Goal: Task Accomplishment & Management: Manage account settings

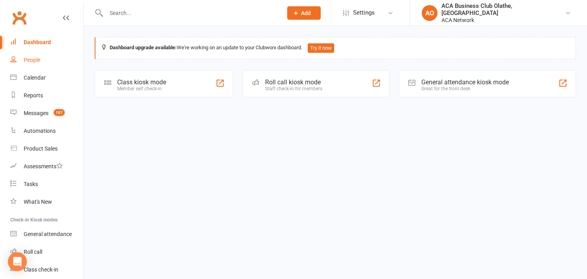
click at [38, 56] on link "People" at bounding box center [46, 60] width 73 height 18
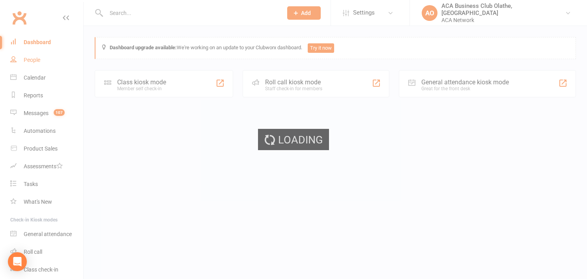
select select "100"
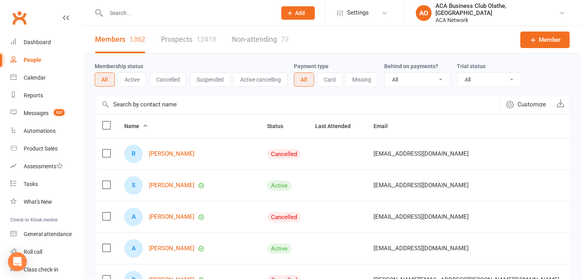
click at [184, 33] on link "Prospects 12418" at bounding box center [188, 39] width 55 height 27
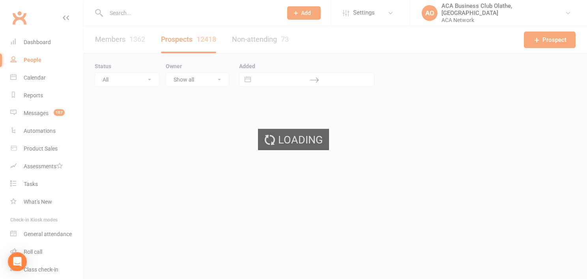
select select "100"
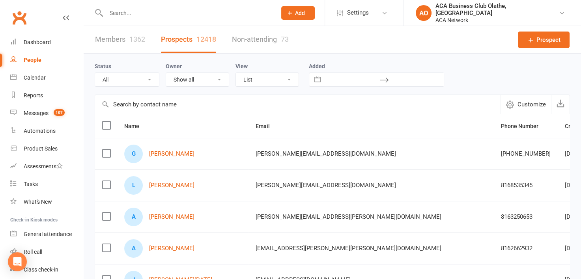
click at [218, 78] on select "Show all [PERSON_NAME] [PERSON_NAME] ACA Accounting ACA Global ACA Marketing [P…" at bounding box center [197, 79] width 63 height 13
select select "50893"
click at [166, 73] on select "Show all [PERSON_NAME] [PERSON_NAME] ACA Accounting ACA Global ACA Marketing [P…" at bounding box center [197, 79] width 63 height 13
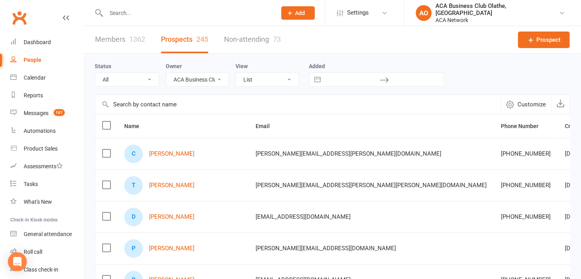
click at [149, 79] on select "All (No status set) (Invalid status) Lead Guest Interview Not Interested" at bounding box center [127, 79] width 64 height 13
select select "no_prospect_status"
click at [95, 73] on select "All (No status set) (Invalid status) Lead Guest Interview Not Interested" at bounding box center [127, 79] width 64 height 13
click at [319, 81] on button "Interact with the calendar and add the check-in date for your trip." at bounding box center [318, 79] width 14 height 13
select select "8"
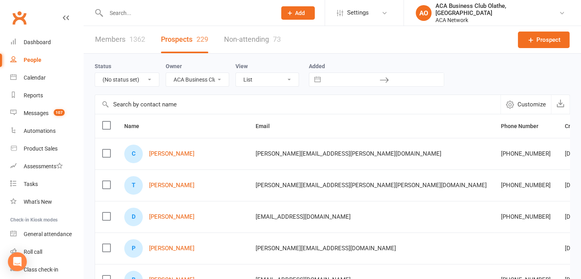
select select "2025"
select select "9"
select select "2025"
select select "10"
select select "2025"
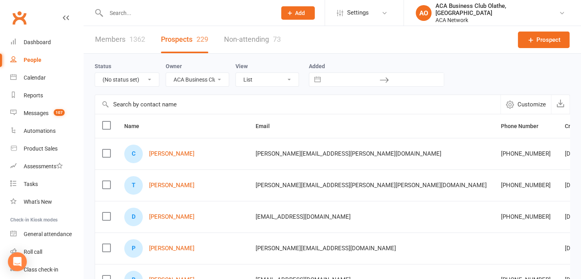
select select "11"
select select "2025"
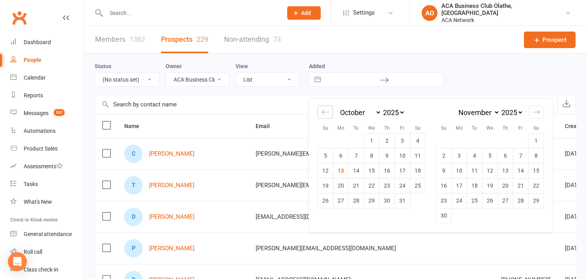
click at [324, 110] on icon "Move backward to switch to the previous month." at bounding box center [325, 112] width 7 height 7
select select "6"
select select "2025"
select select "7"
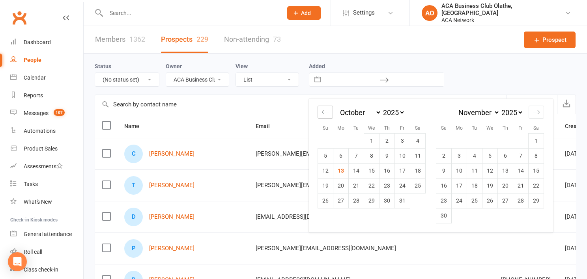
select select "2025"
click at [324, 110] on icon "Move backward to switch to the previous month." at bounding box center [325, 112] width 7 height 7
select select "3"
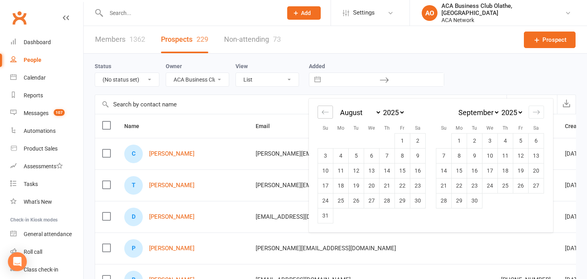
select select "2025"
select select "4"
select select "2025"
select select "5"
select select "2025"
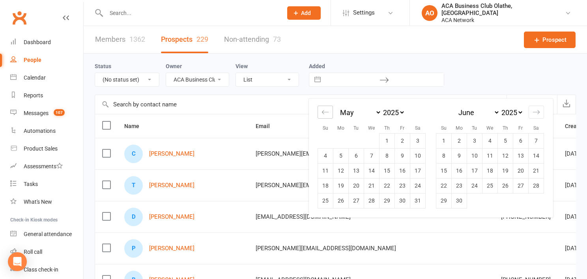
click at [324, 110] on icon "Move backward to switch to the previous month." at bounding box center [325, 112] width 7 height 7
select select "2"
select select "2025"
click at [324, 110] on icon "Move backward to switch to the previous month." at bounding box center [325, 112] width 7 height 7
select select "1"
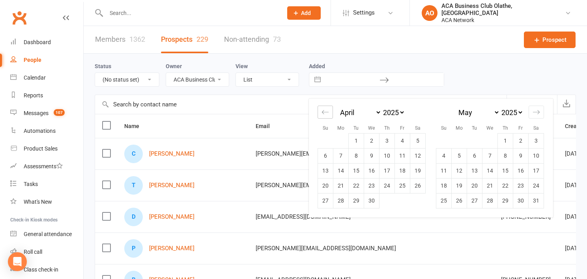
select select "2025"
click at [324, 110] on icon "Move backward to switch to the previous month." at bounding box center [325, 112] width 7 height 7
select select "2025"
click at [324, 110] on icon "Move backward to switch to the previous month." at bounding box center [325, 112] width 7 height 7
select select "11"
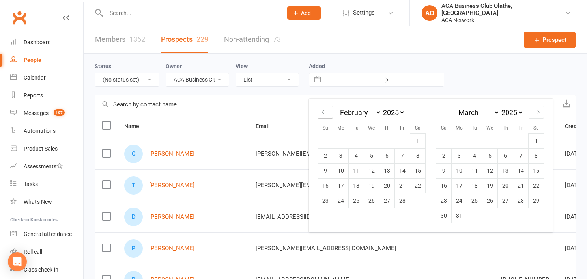
select select "2024"
click at [369, 140] on td "1" at bounding box center [371, 140] width 15 height 15
type input "[DATE]"
click at [538, 111] on icon "Move forward to switch to the next month." at bounding box center [536, 112] width 7 height 7
select select "3"
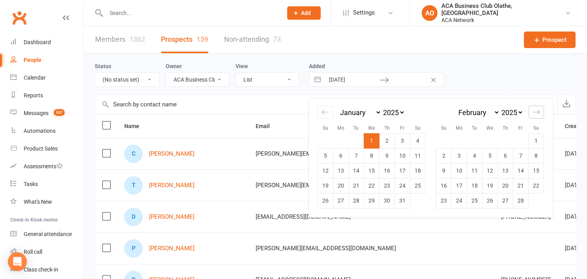
select select "2025"
click at [456, 218] on td "31" at bounding box center [459, 215] width 15 height 15
type input "[DATE]"
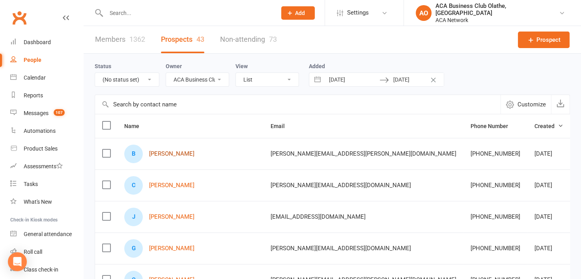
click at [155, 151] on link "[PERSON_NAME]" at bounding box center [171, 154] width 45 height 7
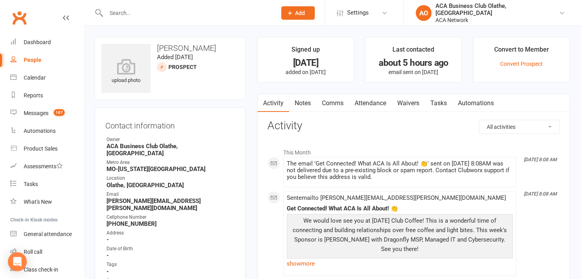
click at [295, 102] on link "Notes" at bounding box center [302, 103] width 27 height 18
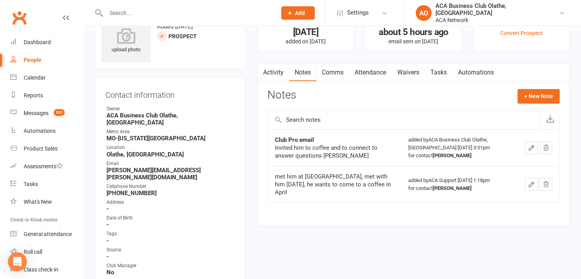
scroll to position [8, 0]
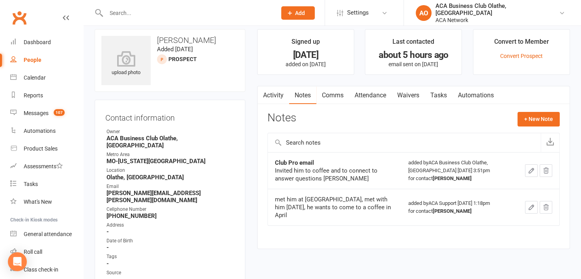
click at [153, 18] on input "text" at bounding box center [187, 12] width 167 height 11
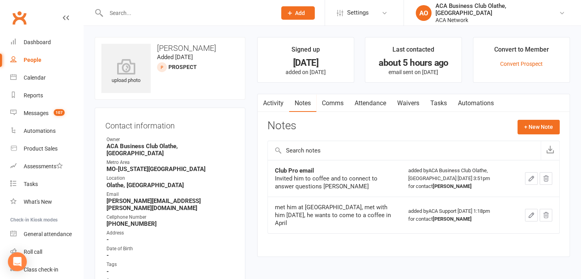
select select "50893"
select select "100"
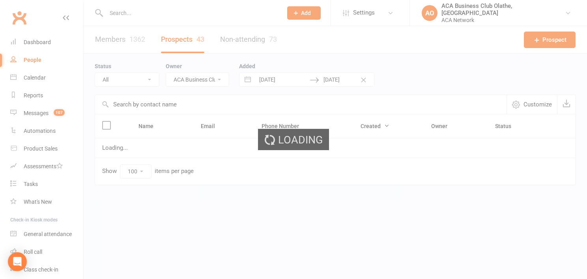
select select "no_prospect_status"
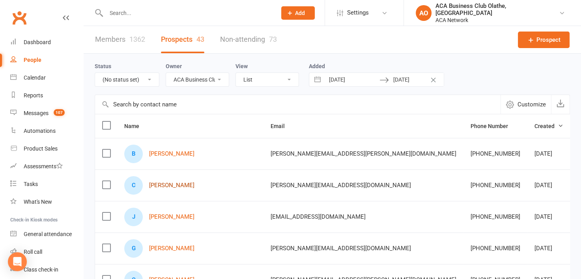
click at [167, 187] on link "[PERSON_NAME]" at bounding box center [171, 185] width 45 height 7
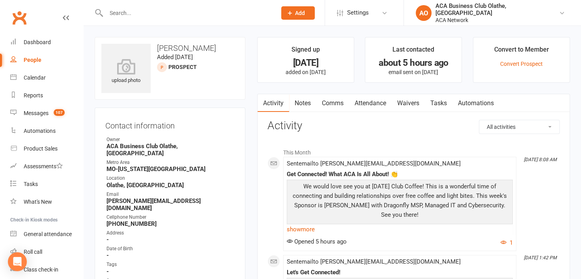
click at [300, 96] on link "Notes" at bounding box center [302, 103] width 27 height 18
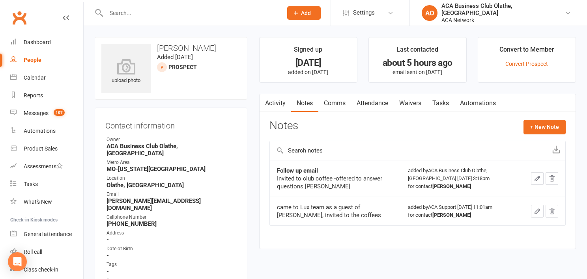
select select "50893"
select select "100"
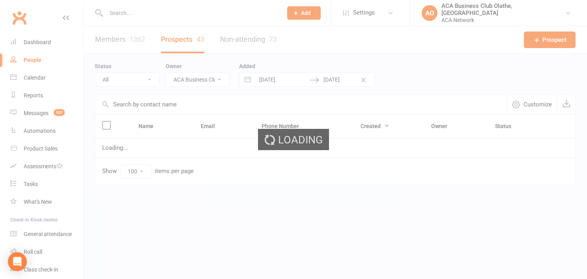
select select "no_prospect_status"
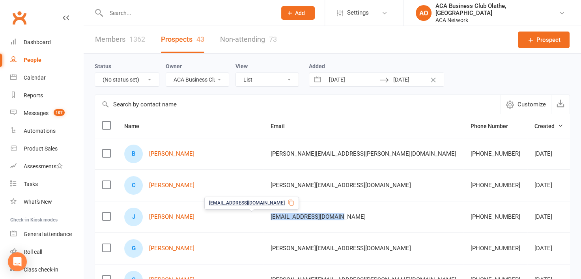
drag, startPoint x: 299, startPoint y: 215, endPoint x: 213, endPoint y: 212, distance: 86.1
click at [264, 212] on td "[EMAIL_ADDRESS][DOMAIN_NAME]" at bounding box center [364, 217] width 200 height 32
copy span "[EMAIL_ADDRESS][DOMAIN_NAME]"
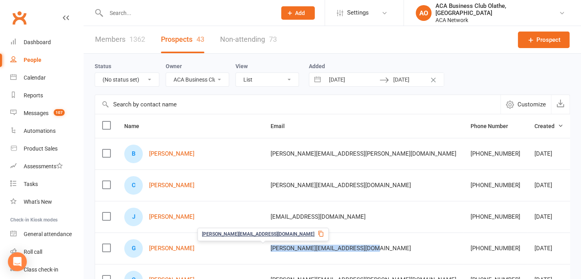
drag, startPoint x: 312, startPoint y: 248, endPoint x: 213, endPoint y: 246, distance: 99.1
click at [264, 246] on td "[PERSON_NAME][EMAIL_ADDRESS][DOMAIN_NAME]" at bounding box center [364, 249] width 200 height 32
copy span "[PERSON_NAME][EMAIL_ADDRESS][DOMAIN_NAME]"
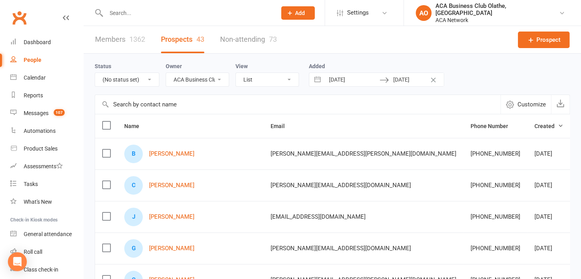
click at [480, 80] on div "Status All (No status set) (Invalid status) Lead Guest Interview Not Interested…" at bounding box center [333, 74] width 476 height 25
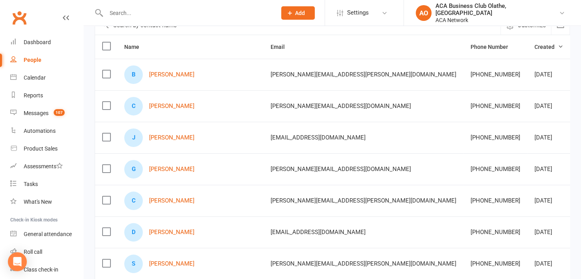
scroll to position [110, 0]
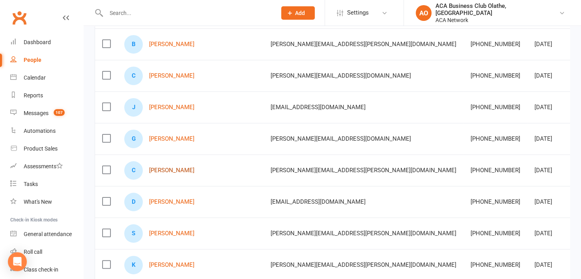
click at [163, 168] on link "[PERSON_NAME]" at bounding box center [171, 170] width 45 height 7
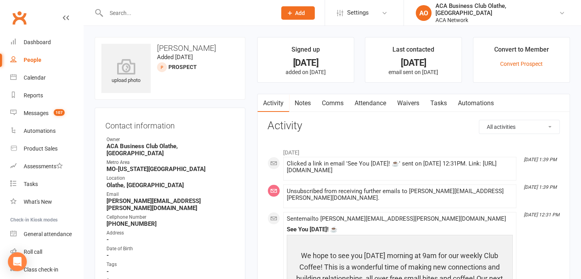
click at [303, 101] on link "Notes" at bounding box center [302, 103] width 27 height 18
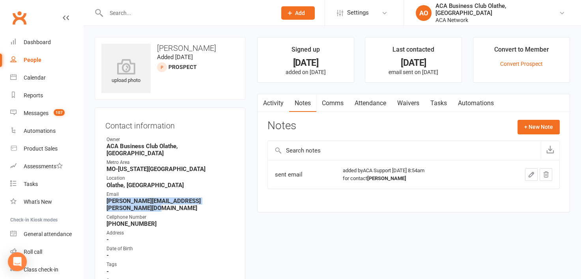
drag, startPoint x: 236, startPoint y: 193, endPoint x: 101, endPoint y: 193, distance: 134.6
click at [101, 193] on div "Contact information Owner ACA Business Club [GEOGRAPHIC_DATA], [GEOGRAPHIC_DATA…" at bounding box center [170, 260] width 151 height 305
copy strong "[PERSON_NAME][EMAIL_ADDRESS][PERSON_NAME][DOMAIN_NAME]"
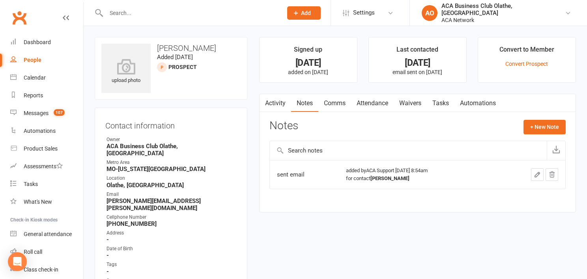
select select "50893"
select select "100"
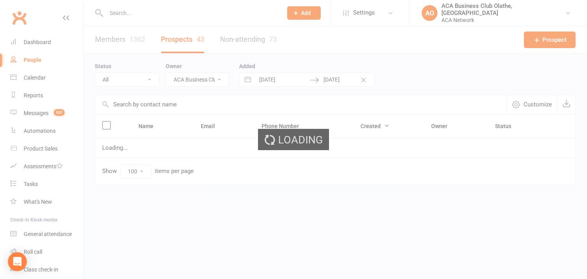
select select "no_prospect_status"
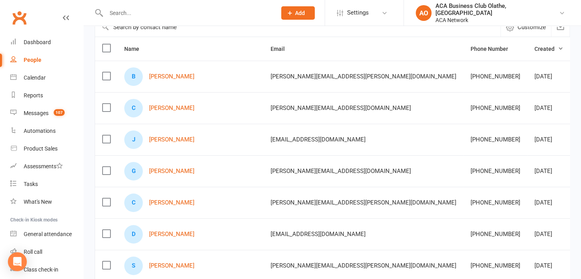
scroll to position [80, 0]
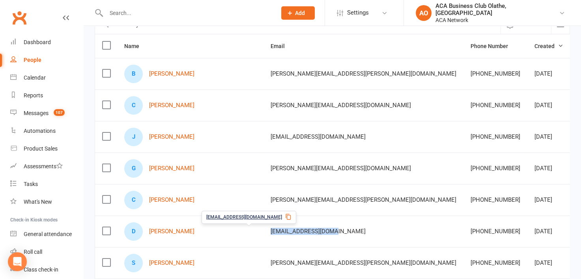
drag, startPoint x: 289, startPoint y: 230, endPoint x: 217, endPoint y: 225, distance: 71.6
click at [271, 229] on div "[EMAIL_ADDRESS][DOMAIN_NAME]" at bounding box center [364, 232] width 186 height 7
copy span "[EMAIL_ADDRESS][DOMAIN_NAME]"
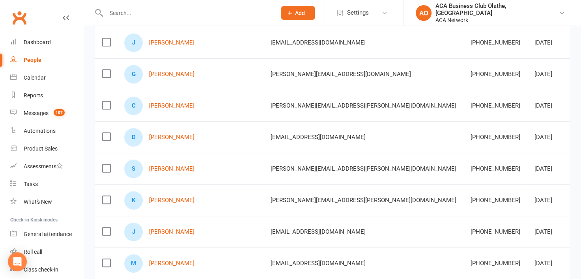
scroll to position [178, 0]
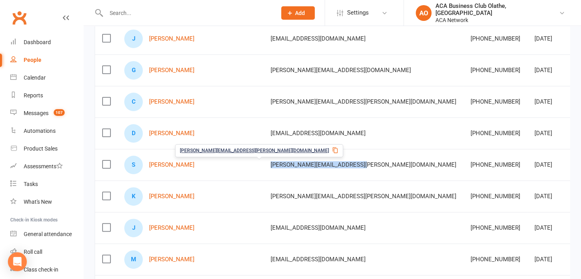
drag, startPoint x: 309, startPoint y: 164, endPoint x: 214, endPoint y: 161, distance: 95.2
click at [264, 161] on td "[PERSON_NAME][EMAIL_ADDRESS][PERSON_NAME][DOMAIN_NAME]" at bounding box center [364, 165] width 200 height 32
copy span "[PERSON_NAME][EMAIL_ADDRESS][PERSON_NAME][DOMAIN_NAME]"
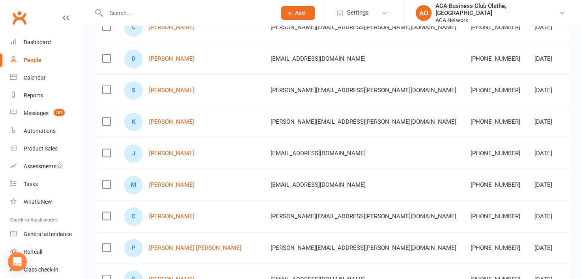
scroll to position [254, 0]
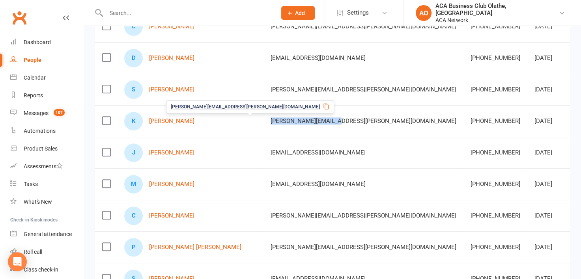
drag, startPoint x: 298, startPoint y: 117, endPoint x: 215, endPoint y: 118, distance: 83.3
click at [264, 118] on td "[PERSON_NAME][EMAIL_ADDRESS][PERSON_NAME][DOMAIN_NAME]" at bounding box center [364, 121] width 200 height 32
copy span "[PERSON_NAME][EMAIL_ADDRESS][PERSON_NAME][DOMAIN_NAME]"
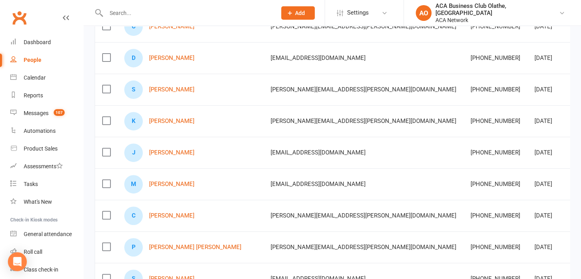
drag, startPoint x: 292, startPoint y: 153, endPoint x: 208, endPoint y: 148, distance: 83.8
click at [208, 148] on tr "J [PERSON_NAME] [PERSON_NAME][EMAIL_ADDRESS][DOMAIN_NAME] 816-489-6676 [DATE] A…" at bounding box center [464, 153] width 739 height 32
copy tr "[EMAIL_ADDRESS][DOMAIN_NAME]"
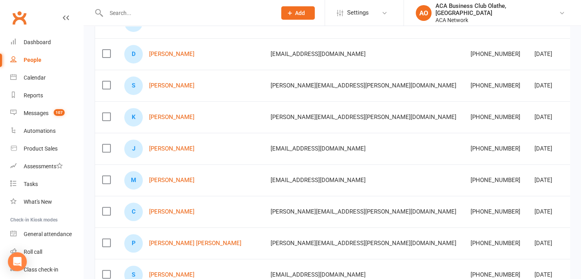
scroll to position [257, 0]
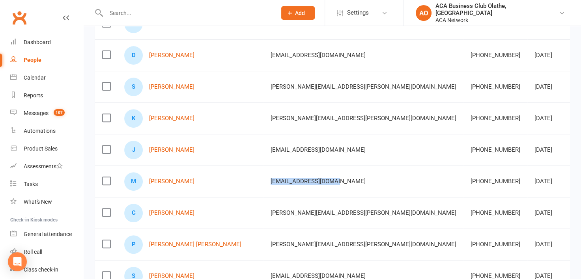
drag, startPoint x: 294, startPoint y: 178, endPoint x: 215, endPoint y: 177, distance: 79.0
click at [264, 177] on td "[EMAIL_ADDRESS][DOMAIN_NAME]" at bounding box center [364, 182] width 200 height 32
copy span "[EMAIL_ADDRESS][DOMAIN_NAME]"
click at [293, 210] on div "[PERSON_NAME][EMAIL_ADDRESS][PERSON_NAME][DOMAIN_NAME]" at bounding box center [364, 213] width 186 height 7
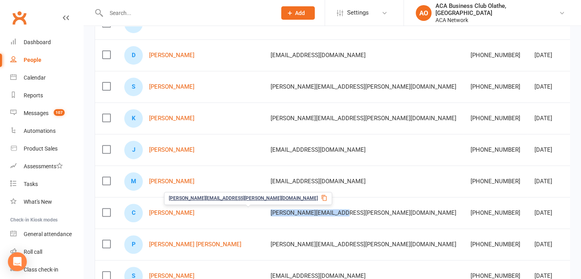
drag, startPoint x: 293, startPoint y: 210, endPoint x: 219, endPoint y: 211, distance: 74.2
click at [271, 211] on div "[PERSON_NAME][EMAIL_ADDRESS][PERSON_NAME][DOMAIN_NAME]" at bounding box center [364, 213] width 186 height 7
copy span "[PERSON_NAME][EMAIL_ADDRESS][PERSON_NAME][DOMAIN_NAME]"
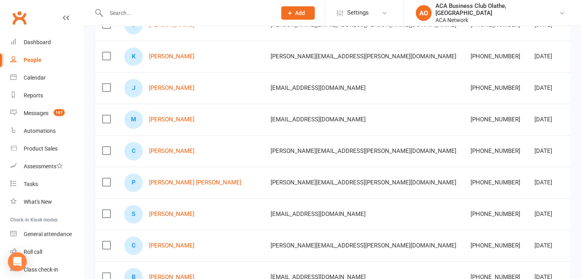
scroll to position [319, 0]
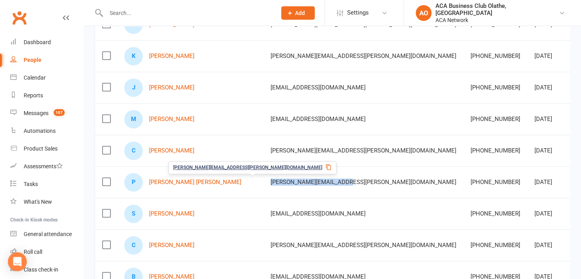
drag, startPoint x: 292, startPoint y: 178, endPoint x: 212, endPoint y: 176, distance: 80.5
click at [264, 176] on td "[PERSON_NAME][EMAIL_ADDRESS][PERSON_NAME][DOMAIN_NAME]" at bounding box center [364, 183] width 200 height 32
copy span "[PERSON_NAME][EMAIL_ADDRESS][PERSON_NAME][DOMAIN_NAME]"
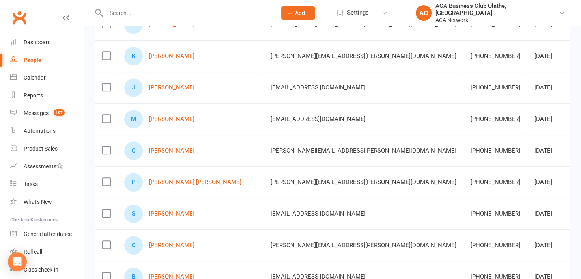
drag, startPoint x: 292, startPoint y: 210, endPoint x: 214, endPoint y: 208, distance: 78.2
click at [264, 208] on td "[EMAIL_ADDRESS][DOMAIN_NAME]" at bounding box center [364, 214] width 200 height 32
click at [528, 259] on td "[DATE]" at bounding box center [549, 246] width 43 height 32
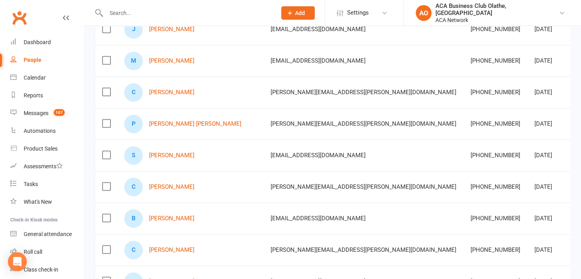
scroll to position [383, 0]
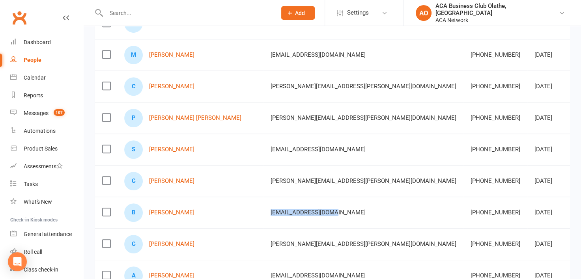
drag, startPoint x: 289, startPoint y: 212, endPoint x: 211, endPoint y: 210, distance: 77.8
click at [264, 210] on td "[EMAIL_ADDRESS][DOMAIN_NAME]" at bounding box center [364, 213] width 200 height 32
drag, startPoint x: 289, startPoint y: 243, endPoint x: 210, endPoint y: 250, distance: 79.7
click at [210, 250] on tr "C Clayton Drake clayton.drake@umb.com 573-280-4809 Mar 04, 2025 ACA Business Cl…" at bounding box center [464, 245] width 739 height 32
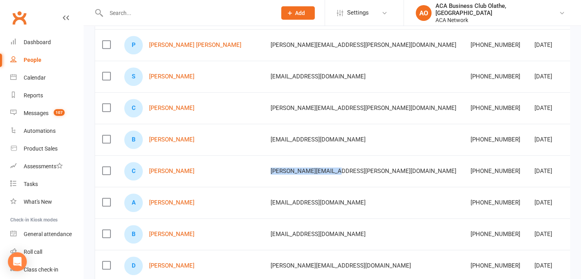
scroll to position [458, 0]
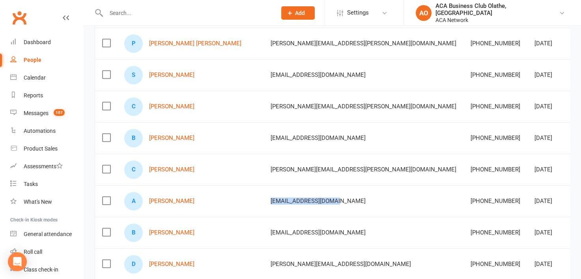
drag, startPoint x: 291, startPoint y: 201, endPoint x: 217, endPoint y: 207, distance: 73.3
click at [264, 207] on td "[EMAIL_ADDRESS][DOMAIN_NAME]" at bounding box center [364, 202] width 200 height 32
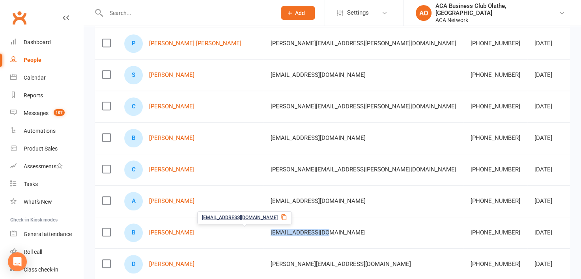
drag, startPoint x: 282, startPoint y: 231, endPoint x: 218, endPoint y: 230, distance: 64.0
click at [271, 230] on div "[EMAIL_ADDRESS][DOMAIN_NAME]" at bounding box center [364, 233] width 186 height 7
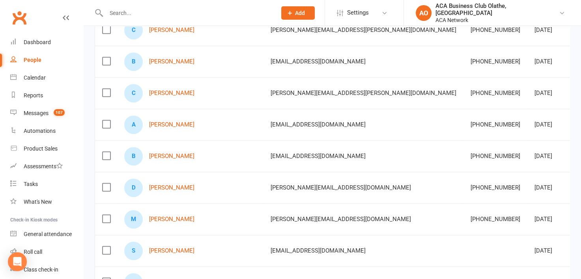
scroll to position [535, 0]
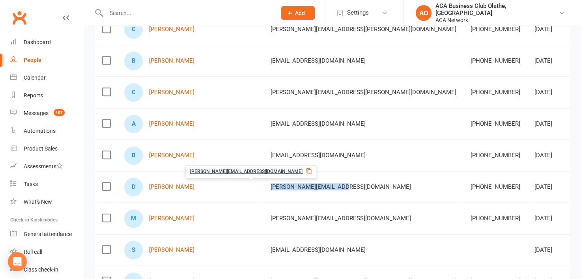
drag, startPoint x: 287, startPoint y: 185, endPoint x: 215, endPoint y: 187, distance: 71.9
click at [264, 187] on td "[PERSON_NAME][EMAIL_ADDRESS][DOMAIN_NAME]" at bounding box center [364, 187] width 200 height 32
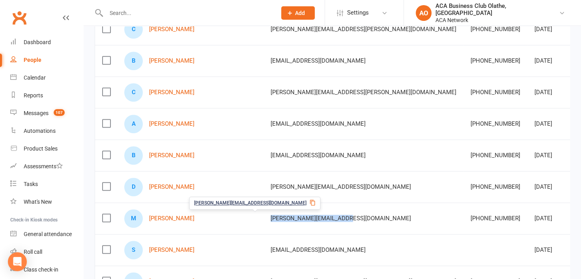
drag, startPoint x: 300, startPoint y: 217, endPoint x: 218, endPoint y: 219, distance: 82.1
click at [271, 219] on div "[PERSON_NAME][EMAIL_ADDRESS][DOMAIN_NAME]" at bounding box center [364, 219] width 186 height 7
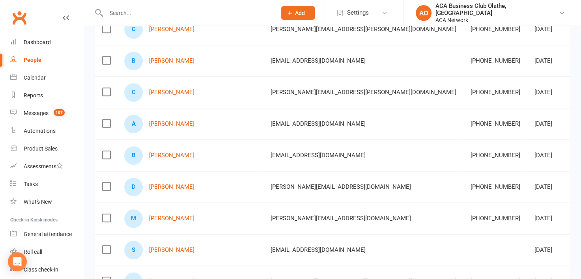
drag, startPoint x: 301, startPoint y: 248, endPoint x: 211, endPoint y: 250, distance: 90.0
click at [264, 250] on td "[EMAIL_ADDRESS][DOMAIN_NAME]" at bounding box center [364, 250] width 200 height 32
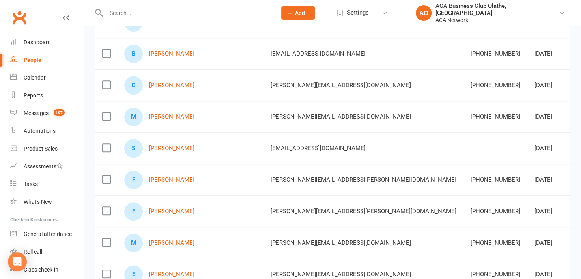
scroll to position [637, 0]
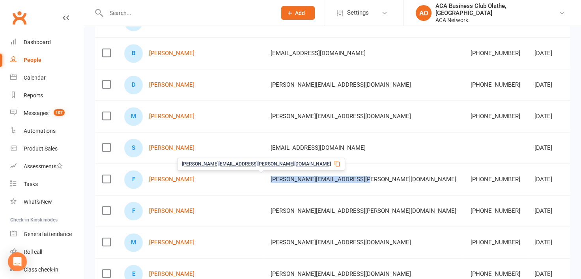
drag, startPoint x: 311, startPoint y: 176, endPoint x: 216, endPoint y: 179, distance: 94.4
click at [264, 179] on td "[PERSON_NAME][EMAIL_ADDRESS][PERSON_NAME][DOMAIN_NAME]" at bounding box center [364, 180] width 200 height 32
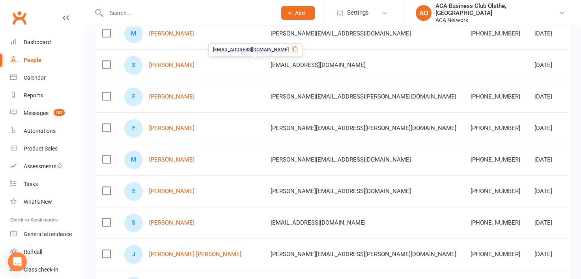
scroll to position [731, 0]
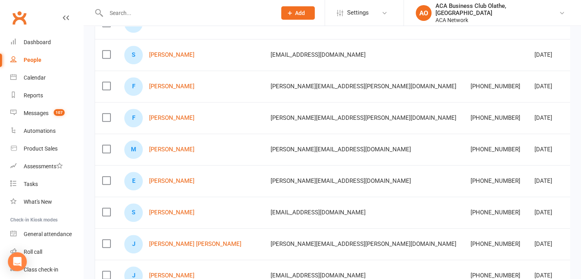
click at [299, 147] on div "[PERSON_NAME][EMAIL_ADDRESS][DOMAIN_NAME]" at bounding box center [364, 149] width 186 height 7
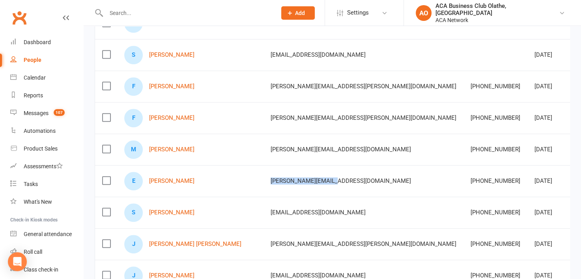
drag, startPoint x: 285, startPoint y: 178, endPoint x: 217, endPoint y: 175, distance: 68.7
click at [264, 175] on td "[PERSON_NAME][EMAIL_ADDRESS][DOMAIN_NAME]" at bounding box center [364, 181] width 200 height 32
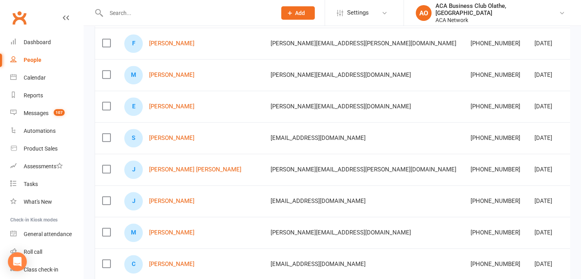
scroll to position [812, 0]
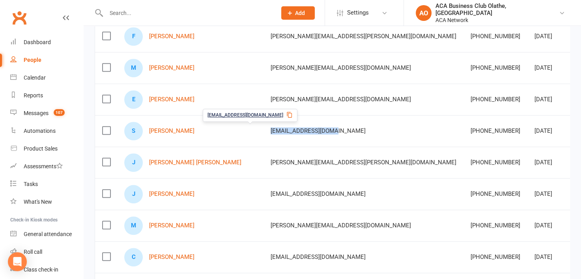
drag, startPoint x: 284, startPoint y: 127, endPoint x: 216, endPoint y: 128, distance: 68.7
click at [264, 128] on td "[EMAIL_ADDRESS][DOMAIN_NAME]" at bounding box center [364, 131] width 200 height 32
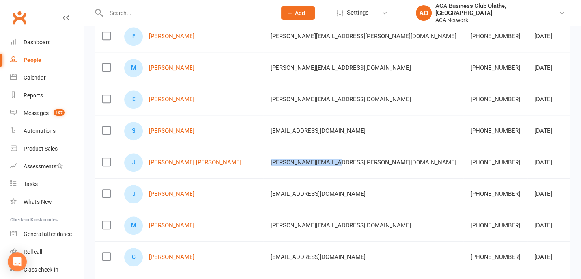
drag, startPoint x: 283, startPoint y: 158, endPoint x: 215, endPoint y: 163, distance: 68.5
click at [264, 163] on td "[PERSON_NAME][EMAIL_ADDRESS][PERSON_NAME][DOMAIN_NAME]" at bounding box center [364, 163] width 200 height 32
drag, startPoint x: 301, startPoint y: 223, endPoint x: 214, endPoint y: 223, distance: 87.6
click at [264, 223] on td "[PERSON_NAME][EMAIL_ADDRESS][DOMAIN_NAME]" at bounding box center [364, 226] width 200 height 32
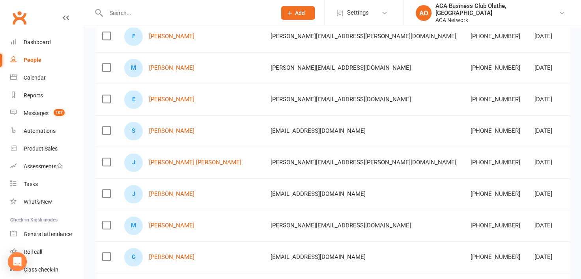
click at [307, 243] on td "[EMAIL_ADDRESS][DOMAIN_NAME]" at bounding box center [364, 258] width 200 height 32
drag, startPoint x: 317, startPoint y: 193, endPoint x: 215, endPoint y: 194, distance: 101.8
click at [264, 194] on td "[EMAIL_ADDRESS][DOMAIN_NAME]" at bounding box center [364, 194] width 200 height 32
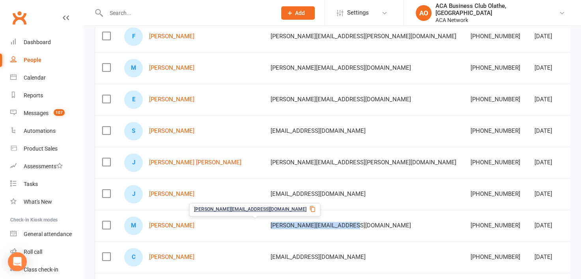
drag, startPoint x: 298, startPoint y: 222, endPoint x: 219, endPoint y: 222, distance: 79.7
click at [271, 223] on div "[PERSON_NAME][EMAIL_ADDRESS][DOMAIN_NAME]" at bounding box center [364, 226] width 186 height 7
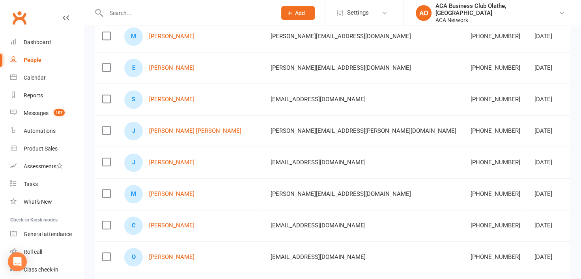
scroll to position [866, 0]
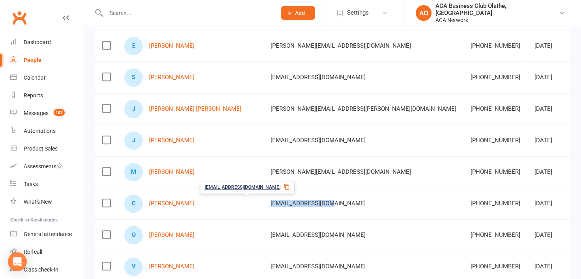
drag, startPoint x: 283, startPoint y: 199, endPoint x: 216, endPoint y: 203, distance: 66.5
click at [264, 203] on td "[EMAIL_ADDRESS][DOMAIN_NAME]" at bounding box center [364, 204] width 200 height 32
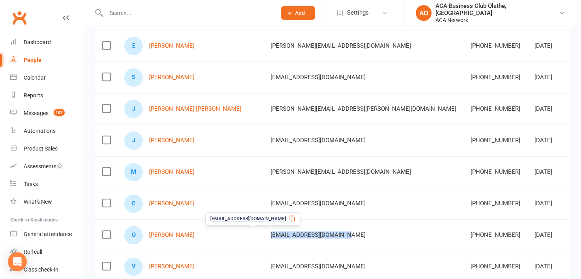
drag, startPoint x: 293, startPoint y: 231, endPoint x: 216, endPoint y: 232, distance: 77.4
click at [264, 232] on td "[EMAIL_ADDRESS][DOMAIN_NAME]" at bounding box center [364, 235] width 200 height 32
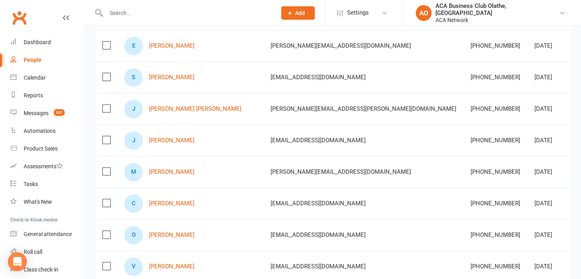
drag, startPoint x: 282, startPoint y: 265, endPoint x: 212, endPoint y: 261, distance: 70.0
click at [264, 261] on td "[EMAIL_ADDRESS][DOMAIN_NAME]" at bounding box center [364, 267] width 200 height 32
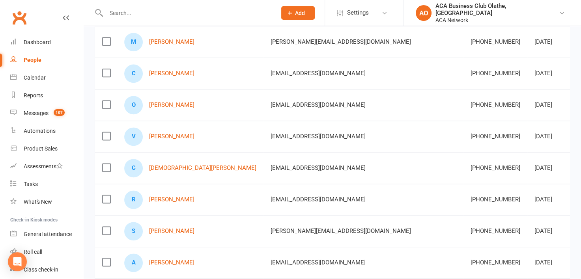
scroll to position [998, 0]
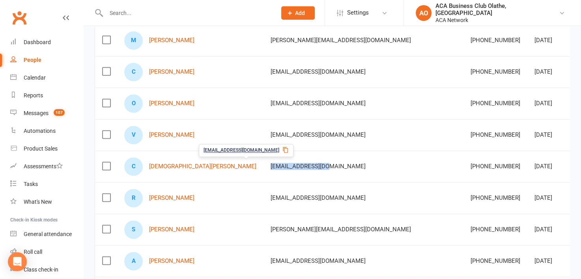
drag, startPoint x: 282, startPoint y: 163, endPoint x: 218, endPoint y: 163, distance: 64.3
click at [271, 163] on div "[EMAIL_ADDRESS][DOMAIN_NAME]" at bounding box center [364, 166] width 186 height 7
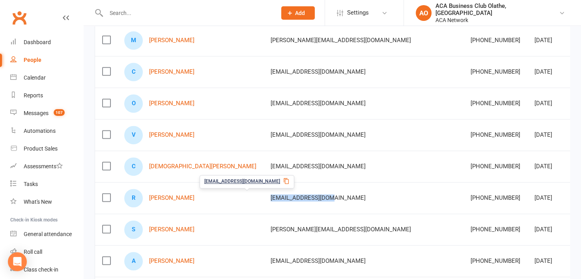
drag, startPoint x: 283, startPoint y: 195, endPoint x: 215, endPoint y: 196, distance: 68.3
click at [264, 196] on td "[EMAIL_ADDRESS][DOMAIN_NAME]" at bounding box center [364, 198] width 200 height 32
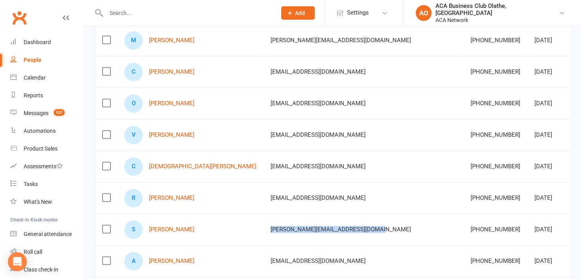
drag, startPoint x: 322, startPoint y: 225, endPoint x: 214, endPoint y: 223, distance: 107.8
click at [264, 223] on td "[PERSON_NAME][EMAIL_ADDRESS][DOMAIN_NAME]" at bounding box center [364, 230] width 200 height 32
click at [169, 227] on link "[PERSON_NAME]" at bounding box center [171, 230] width 45 height 7
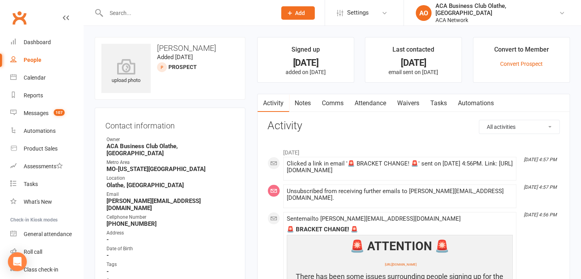
click at [306, 105] on link "Notes" at bounding box center [302, 103] width 27 height 18
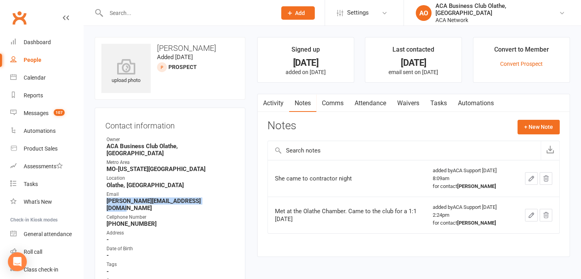
drag, startPoint x: 208, startPoint y: 195, endPoint x: 104, endPoint y: 197, distance: 104.2
click at [104, 197] on div "Contact information Owner ACA Business Club Olathe, KS Metro Area MO-Kansas Cit…" at bounding box center [170, 260] width 151 height 305
select select "50893"
select select "100"
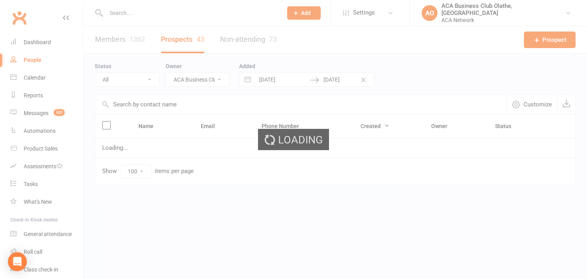
select select "no_prospect_status"
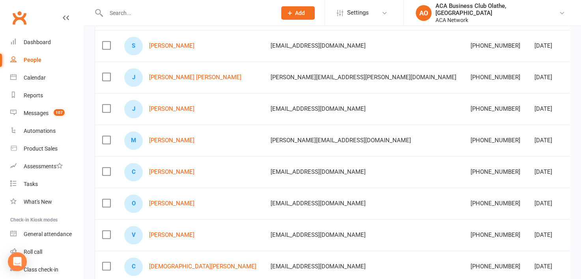
scroll to position [960, 0]
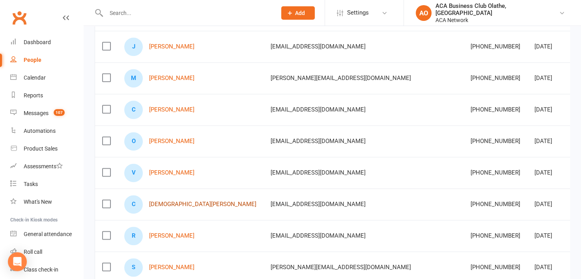
click at [163, 201] on link "[DEMOGRAPHIC_DATA][PERSON_NAME]" at bounding box center [202, 204] width 107 height 7
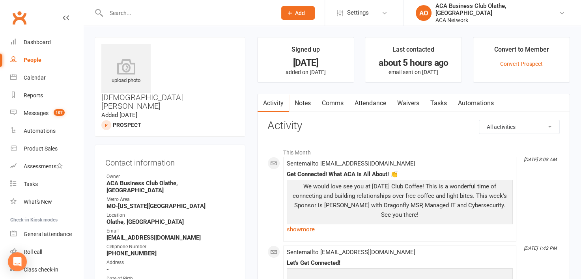
click at [301, 103] on link "Notes" at bounding box center [302, 103] width 27 height 18
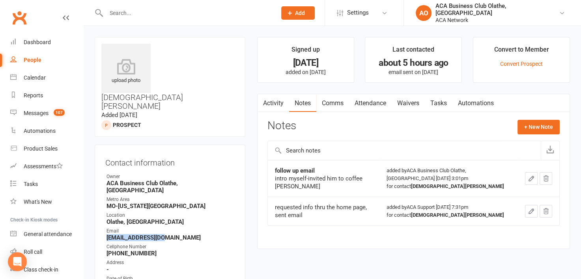
drag, startPoint x: 174, startPoint y: 194, endPoint x: 103, endPoint y: 194, distance: 71.4
select select "50893"
select select "100"
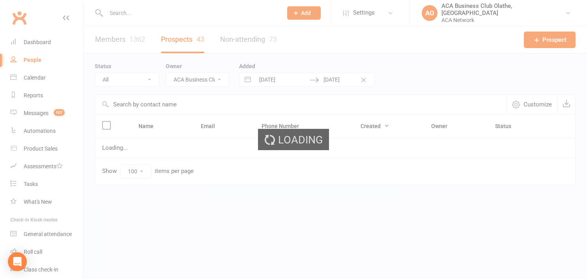
select select "no_prospect_status"
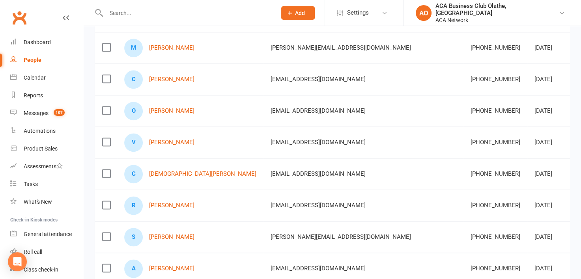
scroll to position [996, 0]
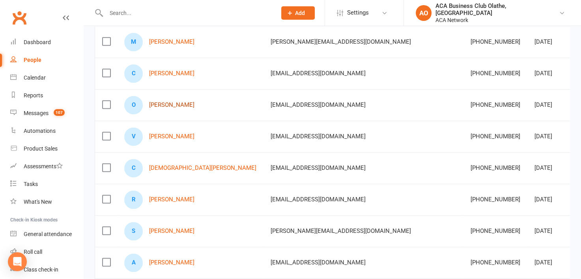
click at [163, 102] on link "[PERSON_NAME]" at bounding box center [171, 105] width 45 height 7
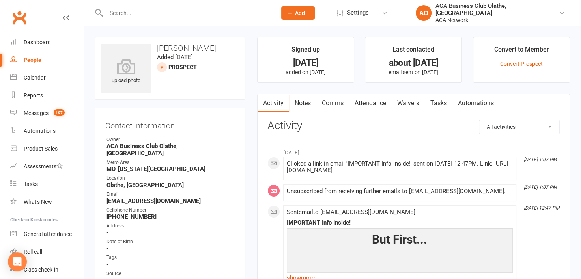
click at [303, 103] on link "Notes" at bounding box center [302, 103] width 27 height 18
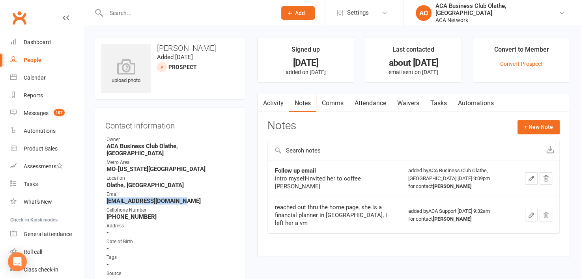
drag, startPoint x: 183, startPoint y: 194, endPoint x: 106, endPoint y: 197, distance: 77.4
click at [106, 197] on li "Email olgactergolino@gmail.com" at bounding box center [169, 198] width 129 height 14
select select "50893"
select select "100"
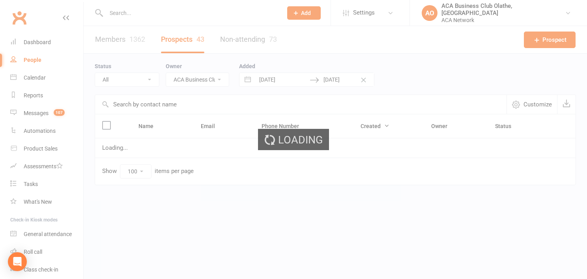
select select "no_prospect_status"
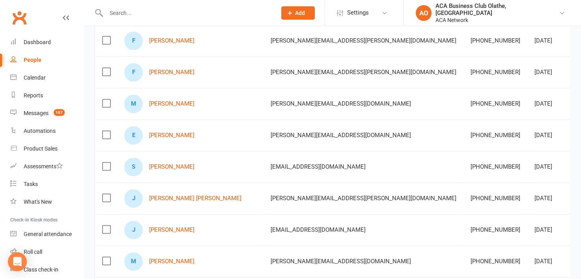
scroll to position [814, 0]
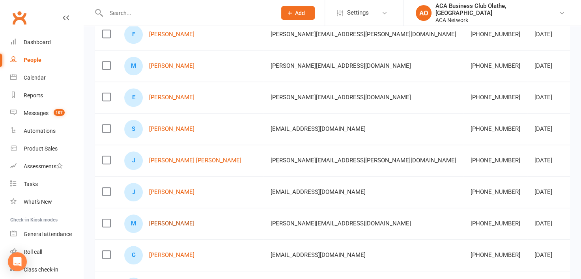
click at [158, 221] on link "[PERSON_NAME]" at bounding box center [171, 224] width 45 height 7
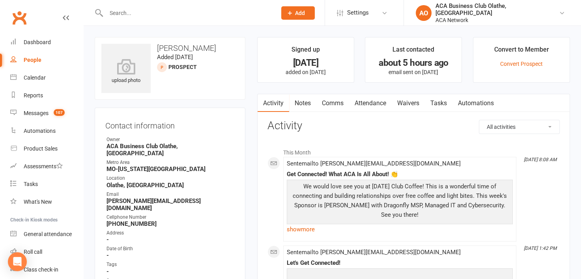
click at [301, 101] on link "Notes" at bounding box center [302, 103] width 27 height 18
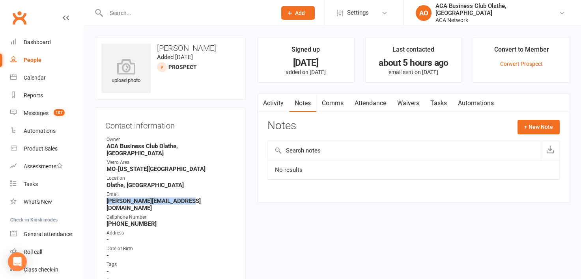
drag, startPoint x: 188, startPoint y: 195, endPoint x: 104, endPoint y: 196, distance: 84.1
click at [104, 196] on div "Contact information Owner ACA Business Club Olathe, KS Metro Area MO-Kansas Cit…" at bounding box center [170, 260] width 151 height 305
select select "50893"
select select "100"
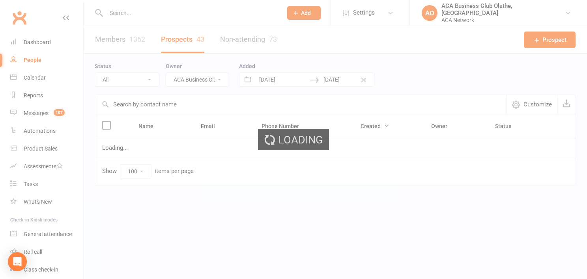
select select "no_prospect_status"
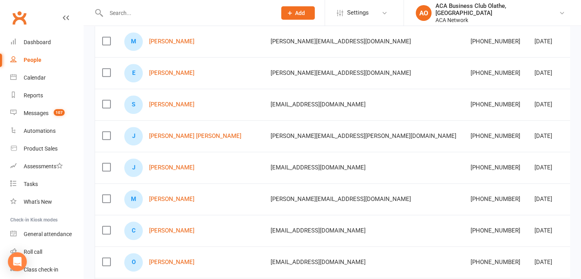
scroll to position [835, 0]
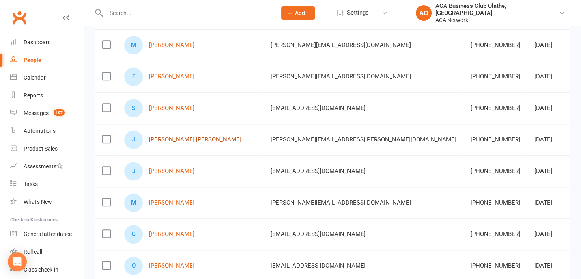
click at [166, 137] on link "[PERSON_NAME] [PERSON_NAME]" at bounding box center [195, 140] width 92 height 7
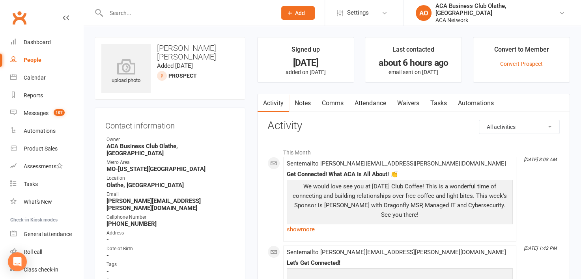
click at [304, 103] on link "Notes" at bounding box center [302, 103] width 27 height 18
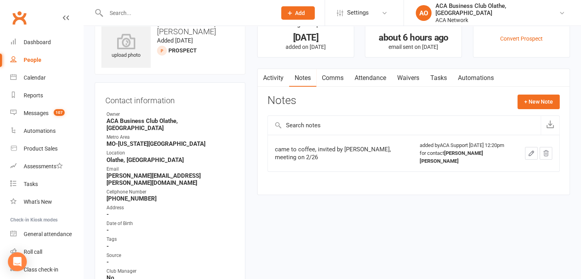
scroll to position [23, 0]
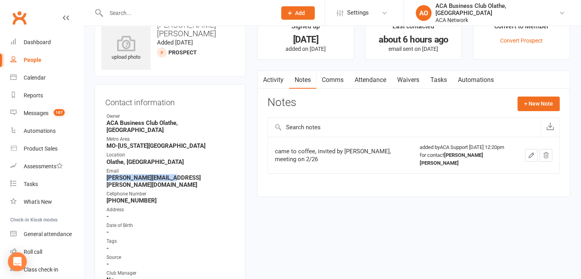
drag, startPoint x: 174, startPoint y: 172, endPoint x: 104, endPoint y: 174, distance: 69.9
click at [104, 174] on div "Contact information Owner ACA Business Club Olathe, KS Metro Area MO-Kansas Cit…" at bounding box center [170, 236] width 151 height 305
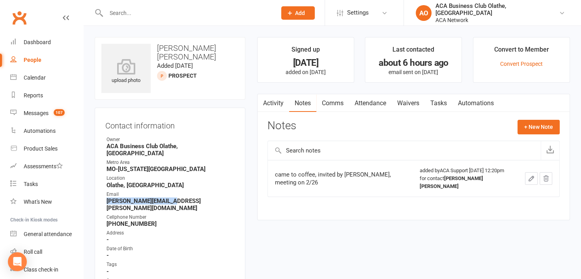
select select "50893"
select select "100"
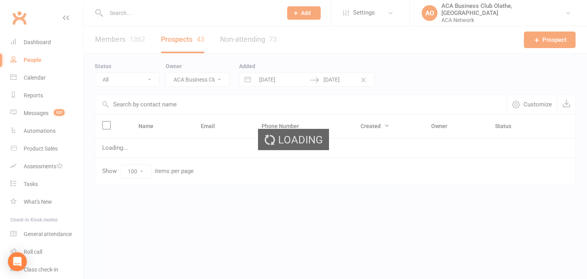
select select "no_prospect_status"
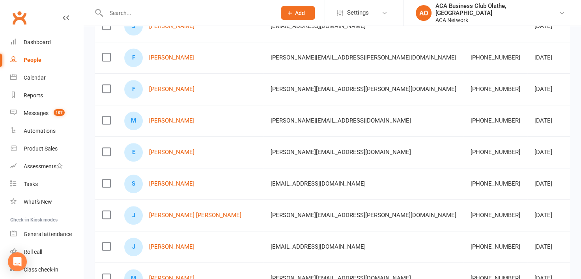
scroll to position [772, 0]
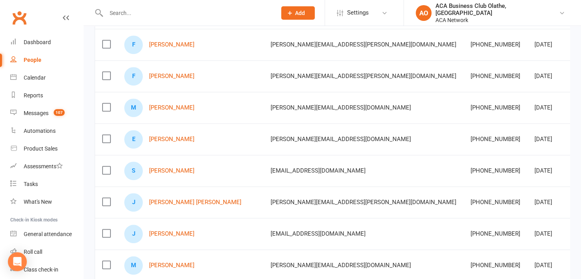
click at [157, 163] on div "S Steve Kinsella" at bounding box center [190, 171] width 132 height 19
click at [157, 168] on link "[PERSON_NAME]" at bounding box center [171, 171] width 45 height 7
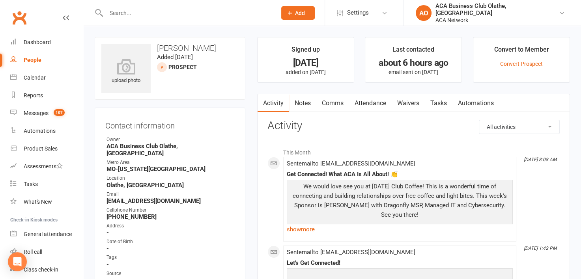
click at [303, 104] on link "Notes" at bounding box center [302, 103] width 27 height 18
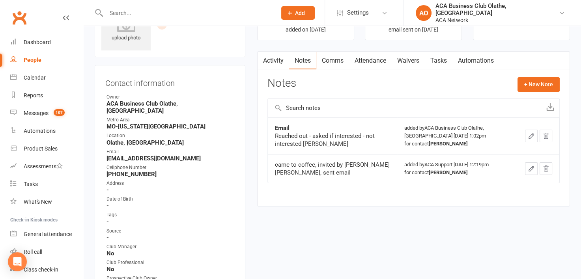
scroll to position [13, 0]
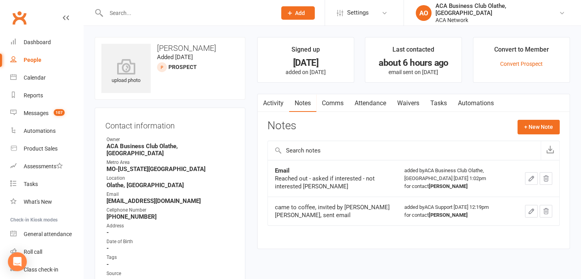
select select "50893"
select select "100"
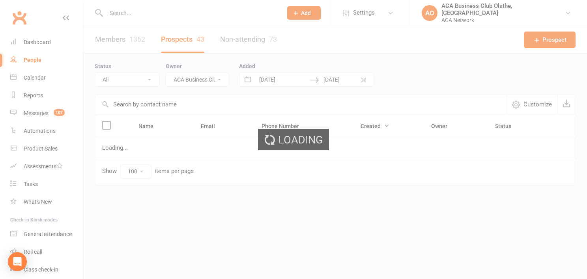
select select "no_prospect_status"
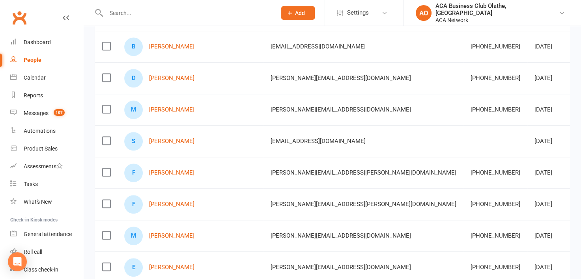
scroll to position [689, 0]
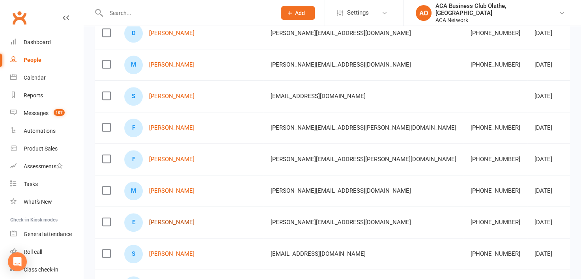
click at [161, 219] on link "[PERSON_NAME]" at bounding box center [171, 222] width 45 height 7
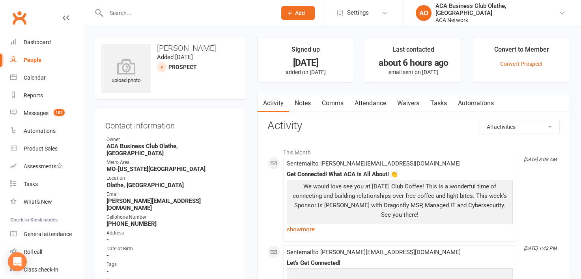
click at [300, 97] on link "Notes" at bounding box center [302, 103] width 27 height 18
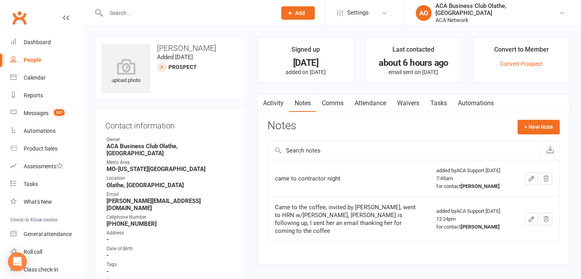
select select "50893"
select select "100"
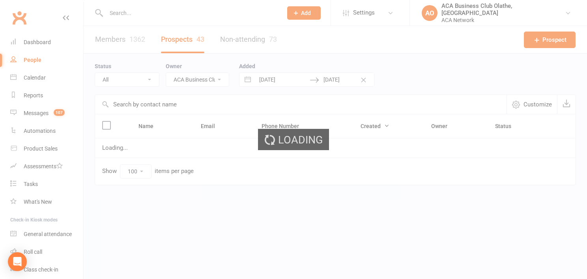
select select "no_prospect_status"
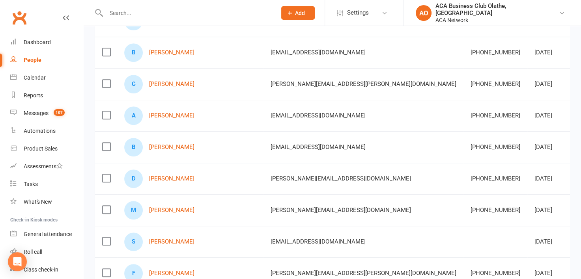
scroll to position [555, 0]
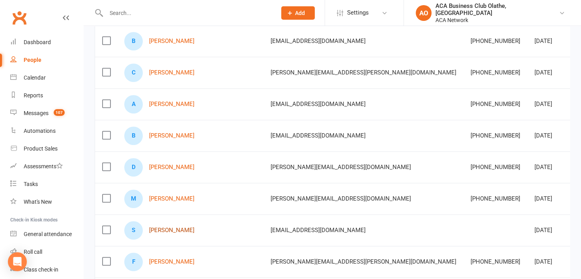
click at [168, 227] on link "[PERSON_NAME]" at bounding box center [171, 230] width 45 height 7
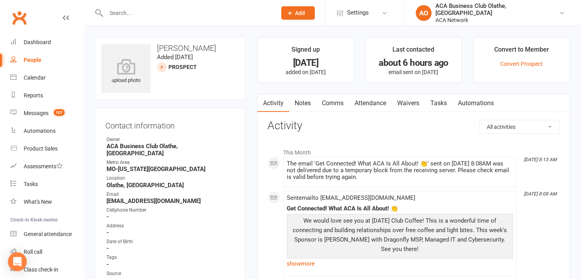
click at [304, 102] on link "Notes" at bounding box center [302, 103] width 27 height 18
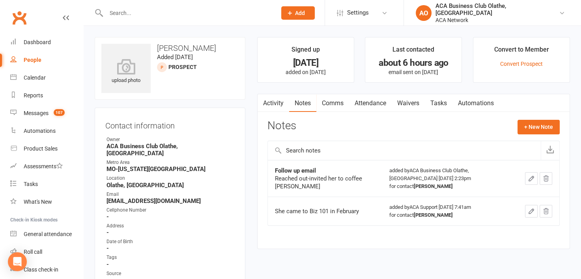
select select "50893"
select select "100"
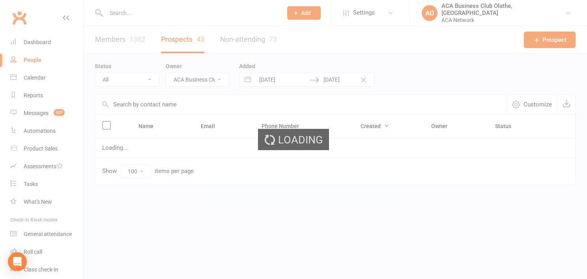
select select "no_prospect_status"
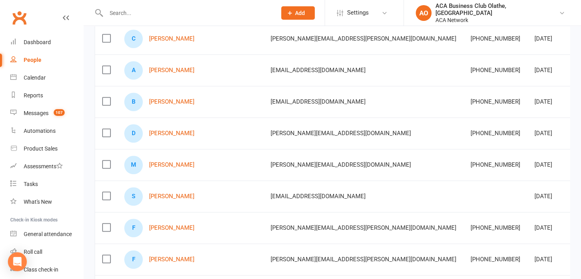
scroll to position [631, 0]
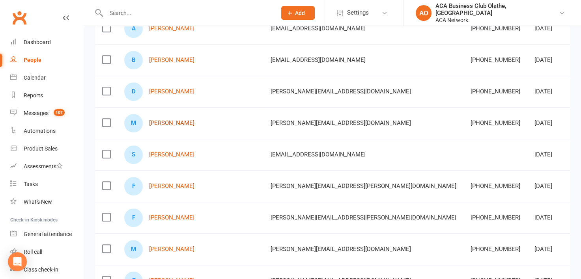
click at [155, 120] on link "[PERSON_NAME]" at bounding box center [171, 123] width 45 height 7
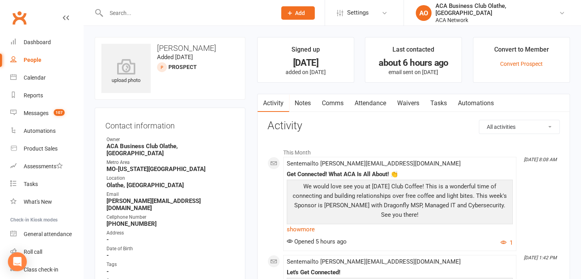
click at [299, 102] on link "Notes" at bounding box center [302, 103] width 27 height 18
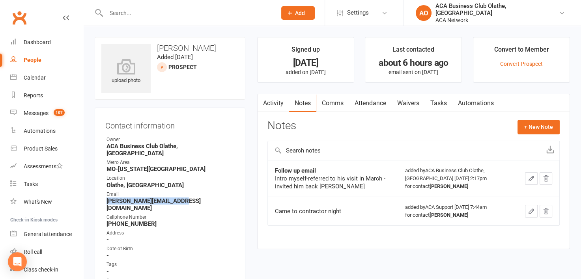
drag, startPoint x: 191, startPoint y: 194, endPoint x: 107, endPoint y: 195, distance: 84.1
click at [107, 198] on strong "[PERSON_NAME][EMAIL_ADDRESS][DOMAIN_NAME]" at bounding box center [171, 205] width 128 height 14
select select "50893"
select select "100"
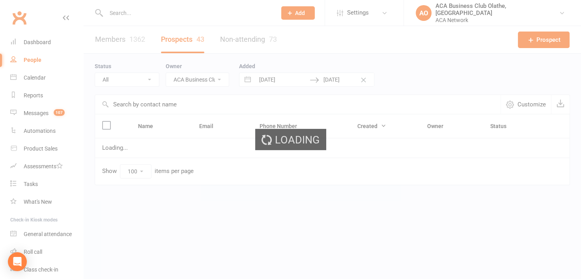
select select "no_prospect_status"
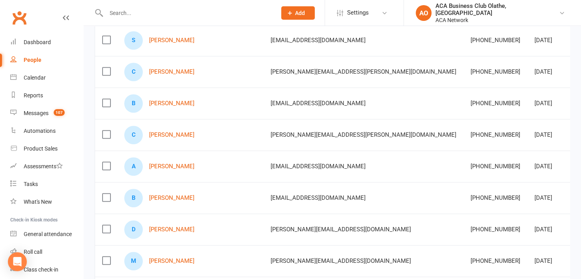
scroll to position [557, 0]
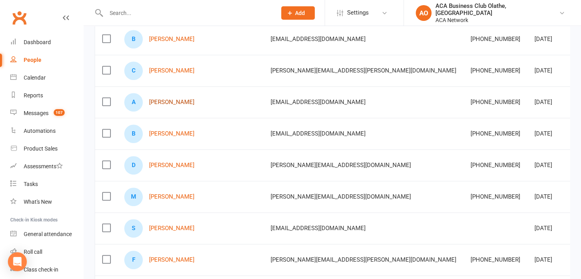
click at [169, 99] on link "[PERSON_NAME]" at bounding box center [171, 102] width 45 height 7
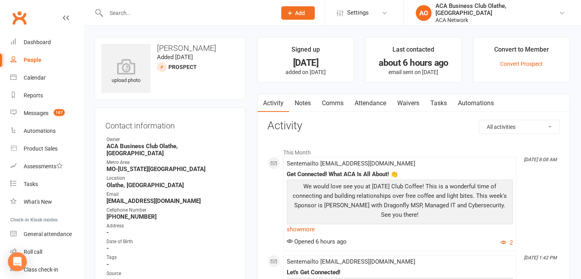
click at [306, 102] on link "Notes" at bounding box center [302, 103] width 27 height 18
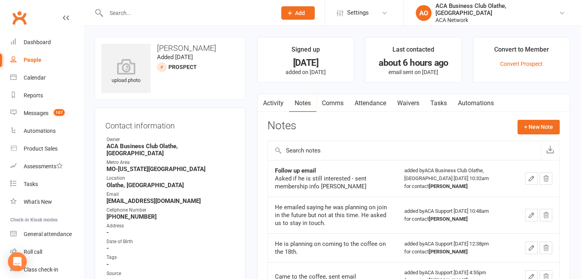
click at [150, 17] on input "text" at bounding box center [187, 12] width 167 height 11
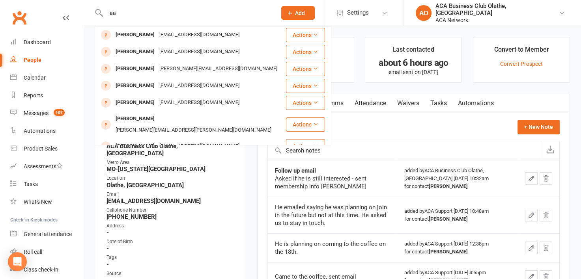
type input "a"
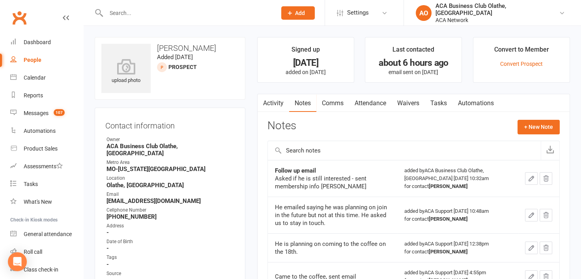
select select "50893"
select select "100"
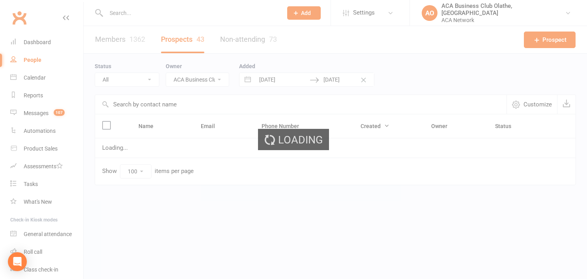
select select "no_prospect_status"
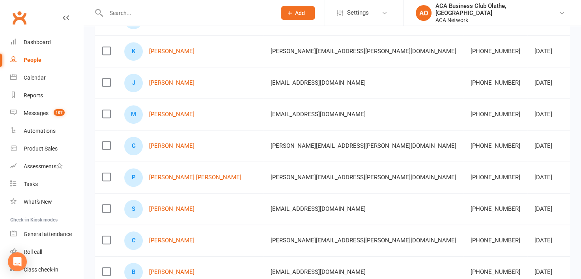
scroll to position [388, 0]
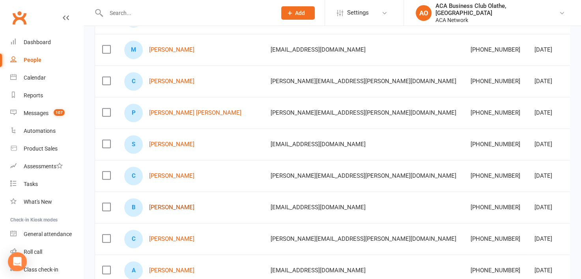
click at [152, 204] on link "[PERSON_NAME]" at bounding box center [171, 207] width 45 height 7
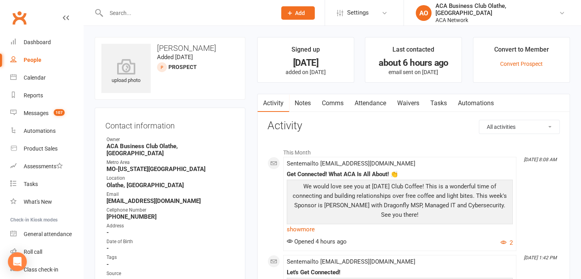
click at [306, 104] on link "Notes" at bounding box center [302, 103] width 27 height 18
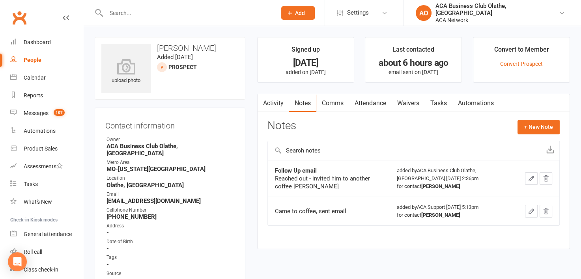
select select "50893"
select select "100"
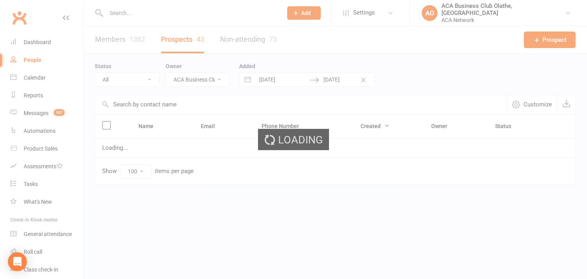
select select "no_prospect_status"
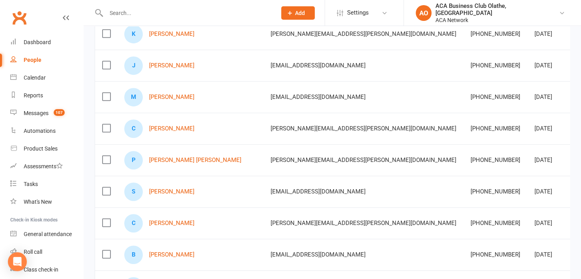
scroll to position [447, 0]
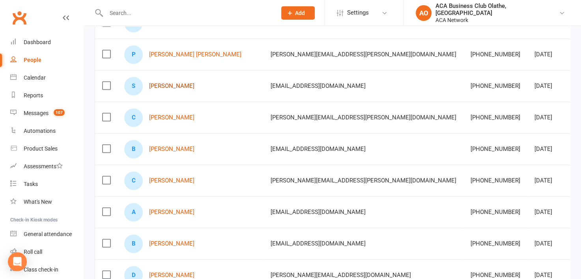
click at [175, 83] on link "[PERSON_NAME]" at bounding box center [171, 86] width 45 height 7
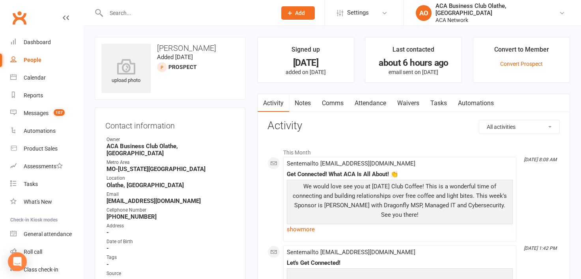
click at [308, 102] on link "Notes" at bounding box center [302, 103] width 27 height 18
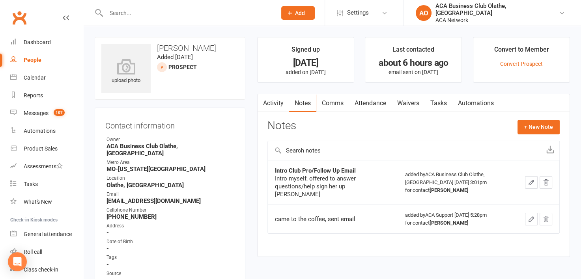
select select "50893"
select select "100"
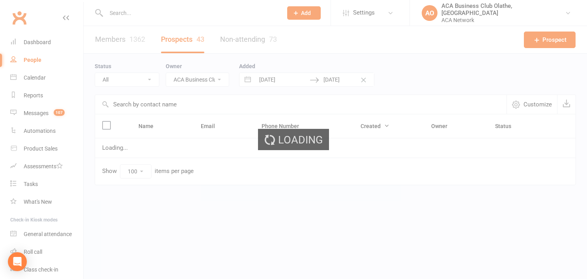
select select "no_prospect_status"
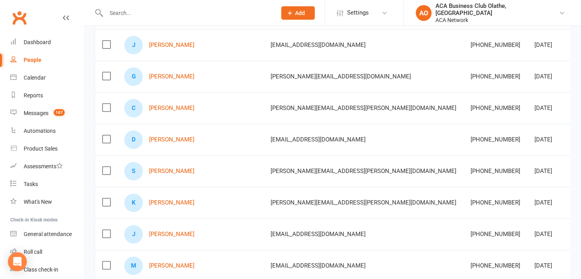
scroll to position [231, 0]
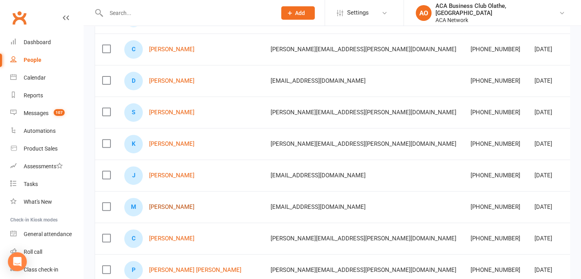
click at [163, 205] on link "[PERSON_NAME]" at bounding box center [171, 207] width 45 height 7
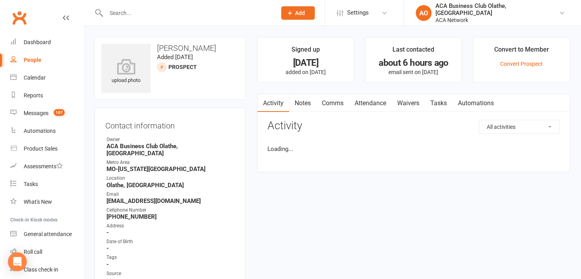
click at [299, 97] on link "Notes" at bounding box center [302, 103] width 27 height 18
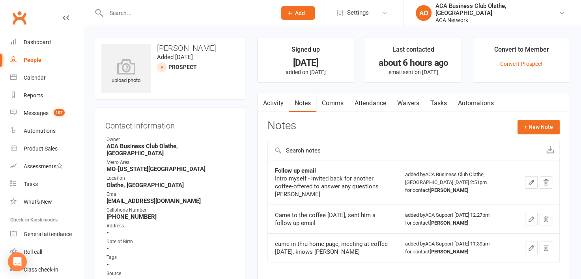
select select "50893"
select select "100"
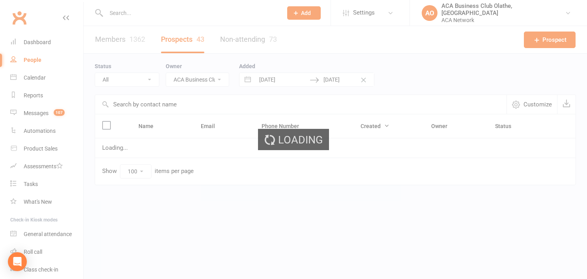
select select "no_prospect_status"
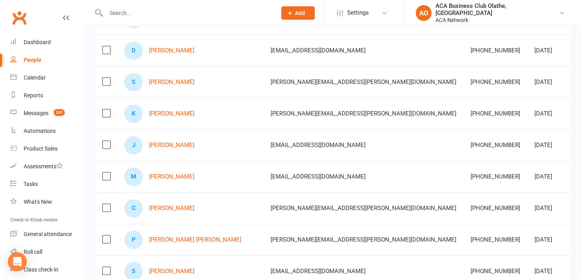
scroll to position [254, 0]
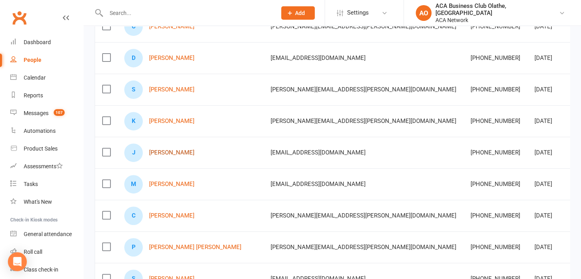
click at [175, 150] on link "[PERSON_NAME]" at bounding box center [171, 153] width 45 height 7
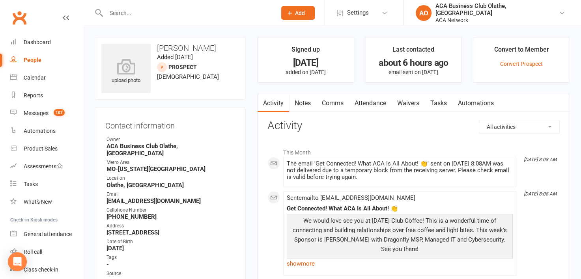
click at [303, 101] on link "Notes" at bounding box center [302, 103] width 27 height 18
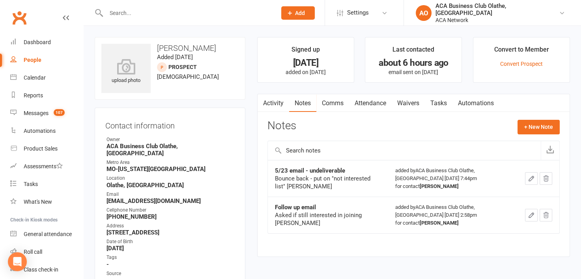
click at [32, 57] on div "People" at bounding box center [33, 60] width 18 height 6
select select "50893"
select select "100"
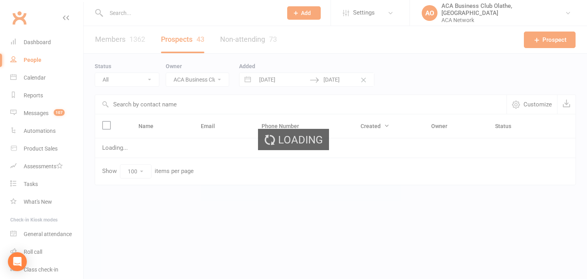
select select "no_prospect_status"
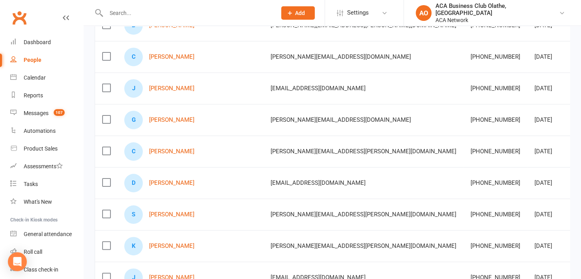
scroll to position [133, 0]
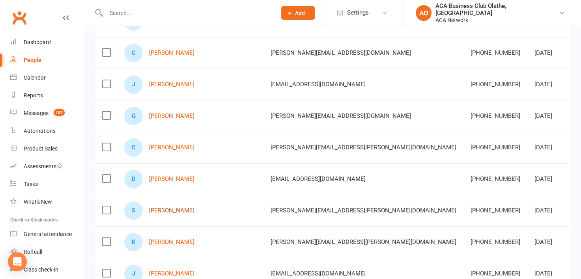
click at [170, 209] on link "[PERSON_NAME]" at bounding box center [171, 211] width 45 height 7
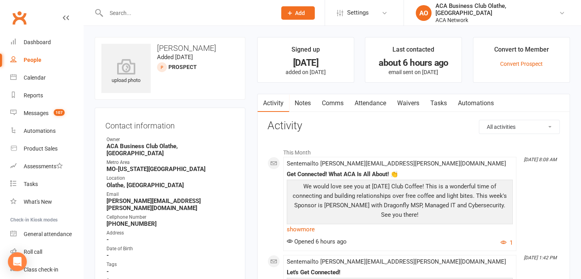
click at [300, 102] on link "Notes" at bounding box center [302, 103] width 27 height 18
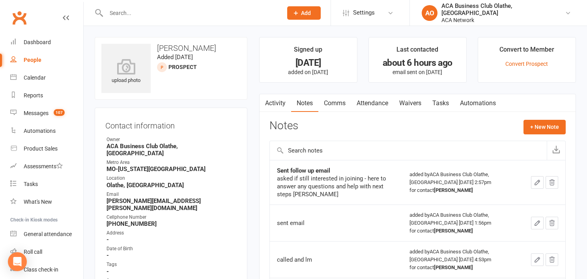
select select "50893"
select select "100"
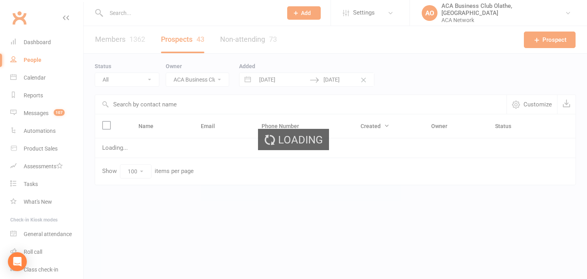
select select "no_prospect_status"
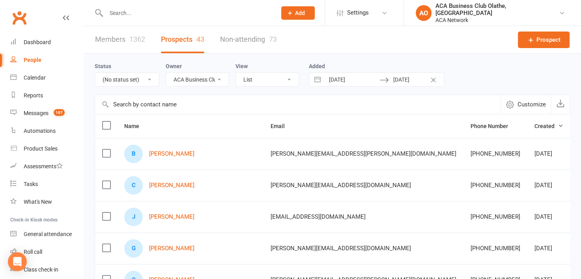
click at [167, 212] on div "J Julian White" at bounding box center [190, 217] width 132 height 19
click at [167, 215] on link "Julian White" at bounding box center [171, 217] width 45 height 7
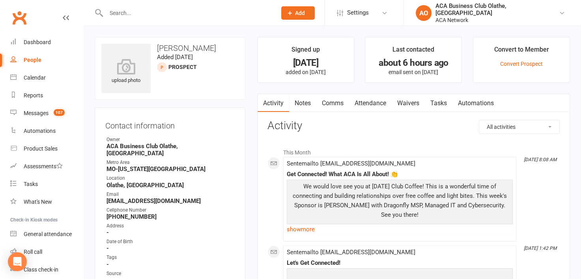
click at [309, 98] on link "Notes" at bounding box center [302, 103] width 27 height 18
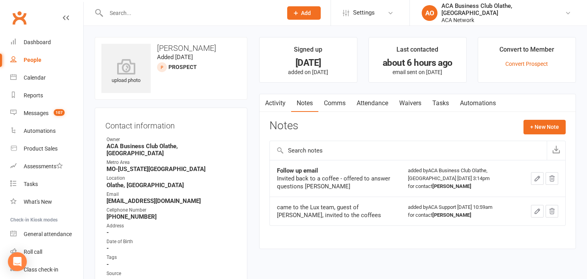
select select "50893"
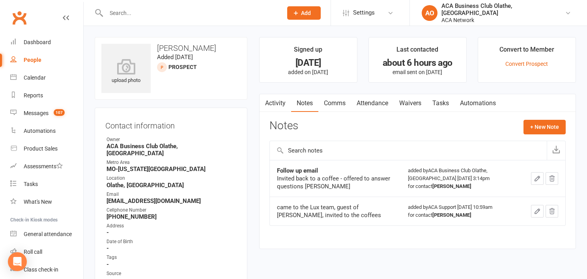
select select "100"
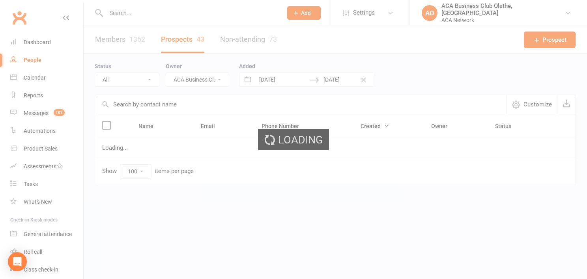
select select "no_prospect_status"
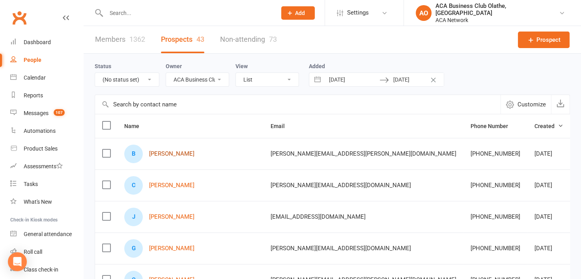
click at [177, 152] on link "Ben Groebe" at bounding box center [171, 154] width 45 height 7
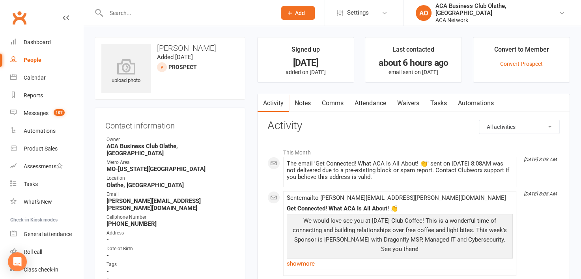
click at [305, 101] on link "Notes" at bounding box center [302, 103] width 27 height 18
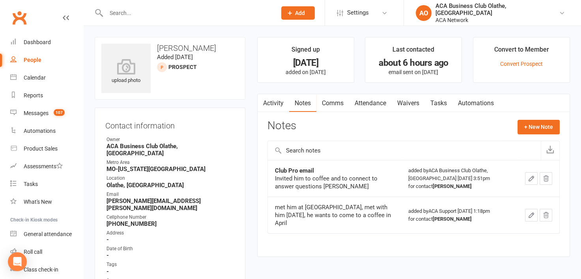
drag, startPoint x: 580, startPoint y: 45, endPoint x: 580, endPoint y: 52, distance: 6.7
select select "50893"
select select "100"
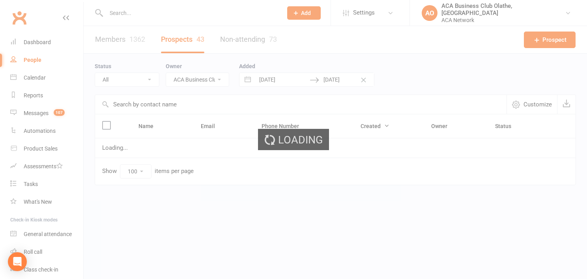
select select "no_prospect_status"
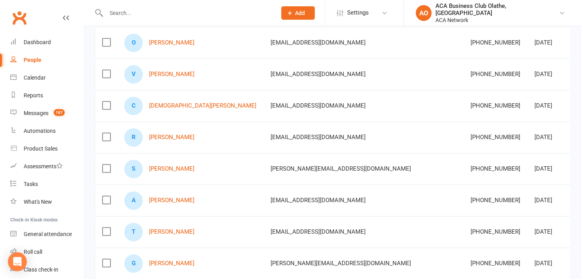
scroll to position [1100, 0]
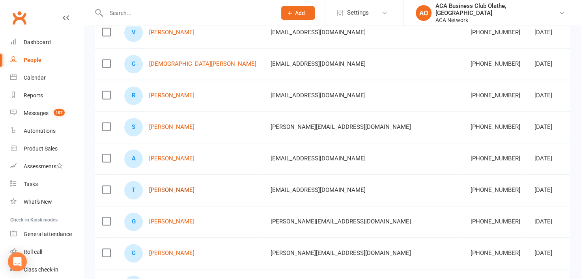
click at [171, 187] on link "Trevor McDonald" at bounding box center [171, 190] width 45 height 7
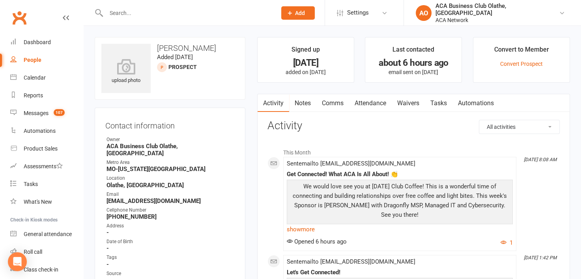
click at [296, 100] on link "Notes" at bounding box center [302, 103] width 27 height 18
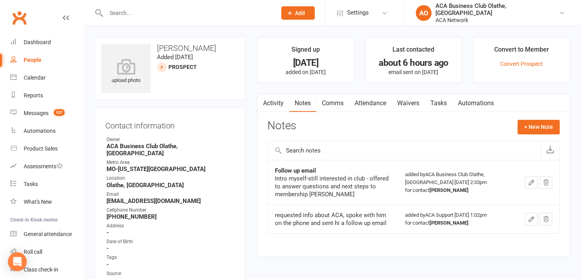
drag, startPoint x: 221, startPoint y: 194, endPoint x: 103, endPoint y: 192, distance: 117.2
click at [103, 192] on div "Contact information Owner ACA Business Club Olathe, KS Metro Area MO-Kansas Cit…" at bounding box center [170, 257] width 151 height 298
select select "50893"
select select "100"
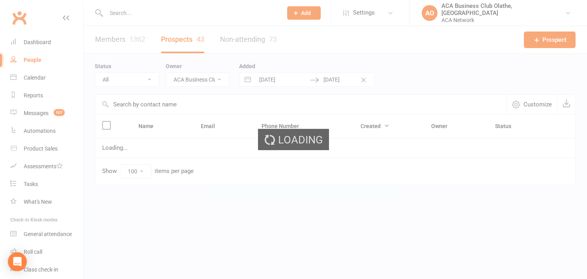
select select "no_prospect_status"
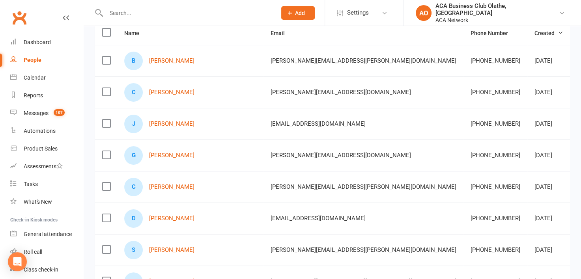
scroll to position [94, 0]
click at [176, 185] on link "Cindy Kelley" at bounding box center [171, 186] width 45 height 7
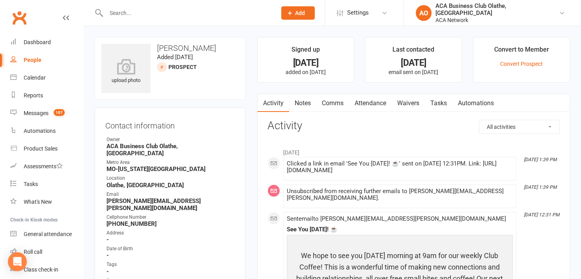
click at [307, 101] on link "Notes" at bounding box center [302, 103] width 27 height 18
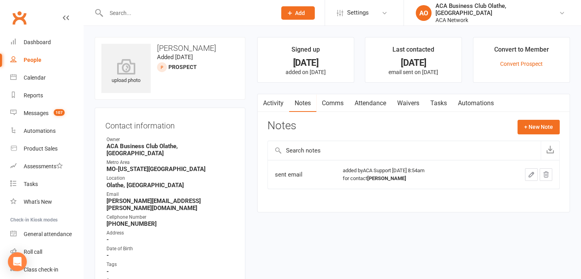
click at [156, 9] on input "text" at bounding box center [187, 12] width 167 height 11
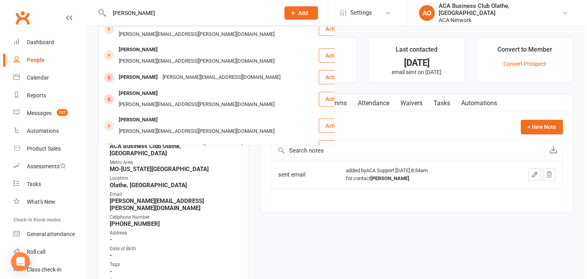
scroll to position [221, 0]
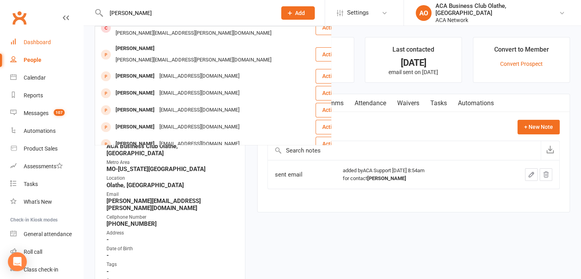
type input "cindy kelley"
click at [45, 39] on div "Dashboard" at bounding box center [37, 42] width 27 height 6
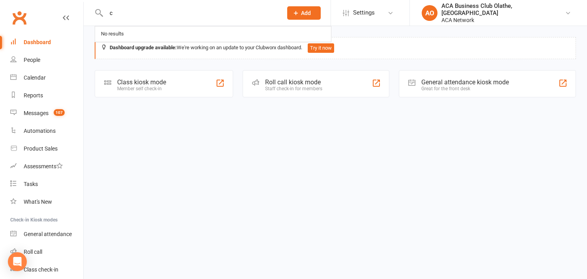
click at [151, 14] on input "c" at bounding box center [190, 12] width 173 height 11
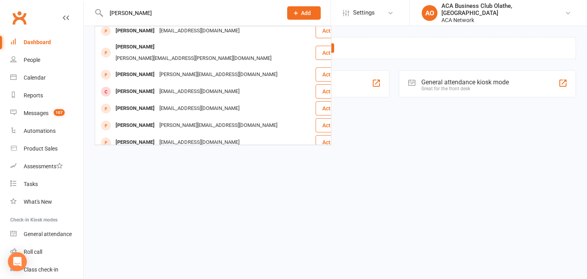
scroll to position [221, 0]
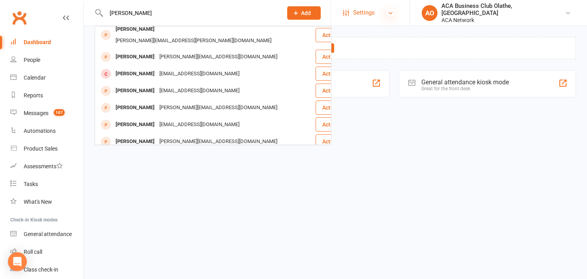
type input "cindy kelley"
click at [394, 11] on icon at bounding box center [391, 13] width 6 height 6
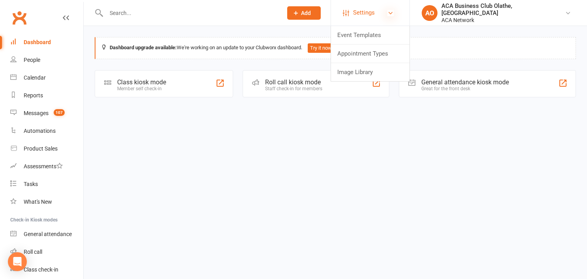
click at [394, 11] on icon at bounding box center [391, 13] width 6 height 6
click at [167, 15] on input "text" at bounding box center [190, 12] width 173 height 11
paste input "Ben Groebe"
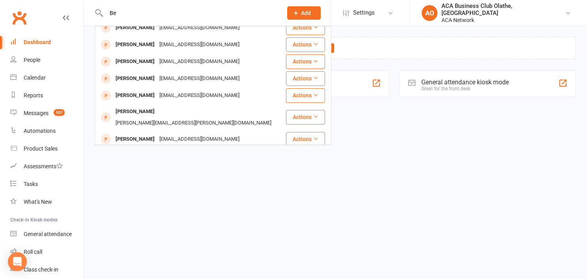
type input "B"
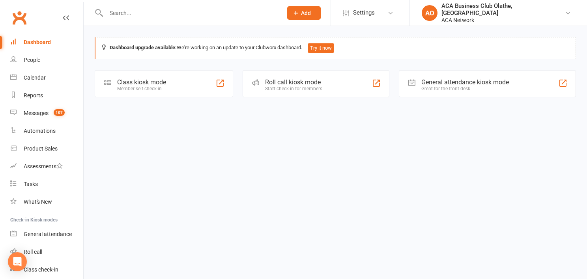
paste input "Carter Johnson"
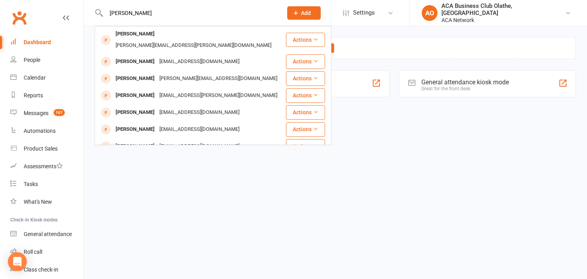
type input "Carter Johnson"
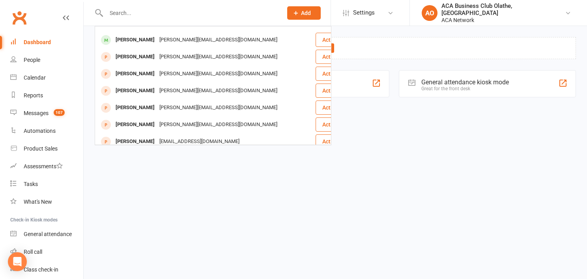
click at [411, 120] on html "Rex Johnson rex.johnson@cai.io Actions Carter Johnson carter@inthegameinsurance…" at bounding box center [293, 60] width 587 height 120
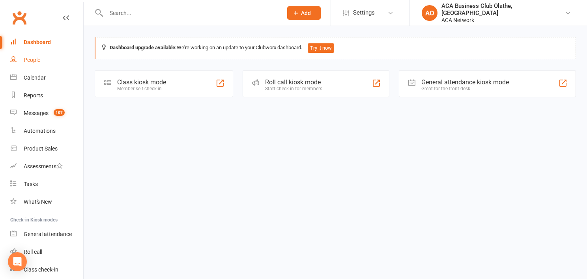
click at [28, 54] on link "People" at bounding box center [46, 60] width 73 height 18
select select "50893"
select select "100"
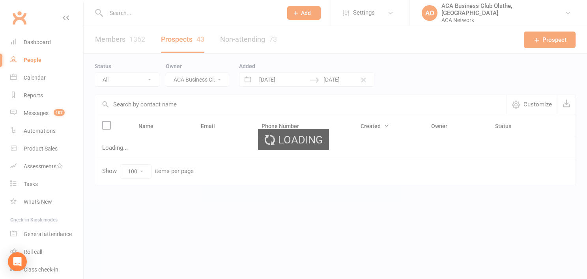
select select "no_prospect_status"
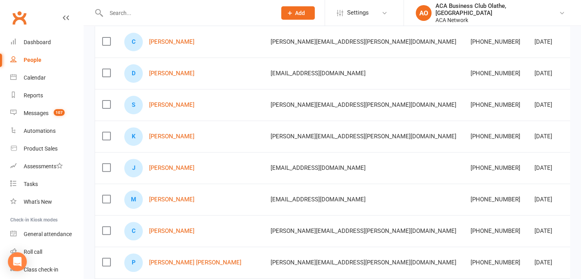
scroll to position [235, 0]
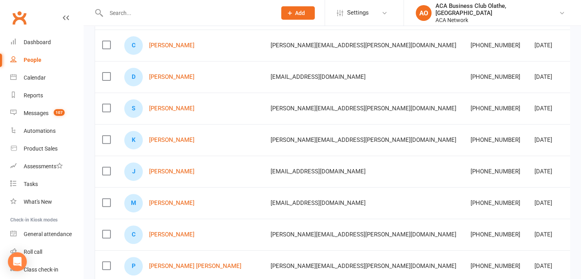
click at [528, 261] on td "Mar 04, 2025" at bounding box center [549, 267] width 43 height 32
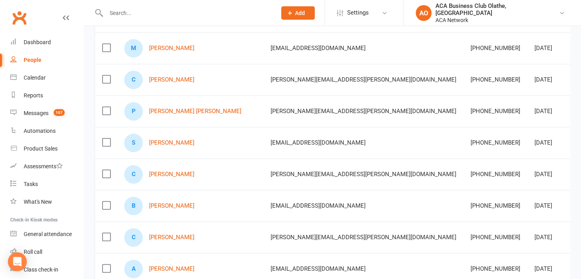
scroll to position [394, 0]
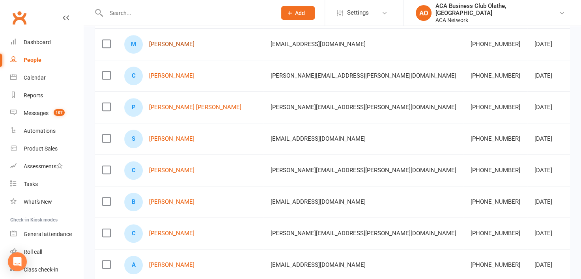
click at [160, 43] on link "Mark Gande" at bounding box center [171, 44] width 45 height 7
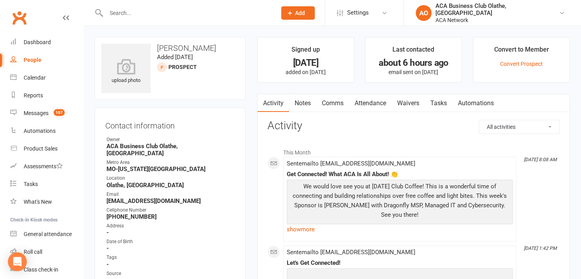
click at [308, 101] on link "Notes" at bounding box center [302, 103] width 27 height 18
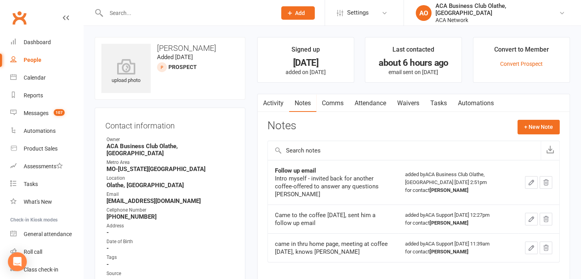
scroll to position [9, 0]
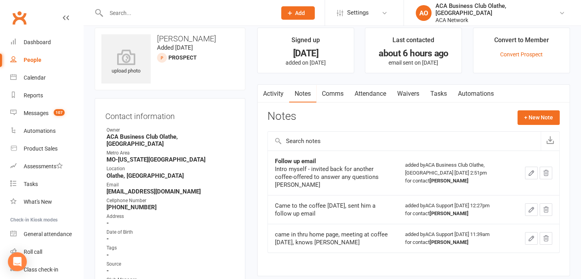
click at [32, 58] on div "People" at bounding box center [33, 60] width 18 height 6
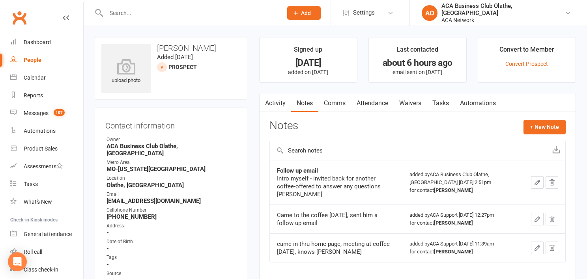
select select "50893"
select select "100"
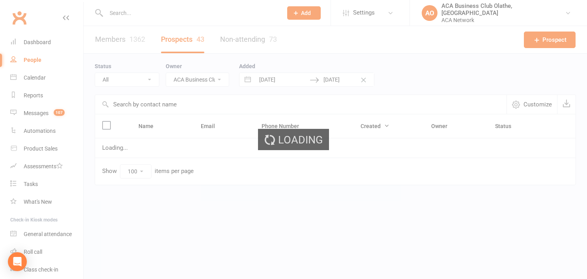
select select "no_prospect_status"
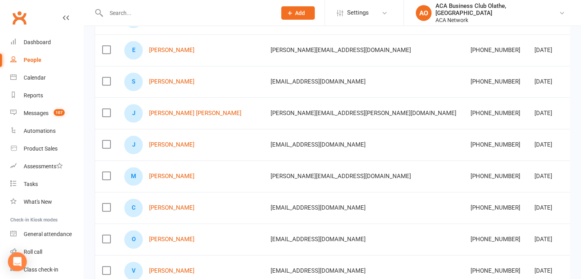
scroll to position [871, 0]
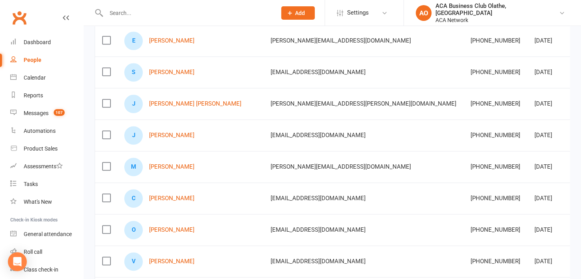
click at [171, 132] on link "[PERSON_NAME]" at bounding box center [171, 135] width 45 height 7
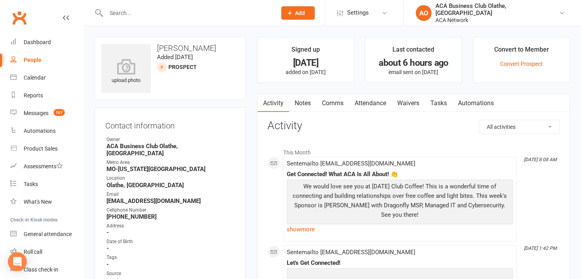
click at [309, 103] on link "Notes" at bounding box center [302, 103] width 27 height 18
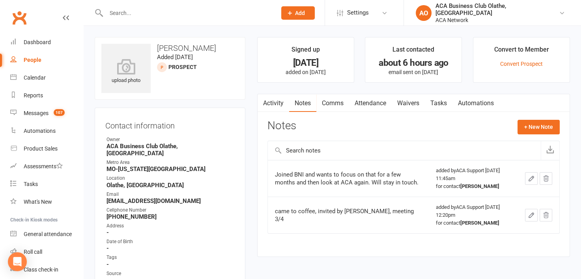
select select "50893"
select select "100"
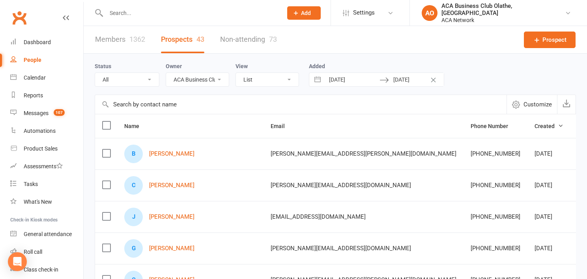
select select "no_prospect_status"
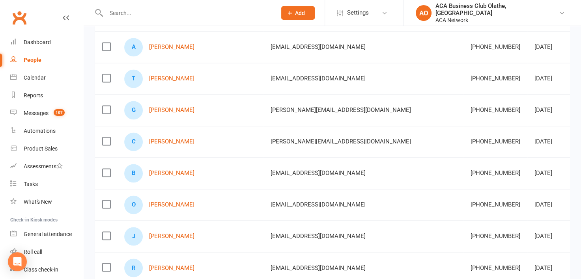
scroll to position [1214, 0]
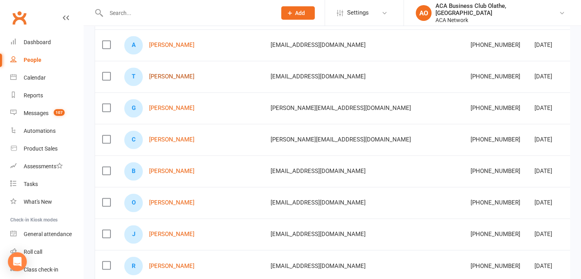
click at [164, 73] on link "Trevor McDonald" at bounding box center [171, 76] width 45 height 7
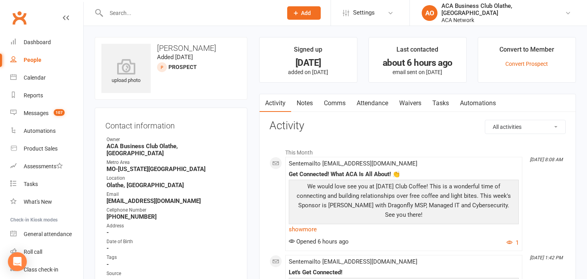
select select "50893"
select select "100"
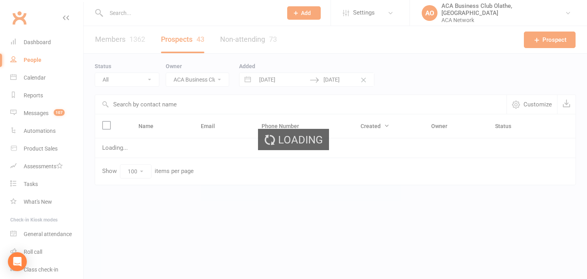
select select "no_prospect_status"
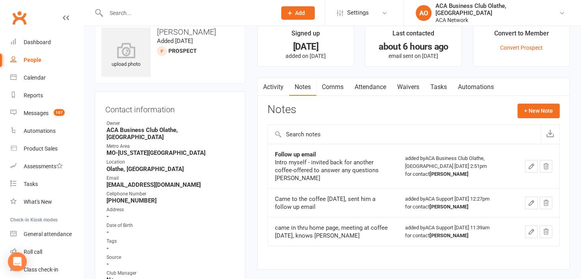
scroll to position [18, 0]
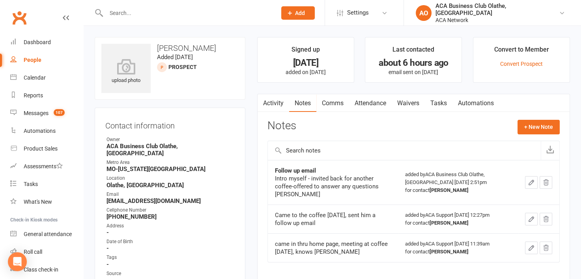
select select "50893"
select select "100"
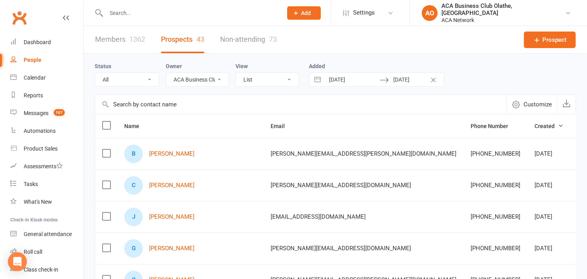
select select "no_prospect_status"
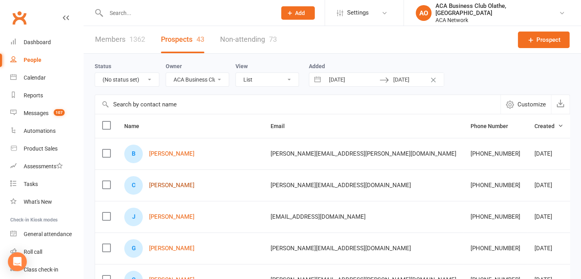
click at [177, 183] on link "Carter Johnson" at bounding box center [171, 185] width 45 height 7
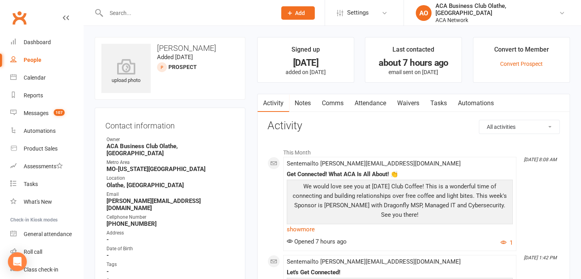
click at [303, 101] on link "Notes" at bounding box center [302, 103] width 27 height 18
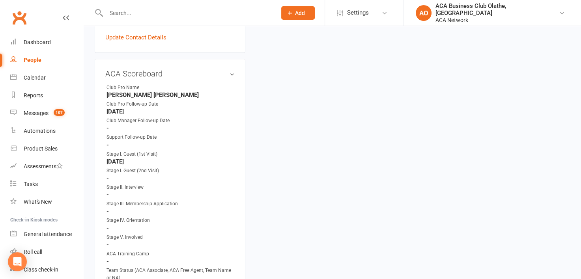
scroll to position [358, 0]
click at [217, 72] on link "edit" at bounding box center [220, 75] width 9 height 7
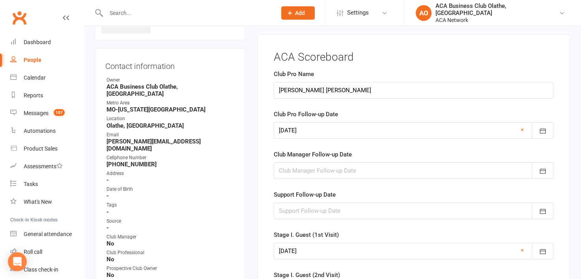
scroll to position [54, 0]
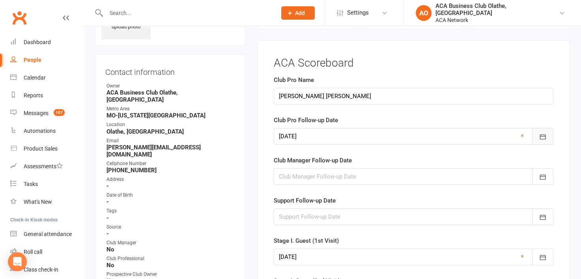
click at [543, 135] on icon "button" at bounding box center [543, 137] width 8 height 8
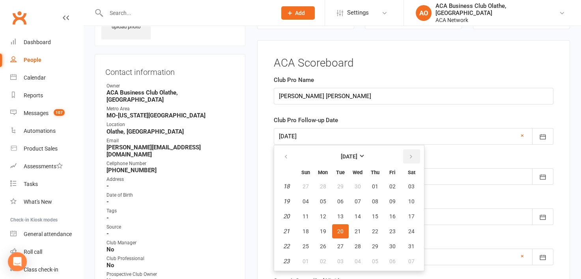
click at [412, 154] on button "button" at bounding box center [411, 157] width 17 height 14
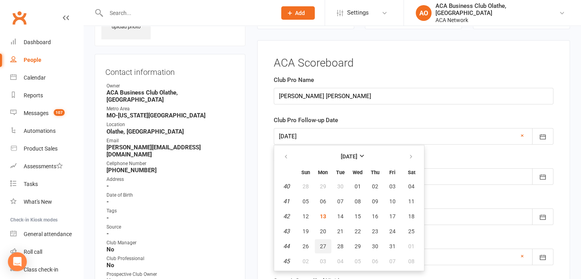
click at [319, 240] on button "27" at bounding box center [323, 247] width 17 height 14
type input "27 Oct 2025"
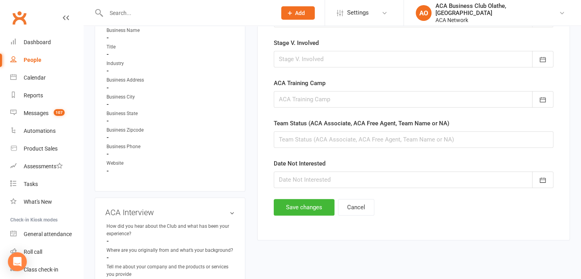
scroll to position [459, 0]
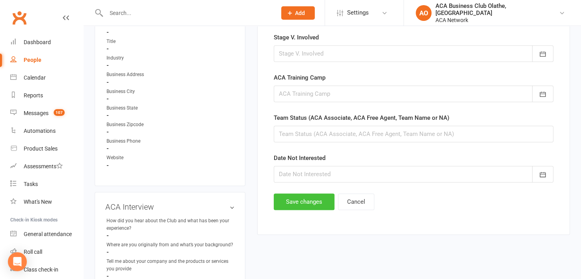
click at [297, 201] on button "Save changes" at bounding box center [304, 202] width 61 height 17
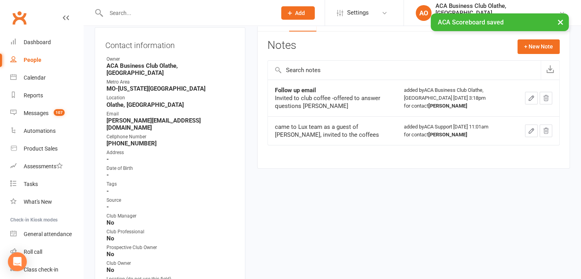
scroll to position [0, 0]
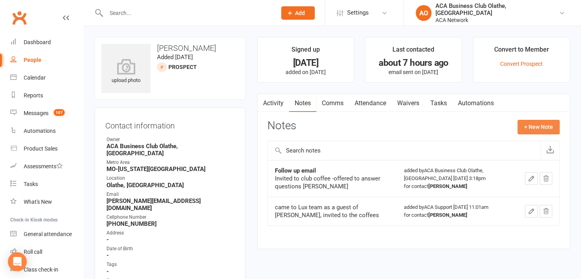
click at [547, 122] on button "+ New Note" at bounding box center [539, 127] width 42 height 14
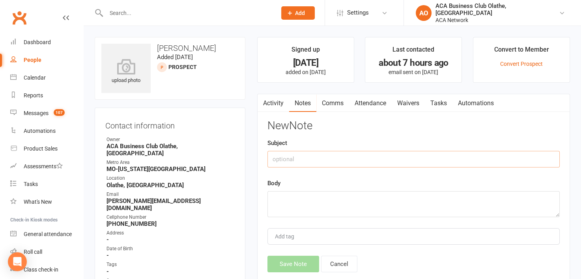
click at [300, 158] on input "text" at bounding box center [414, 159] width 292 height 17
type input "Email"
click at [283, 199] on textarea at bounding box center [414, 204] width 292 height 26
paste textarea "***Group email - haven't seen you in awhile -invite to coffee"
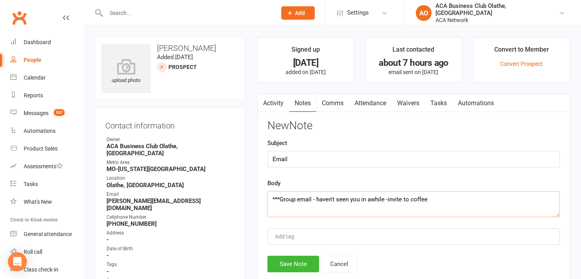
click at [278, 195] on textarea "***Group email - haven't seen you in awhile -invite to coffee" at bounding box center [414, 204] width 292 height 26
click at [300, 199] on textarea "***Group email - haven't seen you in awhile -invite to coffee" at bounding box center [414, 204] width 292 height 26
click at [407, 200] on textarea "Email - haven't seen you in a while -invite to coffee" at bounding box center [414, 204] width 292 height 26
click at [386, 199] on textarea "Email - haven't seen you in a while -invite to coffee Laura" at bounding box center [414, 204] width 292 height 26
drag, startPoint x: 309, startPoint y: 211, endPoint x: 268, endPoint y: 200, distance: 43.0
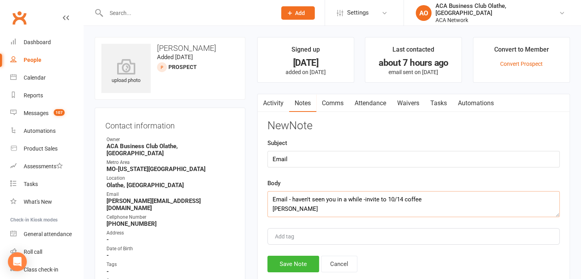
click at [268, 200] on textarea "Email - haven't seen you in a while -invite to 10/14 coffee Laura" at bounding box center [414, 204] width 292 height 26
type textarea "Email - haven't seen you in a while -invite to 10/14 coffee Laura"
click at [286, 265] on button "Save Note" at bounding box center [294, 264] width 52 height 17
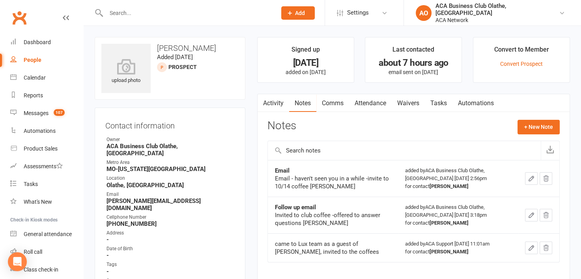
select select "50893"
select select "100"
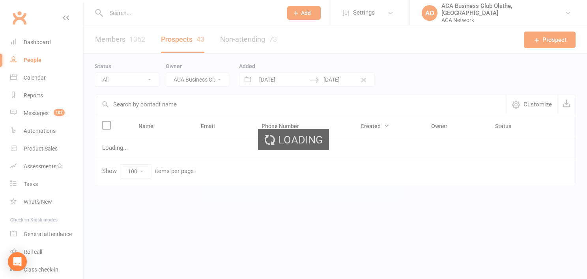
select select "no_prospect_status"
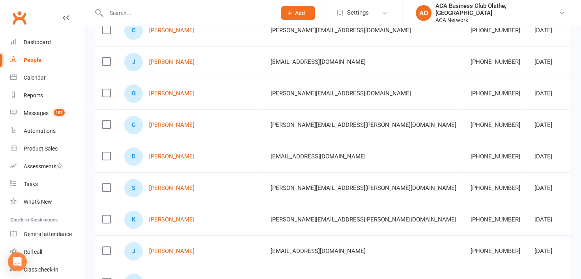
scroll to position [172, 0]
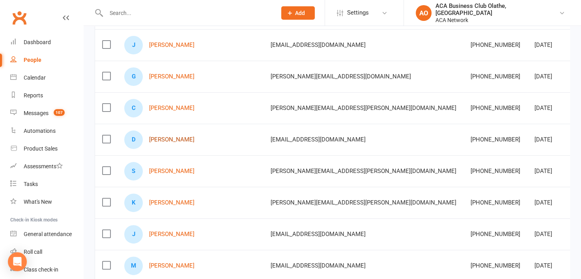
click at [158, 139] on link "Drew Hertel" at bounding box center [171, 140] width 45 height 7
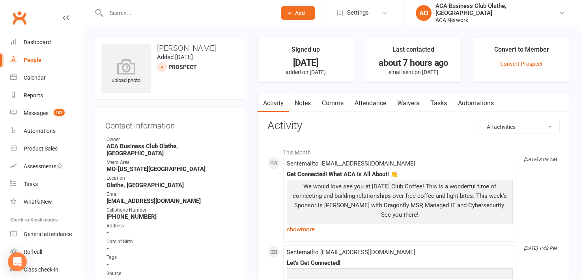
click at [310, 101] on link "Notes" at bounding box center [302, 103] width 27 height 18
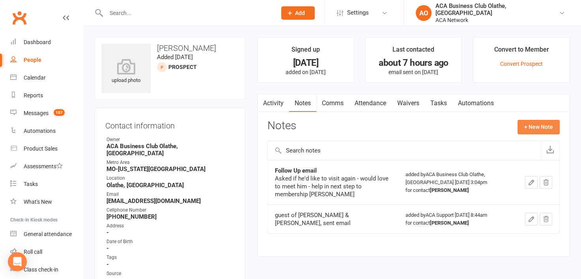
click at [532, 127] on button "+ New Note" at bounding box center [539, 127] width 42 height 14
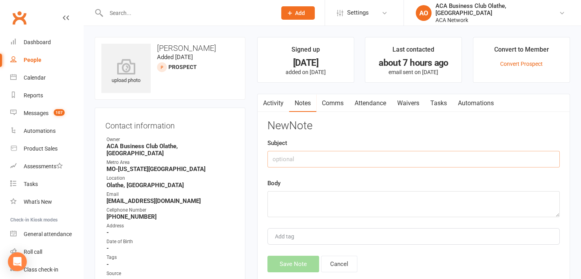
click at [306, 161] on input "text" at bounding box center [414, 159] width 292 height 17
type input "Email"
click at [292, 191] on textarea at bounding box center [414, 204] width 292 height 26
paste textarea "Email - haven't seen you in a while -invite to 10/14 coffee Laura"
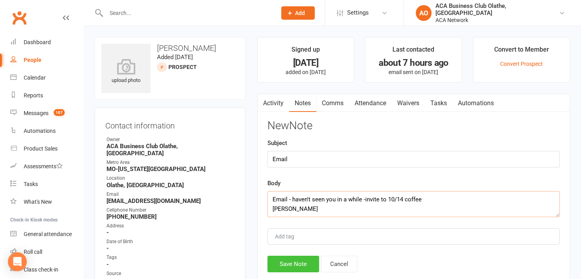
type textarea "Email - haven't seen you in a while -invite to 10/14 coffee Laura"
click at [296, 261] on button "Save Note" at bounding box center [294, 264] width 52 height 17
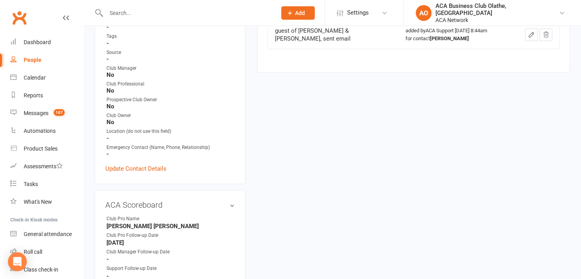
scroll to position [253, 0]
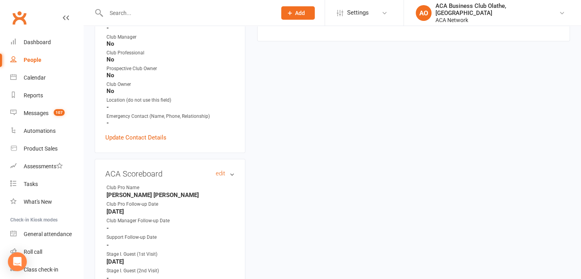
click at [214, 170] on h3 "ACA Scoreboard edit" at bounding box center [169, 174] width 129 height 9
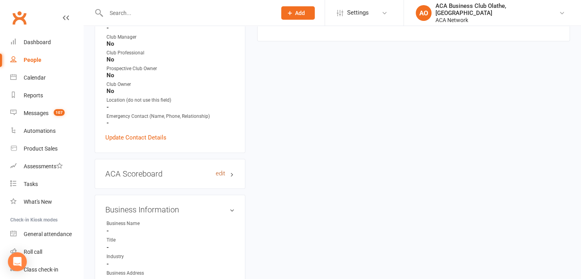
click at [217, 171] on link "edit" at bounding box center [220, 174] width 9 height 7
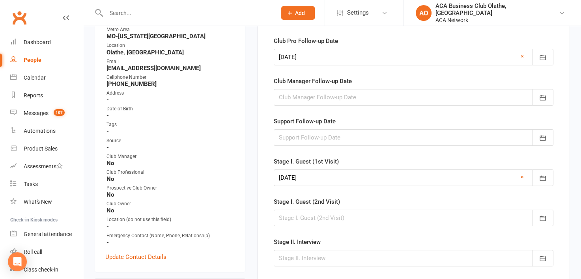
scroll to position [54, 0]
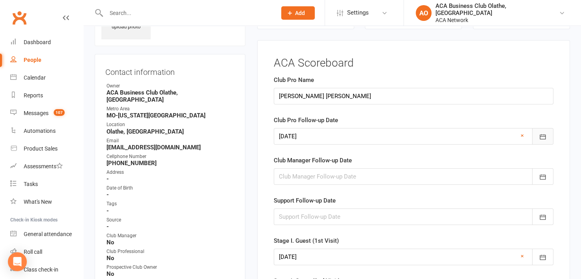
click at [542, 135] on icon "button" at bounding box center [543, 137] width 8 height 8
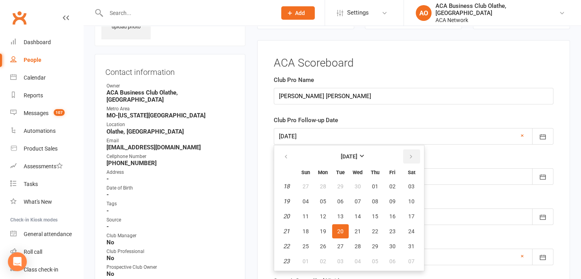
click at [409, 154] on icon "button" at bounding box center [412, 157] width 6 height 6
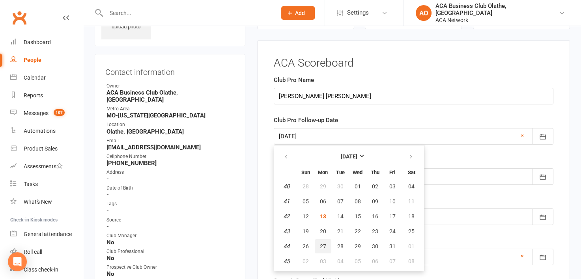
click at [317, 241] on button "27" at bounding box center [323, 247] width 17 height 14
type input "27 Oct 2025"
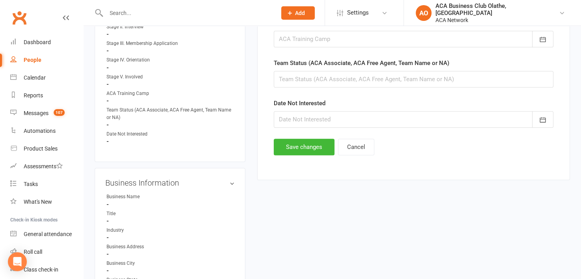
scroll to position [572, 0]
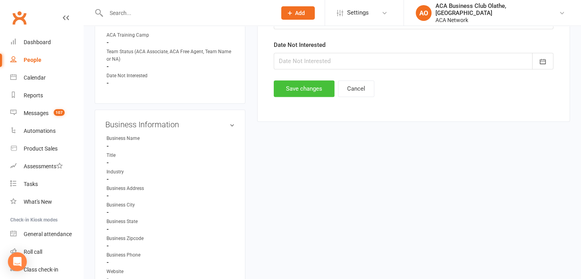
click at [285, 90] on button "Save changes" at bounding box center [304, 89] width 61 height 17
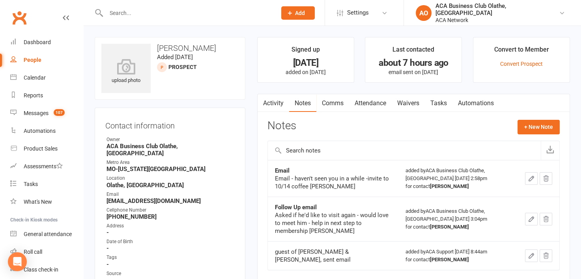
select select "50893"
select select "100"
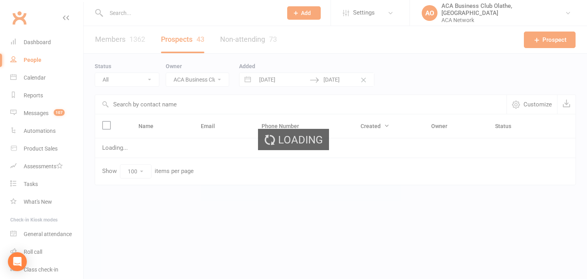
select select "no_prospect_status"
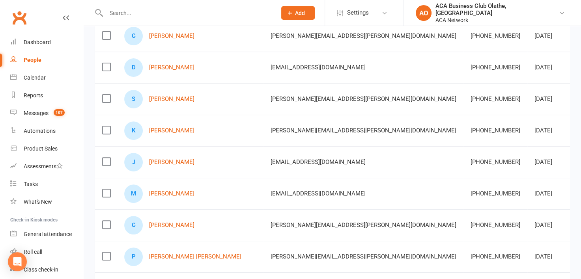
scroll to position [237, 0]
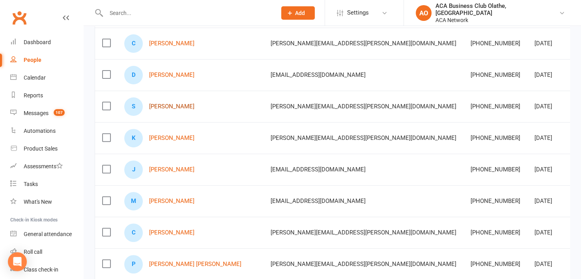
click at [165, 106] on link "Samuel Smith" at bounding box center [171, 106] width 45 height 7
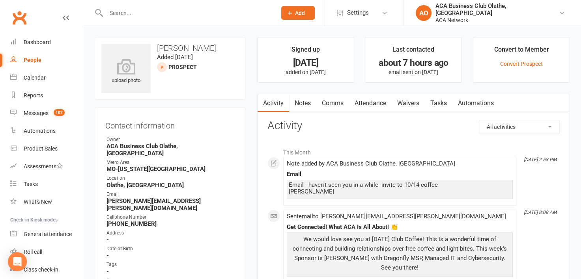
click at [298, 101] on link "Notes" at bounding box center [302, 103] width 27 height 18
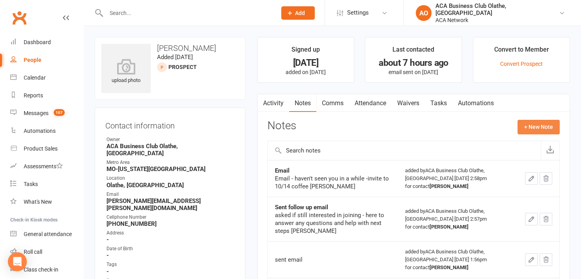
click at [535, 125] on button "+ New Note" at bounding box center [539, 127] width 42 height 14
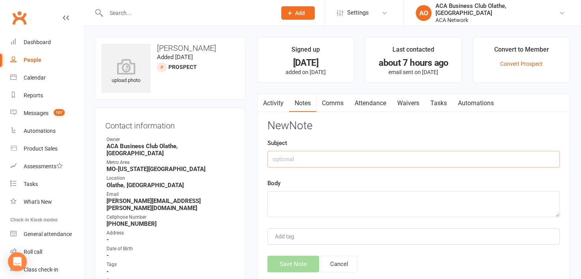
click at [298, 159] on input "text" at bounding box center [414, 159] width 292 height 17
type input "l"
type input "Email"
click at [291, 197] on textarea at bounding box center [414, 204] width 292 height 26
paste textarea "Email - haven't seen you in a while -invite to 10/14 coffee Laura"
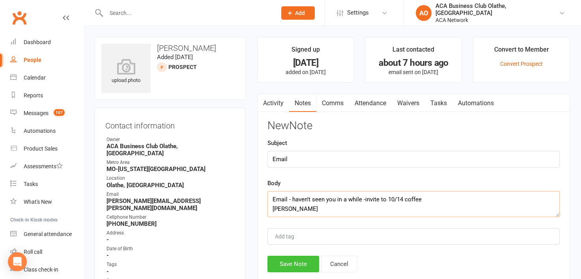
type textarea "Email - haven't seen you in a while -invite to 10/14 coffee Laura"
click at [298, 266] on button "Save Note" at bounding box center [294, 264] width 52 height 17
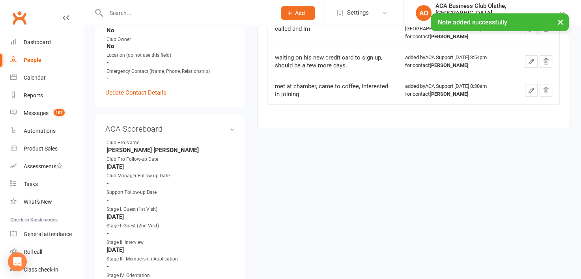
scroll to position [308, 0]
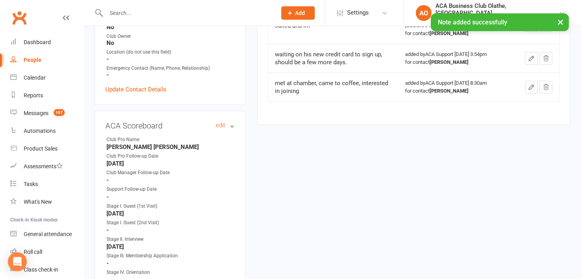
click at [214, 122] on h3 "ACA Scoreboard edit" at bounding box center [169, 126] width 129 height 9
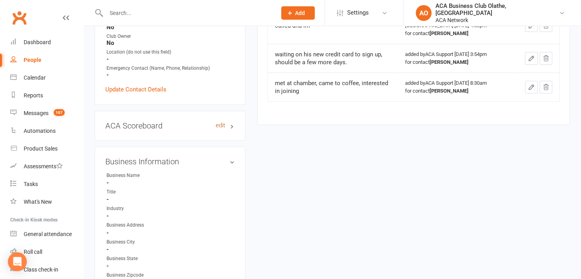
click at [219, 122] on link "edit" at bounding box center [220, 125] width 9 height 7
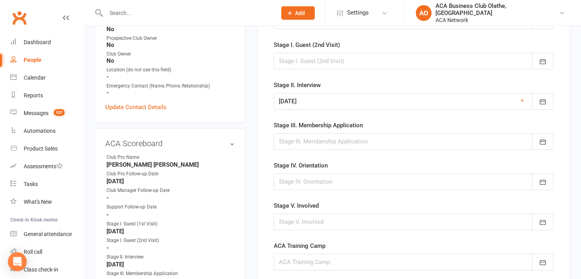
scroll to position [0, 0]
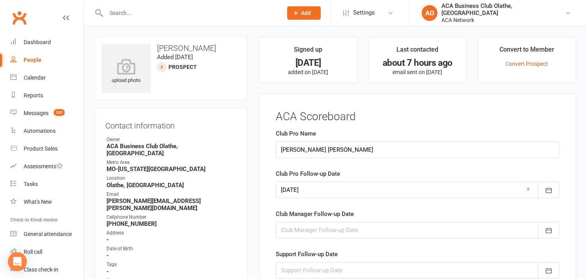
select select "50893"
select select "100"
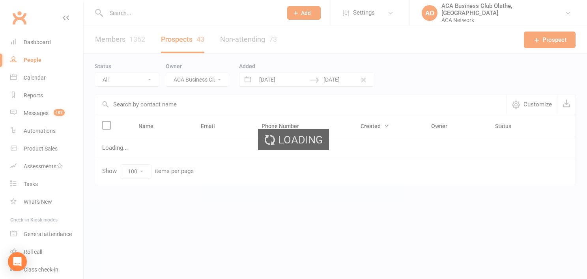
select select "no_prospect_status"
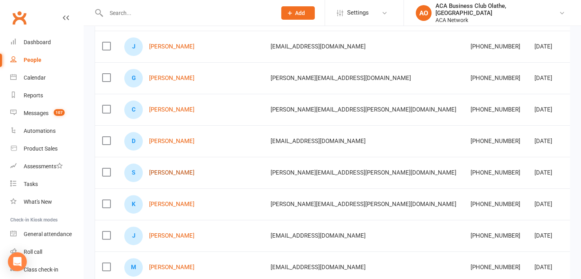
scroll to position [174, 0]
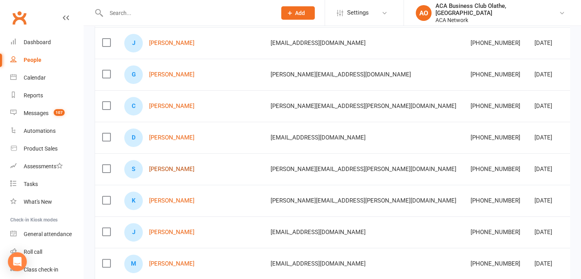
click at [169, 166] on link "Samuel Smith" at bounding box center [171, 169] width 45 height 7
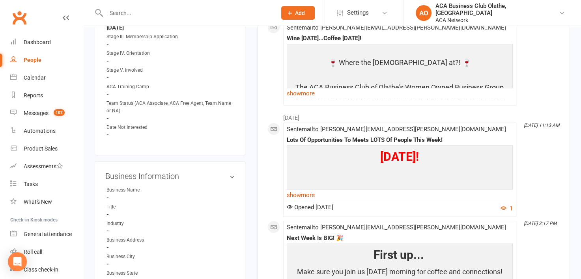
scroll to position [592, 0]
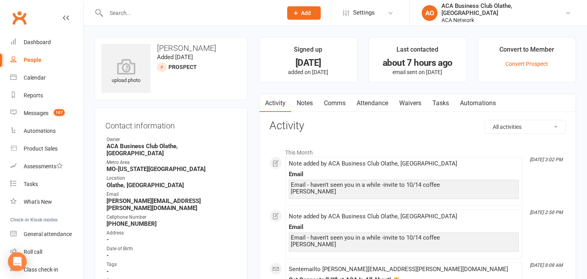
select select "50893"
select select "100"
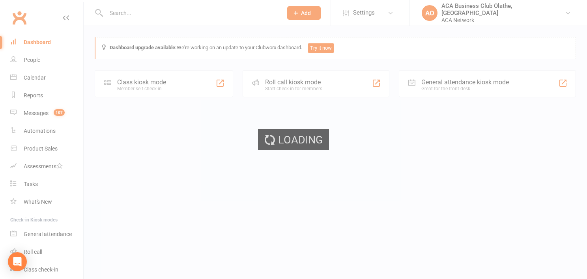
select select "50893"
select select "100"
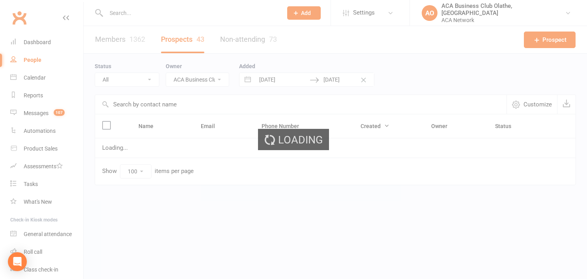
select select "no_prospect_status"
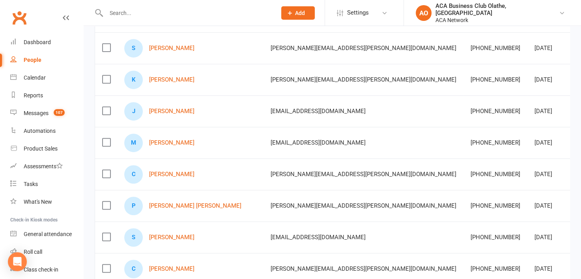
scroll to position [314, 0]
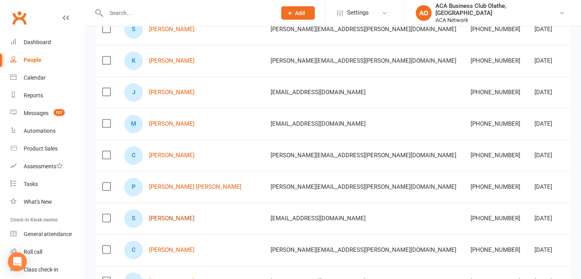
click at [175, 218] on link "Shonnel White" at bounding box center [171, 219] width 45 height 7
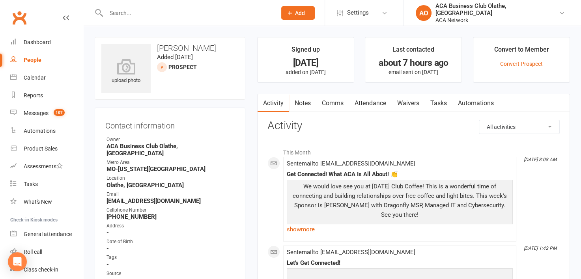
click at [302, 101] on link "Notes" at bounding box center [302, 103] width 27 height 18
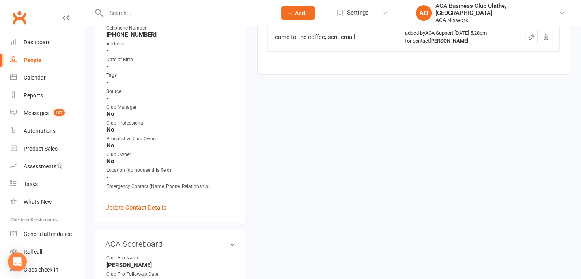
scroll to position [179, 0]
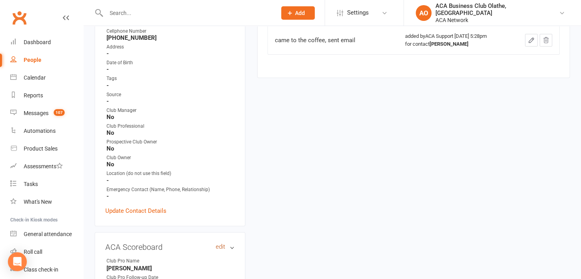
click at [220, 244] on link "edit" at bounding box center [220, 247] width 9 height 7
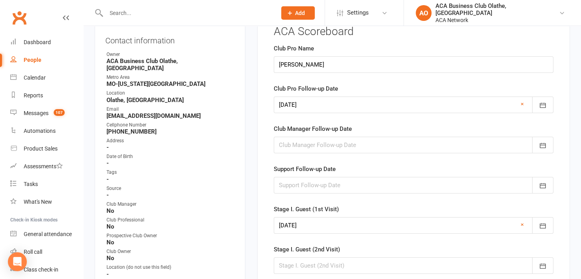
scroll to position [54, 0]
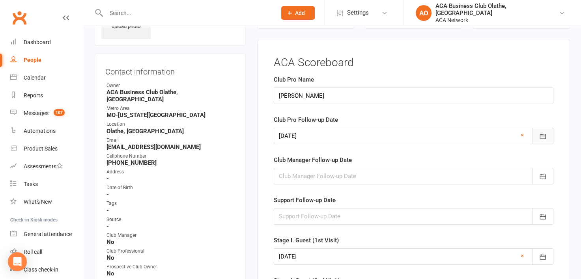
click at [544, 133] on icon "button" at bounding box center [543, 137] width 8 height 8
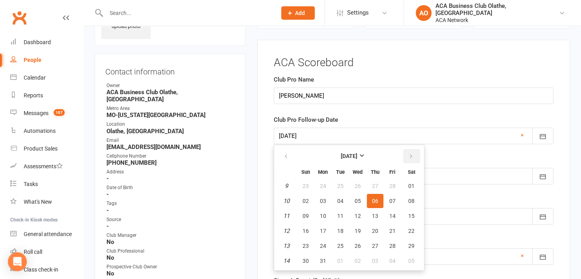
click at [413, 153] on button "button" at bounding box center [411, 156] width 17 height 14
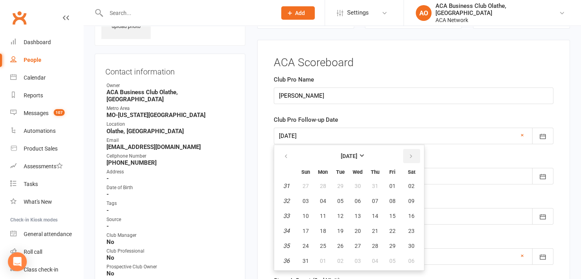
click at [413, 153] on button "button" at bounding box center [411, 156] width 17 height 14
click at [322, 243] on span "27" at bounding box center [323, 246] width 6 height 6
type input "27 Oct 2025"
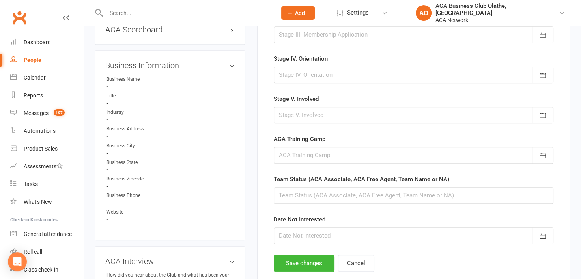
scroll to position [427, 0]
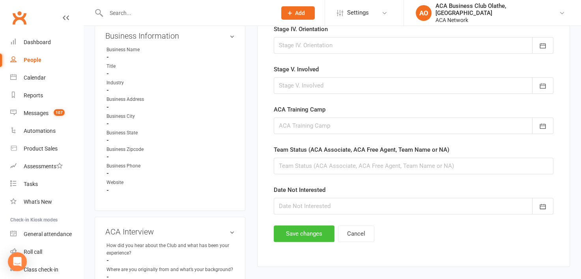
click at [290, 231] on button "Save changes" at bounding box center [304, 234] width 61 height 17
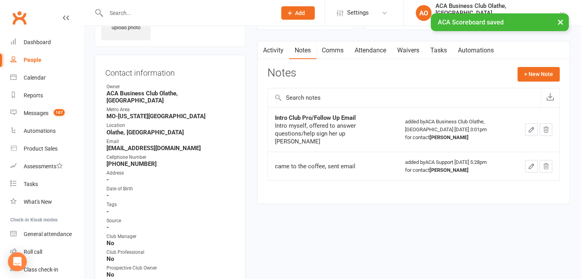
scroll to position [21, 0]
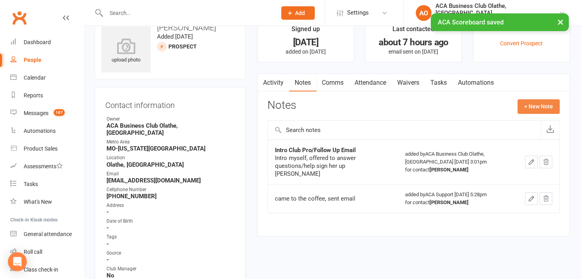
click at [544, 106] on button "+ New Note" at bounding box center [539, 106] width 42 height 14
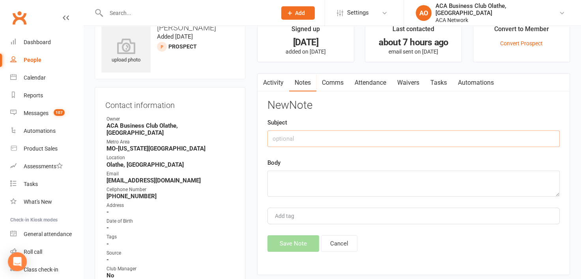
click at [290, 139] on input "text" at bounding box center [414, 139] width 292 height 17
type input "Email"
click at [283, 176] on textarea at bounding box center [414, 184] width 292 height 26
paste textarea "Email - haven't seen you in a while -invite to 10/14 coffee Laura"
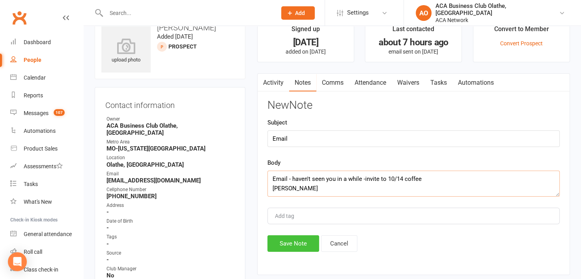
type textarea "Email - haven't seen you in a while -invite to 10/14 coffee Laura"
click at [279, 243] on button "Save Note" at bounding box center [294, 244] width 52 height 17
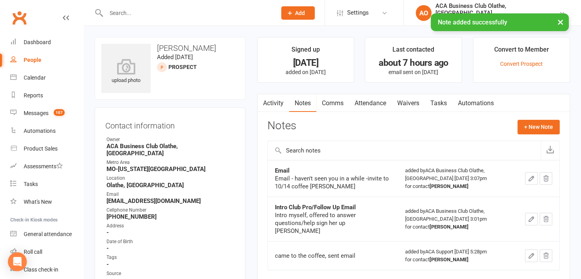
select select "50893"
select select "100"
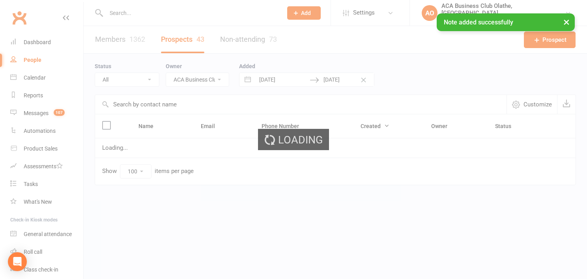
select select "no_prospect_status"
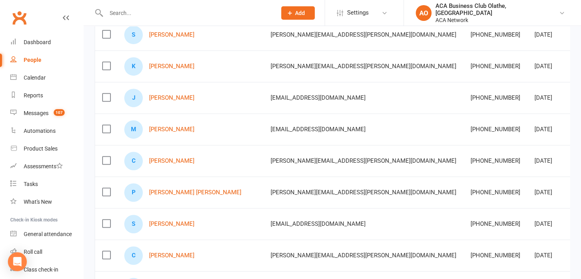
scroll to position [436, 0]
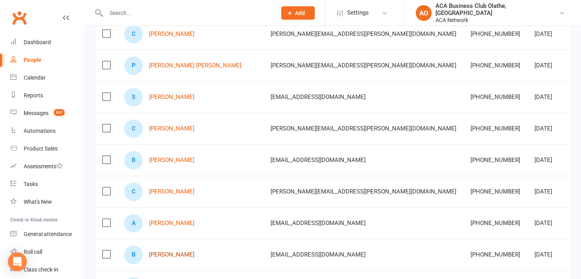
click at [177, 253] on link "Benjamin Bryan" at bounding box center [171, 255] width 45 height 7
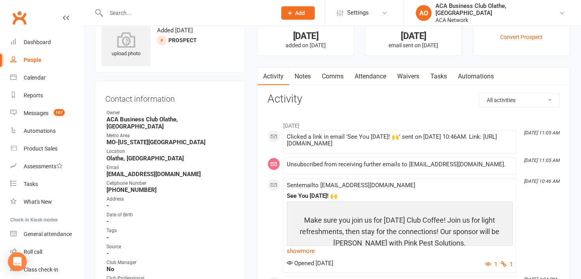
scroll to position [42, 0]
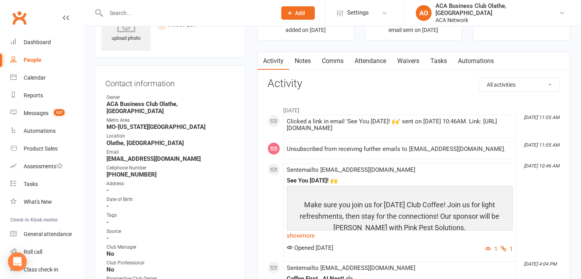
click at [303, 58] on link "Notes" at bounding box center [302, 61] width 27 height 18
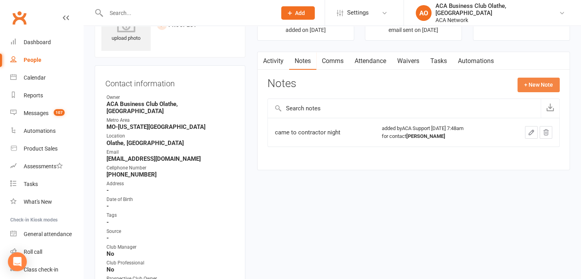
click at [536, 82] on button "+ New Note" at bounding box center [539, 85] width 42 height 14
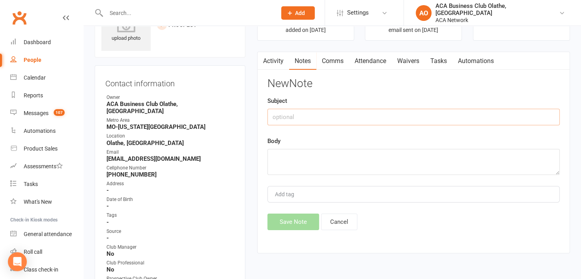
click at [302, 115] on input "text" at bounding box center [414, 117] width 292 height 17
type input "Email"
click at [285, 154] on textarea at bounding box center [414, 162] width 292 height 26
paste textarea "Email - haven't seen you in awhile -invite to 10/14 coffee Laura"
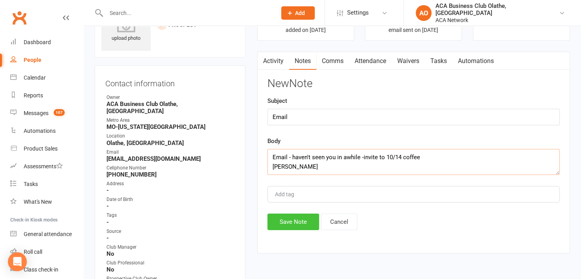
type textarea "Email - haven't seen you in awhile -invite to 10/14 coffee Laura"
click at [301, 225] on button "Save Note" at bounding box center [294, 222] width 52 height 17
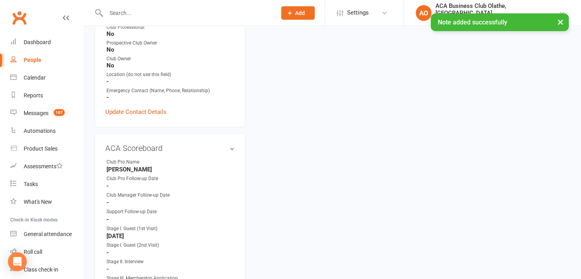
scroll to position [288, 0]
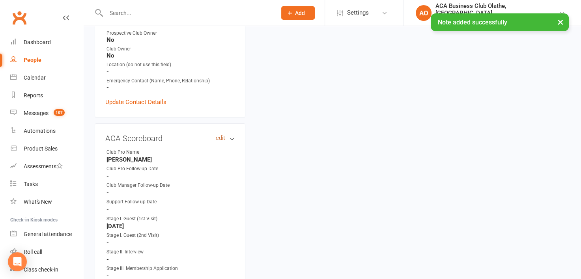
click at [218, 135] on link "edit" at bounding box center [220, 138] width 9 height 7
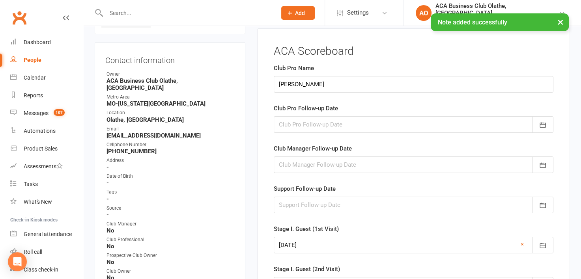
scroll to position [54, 0]
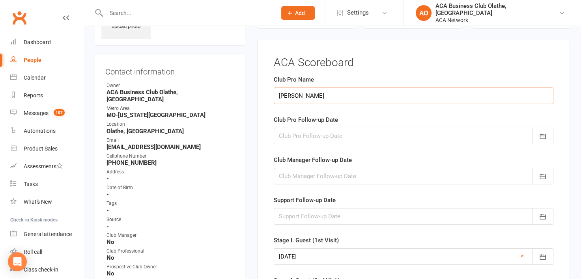
drag, startPoint x: 360, startPoint y: 93, endPoint x: 262, endPoint y: 96, distance: 98.3
type input "[PERSON_NAME] [PERSON_NAME]"
click at [544, 133] on icon "button" at bounding box center [543, 137] width 8 height 8
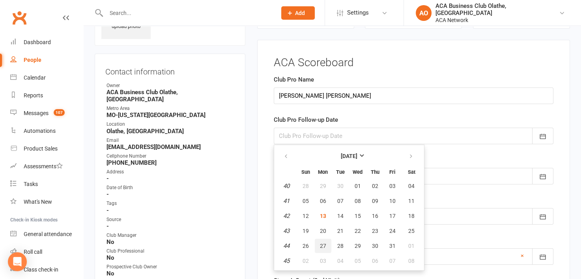
click at [324, 243] on span "27" at bounding box center [323, 246] width 6 height 6
type input "27 Oct 2025"
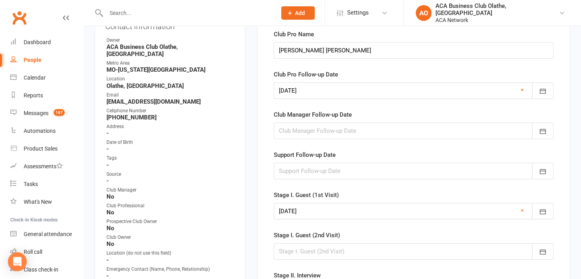
scroll to position [95, 0]
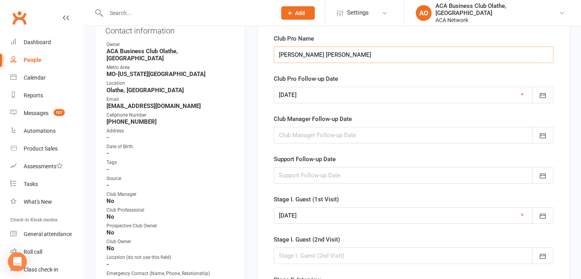
click at [342, 49] on input "[PERSON_NAME] [PERSON_NAME]" at bounding box center [414, 55] width 280 height 17
type input "L"
type input "Elizabeth Smithers"
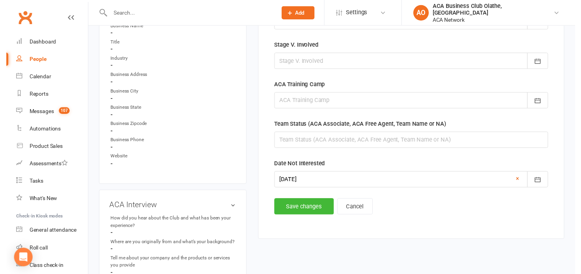
scroll to position [477, 0]
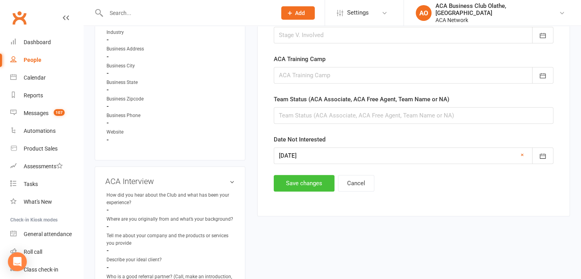
click at [283, 176] on button "Save changes" at bounding box center [304, 183] width 61 height 17
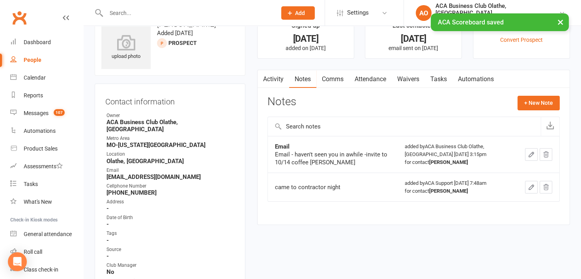
scroll to position [0, 0]
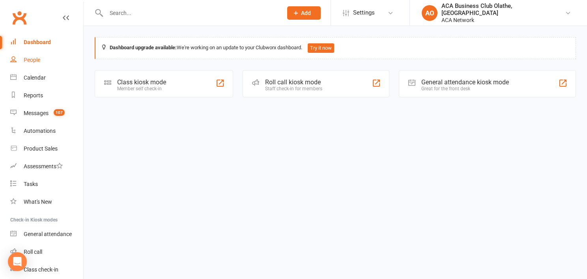
click at [36, 57] on div "People" at bounding box center [32, 60] width 17 height 6
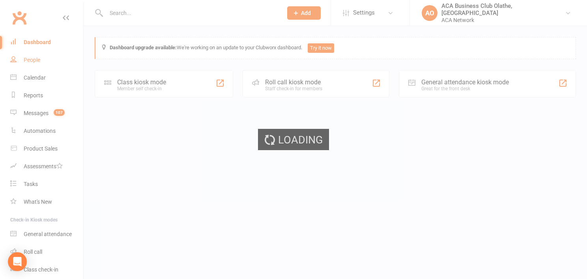
select select "50893"
select select "100"
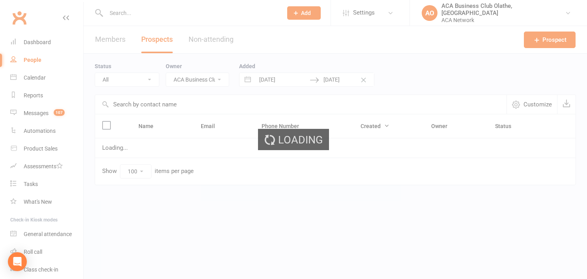
select select "no_prospect_status"
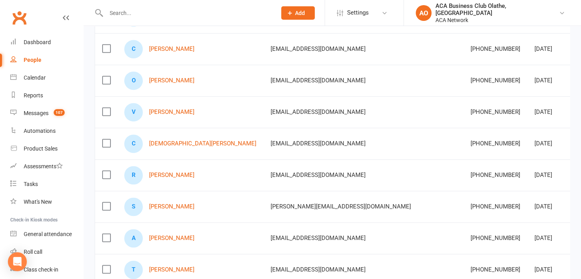
scroll to position [1015, 0]
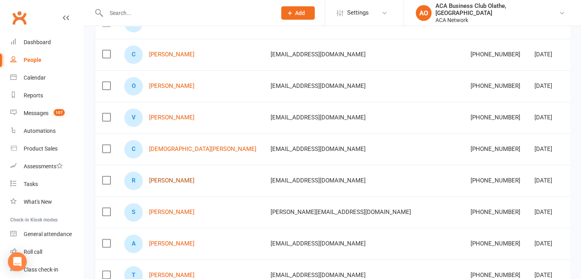
click at [158, 178] on link "[PERSON_NAME]" at bounding box center [171, 181] width 45 height 7
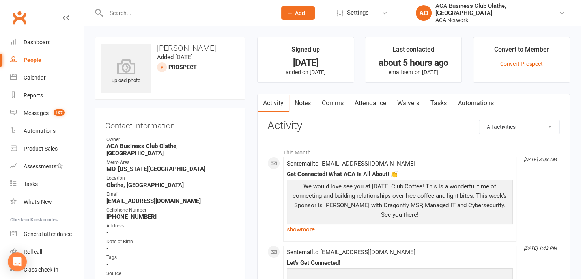
click at [306, 101] on link "Notes" at bounding box center [302, 103] width 27 height 18
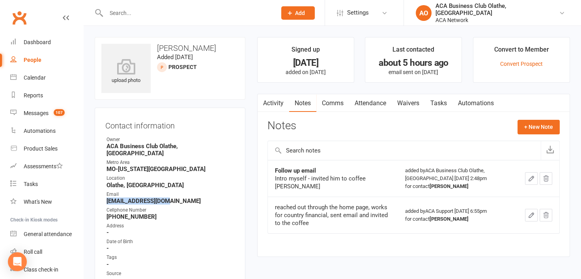
drag, startPoint x: 177, startPoint y: 194, endPoint x: 97, endPoint y: 192, distance: 79.4
click at [97, 192] on div "Contact information Owner ACA Business Club Olathe, KS Metro Area MO-Kansas Cit…" at bounding box center [170, 257] width 151 height 298
copy strong "[EMAIL_ADDRESS][DOMAIN_NAME]"
select select "50893"
select select "100"
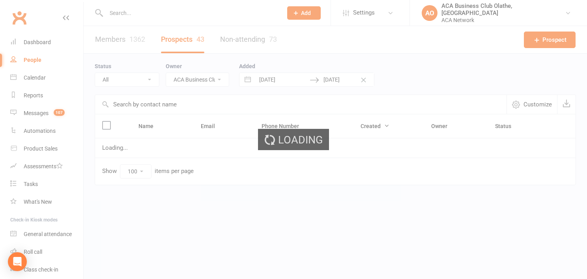
select select "no_prospect_status"
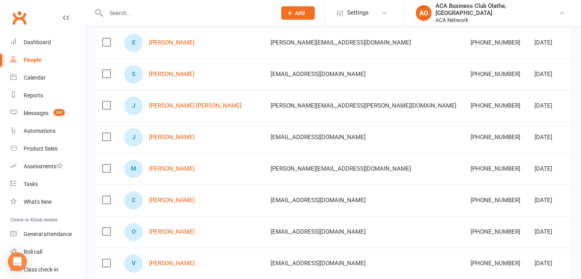
scroll to position [939, 0]
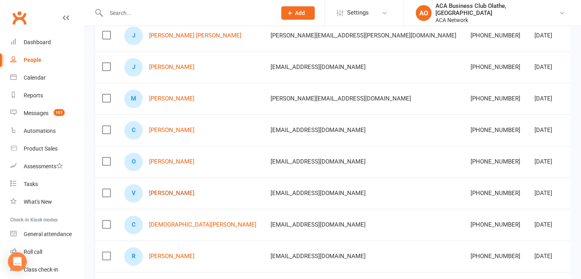
click at [171, 190] on link "[PERSON_NAME]" at bounding box center [171, 193] width 45 height 7
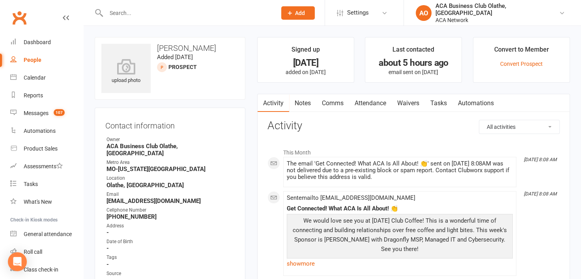
click at [300, 103] on link "Notes" at bounding box center [302, 103] width 27 height 18
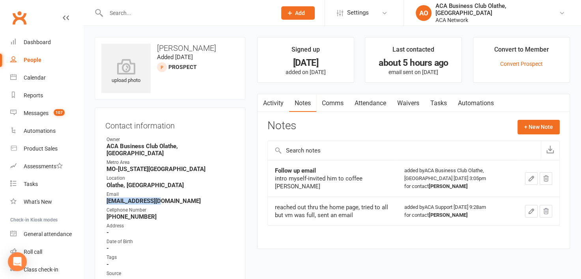
drag, startPoint x: 165, startPoint y: 195, endPoint x: 97, endPoint y: 197, distance: 67.9
click at [97, 197] on div "Contact information Owner ACA Business Club Olathe, KS Metro Area MO-Kansas Cit…" at bounding box center [170, 257] width 151 height 298
copy strong "[EMAIL_ADDRESS][DOMAIN_NAME]"
select select "50893"
select select "100"
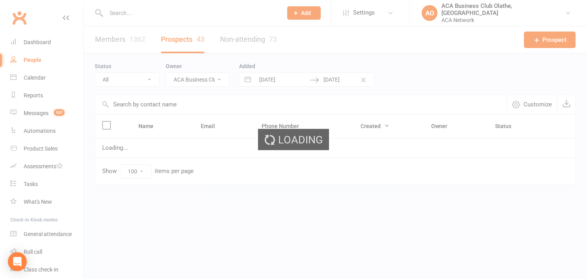
select select "no_prospect_status"
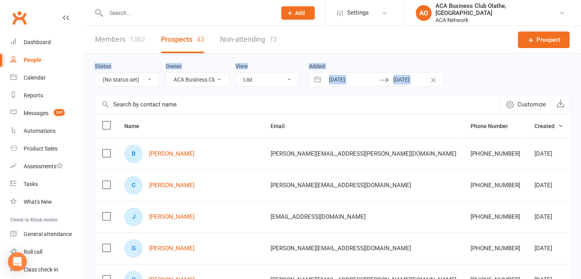
drag, startPoint x: 581, startPoint y: 42, endPoint x: 600, endPoint y: 79, distance: 42.0
drag, startPoint x: 600, startPoint y: 79, endPoint x: 522, endPoint y: 78, distance: 78.2
click at [522, 78] on div "Status All (No status set) (Invalid status) Lead Guest Interview Not Interested…" at bounding box center [333, 74] width 476 height 25
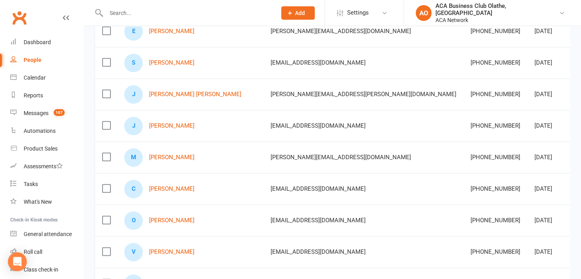
scroll to position [896, 0]
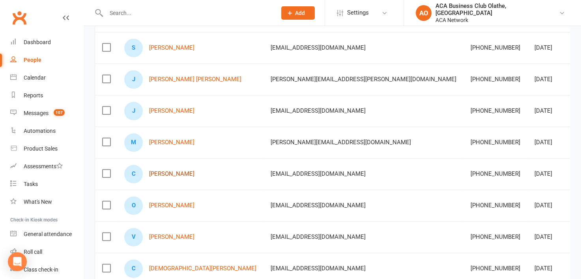
click at [166, 171] on link "[PERSON_NAME]" at bounding box center [171, 174] width 45 height 7
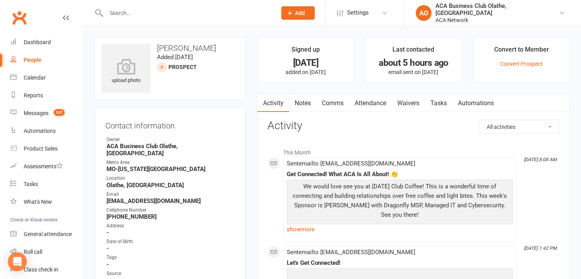
click at [308, 99] on link "Notes" at bounding box center [302, 103] width 27 height 18
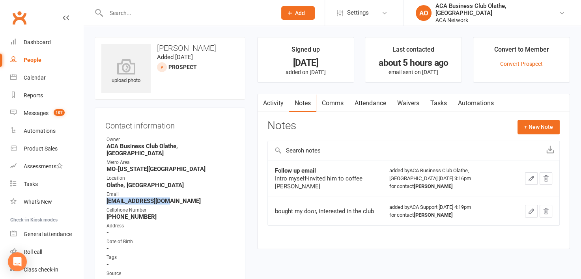
drag, startPoint x: 169, startPoint y: 197, endPoint x: 102, endPoint y: 196, distance: 67.1
click at [102, 196] on div "Contact information Owner ACA Business Club Olathe, KS Metro Area MO-Kansas Cit…" at bounding box center [170, 257] width 151 height 298
copy strong "[EMAIL_ADDRESS][DOMAIN_NAME]"
select select "50893"
select select "100"
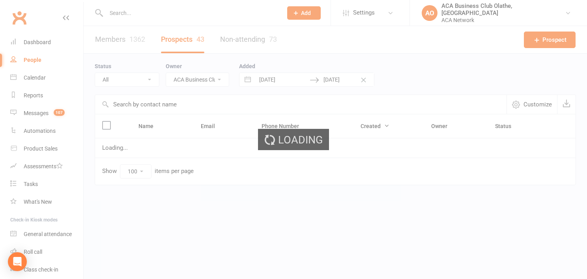
select select "no_prospect_status"
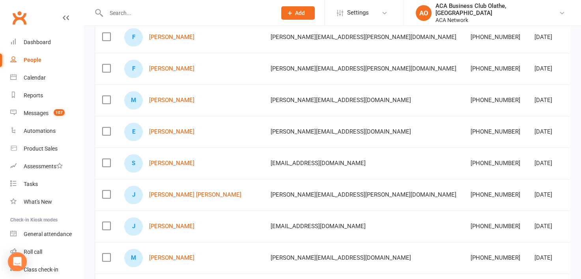
scroll to position [789, 0]
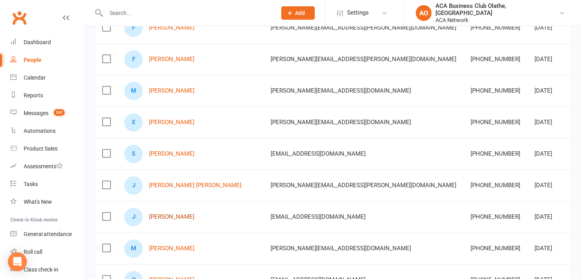
click at [172, 214] on link "[PERSON_NAME]" at bounding box center [171, 217] width 45 height 7
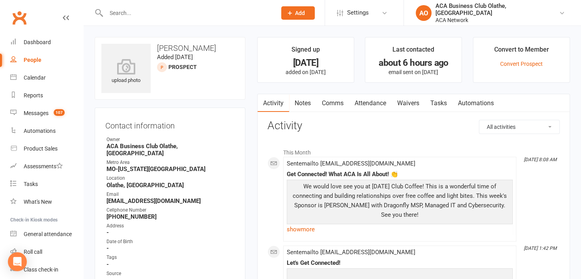
click at [300, 102] on link "Notes" at bounding box center [302, 103] width 27 height 18
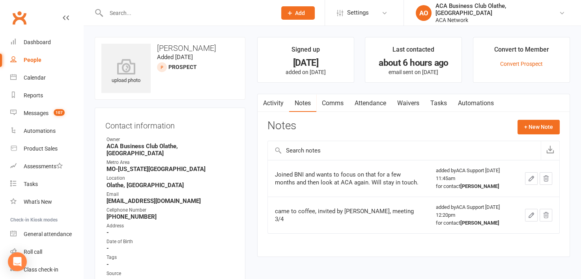
click at [204, 198] on strong "[EMAIL_ADDRESS][DOMAIN_NAME]" at bounding box center [171, 201] width 128 height 7
drag, startPoint x: 204, startPoint y: 195, endPoint x: 99, endPoint y: 195, distance: 104.2
click at [99, 195] on div "Contact information Owner ACA Business Club Olathe, KS Metro Area MO-Kansas Cit…" at bounding box center [170, 257] width 151 height 298
copy strong "[EMAIL_ADDRESS][DOMAIN_NAME]"
select select "50893"
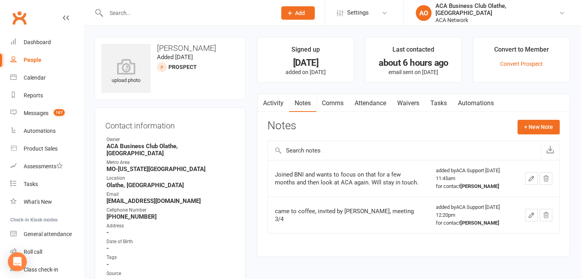
select select "100"
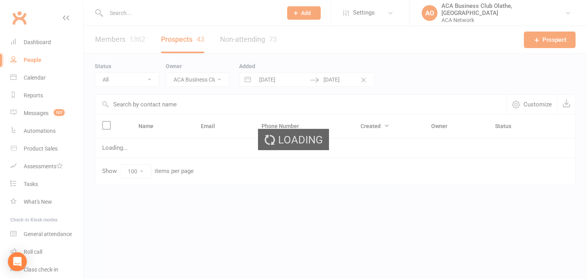
select select "no_prospect_status"
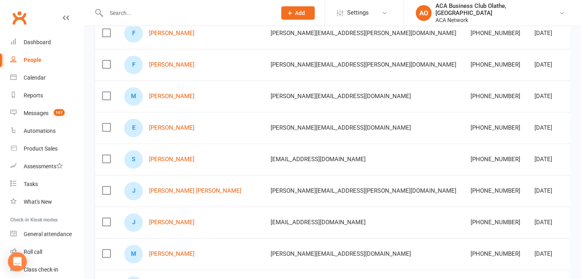
scroll to position [807, 0]
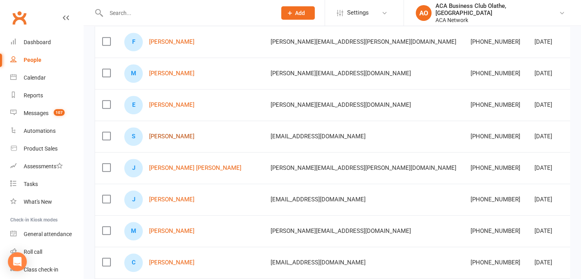
click at [165, 133] on link "[PERSON_NAME]" at bounding box center [171, 136] width 45 height 7
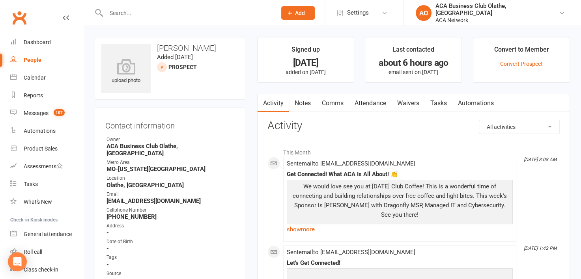
select select "50893"
select select "100"
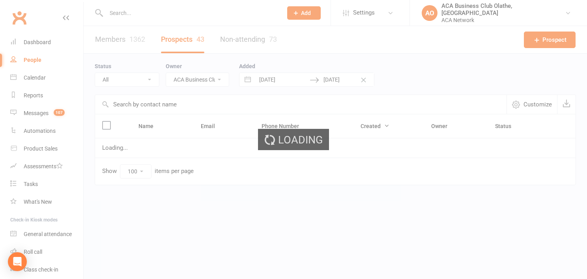
select select "no_prospect_status"
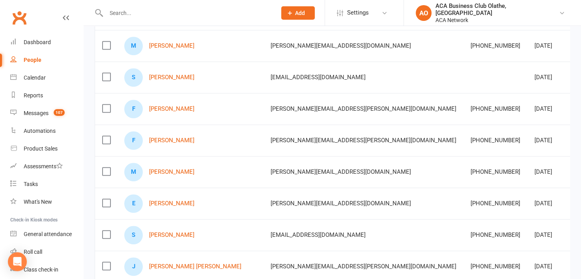
scroll to position [735, 0]
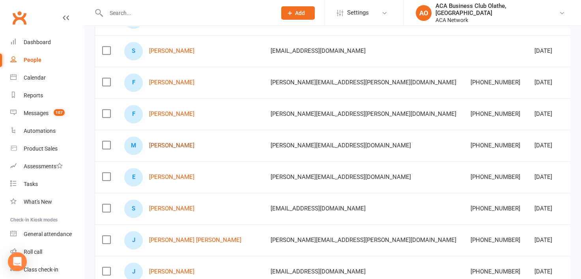
click at [158, 142] on link "[PERSON_NAME]" at bounding box center [171, 145] width 45 height 7
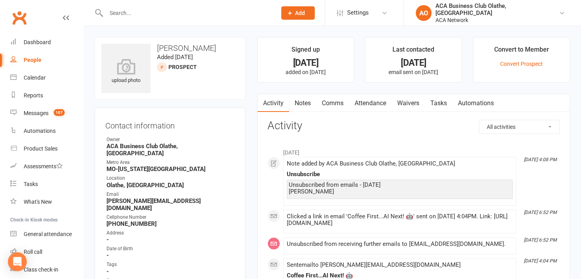
click at [307, 101] on link "Notes" at bounding box center [302, 103] width 27 height 18
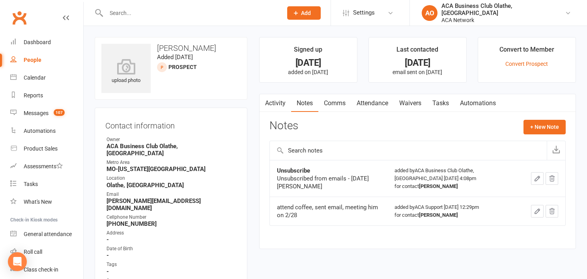
select select "50893"
select select "100"
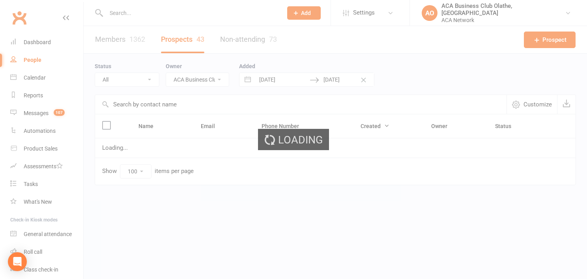
select select "no_prospect_status"
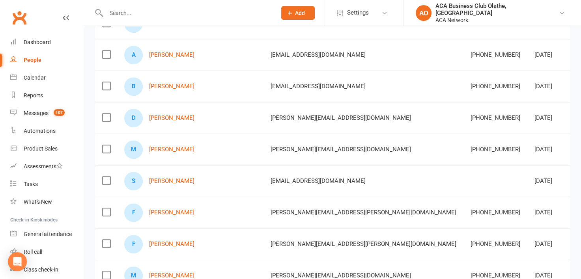
scroll to position [657, 0]
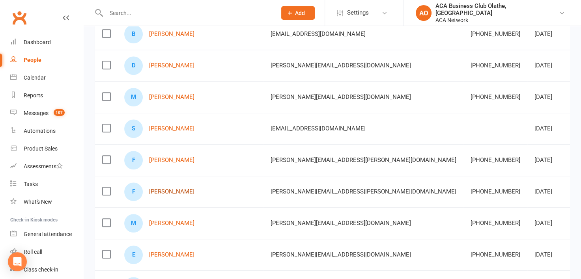
click at [158, 189] on link "[PERSON_NAME]" at bounding box center [171, 192] width 45 height 7
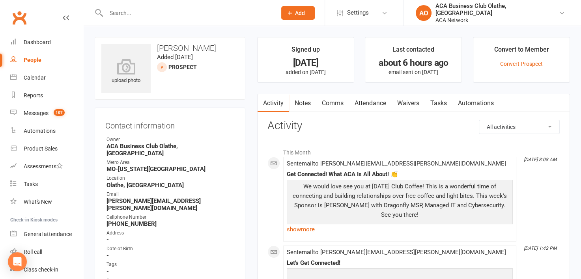
click at [303, 101] on link "Notes" at bounding box center [302, 103] width 27 height 18
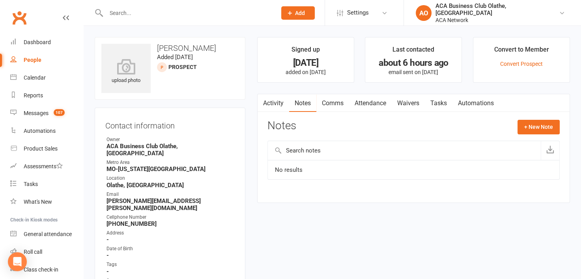
select select "50893"
select select "100"
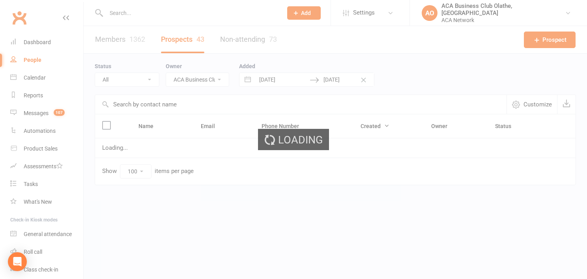
select select "no_prospect_status"
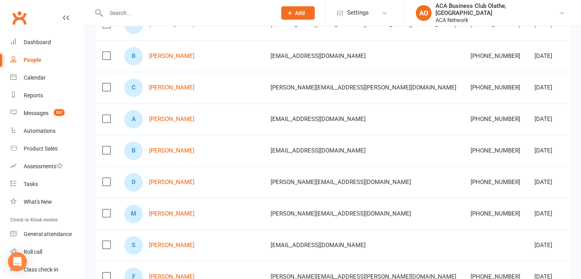
scroll to position [610, 0]
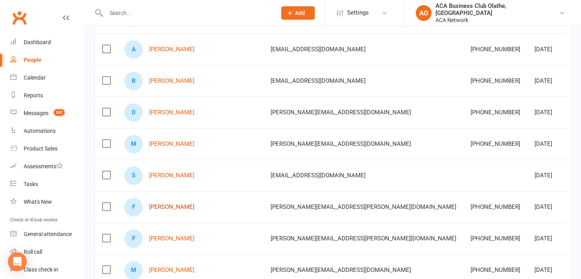
click at [159, 206] on link "[PERSON_NAME]" at bounding box center [171, 207] width 45 height 7
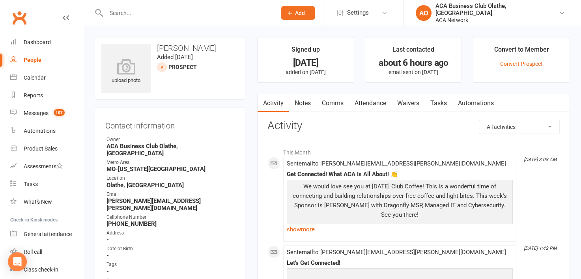
click at [304, 105] on link "Notes" at bounding box center [302, 103] width 27 height 18
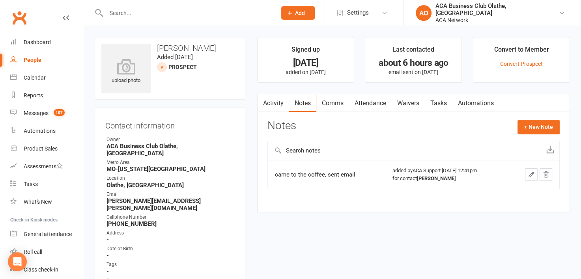
click at [204, 198] on strong "[PERSON_NAME][EMAIL_ADDRESS][PERSON_NAME][DOMAIN_NAME]" at bounding box center [171, 205] width 128 height 14
drag, startPoint x: 204, startPoint y: 197, endPoint x: 104, endPoint y: 189, distance: 99.7
click at [104, 189] on div "Contact information Owner ACA Business Club Olathe, KS Metro Area MO-Kansas Cit…" at bounding box center [170, 260] width 151 height 305
select select "50893"
select select "100"
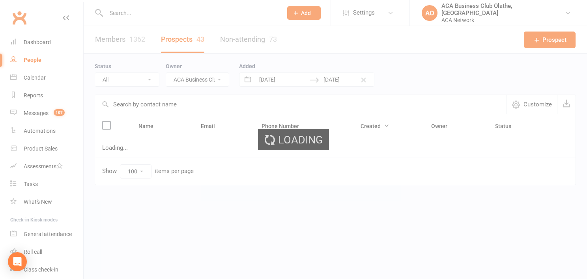
select select "no_prospect_status"
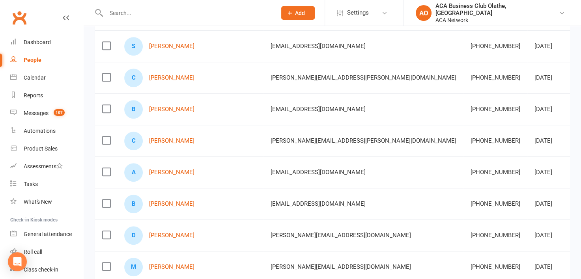
scroll to position [553, 0]
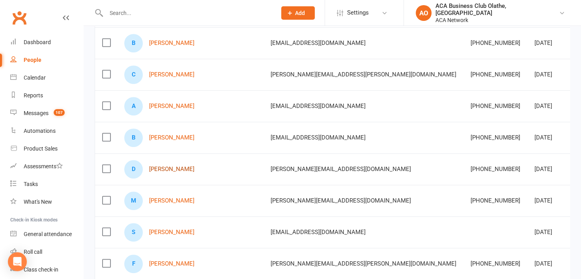
click at [158, 166] on link "[PERSON_NAME]" at bounding box center [171, 169] width 45 height 7
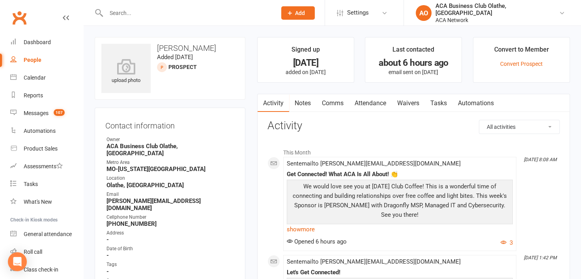
click at [301, 101] on link "Notes" at bounding box center [302, 103] width 27 height 18
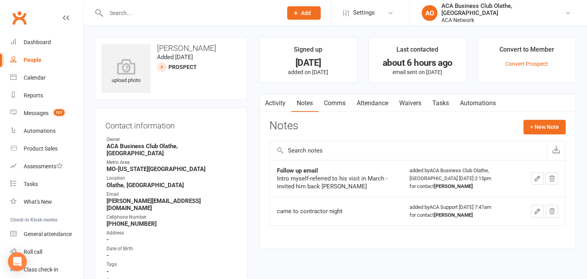
select select "50893"
select select "100"
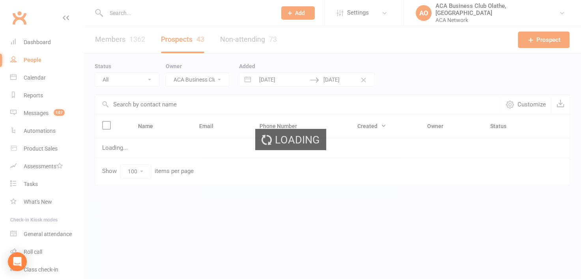
select select "no_prospect_status"
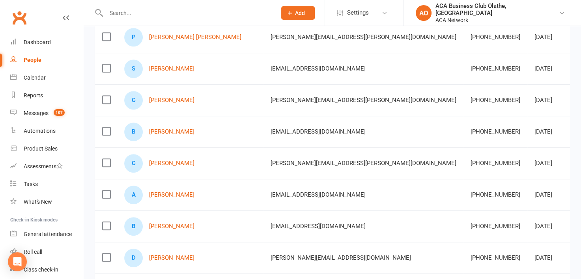
scroll to position [472, 0]
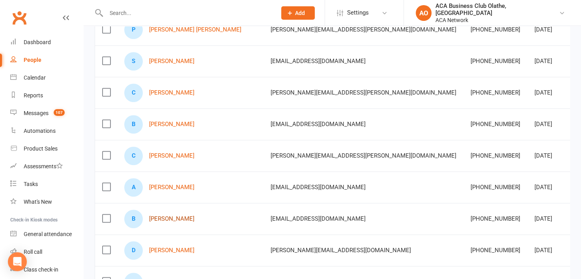
click at [176, 216] on link "[PERSON_NAME]" at bounding box center [171, 219] width 45 height 7
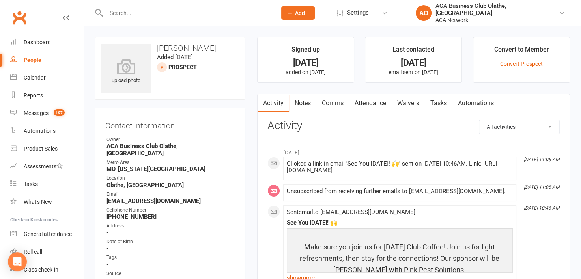
click at [306, 101] on link "Notes" at bounding box center [302, 103] width 27 height 18
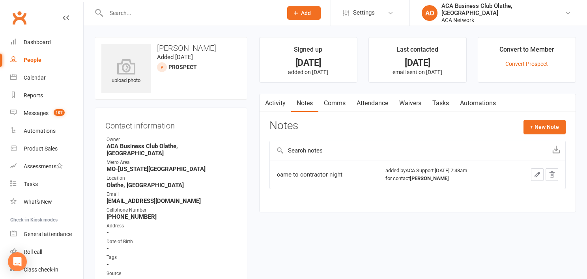
select select "50893"
select select "100"
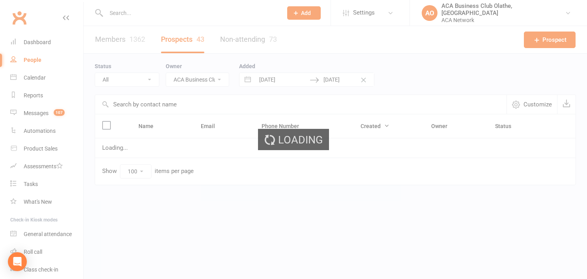
select select "no_prospect_status"
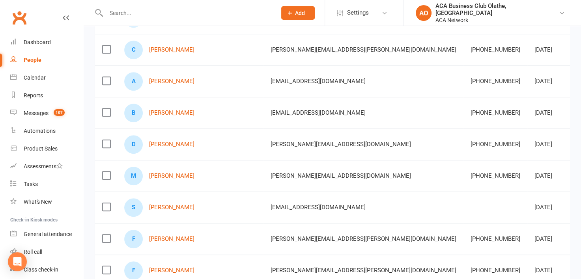
scroll to position [579, 0]
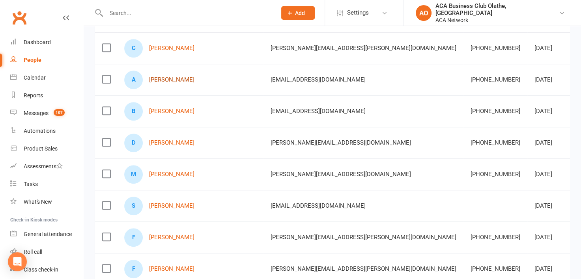
click at [163, 77] on link "[PERSON_NAME]" at bounding box center [171, 80] width 45 height 7
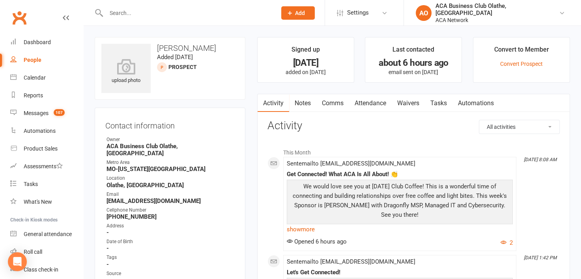
click at [302, 102] on link "Notes" at bounding box center [302, 103] width 27 height 18
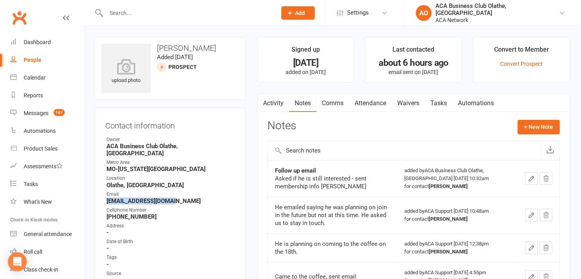
drag, startPoint x: 178, startPoint y: 195, endPoint x: 95, endPoint y: 195, distance: 83.7
click at [95, 195] on div "Contact information Owner ACA Business Club Olathe, KS Metro Area MO-Kansas Cit…" at bounding box center [170, 257] width 151 height 298
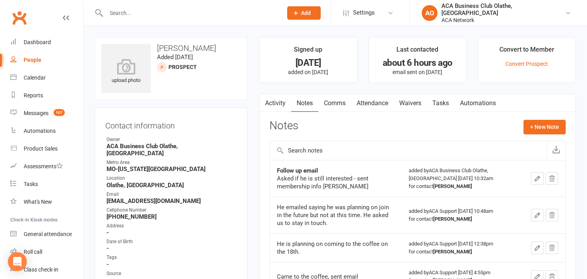
select select "50893"
select select "100"
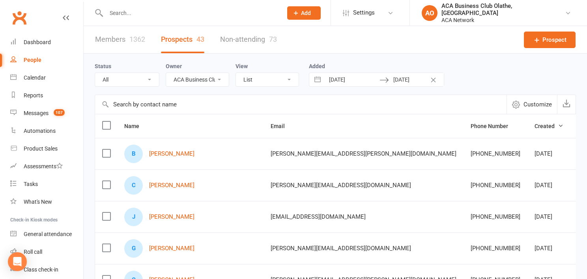
select select "no_prospect_status"
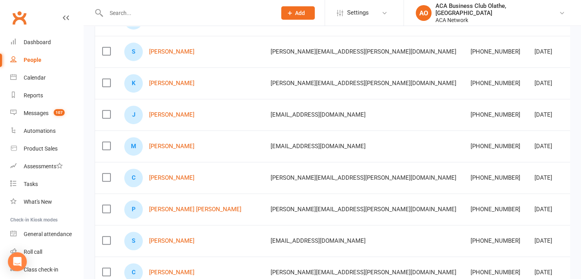
scroll to position [307, 0]
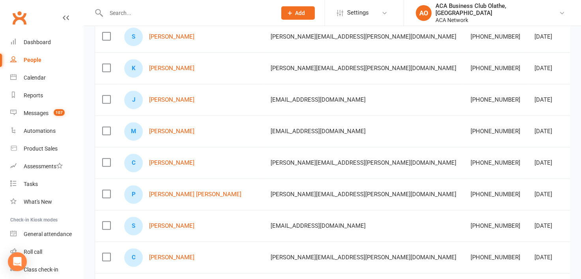
click at [164, 187] on div "P Polina Alexa Holland" at bounding box center [190, 195] width 132 height 19
click at [166, 191] on link "[PERSON_NAME] [PERSON_NAME]" at bounding box center [195, 194] width 92 height 7
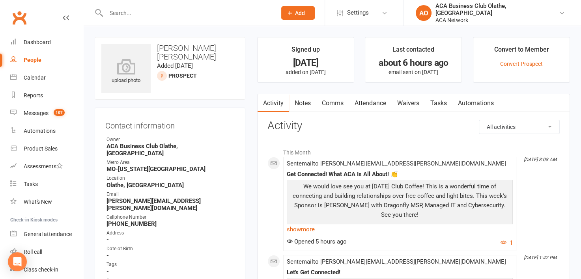
click at [304, 99] on link "Notes" at bounding box center [302, 103] width 27 height 18
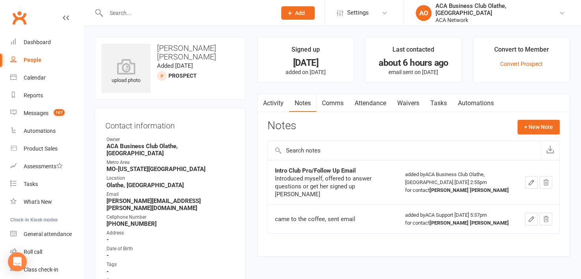
select select "50893"
select select "100"
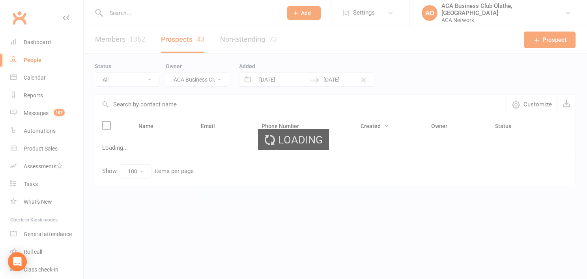
select select "no_prospect_status"
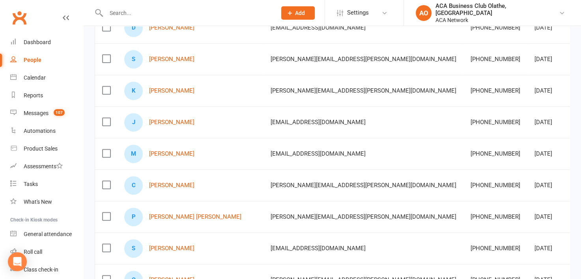
scroll to position [288, 0]
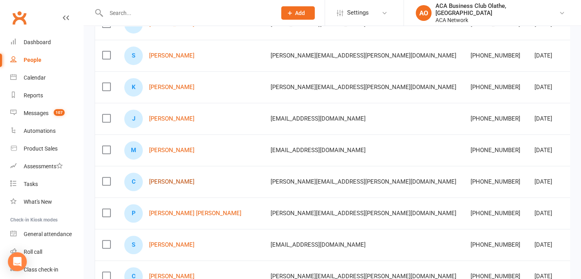
click at [157, 180] on link "[PERSON_NAME]" at bounding box center [171, 182] width 45 height 7
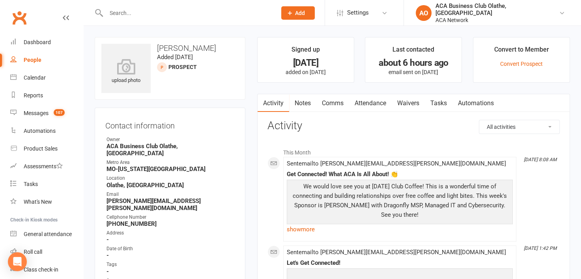
click at [301, 98] on link "Notes" at bounding box center [302, 103] width 27 height 18
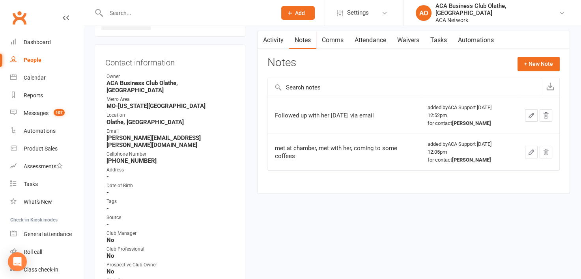
scroll to position [49, 0]
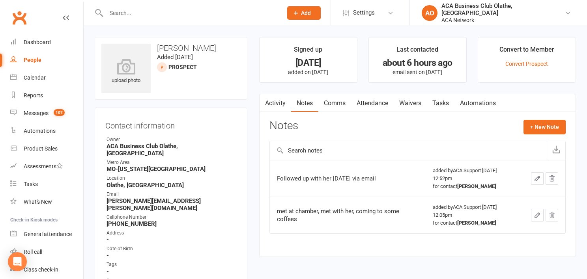
select select "50893"
select select "100"
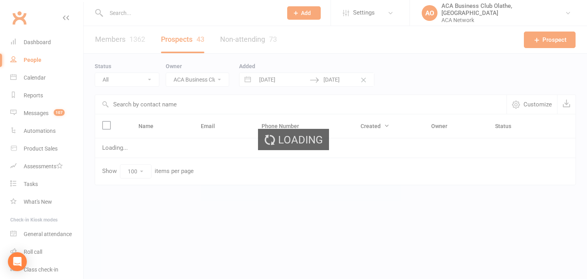
select select "no_prospect_status"
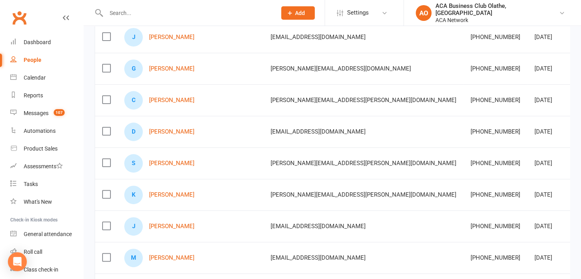
scroll to position [210, 0]
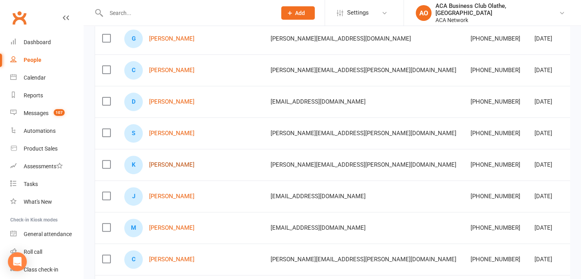
click at [160, 163] on link "[PERSON_NAME]" at bounding box center [171, 165] width 45 height 7
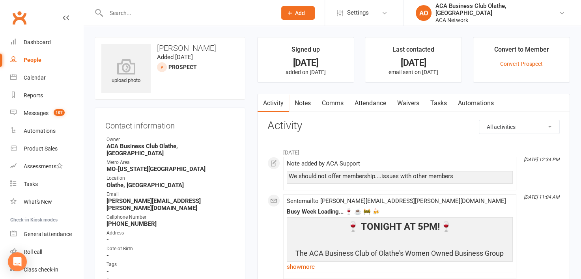
click at [304, 104] on link "Notes" at bounding box center [302, 103] width 27 height 18
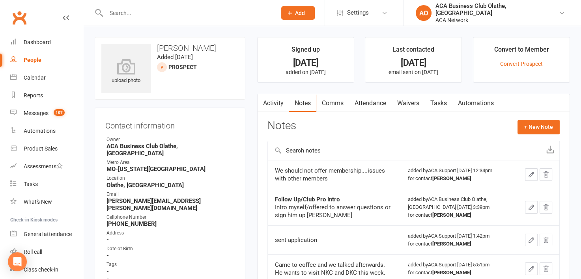
select select "50893"
select select "100"
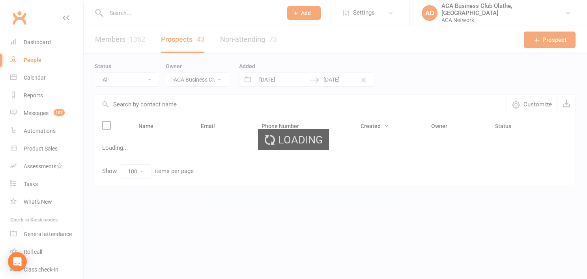
select select "no_prospect_status"
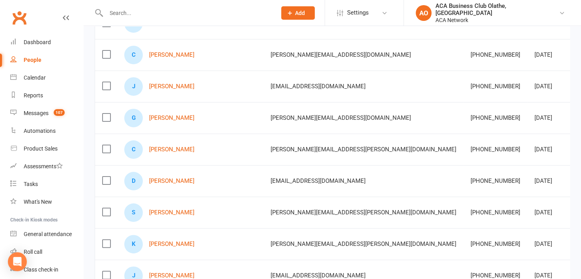
scroll to position [153, 0]
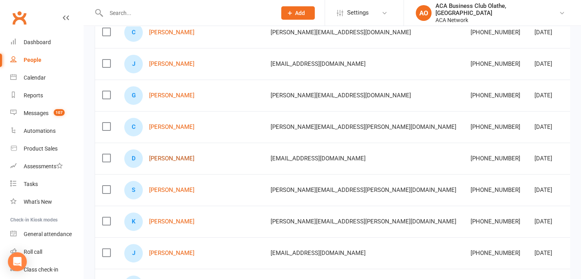
click at [166, 157] on link "[PERSON_NAME]" at bounding box center [171, 159] width 45 height 7
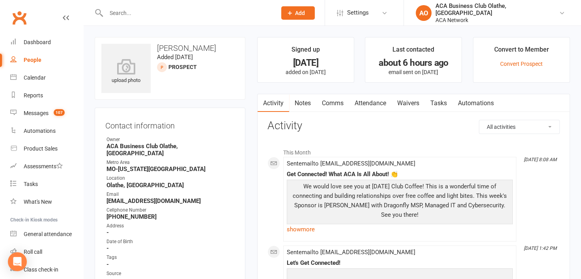
click at [303, 101] on link "Notes" at bounding box center [302, 103] width 27 height 18
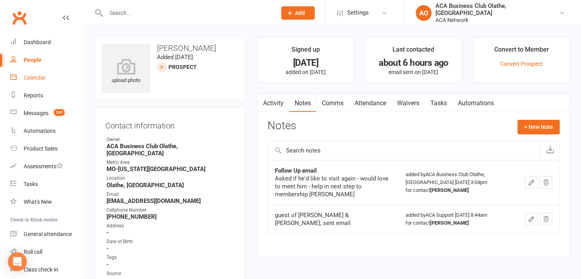
select select "50893"
select select "100"
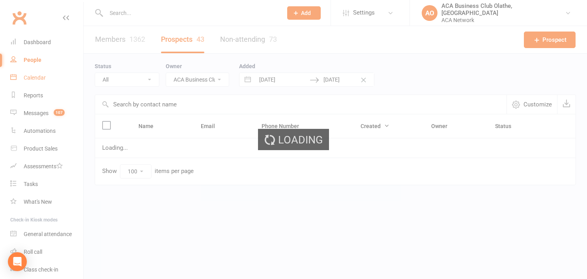
select select "no_prospect_status"
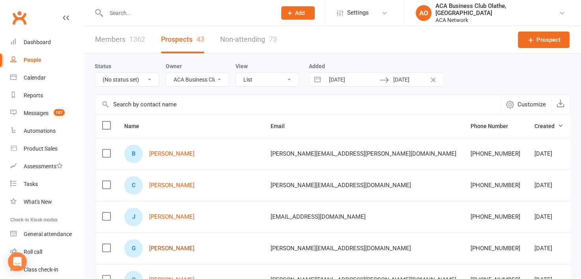
click at [163, 249] on link "[PERSON_NAME]" at bounding box center [171, 249] width 45 height 7
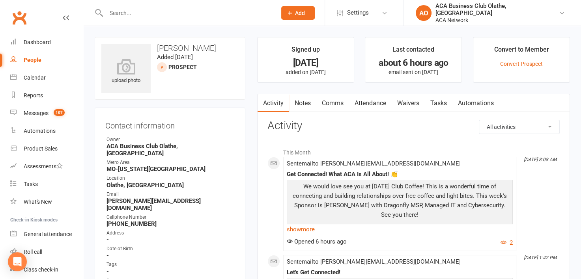
click at [307, 100] on link "Notes" at bounding box center [302, 103] width 27 height 18
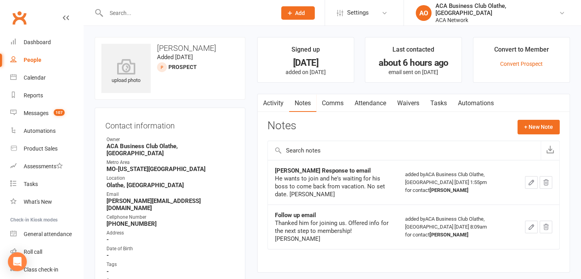
click at [140, 14] on input "text" at bounding box center [187, 12] width 167 height 11
type input "garrett"
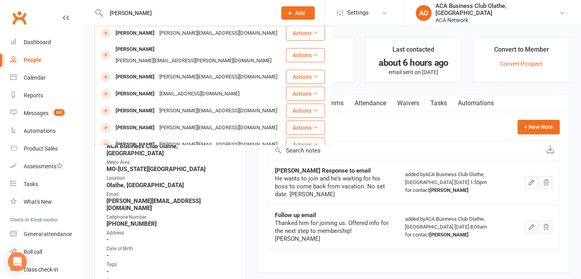
scroll to position [221, 0]
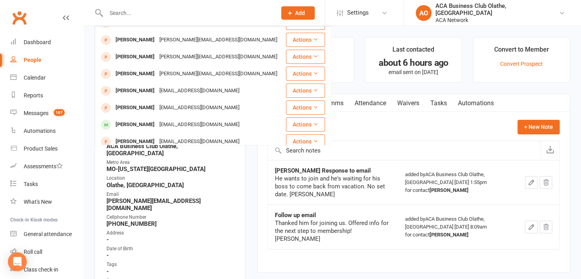
click at [256, 244] on main "Signed up 7 months ago added on 20 Mar 2025 Last contacted about 6 hours ago em…" at bounding box center [413, 159] width 325 height 244
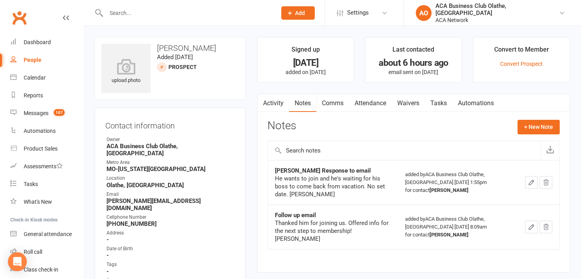
select select "50893"
select select "100"
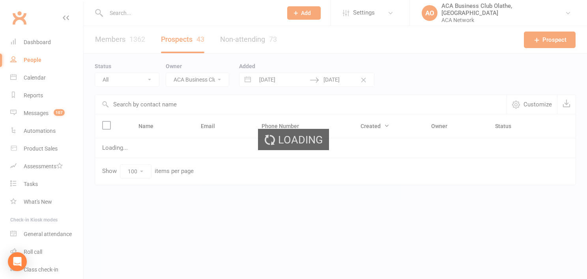
select select "no_prospect_status"
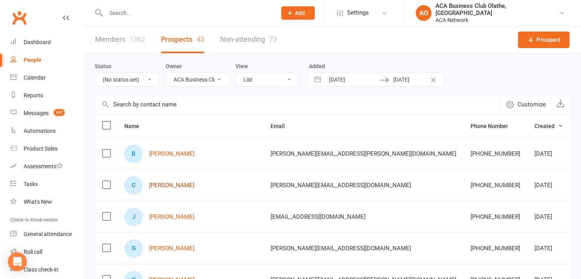
click at [155, 182] on link "[PERSON_NAME]" at bounding box center [171, 185] width 45 height 7
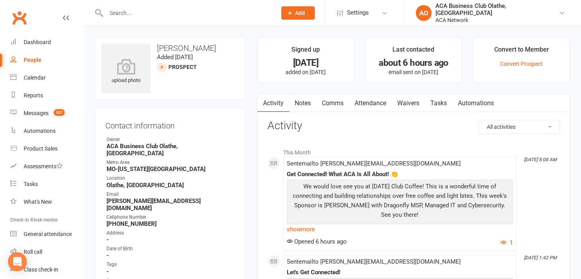
click at [302, 105] on link "Notes" at bounding box center [302, 103] width 27 height 18
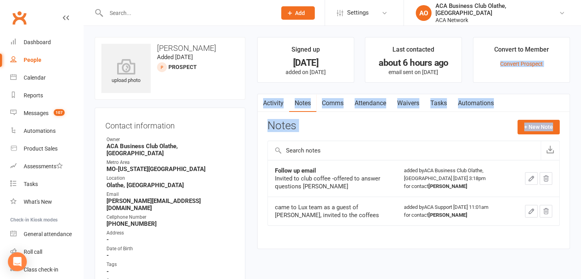
drag, startPoint x: 581, startPoint y: 43, endPoint x: 583, endPoint y: 118, distance: 75.4
drag, startPoint x: 583, startPoint y: 118, endPoint x: 559, endPoint y: 52, distance: 70.5
click at [559, 52] on li "Convert to Member Convert Prospect" at bounding box center [521, 60] width 97 height 46
select select "50893"
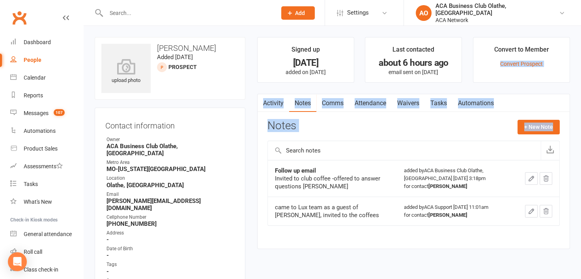
select select "100"
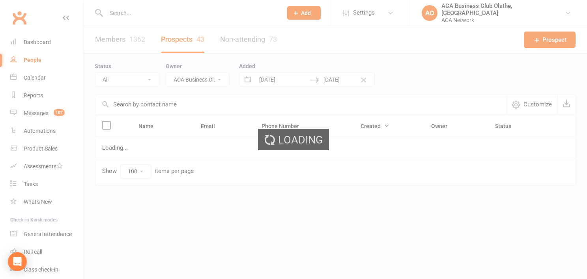
select select "no_prospect_status"
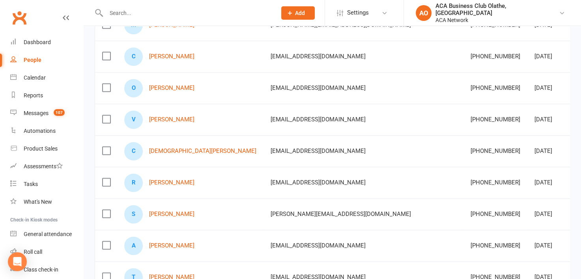
scroll to position [1044, 0]
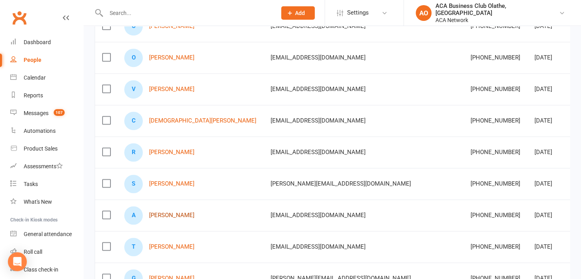
click at [183, 212] on link "[PERSON_NAME]" at bounding box center [171, 215] width 45 height 7
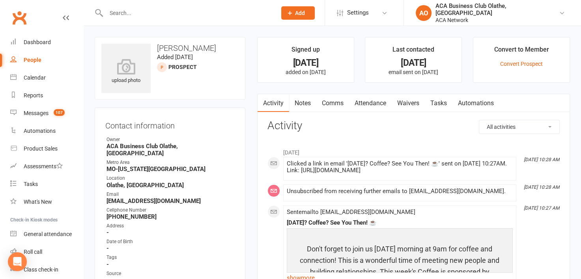
click at [302, 101] on link "Notes" at bounding box center [302, 103] width 27 height 18
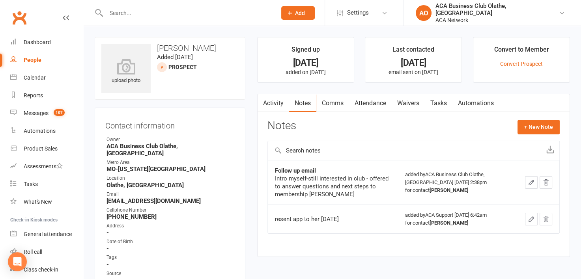
click at [182, 191] on div "Email" at bounding box center [171, 194] width 128 height 7
click at [172, 198] on strong "[EMAIL_ADDRESS][DOMAIN_NAME]" at bounding box center [171, 201] width 128 height 7
drag, startPoint x: 172, startPoint y: 195, endPoint x: 84, endPoint y: 193, distance: 88.8
copy render-form-field "[EMAIL_ADDRESS][DOMAIN_NAME]"
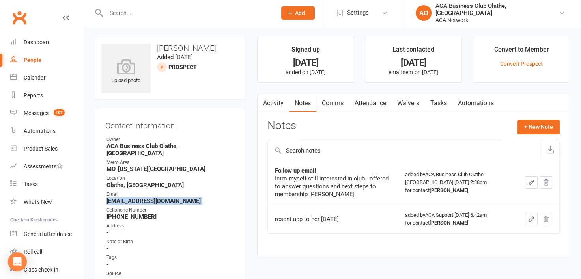
select select "50893"
select select "100"
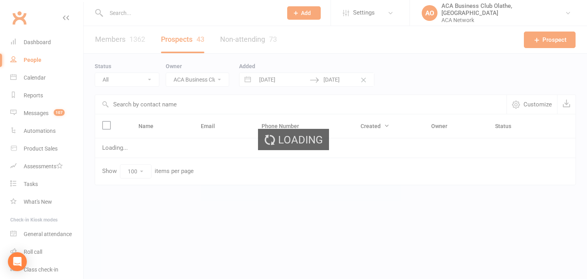
select select "no_prospect_status"
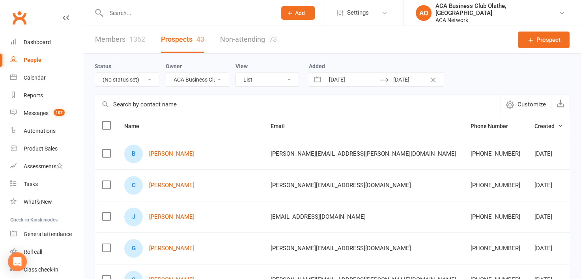
click at [162, 149] on div "B Ben Groebe" at bounding box center [190, 154] width 132 height 19
click at [163, 153] on link "[PERSON_NAME]" at bounding box center [171, 154] width 45 height 7
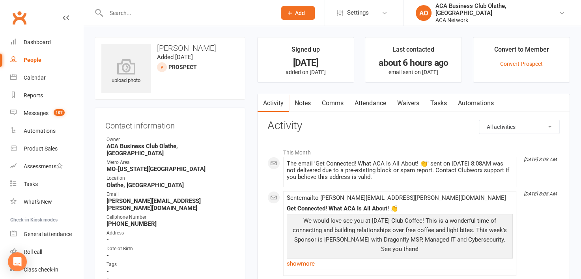
select select "50893"
select select "100"
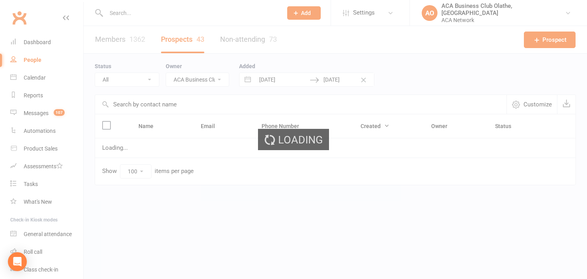
select select "no_prospect_status"
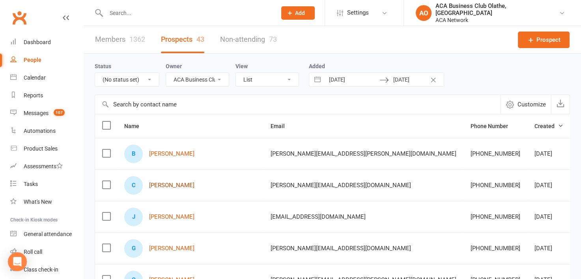
click at [186, 186] on link "[PERSON_NAME]" at bounding box center [171, 185] width 45 height 7
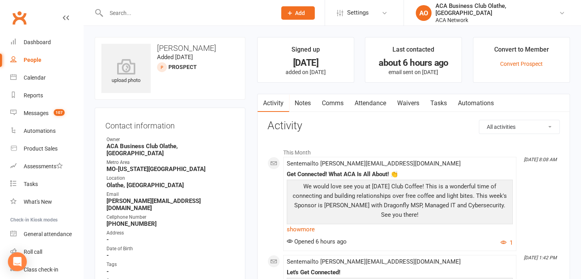
select select "50893"
select select "100"
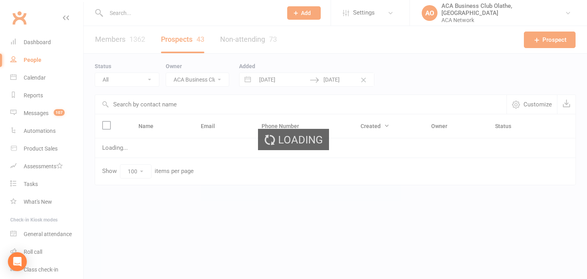
select select "no_prospect_status"
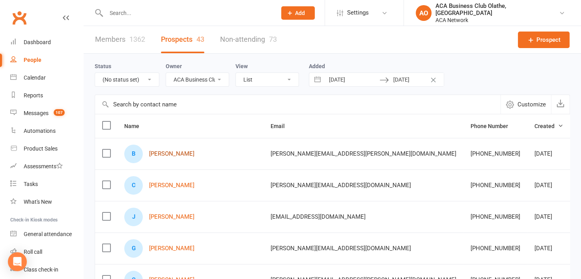
click at [165, 154] on link "[PERSON_NAME]" at bounding box center [171, 154] width 45 height 7
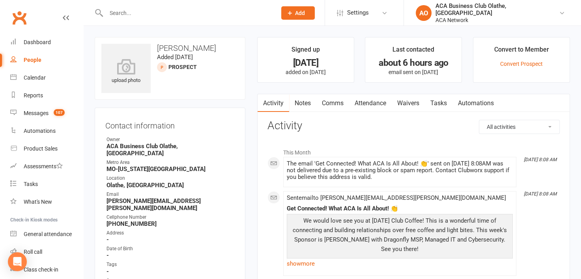
click at [303, 101] on link "Notes" at bounding box center [302, 103] width 27 height 18
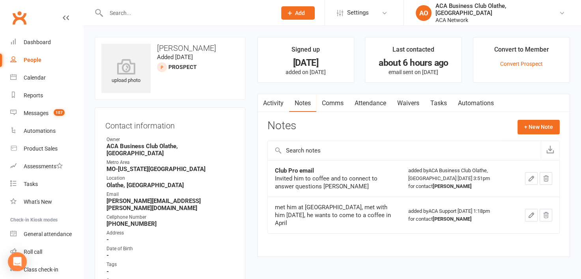
click at [272, 101] on link "Activity" at bounding box center [274, 103] width 32 height 18
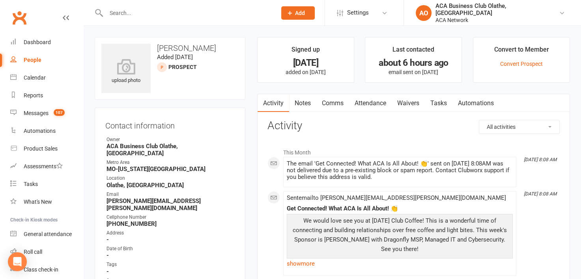
select select "50893"
select select "100"
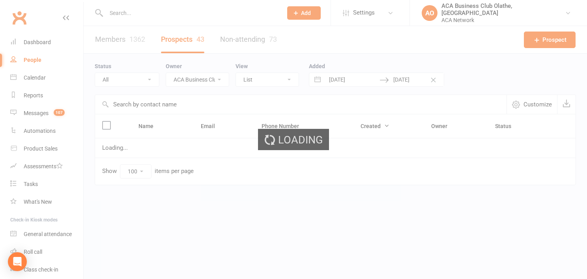
select select "no_prospect_status"
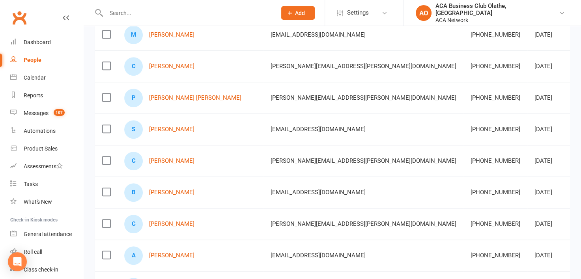
scroll to position [379, 0]
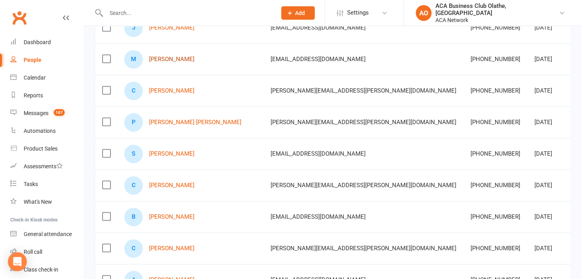
click at [159, 57] on link "[PERSON_NAME]" at bounding box center [171, 59] width 45 height 7
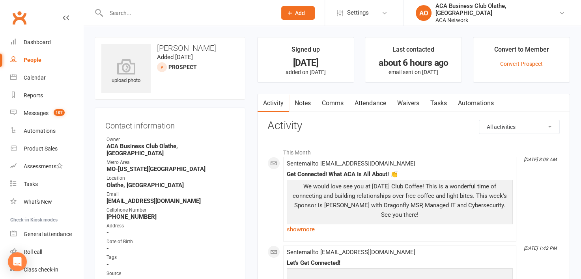
click at [304, 103] on link "Notes" at bounding box center [302, 103] width 27 height 18
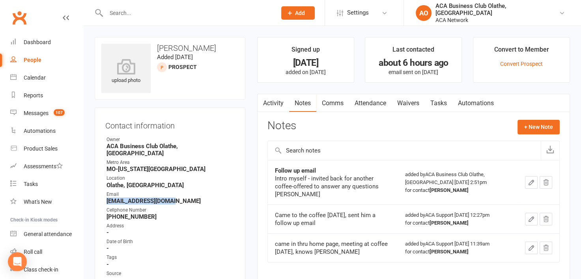
drag, startPoint x: 182, startPoint y: 196, endPoint x: 98, endPoint y: 193, distance: 83.7
click at [98, 193] on div "Contact information Owner ACA Business Club Olathe, KS Metro Area MO-Kansas Cit…" at bounding box center [170, 257] width 151 height 298
copy strong "[EMAIL_ADDRESS][DOMAIN_NAME]"
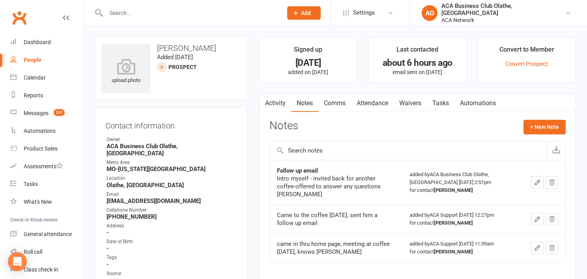
select select "50893"
select select "100"
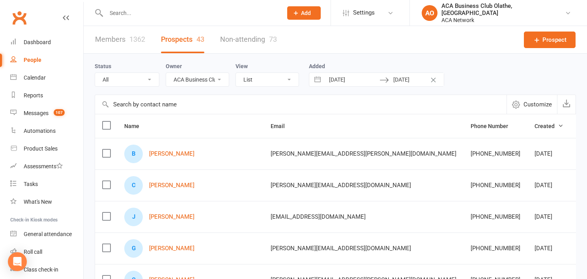
select select "no_prospect_status"
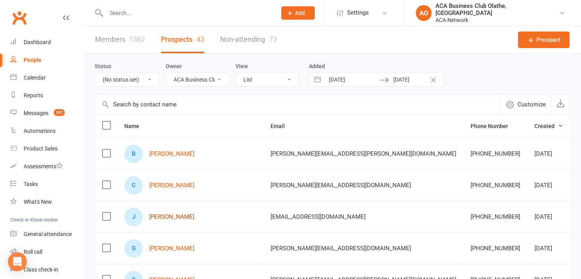
click at [161, 214] on link "[PERSON_NAME]" at bounding box center [171, 217] width 45 height 7
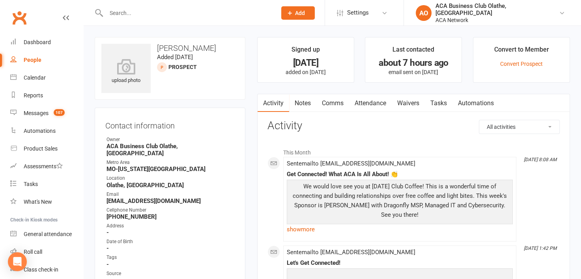
click at [302, 103] on link "Notes" at bounding box center [302, 103] width 27 height 18
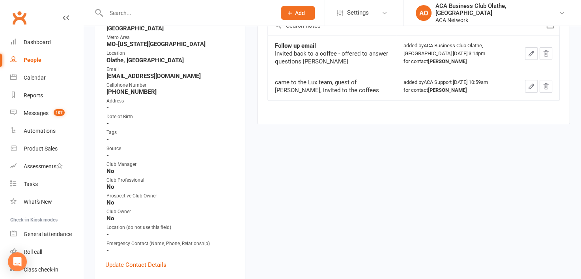
scroll to position [311, 0]
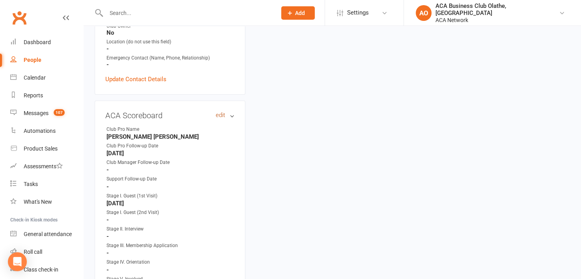
click at [217, 112] on link "edit" at bounding box center [220, 115] width 9 height 7
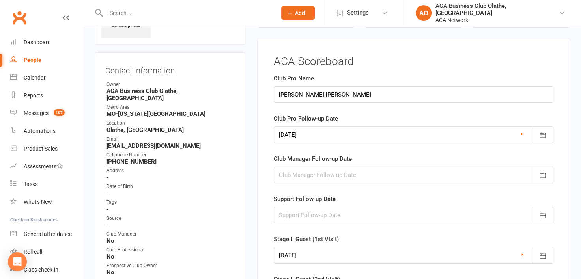
scroll to position [54, 0]
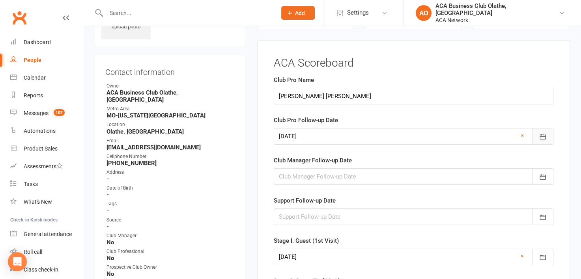
click at [544, 139] on icon "button" at bounding box center [543, 137] width 8 height 8
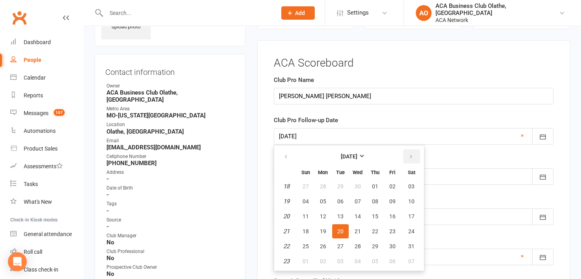
click at [403, 157] on button "button" at bounding box center [411, 157] width 17 height 14
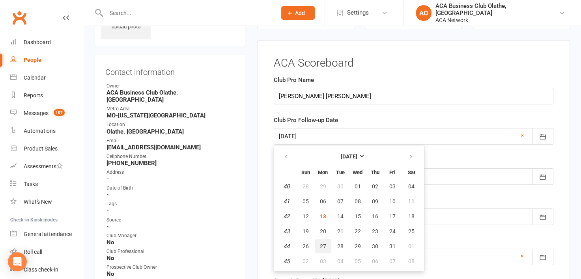
click at [317, 247] on button "27" at bounding box center [323, 247] width 17 height 14
type input "[DATE]"
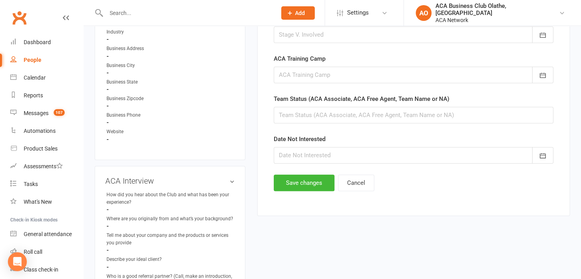
scroll to position [515, 0]
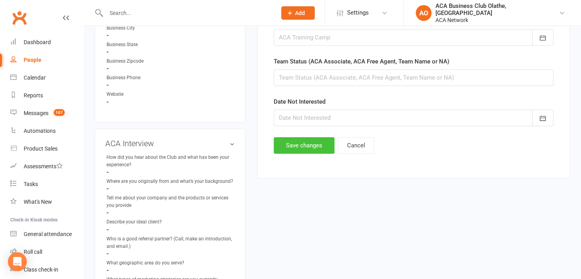
click at [294, 147] on button "Save changes" at bounding box center [304, 145] width 61 height 17
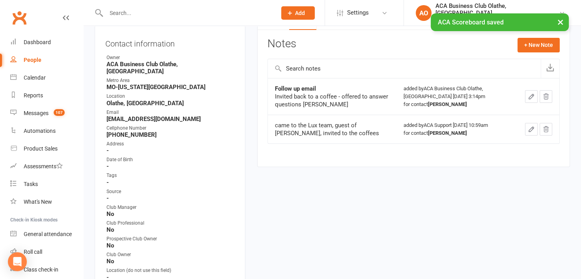
scroll to position [40, 0]
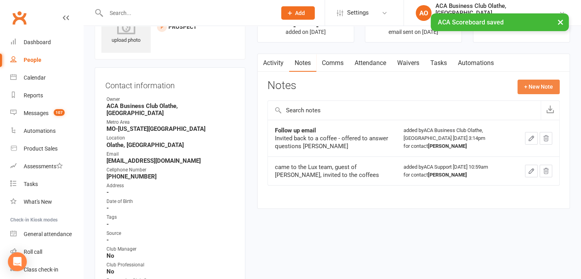
click at [542, 82] on button "+ New Note" at bounding box center [539, 87] width 42 height 14
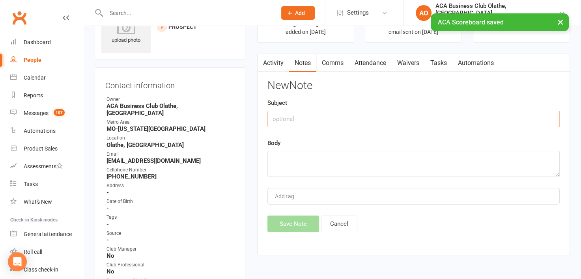
click at [284, 114] on input "text" at bounding box center [414, 119] width 292 height 17
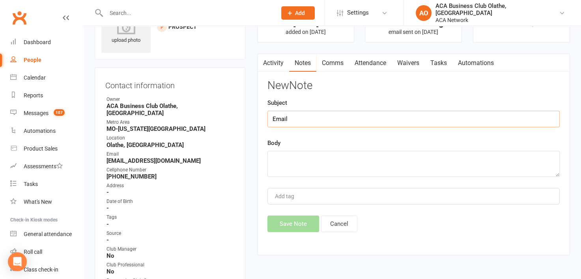
type input "Email"
click at [286, 154] on textarea at bounding box center [414, 164] width 292 height 26
paste textarea "Email - haven't seen you in a while -invite to 10/14 coffee Laura"
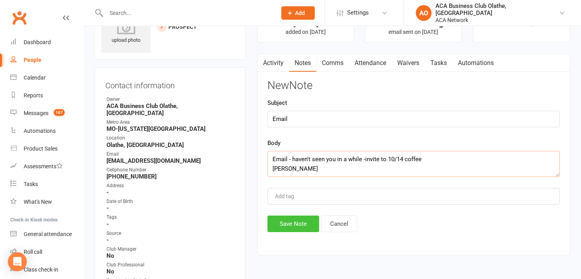
type textarea "Email - haven't seen you in a while -invite to 10/14 coffee Laura"
click at [283, 225] on button "Save Note" at bounding box center [294, 224] width 52 height 17
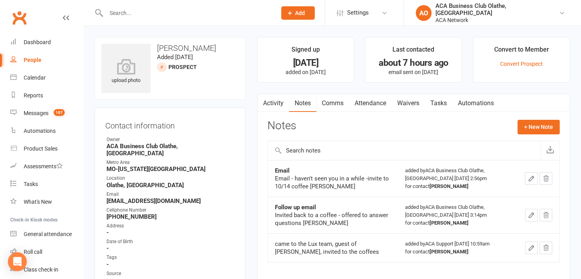
scroll to position [0, 0]
select select "50893"
select select "100"
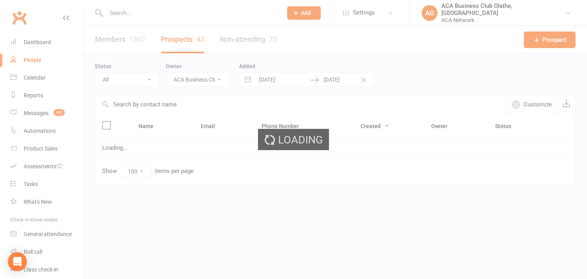
select select "no_prospect_status"
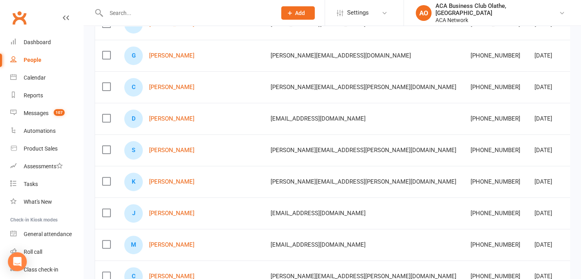
scroll to position [195, 0]
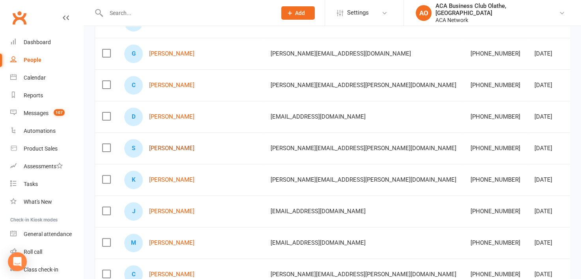
click at [164, 146] on link "[PERSON_NAME]" at bounding box center [171, 148] width 45 height 7
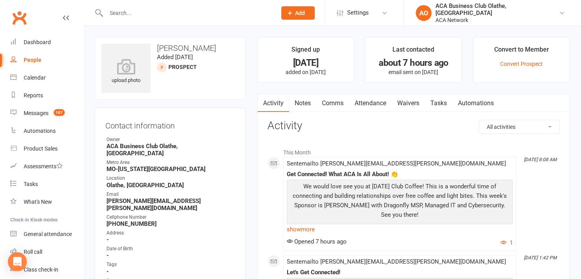
click at [307, 101] on link "Notes" at bounding box center [302, 103] width 27 height 18
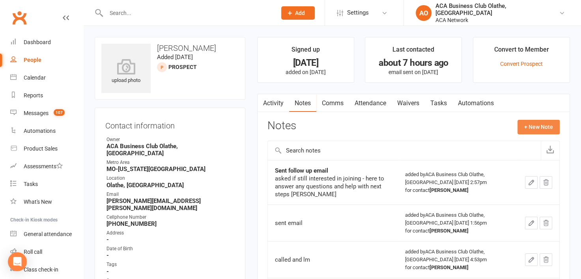
click at [538, 127] on button "+ New Note" at bounding box center [539, 127] width 42 height 14
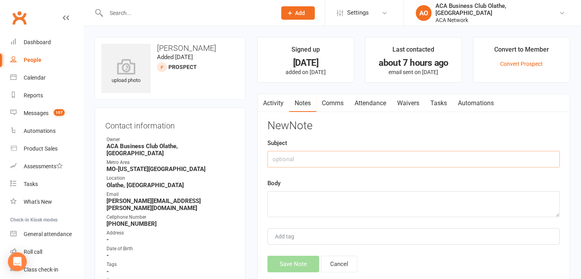
click at [287, 162] on input "text" at bounding box center [414, 159] width 292 height 17
type input "Email"
click at [286, 193] on textarea at bounding box center [414, 204] width 292 height 26
paste textarea "Email - haven't seen you in a while -invite to 10/14 coffee Laura"
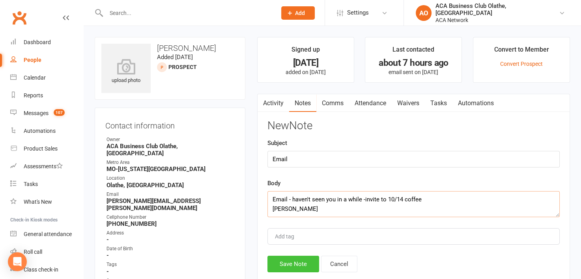
type textarea "Email - haven't seen you in a while -invite to 10/14 coffee Laura"
click at [289, 266] on button "Save Note" at bounding box center [294, 264] width 52 height 17
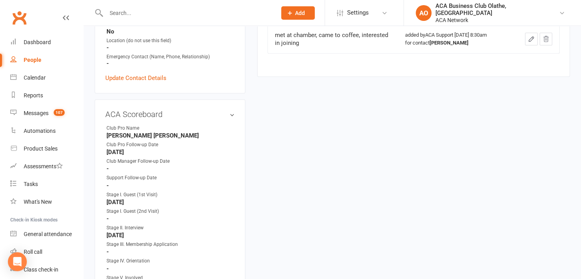
scroll to position [321, 0]
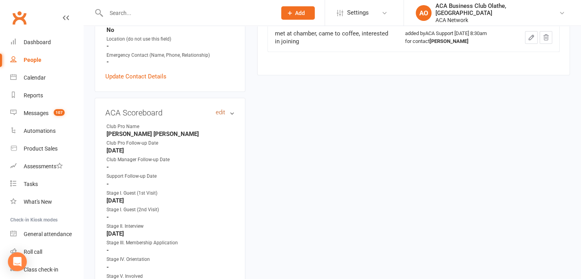
click at [217, 109] on link "edit" at bounding box center [220, 112] width 9 height 7
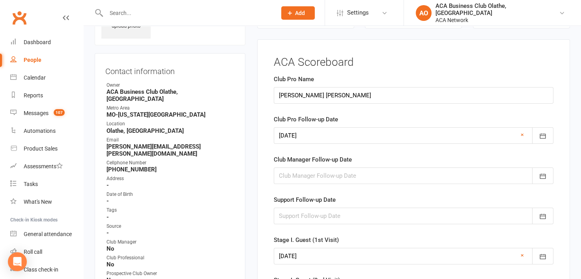
scroll to position [54, 0]
click at [545, 139] on icon "button" at bounding box center [543, 137] width 8 height 8
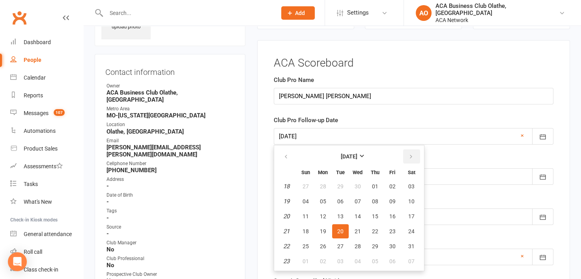
click at [405, 153] on button "button" at bounding box center [411, 157] width 17 height 14
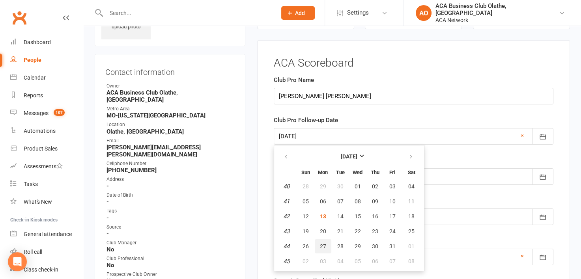
click at [320, 244] on span "27" at bounding box center [323, 247] width 6 height 6
type input "[DATE]"
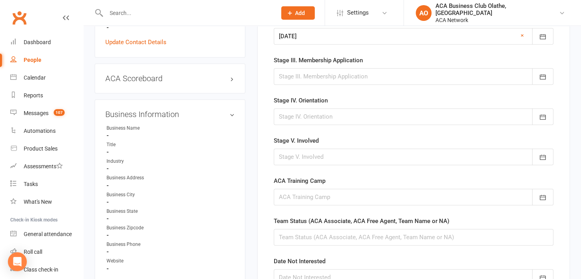
scroll to position [416, 0]
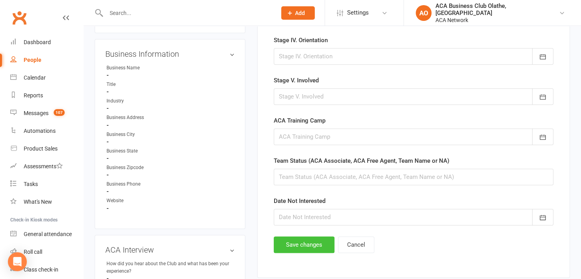
click at [306, 242] on button "Save changes" at bounding box center [304, 245] width 61 height 17
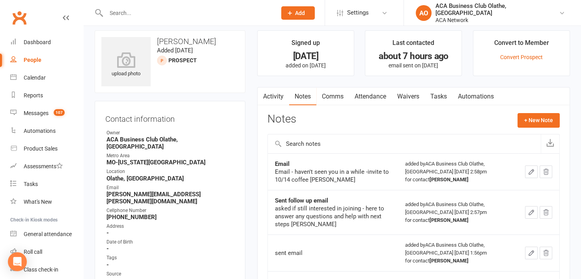
scroll to position [0, 0]
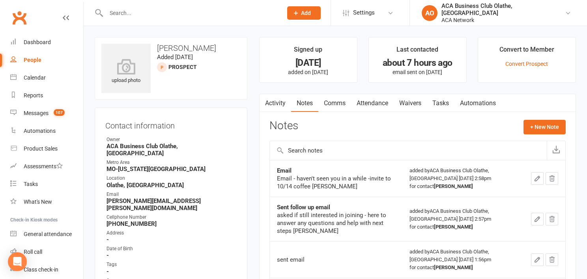
select select "50893"
select select "100"
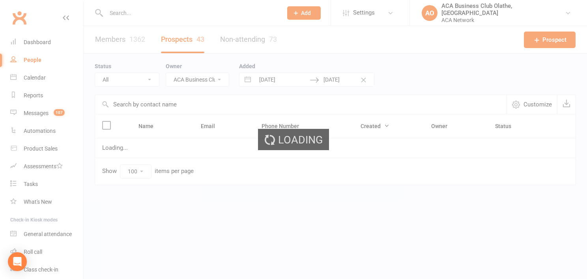
select select "no_prospect_status"
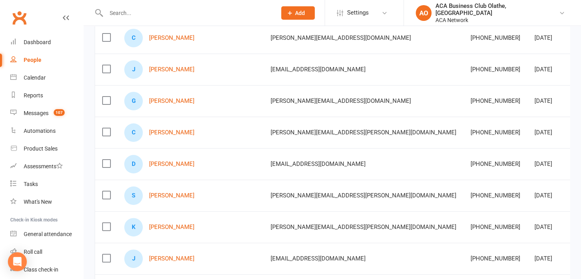
scroll to position [146, 0]
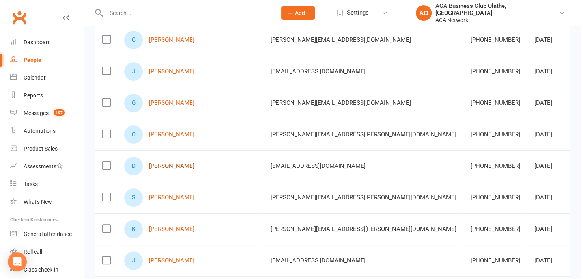
click at [168, 163] on link "[PERSON_NAME]" at bounding box center [171, 166] width 45 height 7
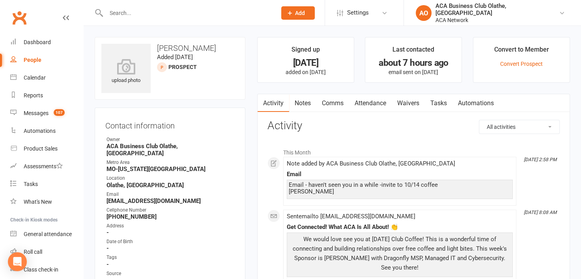
click at [301, 104] on link "Notes" at bounding box center [302, 103] width 27 height 18
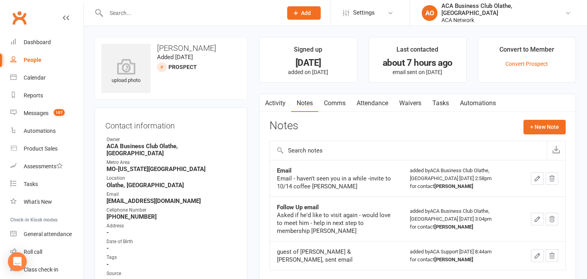
select select "50893"
select select "100"
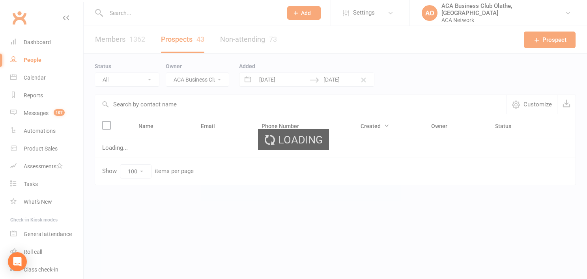
select select "no_prospect_status"
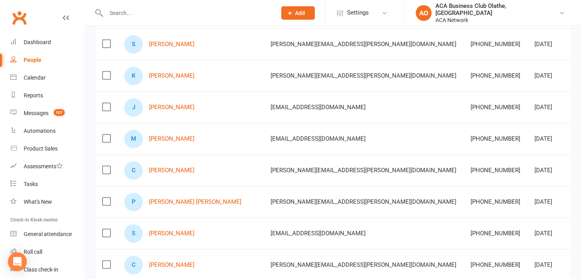
scroll to position [314, 0]
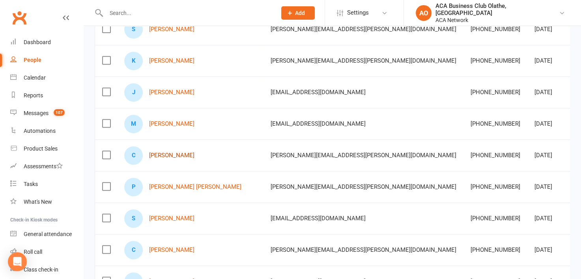
click at [182, 152] on link "[PERSON_NAME]" at bounding box center [171, 155] width 45 height 7
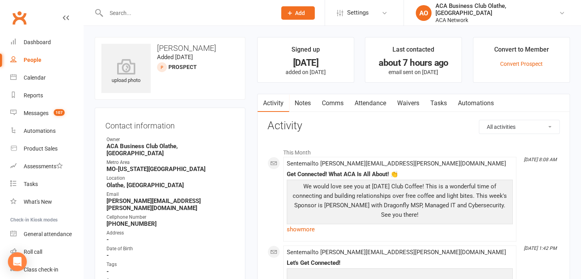
click at [304, 104] on link "Notes" at bounding box center [302, 103] width 27 height 18
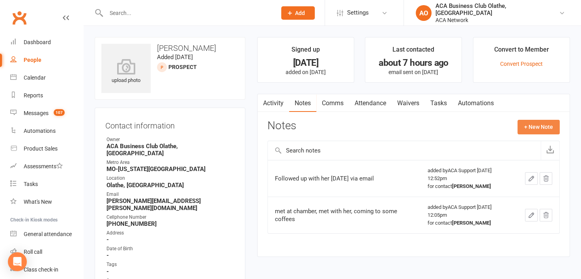
click at [545, 123] on button "+ New Note" at bounding box center [539, 127] width 42 height 14
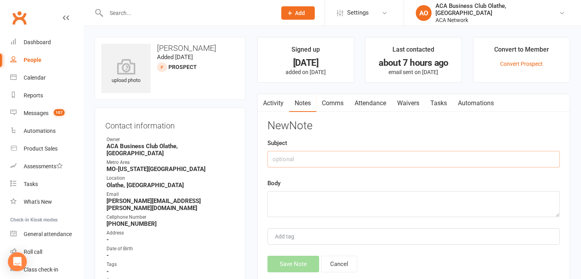
click at [317, 161] on input "text" at bounding box center [414, 159] width 292 height 17
type input "Email"
click at [292, 194] on textarea at bounding box center [414, 204] width 292 height 26
paste textarea "Email - haven't seen you in a while -invite to 10/14 coffee Laura"
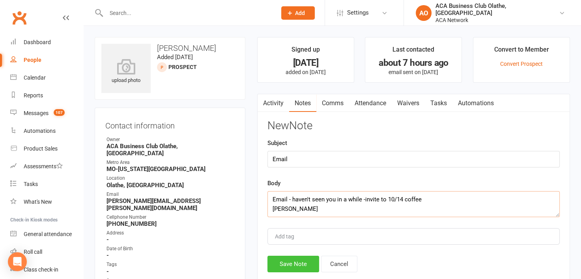
type textarea "Email - haven't seen you in a while -invite to 10/14 coffee Laura"
click at [287, 265] on button "Save Note" at bounding box center [294, 264] width 52 height 17
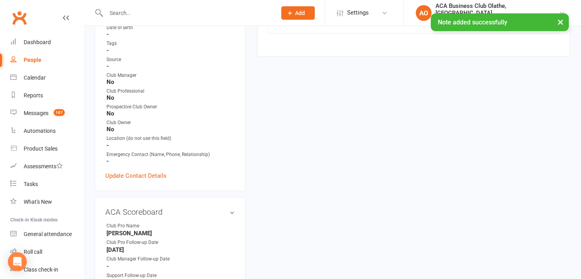
scroll to position [261, 0]
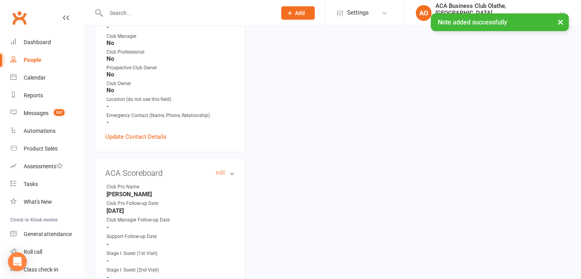
click at [215, 169] on h3 "ACA Scoreboard edit" at bounding box center [169, 173] width 129 height 9
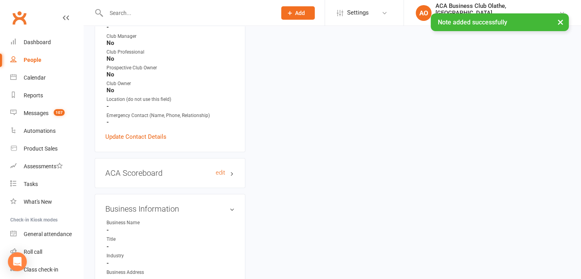
click at [215, 169] on h3 "ACA Scoreboard edit" at bounding box center [169, 173] width 129 height 9
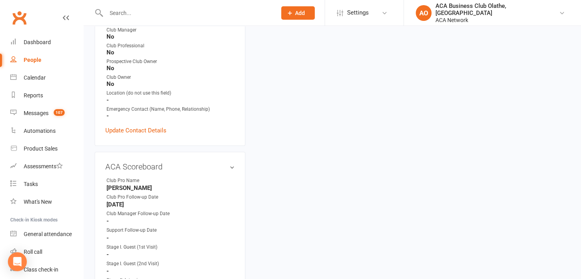
scroll to position [259, 0]
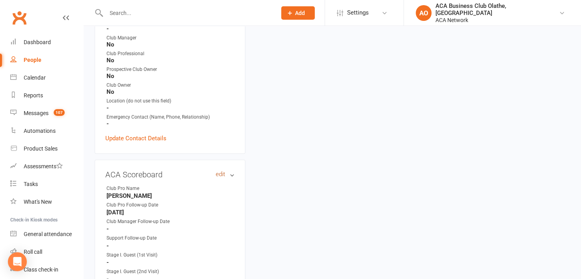
click at [216, 171] on link "edit" at bounding box center [220, 174] width 9 height 7
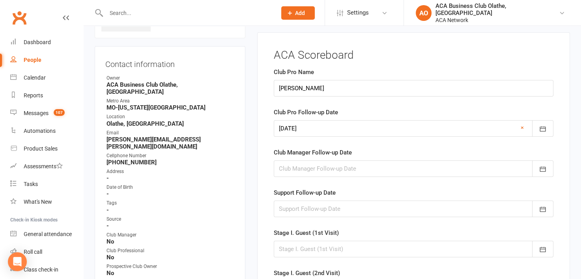
scroll to position [54, 0]
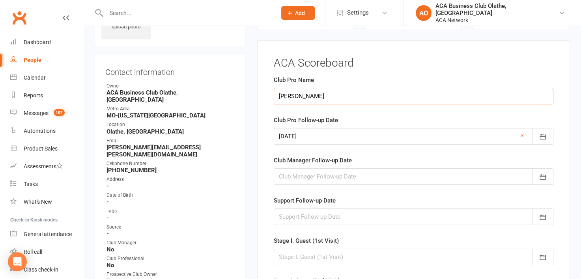
click at [338, 95] on input "Elizabeth Cown" at bounding box center [414, 96] width 280 height 17
type input "E"
type input "[PERSON_NAME] [PERSON_NAME]"
click at [543, 132] on button "button" at bounding box center [542, 136] width 21 height 17
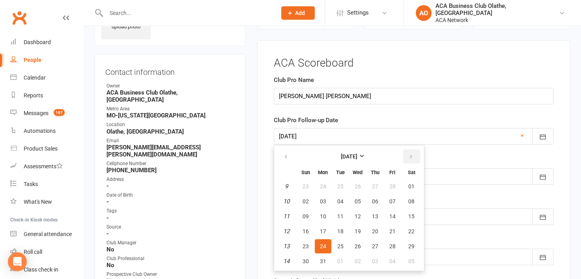
click at [409, 156] on icon "button" at bounding box center [412, 157] width 6 height 6
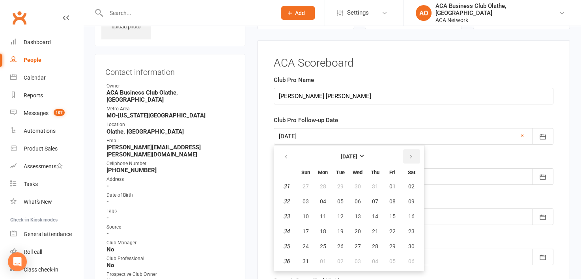
click at [409, 156] on icon "button" at bounding box center [412, 157] width 6 height 6
click at [326, 213] on button "13" at bounding box center [323, 217] width 17 height 14
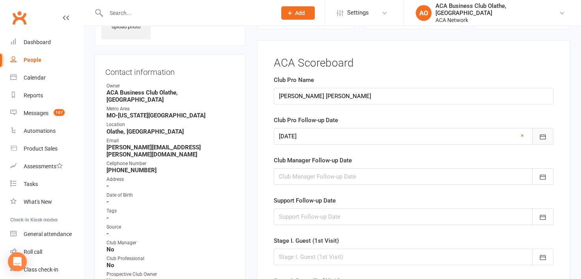
click at [544, 141] on button "button" at bounding box center [542, 136] width 21 height 17
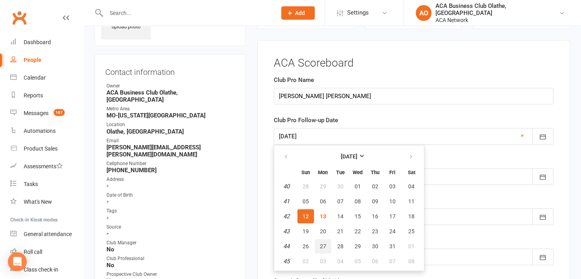
click at [325, 240] on button "27" at bounding box center [323, 247] width 17 height 14
type input "[DATE]"
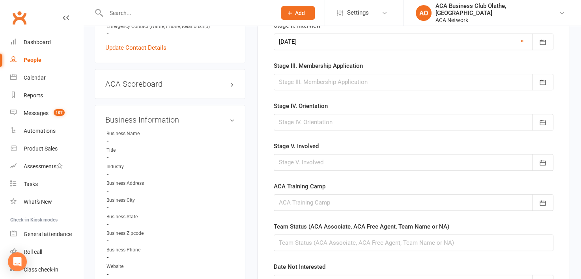
scroll to position [388, 0]
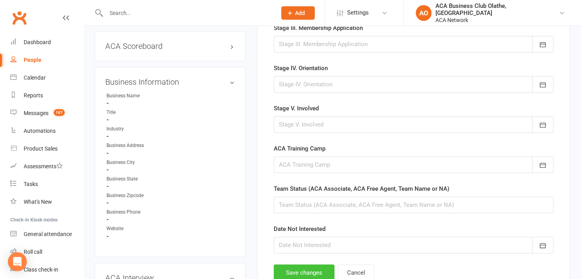
click at [304, 270] on button "Save changes" at bounding box center [304, 273] width 61 height 17
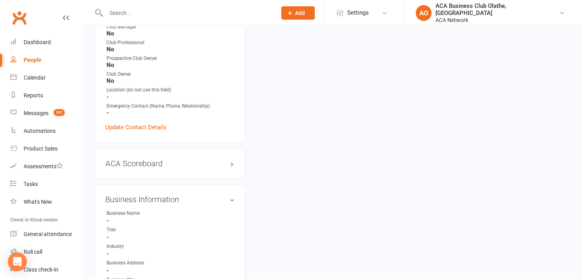
scroll to position [309, 0]
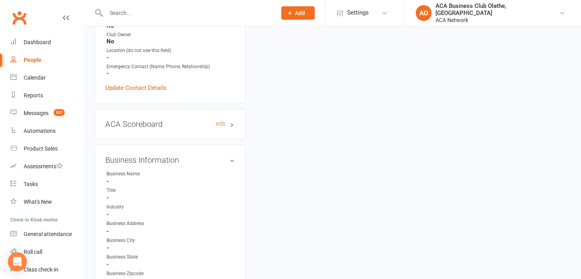
click at [213, 120] on h3 "ACA Scoreboard edit" at bounding box center [169, 124] width 129 height 9
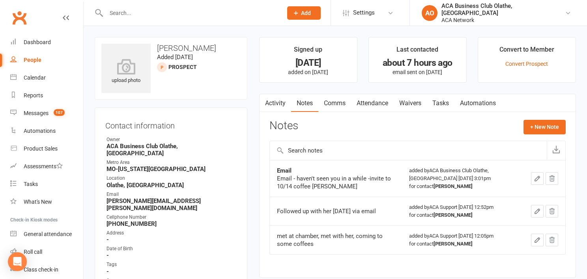
select select "50893"
select select "100"
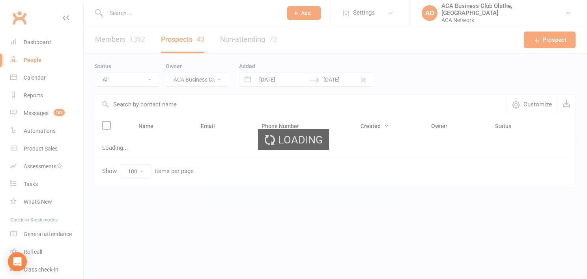
select select "no_prospect_status"
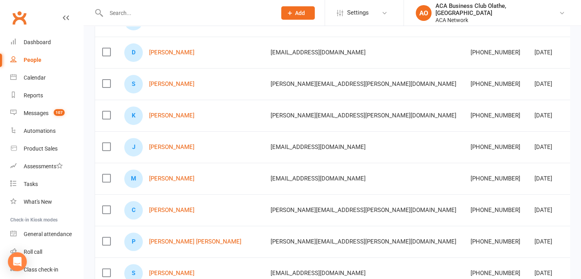
scroll to position [276, 0]
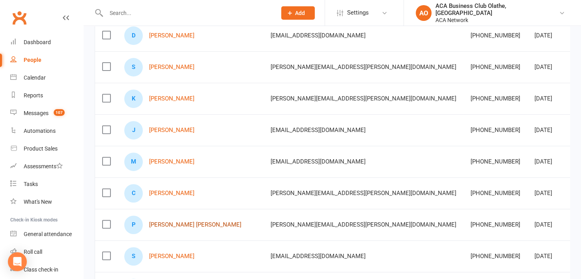
click at [184, 222] on link "[PERSON_NAME] [PERSON_NAME]" at bounding box center [195, 225] width 92 height 7
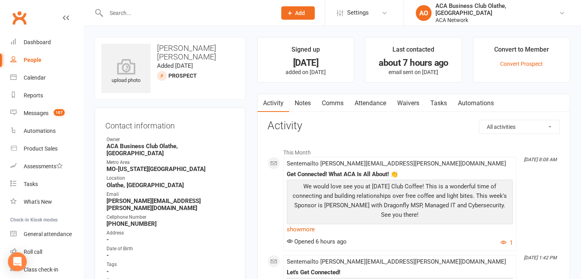
click at [300, 99] on link "Notes" at bounding box center [302, 103] width 27 height 18
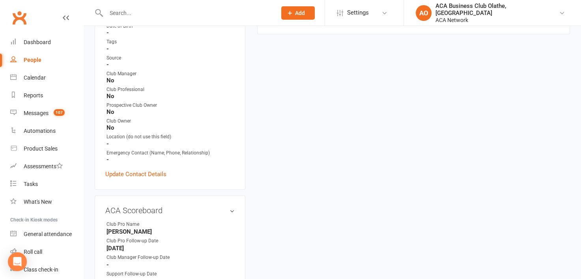
scroll to position [221, 0]
click at [218, 209] on link "edit" at bounding box center [220, 212] width 9 height 7
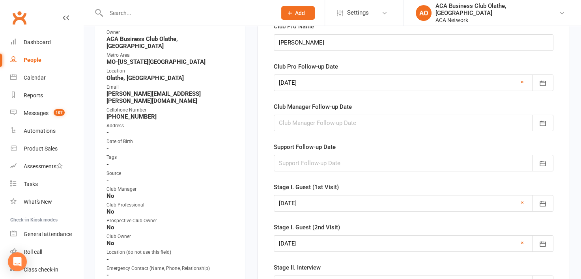
scroll to position [54, 0]
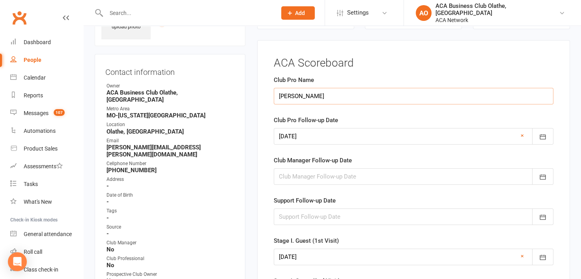
drag, startPoint x: 366, startPoint y: 94, endPoint x: 278, endPoint y: 101, distance: 88.7
click at [278, 101] on input "[PERSON_NAME]" at bounding box center [414, 96] width 280 height 17
type input "[PERSON_NAME] [PERSON_NAME]"
type input "05 Mar 2025"
click at [542, 134] on icon "button" at bounding box center [543, 137] width 8 height 8
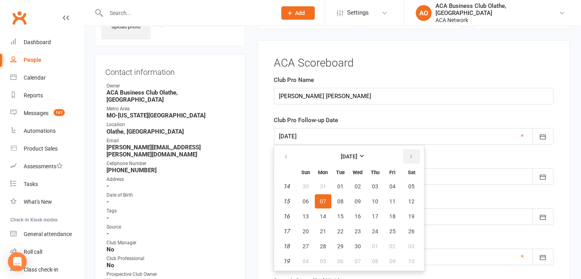
click at [409, 154] on icon "button" at bounding box center [412, 157] width 6 height 6
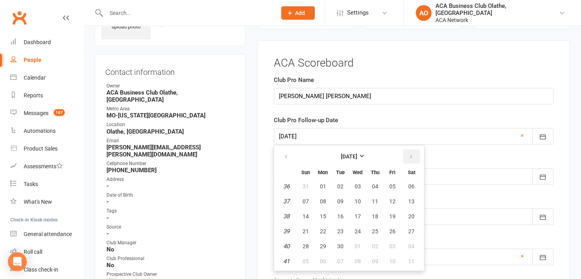
click at [409, 154] on icon "button" at bounding box center [412, 157] width 6 height 6
click at [328, 241] on button "27" at bounding box center [323, 247] width 17 height 14
type input "[DATE]"
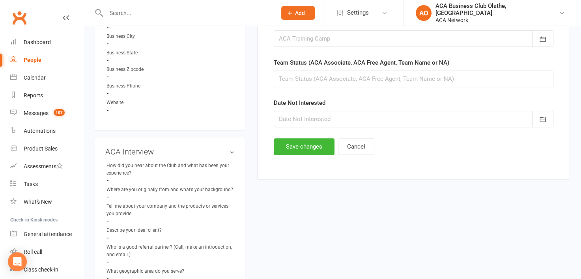
scroll to position [516, 0]
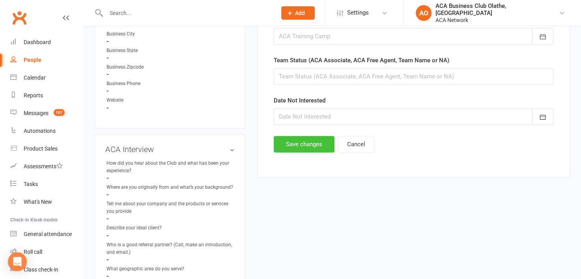
click at [298, 144] on button "Save changes" at bounding box center [304, 144] width 61 height 17
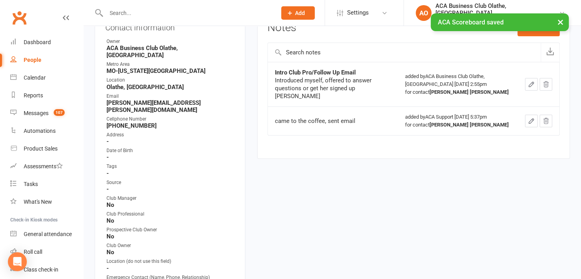
scroll to position [0, 0]
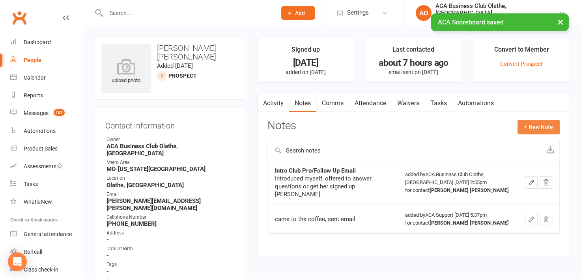
click at [524, 133] on button "+ New Note" at bounding box center [539, 127] width 42 height 14
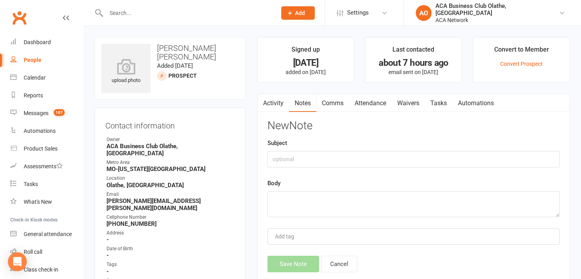
click at [295, 150] on div "Subject" at bounding box center [414, 153] width 292 height 29
click at [294, 155] on input "text" at bounding box center [414, 159] width 292 height 17
type input "Email"
click at [287, 199] on textarea at bounding box center [414, 204] width 292 height 26
paste textarea "Email - haven't seen you in a while -invite to 10/14 coffee Laura"
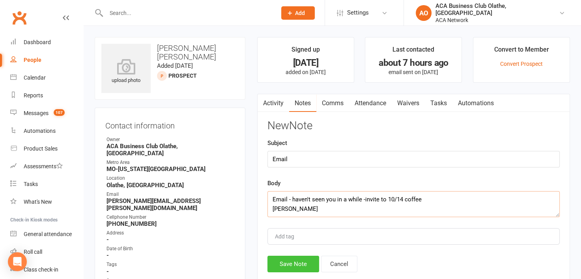
type textarea "Email - haven't seen you in a while -invite to 10/14 coffee Laura"
click at [306, 261] on button "Save Note" at bounding box center [294, 264] width 52 height 17
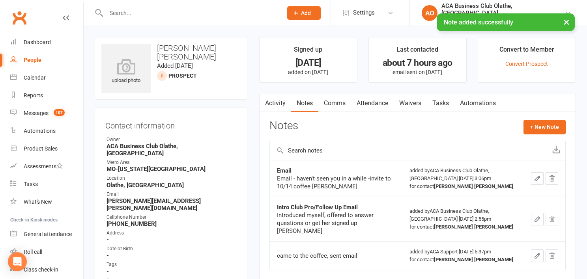
select select "50893"
select select "100"
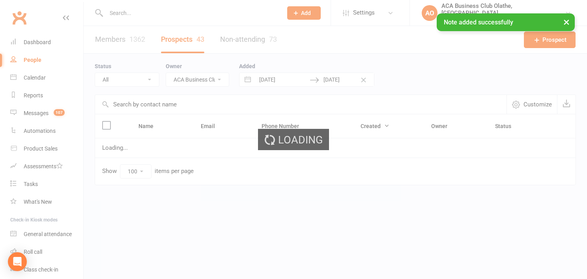
select select "no_prospect_status"
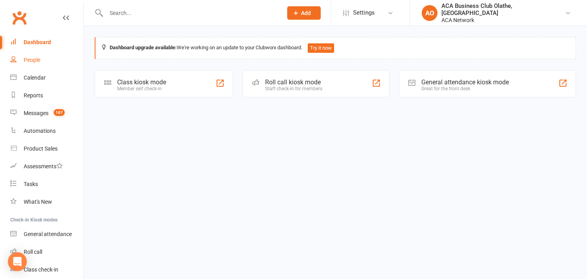
click at [34, 60] on div "People" at bounding box center [32, 60] width 17 height 6
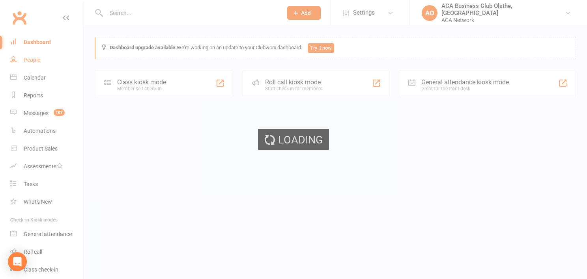
select select "no_prospect_status"
select select "50893"
select select "100"
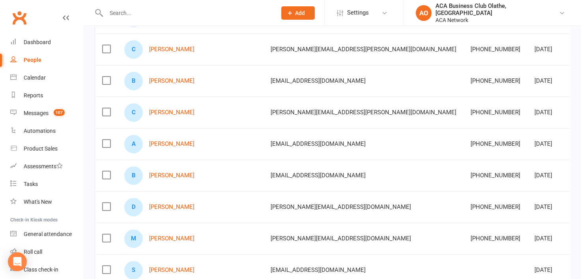
scroll to position [562, 0]
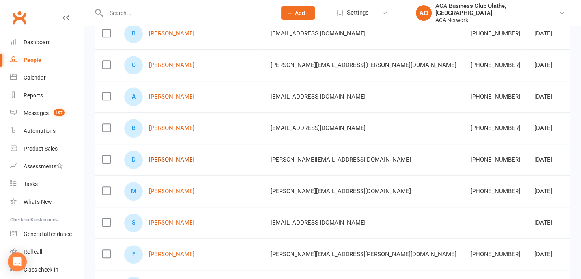
click at [161, 157] on link "[PERSON_NAME]" at bounding box center [171, 160] width 45 height 7
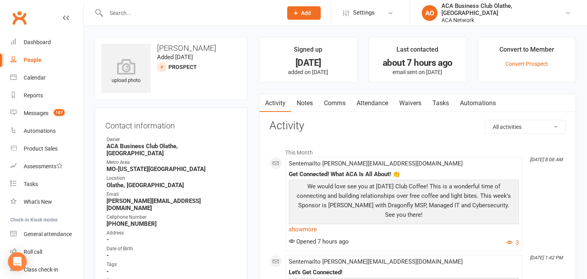
select select "50893"
select select "100"
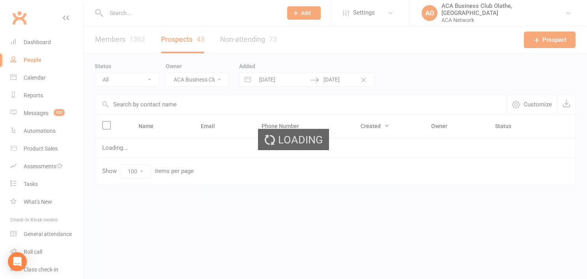
select select "no_prospect_status"
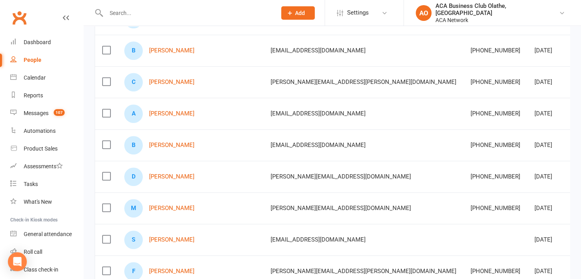
scroll to position [553, 0]
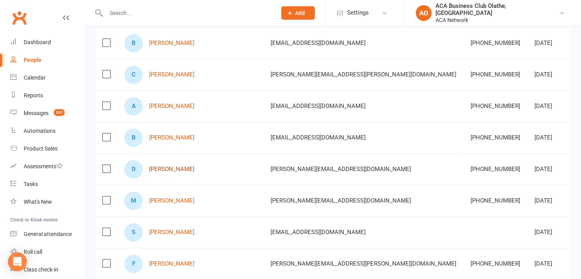
click at [160, 166] on link "[PERSON_NAME]" at bounding box center [171, 169] width 45 height 7
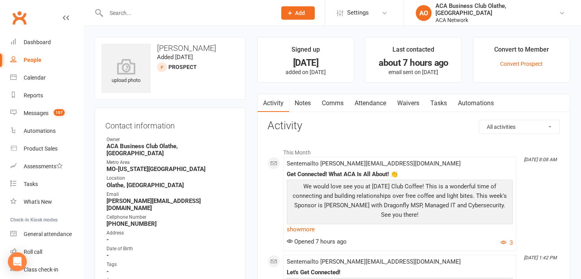
click at [300, 99] on link "Notes" at bounding box center [302, 103] width 27 height 18
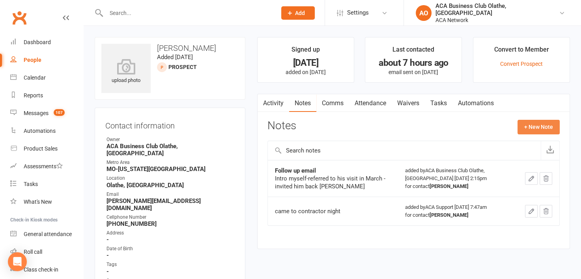
click at [535, 122] on button "+ New Note" at bounding box center [539, 127] width 42 height 14
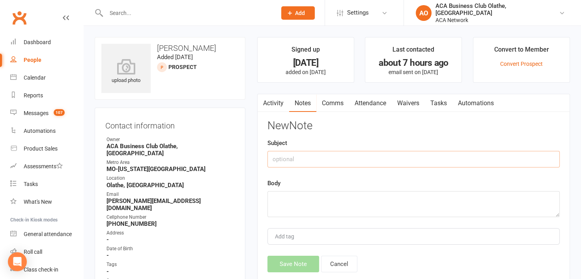
click at [302, 156] on input "text" at bounding box center [414, 159] width 292 height 17
type input "Email"
click at [296, 199] on textarea at bounding box center [414, 204] width 292 height 26
paste textarea "Email - haven't seen you in awhile -invite to 10/14 coffee Laura"
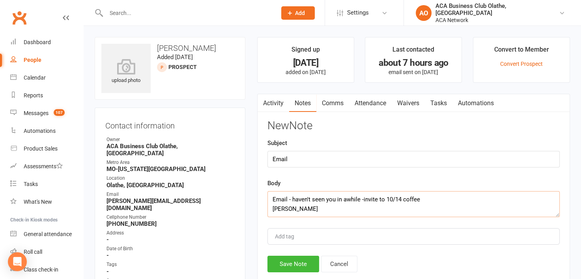
click at [296, 199] on textarea "Email - haven't seen you in awhile -invite to 10/14 coffee Laura" at bounding box center [414, 204] width 292 height 26
type textarea "Email - haven't seen you in awhile -invite to 10/14 coffee Laura"
click at [297, 260] on button "Save Note" at bounding box center [294, 264] width 52 height 17
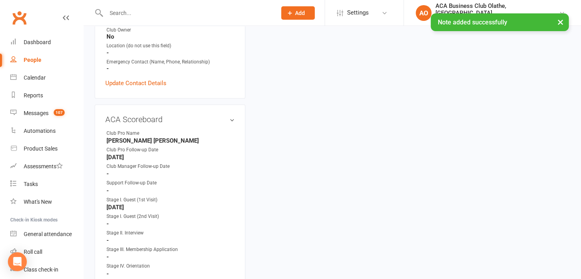
scroll to position [322, 0]
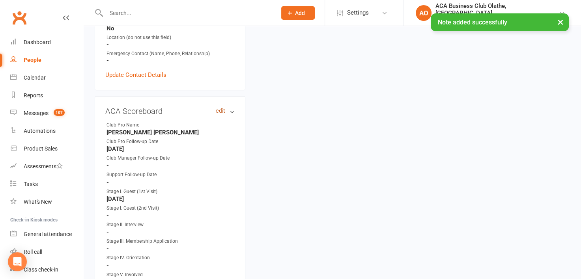
click at [219, 108] on link "edit" at bounding box center [220, 111] width 9 height 7
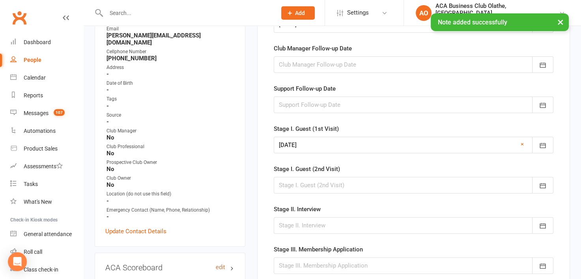
scroll to position [54, 0]
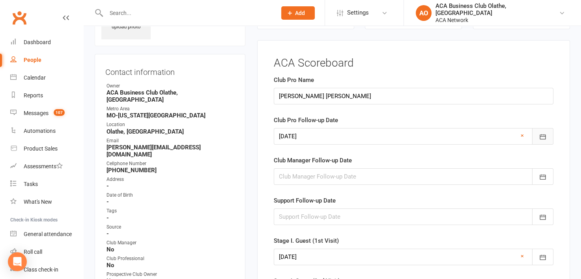
click at [541, 137] on icon "button" at bounding box center [543, 137] width 8 height 8
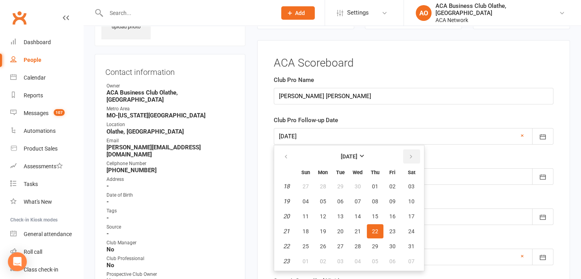
click at [405, 151] on button "button" at bounding box center [411, 157] width 17 height 14
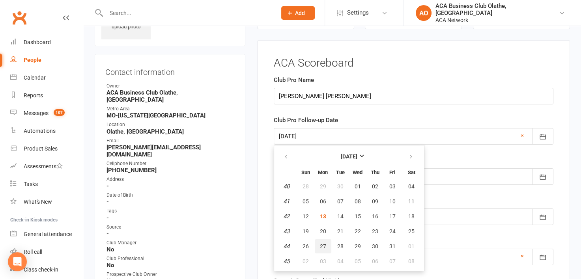
click at [321, 245] on span "27" at bounding box center [323, 247] width 6 height 6
type input "[DATE]"
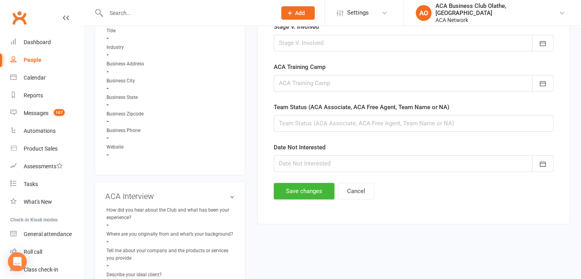
scroll to position [495, 0]
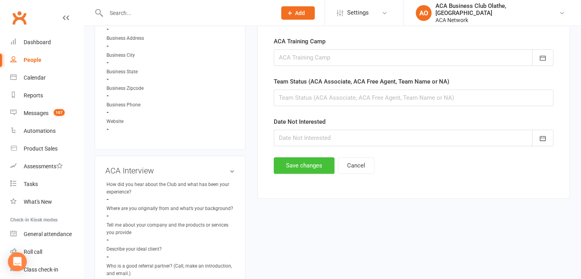
click at [310, 165] on button "Save changes" at bounding box center [304, 165] width 61 height 17
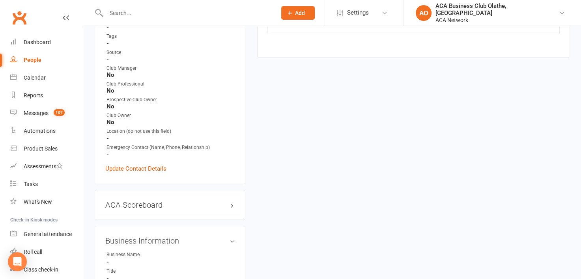
scroll to position [254, 0]
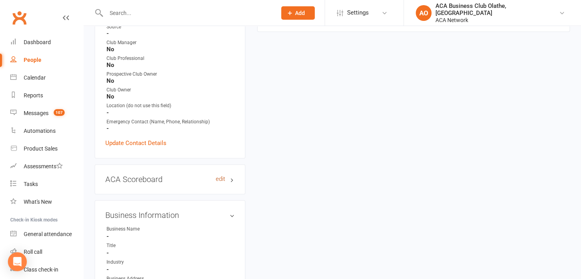
click at [219, 176] on link "edit" at bounding box center [220, 179] width 9 height 7
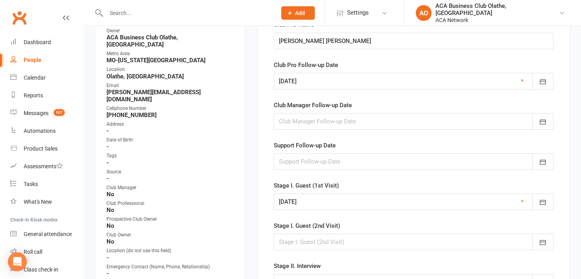
scroll to position [54, 0]
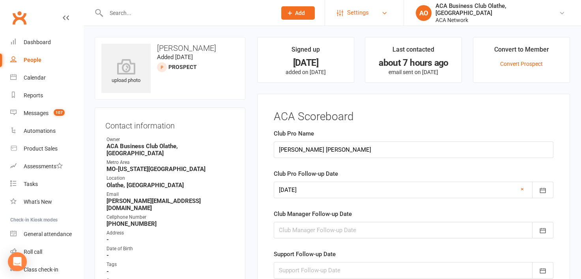
select select "50893"
select select "100"
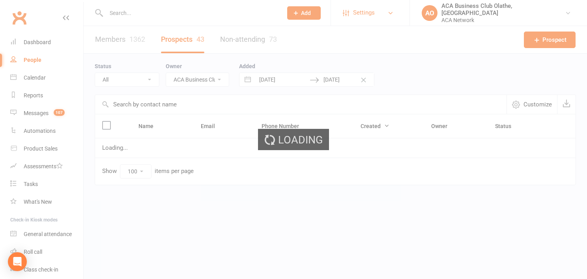
select select "no_prospect_status"
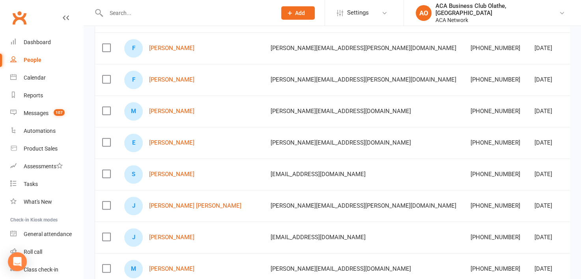
scroll to position [797, 0]
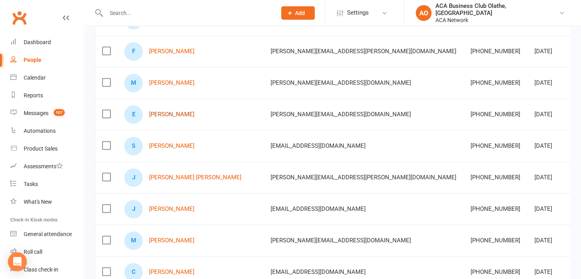
click at [168, 112] on link "[PERSON_NAME]" at bounding box center [171, 114] width 45 height 7
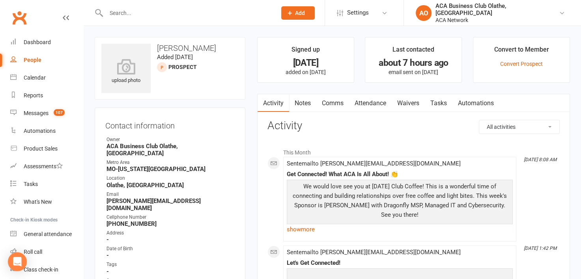
click at [300, 104] on link "Notes" at bounding box center [302, 103] width 27 height 18
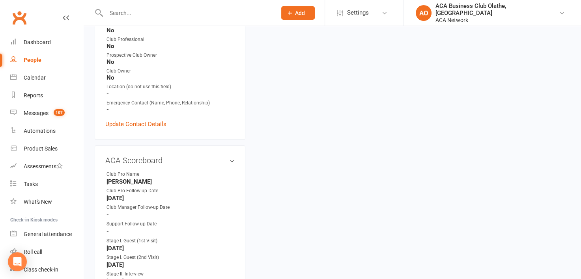
scroll to position [318, 0]
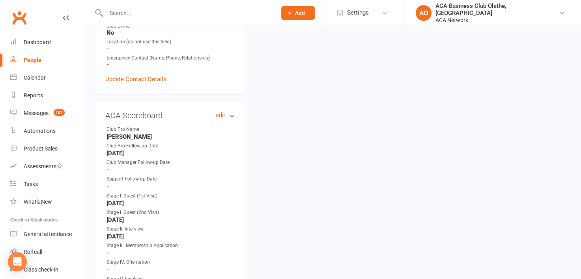
click at [216, 112] on link "edit" at bounding box center [220, 115] width 9 height 7
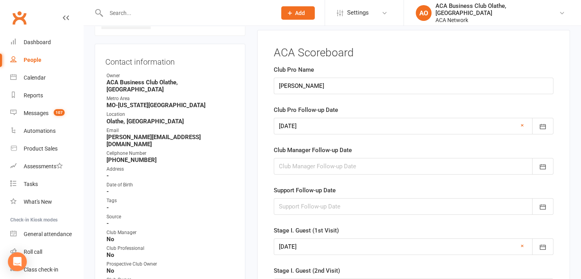
scroll to position [54, 0]
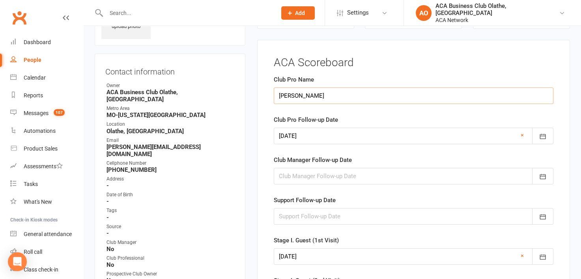
drag, startPoint x: 365, startPoint y: 99, endPoint x: 271, endPoint y: 96, distance: 93.6
type input "[PERSON_NAME] [PERSON_NAME]"
click at [545, 135] on icon "button" at bounding box center [543, 137] width 8 height 8
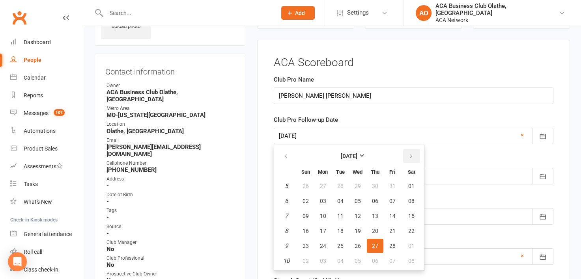
click at [411, 156] on icon "button" at bounding box center [412, 157] width 6 height 6
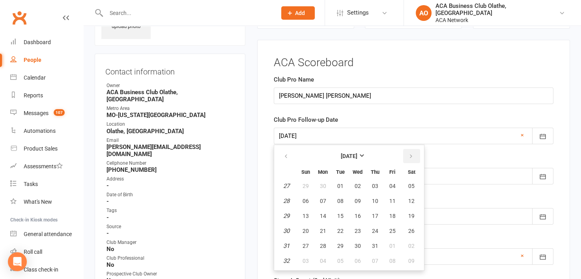
click at [411, 156] on icon "button" at bounding box center [412, 157] width 6 height 6
click at [320, 243] on span "27" at bounding box center [323, 246] width 6 height 6
type input "[DATE]"
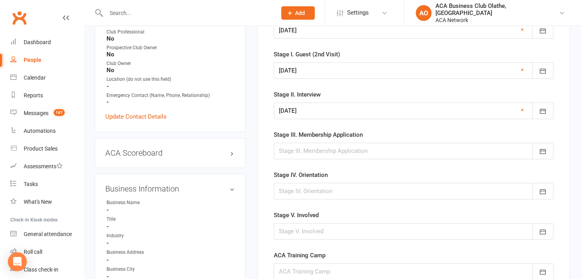
scroll to position [390, 0]
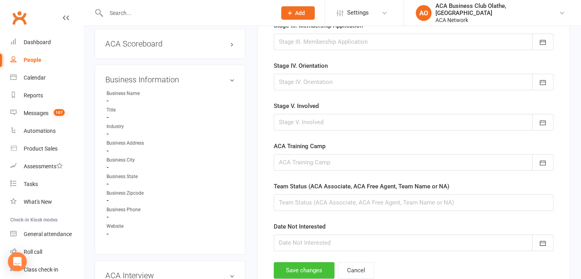
click at [313, 266] on button "Save changes" at bounding box center [304, 270] width 61 height 17
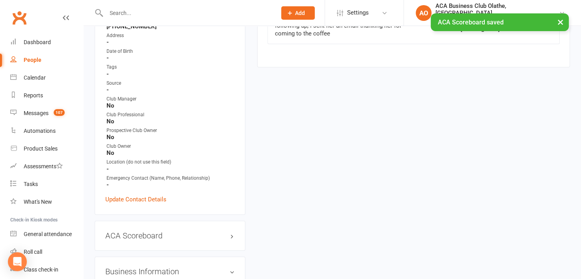
scroll to position [17, 0]
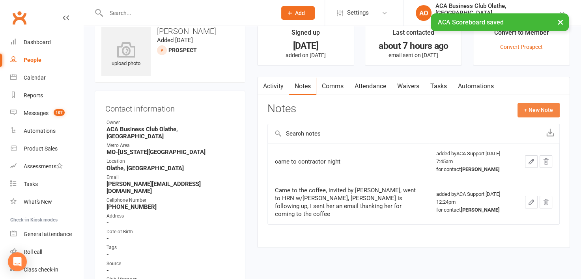
click at [538, 110] on button "+ New Note" at bounding box center [539, 110] width 42 height 14
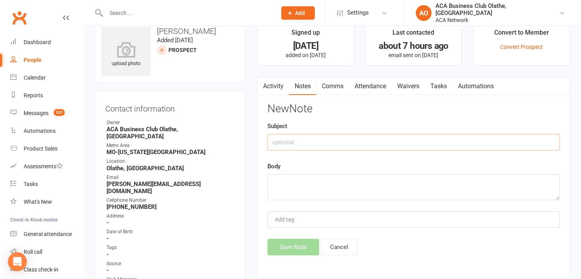
click at [297, 141] on input "text" at bounding box center [414, 142] width 292 height 17
type input "Email"
click at [274, 184] on textarea at bounding box center [414, 187] width 292 height 26
paste textarea "Email - haven't seen you in awhile -invite to 10/14 coffee Laura"
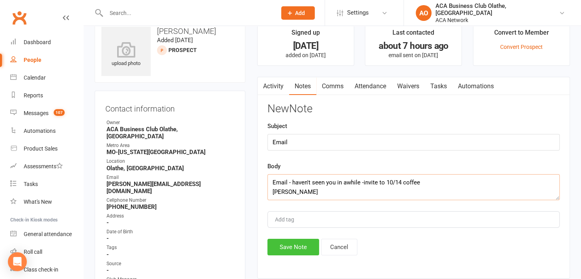
type textarea "Email - haven't seen you in awhile -invite to 10/14 coffee Laura"
click at [289, 246] on button "Save Note" at bounding box center [294, 247] width 52 height 17
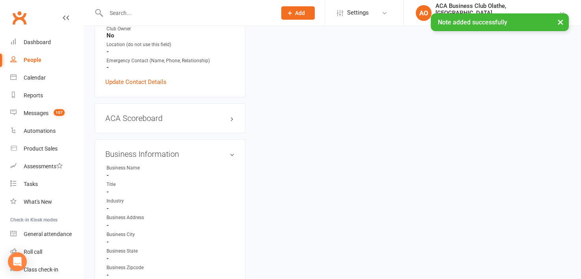
scroll to position [0, 0]
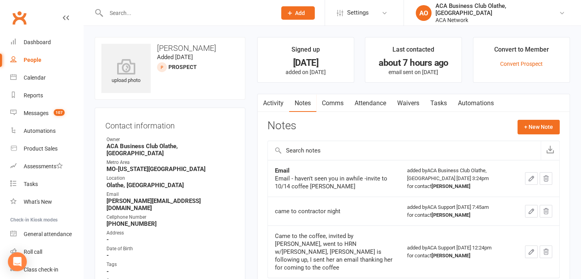
select select "50893"
select select "100"
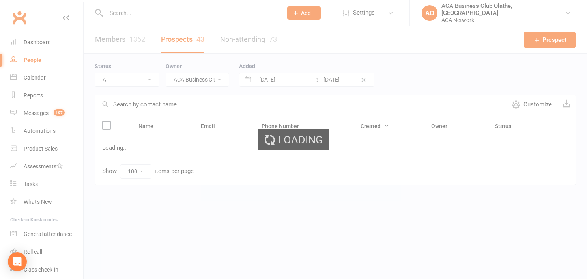
select select "no_prospect_status"
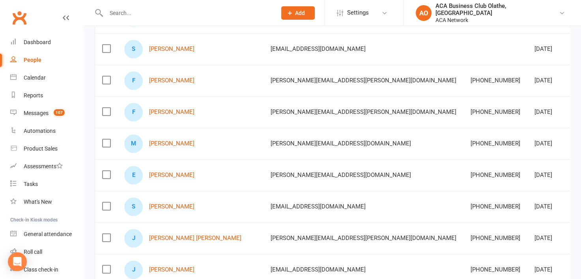
scroll to position [752, 0]
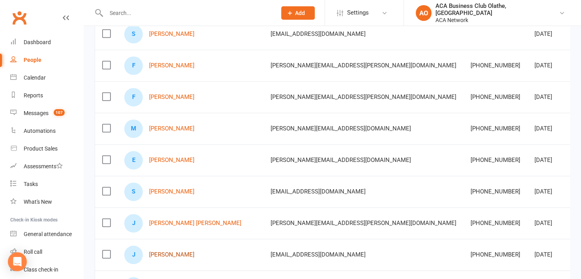
click at [174, 252] on link "Jake Williams" at bounding box center [171, 255] width 45 height 7
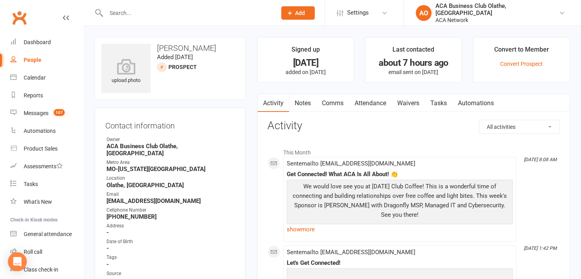
click at [303, 106] on link "Notes" at bounding box center [302, 103] width 27 height 18
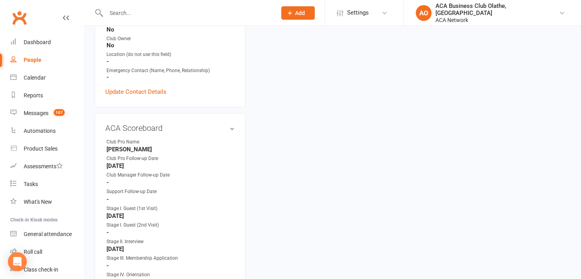
scroll to position [267, 0]
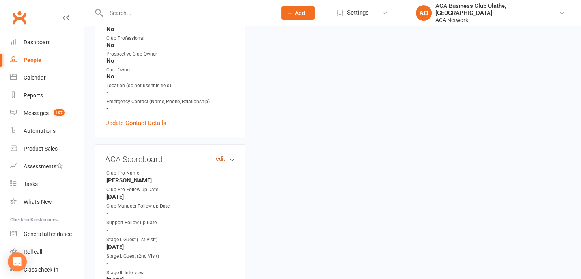
click at [221, 156] on link "edit" at bounding box center [220, 159] width 9 height 7
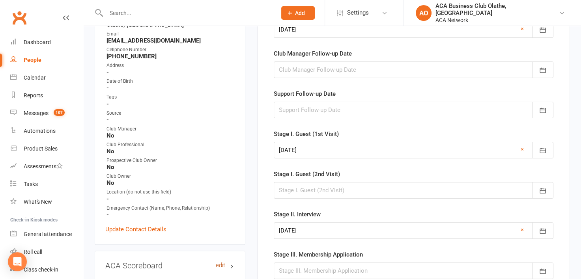
scroll to position [54, 0]
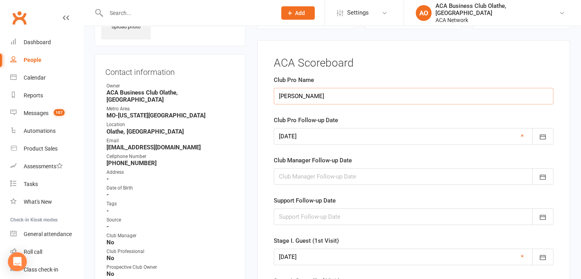
drag, startPoint x: 345, startPoint y: 96, endPoint x: 261, endPoint y: 92, distance: 84.2
type input "l"
type input "[PERSON_NAME] [PERSON_NAME]"
click at [546, 136] on icon "button" at bounding box center [543, 137] width 8 height 8
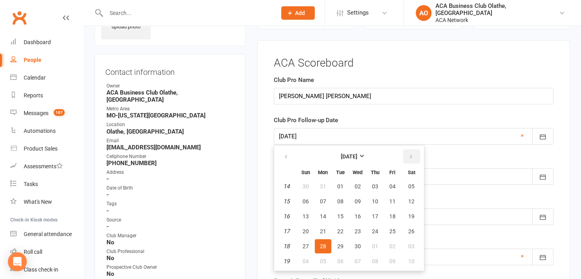
click at [414, 152] on button "button" at bounding box center [411, 157] width 17 height 14
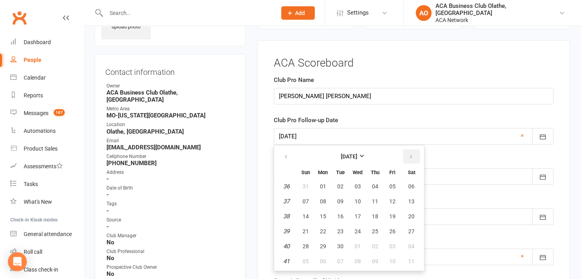
click at [414, 152] on button "button" at bounding box center [411, 157] width 17 height 14
click at [325, 244] on span "27" at bounding box center [323, 247] width 6 height 6
type input "[DATE]"
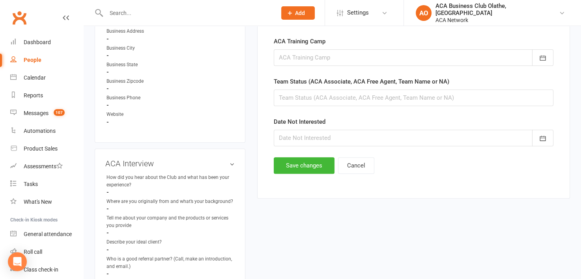
scroll to position [501, 0]
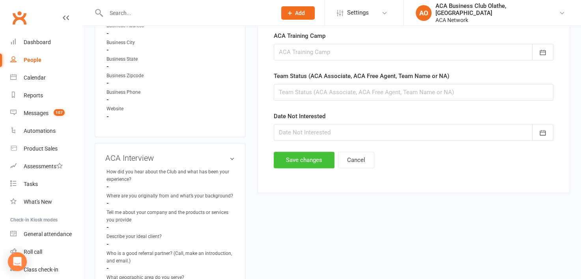
click at [296, 161] on button "Save changes" at bounding box center [304, 160] width 61 height 17
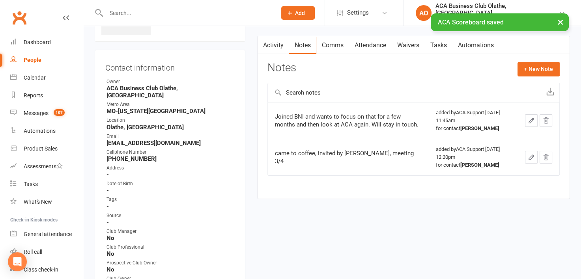
scroll to position [42, 0]
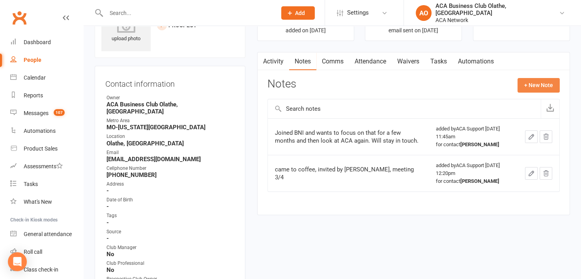
click at [530, 81] on button "+ New Note" at bounding box center [539, 85] width 42 height 14
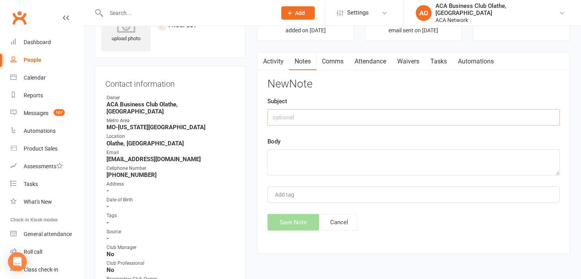
click at [310, 118] on input "text" at bounding box center [414, 117] width 292 height 17
type input "Email"
click at [294, 155] on textarea at bounding box center [414, 163] width 292 height 26
paste textarea "[EMAIL_ADDRESS][DOMAIN_NAME]"
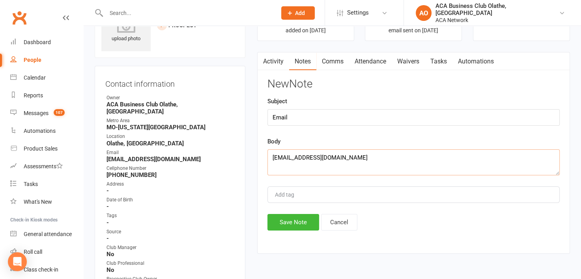
click at [374, 160] on textarea "[EMAIL_ADDRESS][DOMAIN_NAME]" at bounding box center [414, 163] width 292 height 26
type textarea "j"
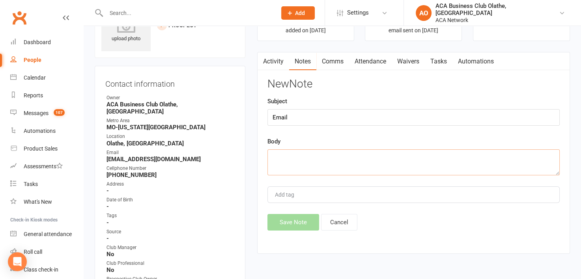
click at [374, 160] on textarea at bounding box center [414, 163] width 292 height 26
type textarea "T"
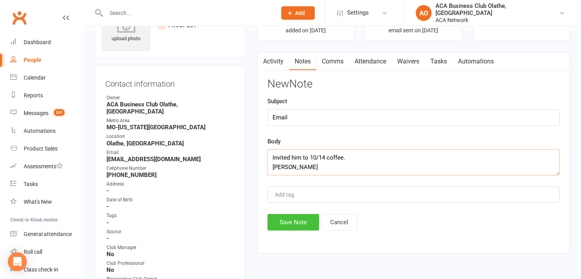
type textarea "Invited him to 10/14 coffee. [PERSON_NAME]"
click at [269, 224] on button "Save Note" at bounding box center [294, 222] width 52 height 17
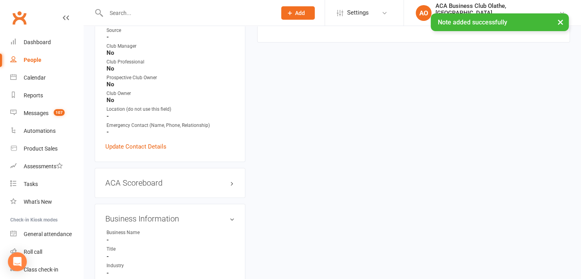
scroll to position [242, 0]
click at [221, 181] on link "edit" at bounding box center [220, 184] width 9 height 7
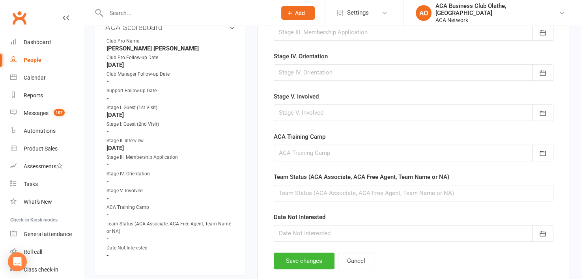
scroll to position [445, 0]
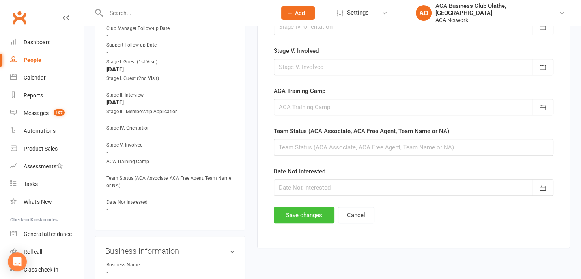
click at [287, 208] on button "Save changes" at bounding box center [304, 215] width 61 height 17
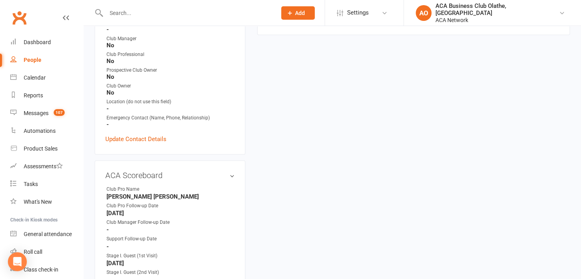
scroll to position [0, 0]
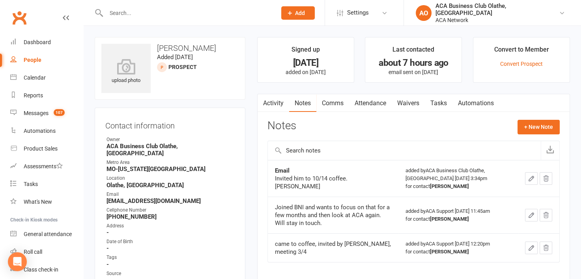
select select "50893"
select select "100"
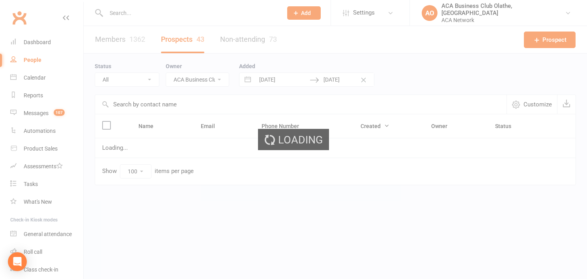
select select "no_prospect_status"
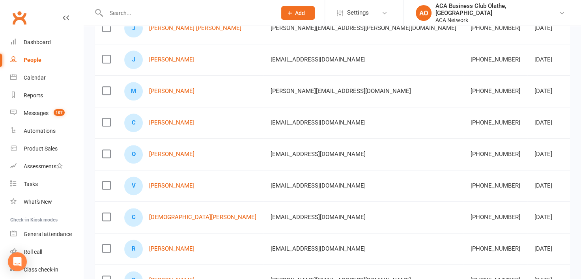
scroll to position [954, 0]
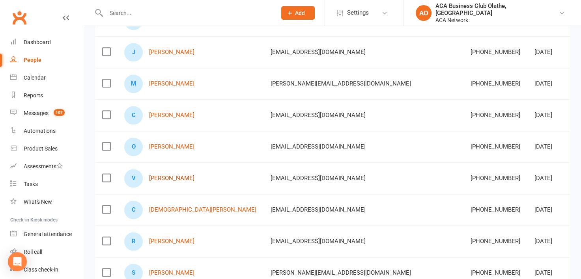
click at [176, 175] on link "Victoria Logan" at bounding box center [171, 178] width 45 height 7
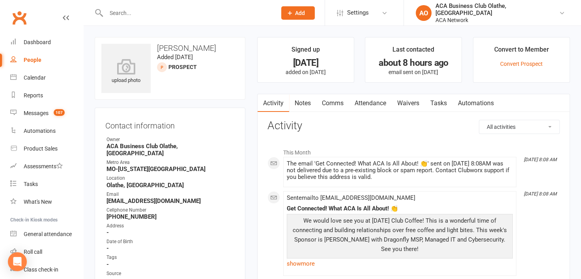
click at [307, 100] on link "Notes" at bounding box center [302, 103] width 27 height 18
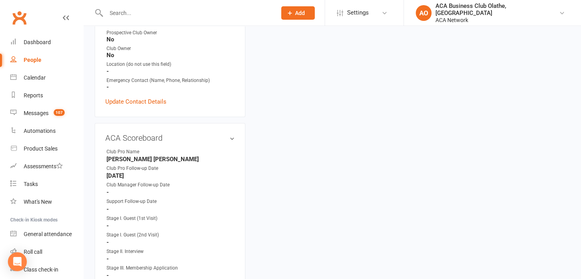
scroll to position [302, 0]
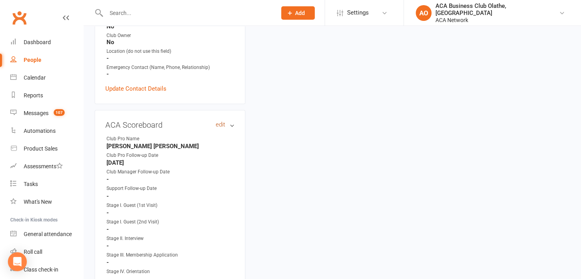
click at [218, 122] on link "edit" at bounding box center [220, 125] width 9 height 7
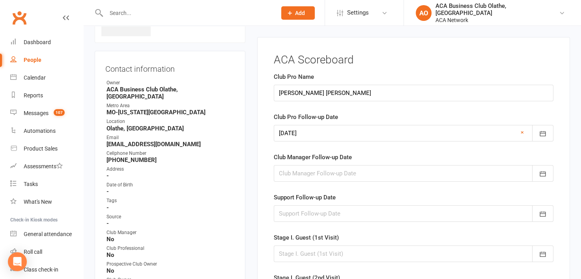
scroll to position [54, 0]
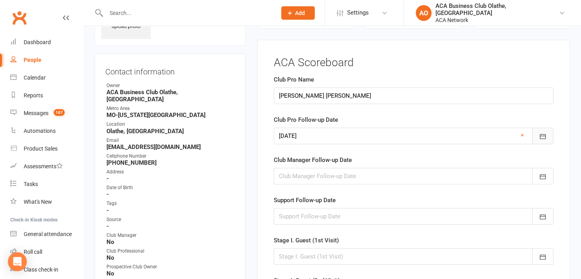
click at [545, 139] on icon "button" at bounding box center [543, 137] width 8 height 8
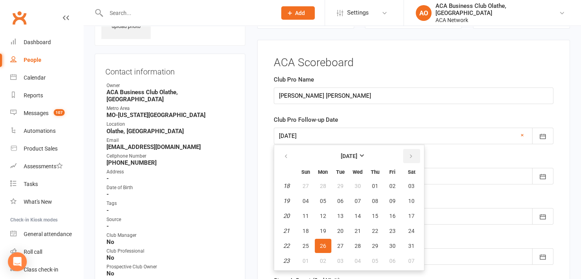
click at [409, 154] on icon "button" at bounding box center [412, 157] width 6 height 6
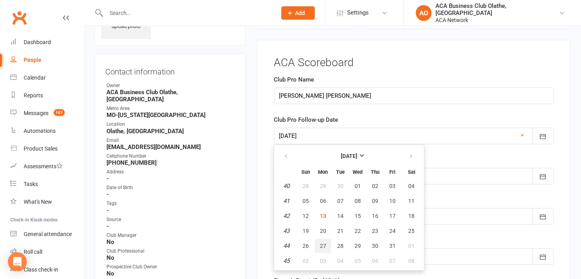
click at [321, 243] on span "27" at bounding box center [323, 246] width 6 height 6
type input "27 Oct 2025"
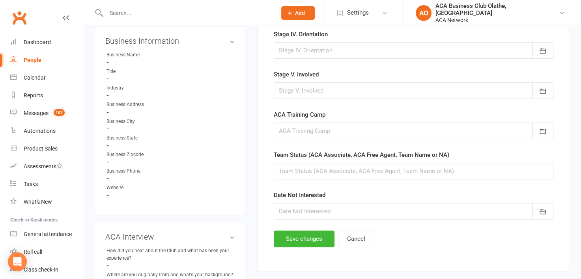
scroll to position [459, 0]
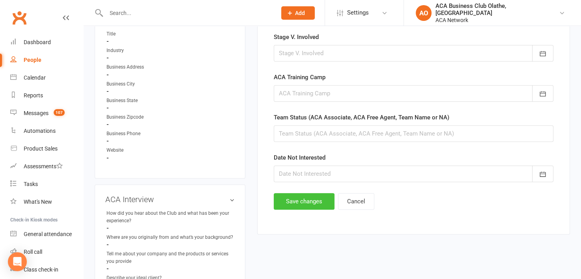
click at [291, 198] on button "Save changes" at bounding box center [304, 201] width 61 height 17
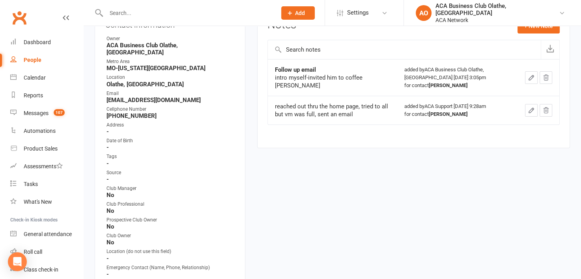
scroll to position [0, 0]
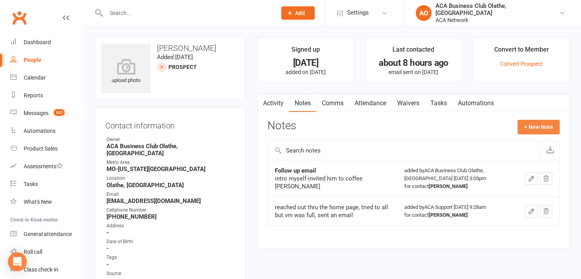
click at [530, 129] on button "+ New Note" at bounding box center [539, 127] width 42 height 14
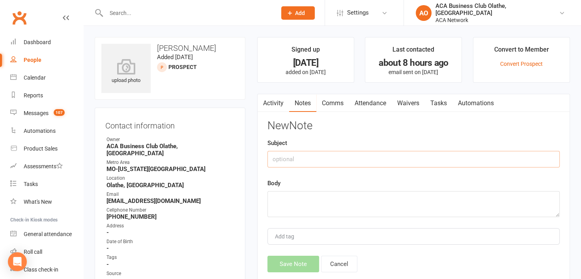
click at [294, 157] on input "text" at bounding box center [414, 159] width 292 height 17
type input "Email"
click at [279, 202] on textarea at bounding box center [414, 204] width 292 height 26
paste textarea "email - haven't seen you in awhile -invite to coffee"
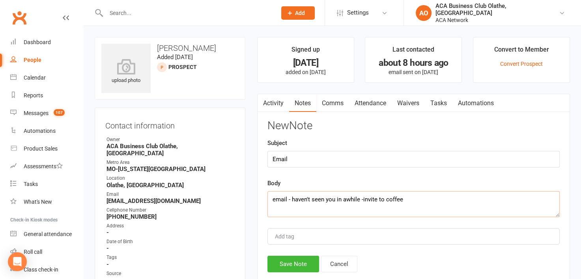
click at [275, 197] on textarea "email - haven't seen you in awhile -invite to coffee" at bounding box center [414, 204] width 292 height 26
click at [411, 199] on textarea "Email - haven't seen you in awhile -invite to coffee" at bounding box center [414, 204] width 292 height 26
type textarea "Email - haven't seen you in awhile -invite to coffee Laura"
click at [296, 262] on button "Save Note" at bounding box center [294, 264] width 52 height 17
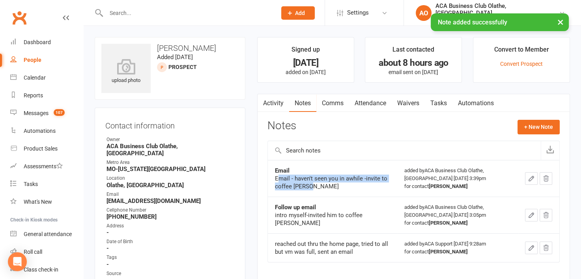
drag, startPoint x: 311, startPoint y: 186, endPoint x: 272, endPoint y: 178, distance: 39.6
click at [272, 178] on td "Email Email - haven't seen you in awhile -invite to coffee Laura" at bounding box center [332, 178] width 129 height 37
copy div "Email - haven't seen you in awhile -invite to coffee Laura"
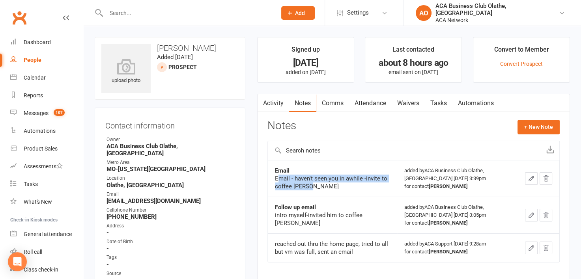
select select "50893"
select select "100"
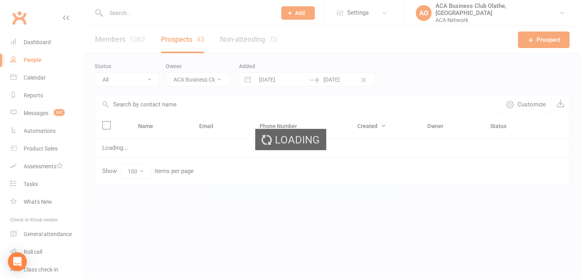
select select "no_prospect_status"
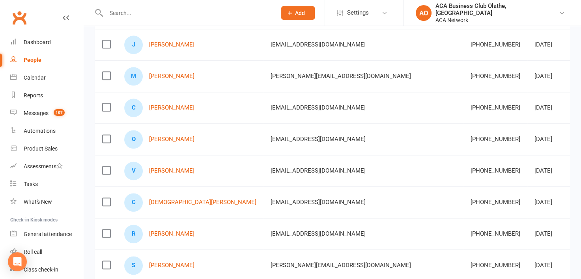
scroll to position [988, 0]
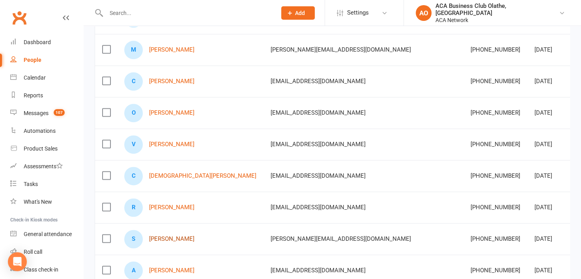
click at [154, 237] on link "Shanthy Vinjimoor" at bounding box center [171, 239] width 45 height 7
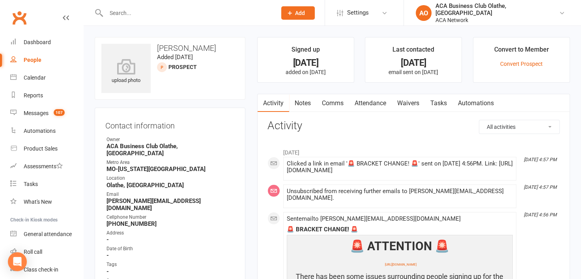
click at [298, 99] on link "Notes" at bounding box center [302, 103] width 27 height 18
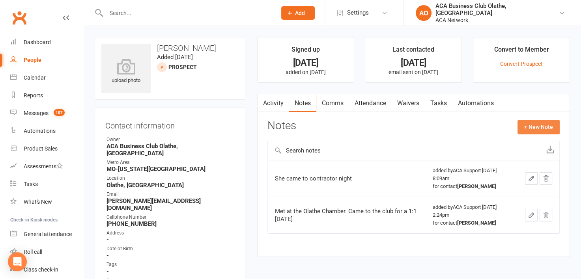
click at [540, 129] on button "+ New Note" at bounding box center [539, 127] width 42 height 14
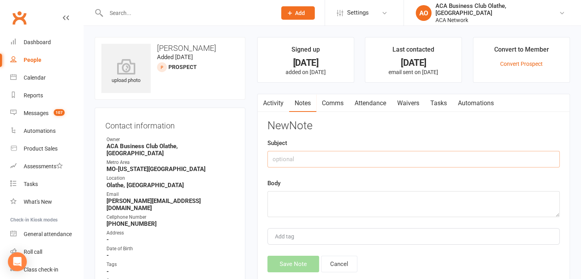
click at [317, 158] on input "text" at bounding box center [414, 159] width 292 height 17
type input "Email"
click at [295, 191] on div "Body" at bounding box center [414, 198] width 292 height 39
click at [285, 195] on textarea at bounding box center [414, 204] width 292 height 26
paste textarea "***-unsubscribed from emails"
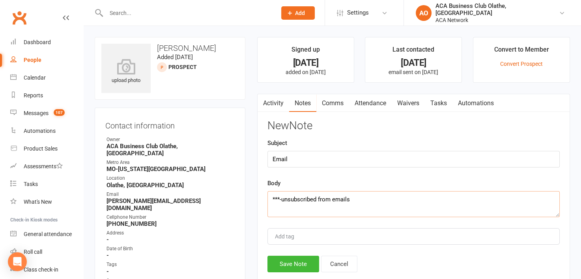
click at [370, 202] on textarea "***-unsubscribed from emails" at bounding box center [414, 204] width 292 height 26
type textarea "*"
paste textarea "Email - haven't seen you in awhile -invite to coffee"
drag, startPoint x: 306, startPoint y: 210, endPoint x: 268, endPoint y: 201, distance: 38.4
click at [268, 201] on textarea "Email - haven't seen you in awhile -invite to coffee Laura" at bounding box center [414, 204] width 292 height 26
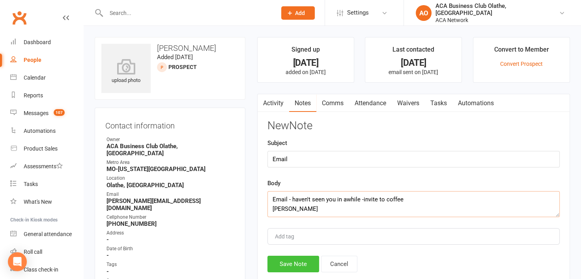
type textarea "Email - haven't seen you in awhile -invite to coffee Laura"
click at [303, 265] on button "Save Note" at bounding box center [294, 264] width 52 height 17
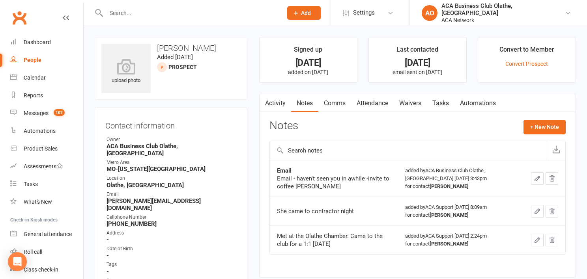
select select "50893"
select select "100"
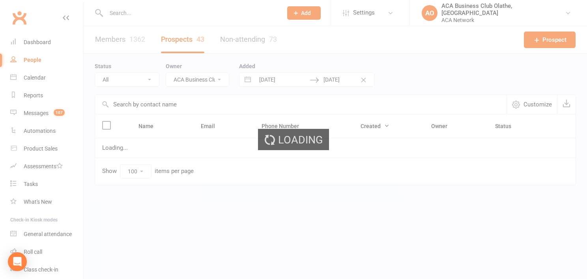
select select "no_prospect_status"
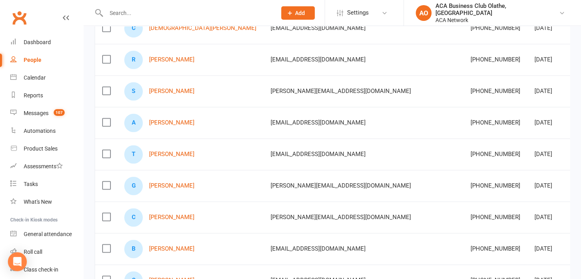
scroll to position [1119, 0]
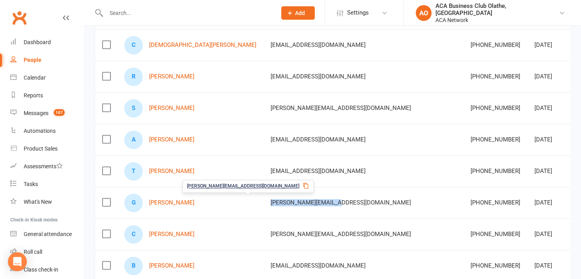
drag, startPoint x: 291, startPoint y: 201, endPoint x: 217, endPoint y: 202, distance: 73.0
click at [271, 202] on div "garrett@hhroofing.com" at bounding box center [364, 203] width 186 height 7
copy span "garrett@hhroofing.com"
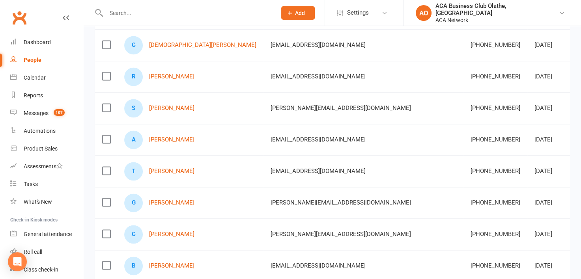
click at [167, 11] on input "text" at bounding box center [187, 12] width 167 height 11
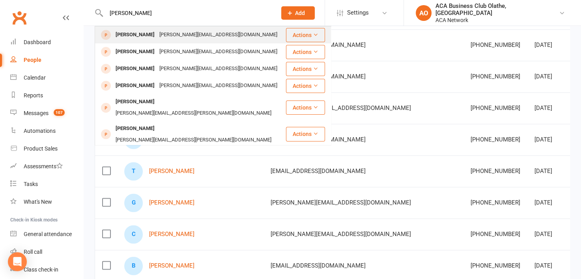
type input "garrett kalm"
click at [177, 36] on div "garrett@hhroofing.com" at bounding box center [218, 34] width 123 height 11
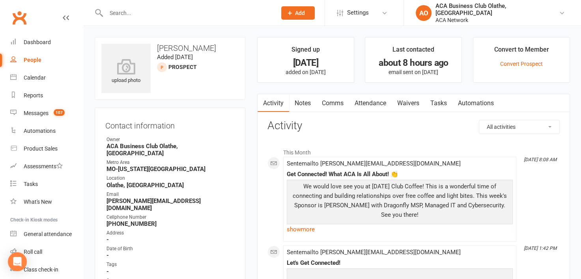
select select "50893"
select select "100"
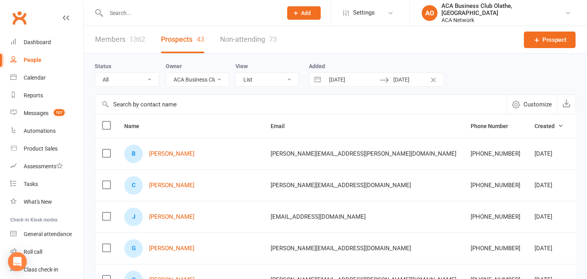
select select "no_prospect_status"
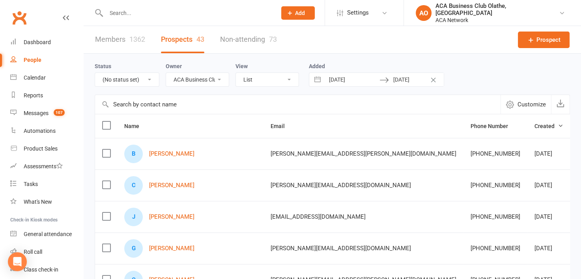
click at [133, 17] on input "text" at bounding box center [187, 12] width 167 height 11
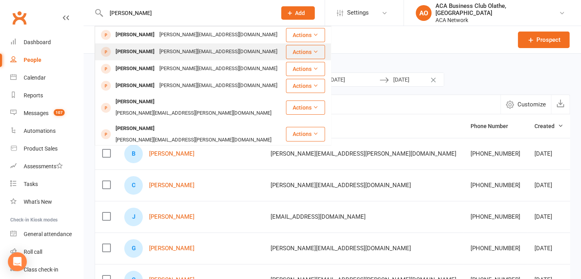
type input "garrett kalm"
click at [157, 51] on div "garrett@hhroofing.com" at bounding box center [218, 51] width 123 height 11
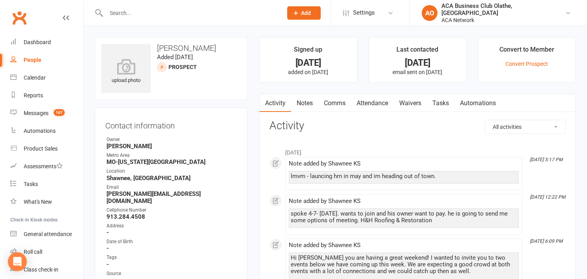
select select "50893"
select select "100"
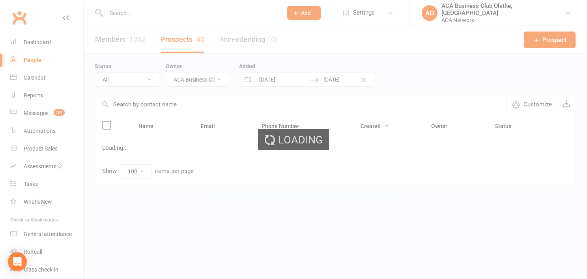
select select "no_prospect_status"
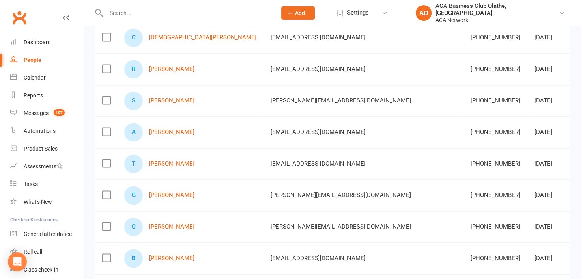
scroll to position [1197, 0]
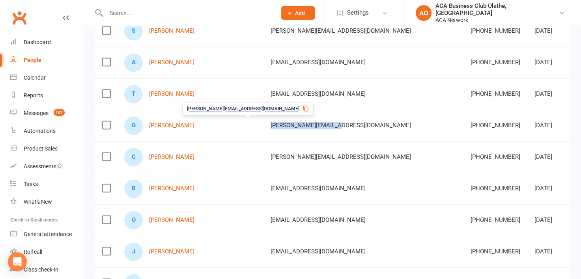
drag, startPoint x: 288, startPoint y: 118, endPoint x: 218, endPoint y: 123, distance: 69.6
click at [271, 123] on div "garrett@hhroofing.com" at bounding box center [364, 125] width 186 height 7
copy span "garrett@hhroofing.com"
click at [171, 154] on link "Colter Daubert" at bounding box center [171, 157] width 45 height 7
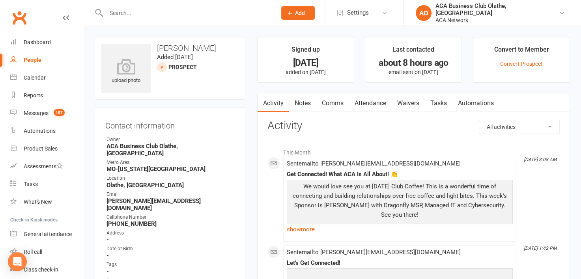
click at [302, 103] on link "Notes" at bounding box center [302, 103] width 27 height 18
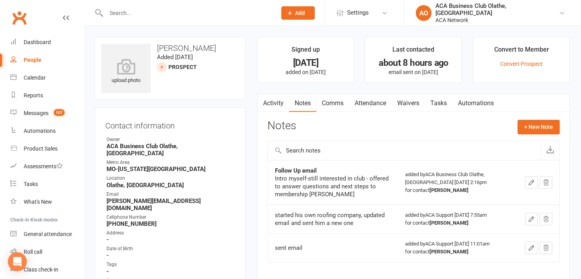
click at [270, 106] on link "Activity" at bounding box center [274, 103] width 32 height 18
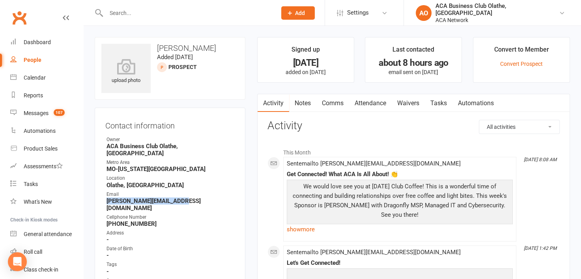
drag, startPoint x: 189, startPoint y: 194, endPoint x: 95, endPoint y: 195, distance: 94.3
click at [95, 195] on div "Contact information Owner ACA Business Club Olathe, KS Metro Area MO-Kansas Cit…" at bounding box center [170, 260] width 151 height 305
copy strong "colter@kikoroofingkc.com"
click at [298, 104] on link "Notes" at bounding box center [302, 103] width 27 height 18
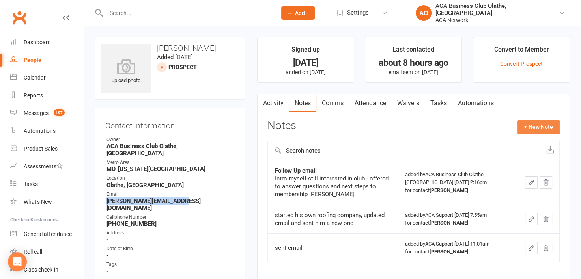
click at [551, 129] on button "+ New Note" at bounding box center [539, 127] width 42 height 14
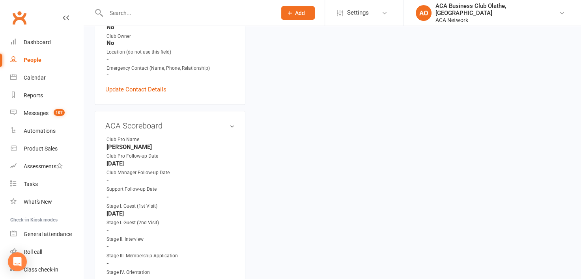
scroll to position [306, 0]
click at [215, 123] on h3 "ACA Scoreboard edit" at bounding box center [169, 127] width 129 height 9
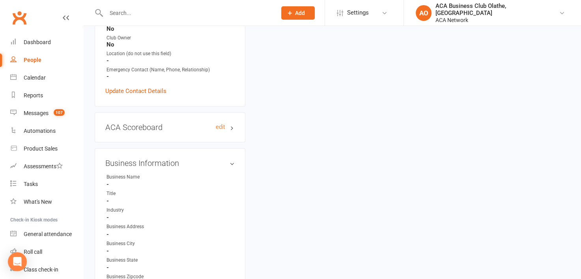
click at [215, 123] on h3 "ACA Scoreboard edit" at bounding box center [169, 127] width 129 height 9
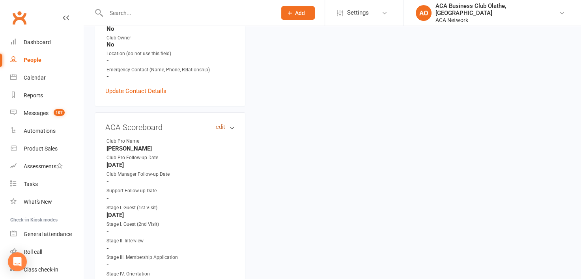
click at [219, 124] on link "edit" at bounding box center [220, 127] width 9 height 7
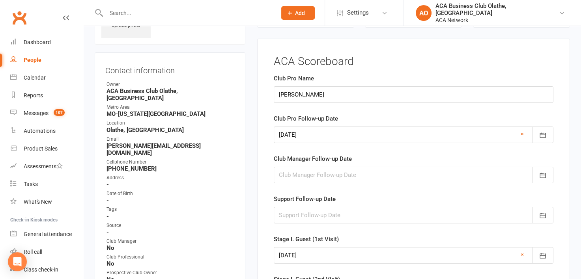
scroll to position [54, 0]
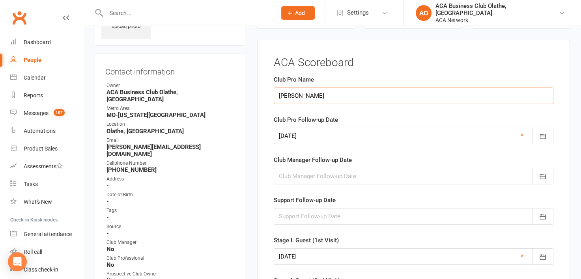
drag, startPoint x: 338, startPoint y: 94, endPoint x: 257, endPoint y: 100, distance: 81.5
type input "[PERSON_NAME] [PERSON_NAME]"
click at [546, 136] on icon "button" at bounding box center [543, 137] width 8 height 8
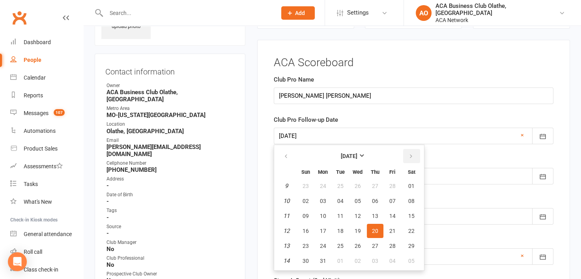
click at [412, 151] on button "button" at bounding box center [411, 156] width 17 height 14
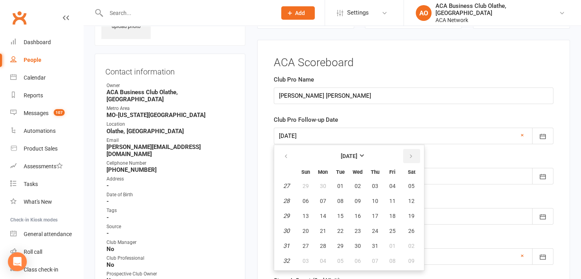
click at [412, 151] on button "button" at bounding box center [411, 156] width 17 height 14
click at [324, 245] on span "27" at bounding box center [323, 246] width 6 height 6
type input "27 Oct 2025"
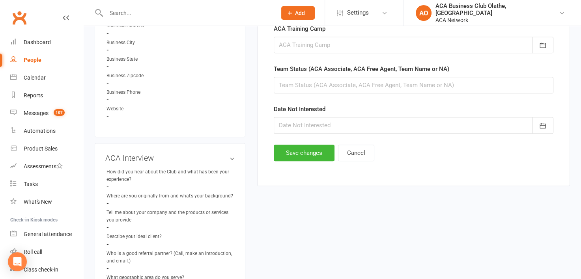
scroll to position [544, 0]
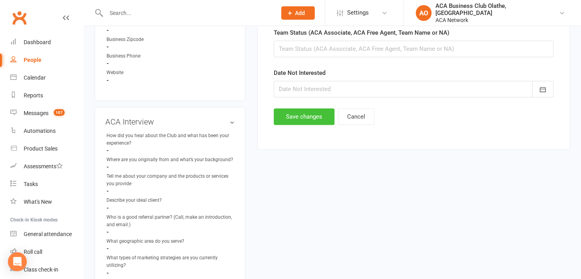
click at [311, 111] on button "Save changes" at bounding box center [304, 117] width 61 height 17
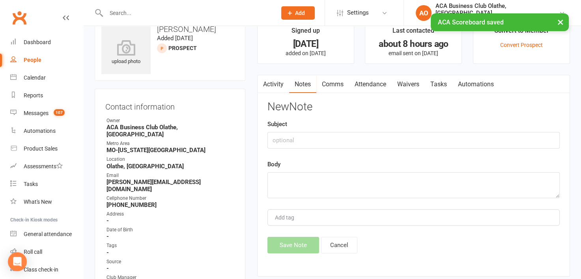
scroll to position [0, 0]
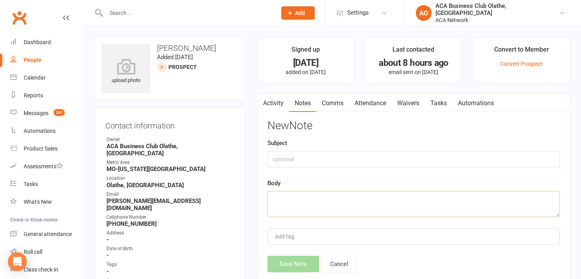
click at [295, 202] on textarea at bounding box center [414, 204] width 292 height 26
paste textarea "Email - haven't seen you in awhile -invite to coffee"
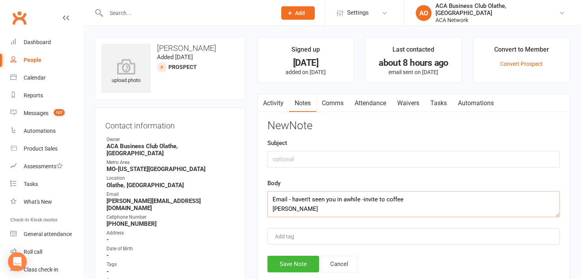
type textarea "Email - haven't seen you in awhile -invite to coffee Laura"
click at [295, 156] on input "text" at bounding box center [414, 159] width 292 height 17
type input "Email"
drag, startPoint x: 294, startPoint y: 211, endPoint x: 272, endPoint y: 199, distance: 25.1
click at [272, 199] on textarea "Email - haven't seen you in awhile -invite to coffee Laura" at bounding box center [414, 204] width 292 height 26
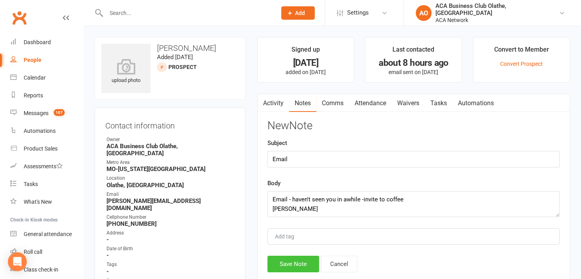
click at [279, 259] on button "Save Note" at bounding box center [294, 264] width 52 height 17
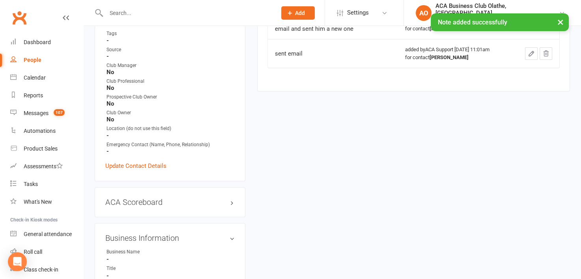
scroll to position [237, 0]
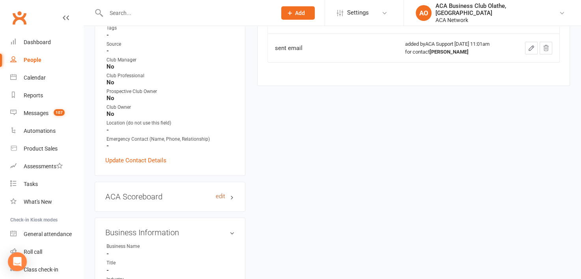
click at [217, 193] on link "edit" at bounding box center [220, 196] width 9 height 7
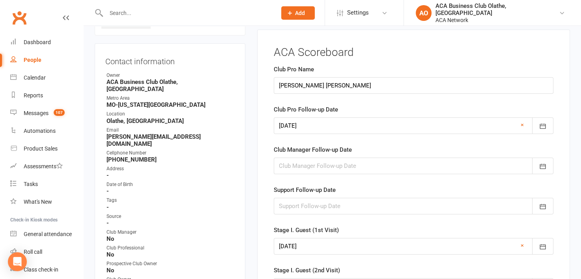
scroll to position [54, 0]
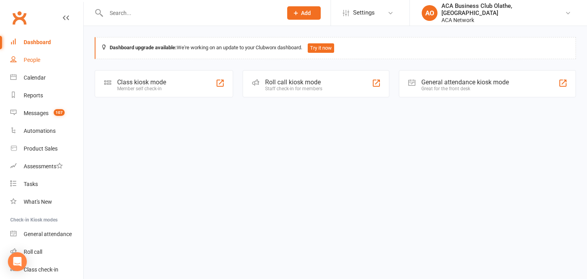
click at [33, 57] on div "People" at bounding box center [32, 60] width 17 height 6
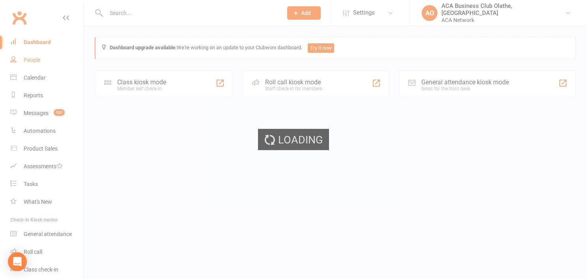
select select "50893"
select select "100"
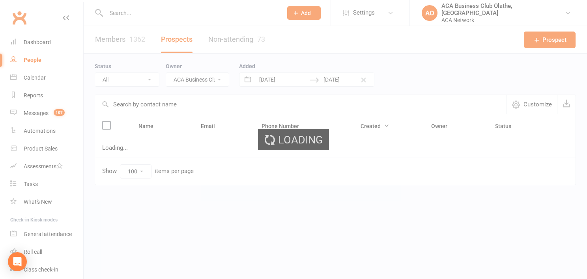
select select "no_prospect_status"
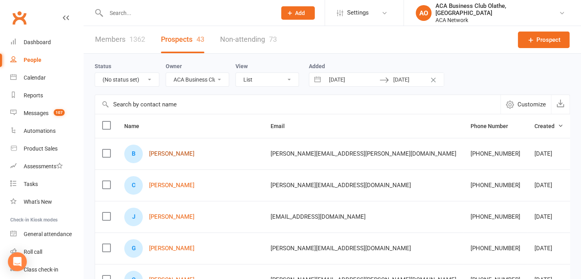
click at [161, 152] on link "[PERSON_NAME]" at bounding box center [171, 154] width 45 height 7
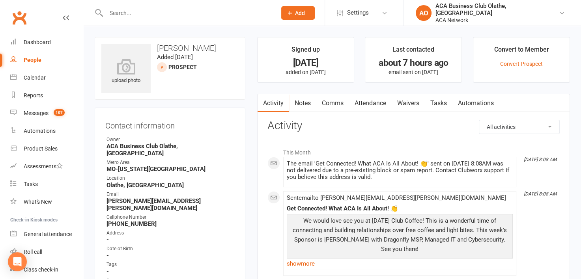
click at [302, 101] on link "Notes" at bounding box center [302, 103] width 27 height 18
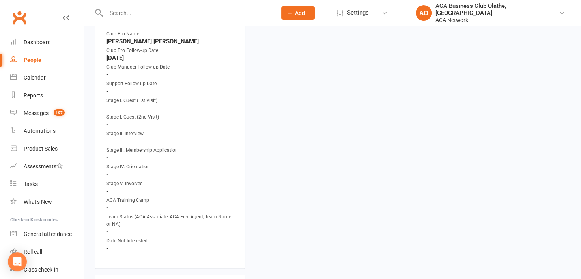
scroll to position [420, 0]
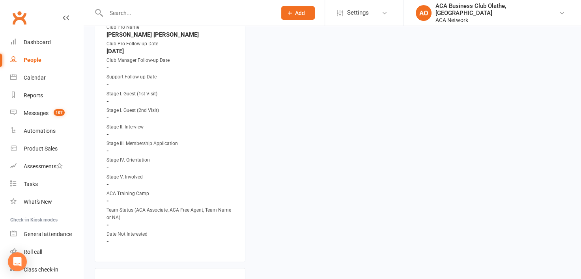
click at [151, 48] on strong "[DATE]" at bounding box center [171, 51] width 128 height 7
click at [120, 242] on div "ACA Scoreboard edit Club Pro Name Laura Christine Club Pro Follow-up Date May 1…" at bounding box center [170, 130] width 151 height 264
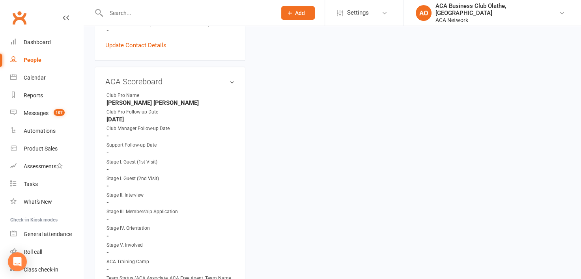
scroll to position [308, 0]
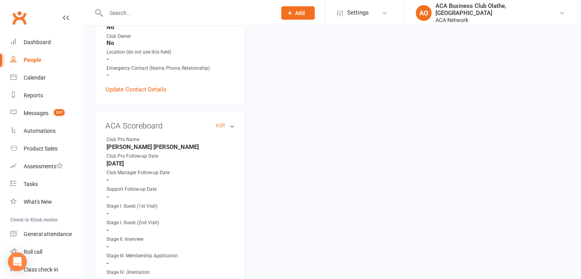
click at [213, 122] on h3 "ACA Scoreboard edit" at bounding box center [169, 126] width 129 height 9
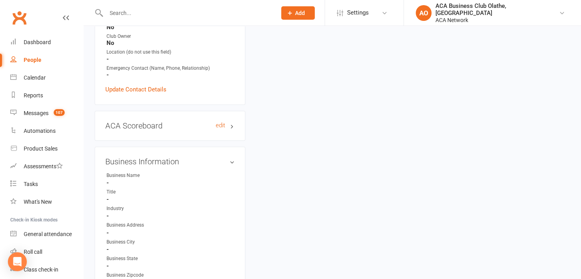
click at [213, 122] on h3 "ACA Scoreboard edit" at bounding box center [169, 126] width 129 height 9
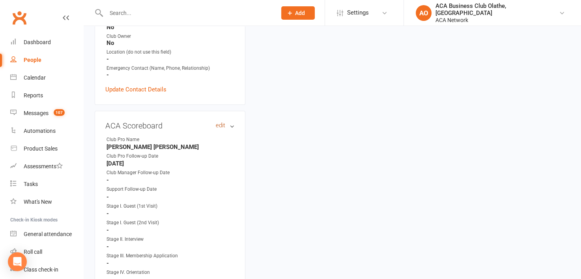
click at [218, 122] on link "edit" at bounding box center [220, 125] width 9 height 7
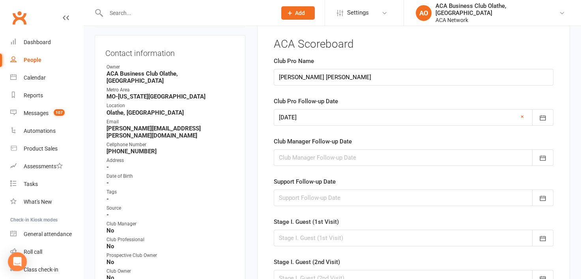
scroll to position [54, 0]
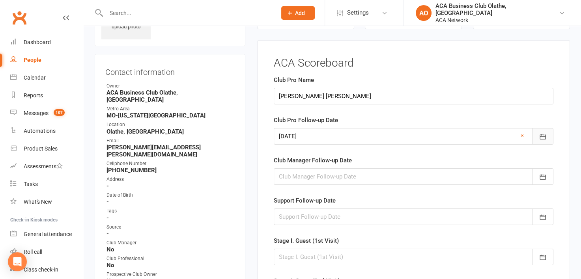
click at [544, 136] on icon "button" at bounding box center [543, 137] width 6 height 5
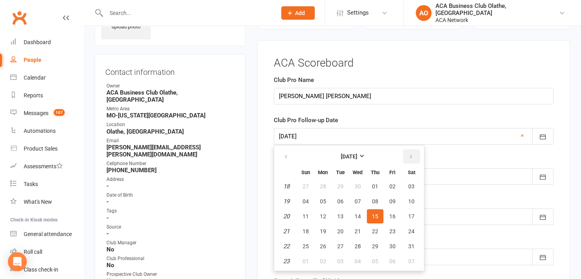
click at [409, 154] on icon "button" at bounding box center [412, 157] width 6 height 6
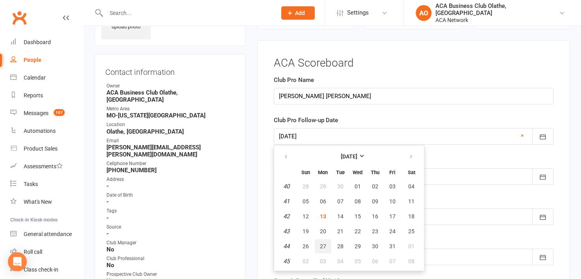
click at [322, 247] on span "27" at bounding box center [323, 247] width 6 height 6
type input "[DATE]"
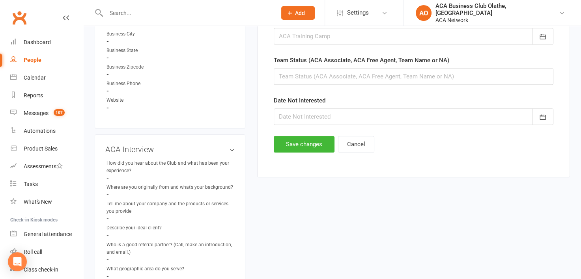
scroll to position [530, 0]
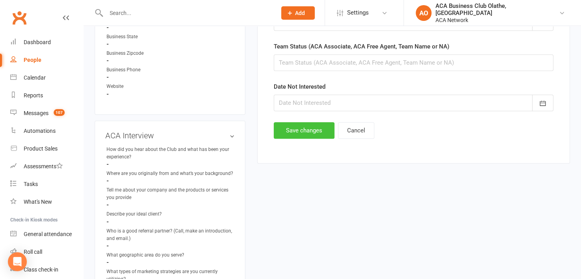
click at [286, 125] on button "Save changes" at bounding box center [304, 130] width 61 height 17
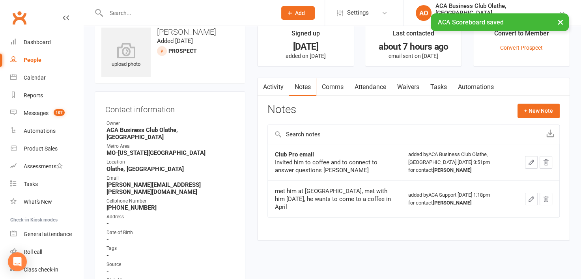
scroll to position [0, 0]
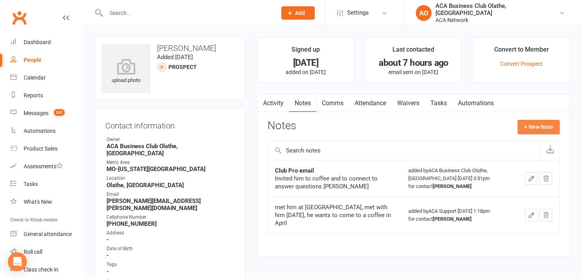
click at [540, 125] on button "+ New Note" at bounding box center [539, 127] width 42 height 14
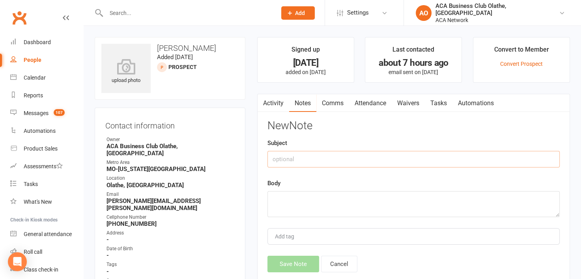
click at [301, 159] on input "text" at bounding box center [414, 159] width 292 height 17
type input "Email"
click at [285, 196] on textarea at bounding box center [414, 204] width 292 height 26
paste textarea "Group email - haven't seen you in awhile -invite to coffee"
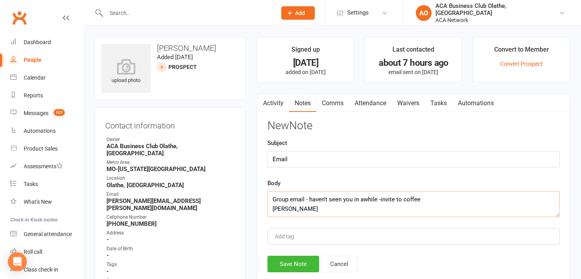
drag, startPoint x: 304, startPoint y: 213, endPoint x: 266, endPoint y: 198, distance: 41.3
click at [266, 198] on div "Activity Notes Comms Attendance Waivers Tasks Automations Notes + New Note Club…" at bounding box center [413, 195] width 313 height 202
type textarea "Group email - haven't seen you in awhile -invite to coffee Laura"
click at [300, 261] on button "Save Note" at bounding box center [294, 264] width 52 height 17
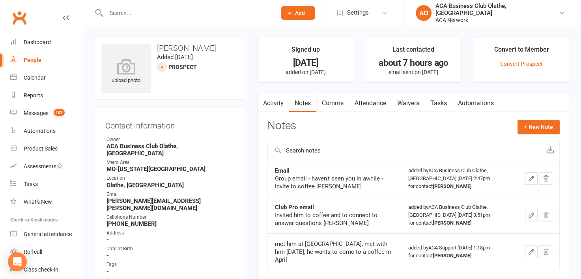
click at [284, 263] on td "met him at [GEOGRAPHIC_DATA], met with him [DATE], he wants to come to a coffee…" at bounding box center [334, 252] width 133 height 37
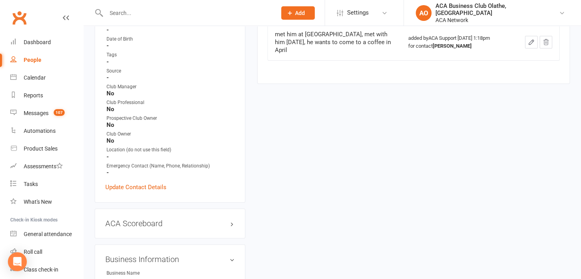
scroll to position [195, 0]
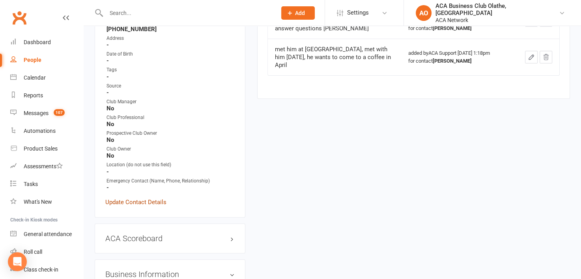
click at [150, 198] on link "Update Contact Details" at bounding box center [135, 202] width 61 height 9
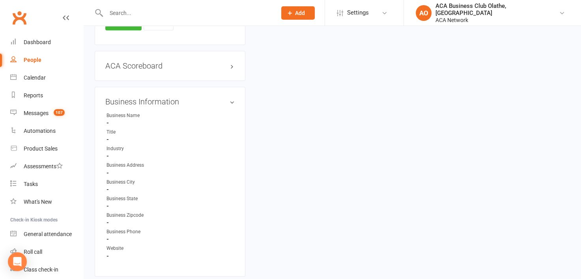
scroll to position [673, 0]
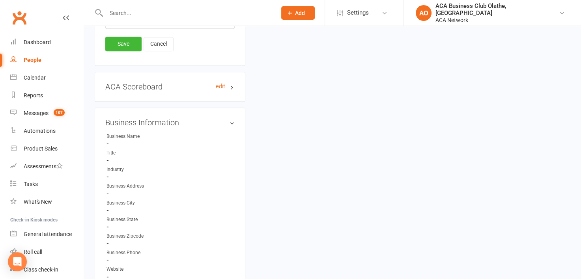
click at [215, 82] on h3 "ACA Scoreboard edit" at bounding box center [169, 86] width 129 height 9
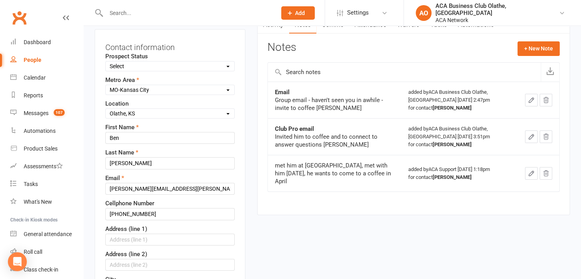
scroll to position [76, 0]
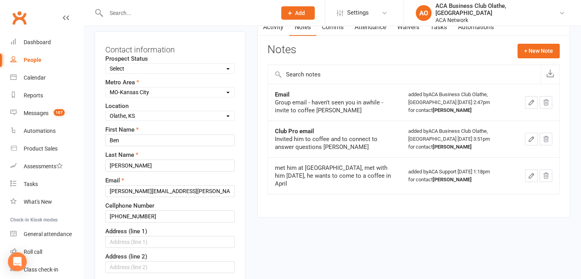
click at [271, 27] on link "Activity" at bounding box center [274, 27] width 32 height 18
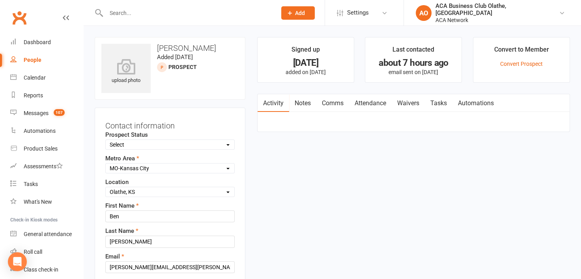
click at [272, 99] on link "Activity" at bounding box center [274, 103] width 32 height 18
click at [303, 102] on link "Notes" at bounding box center [302, 103] width 27 height 18
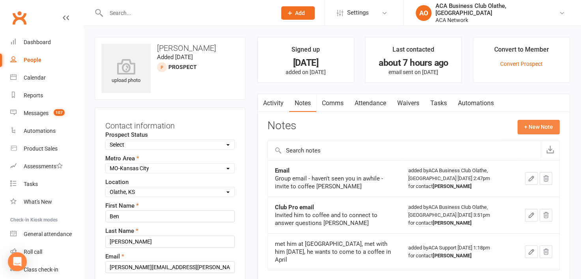
click at [533, 125] on button "+ New Note" at bounding box center [539, 127] width 42 height 14
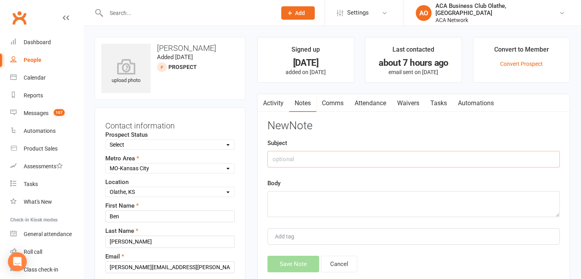
click at [284, 157] on input "text" at bounding box center [414, 159] width 292 height 17
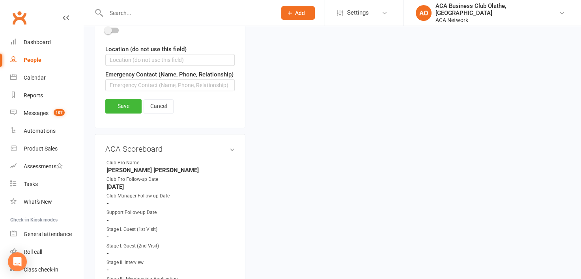
scroll to position [612, 0]
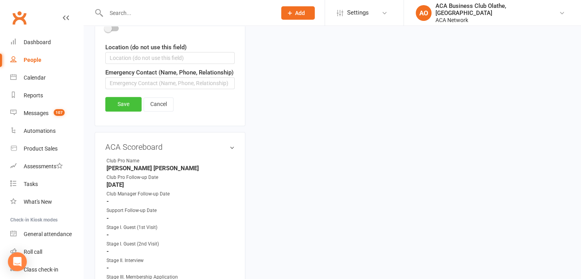
type input "Bounce back on email"
click at [118, 105] on link "Save" at bounding box center [123, 104] width 36 height 14
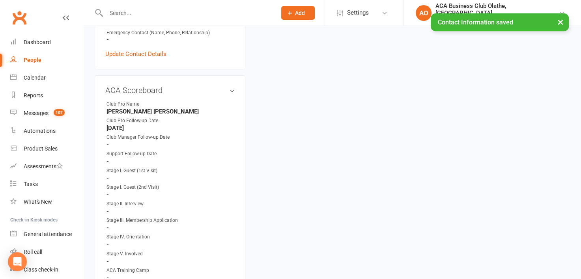
scroll to position [338, 0]
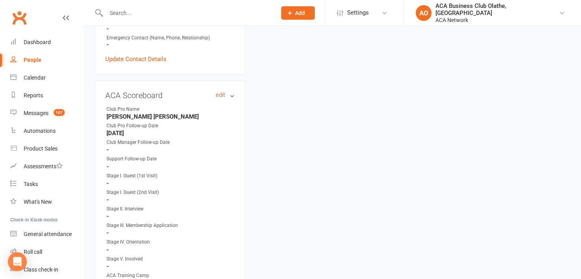
click at [218, 92] on link "edit" at bounding box center [220, 95] width 9 height 7
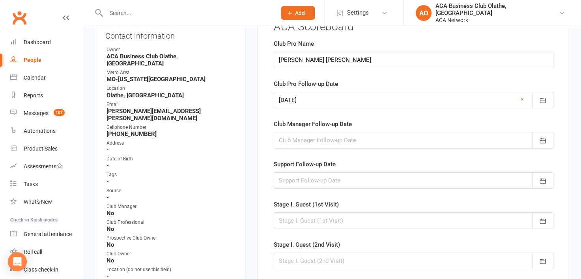
scroll to position [98, 0]
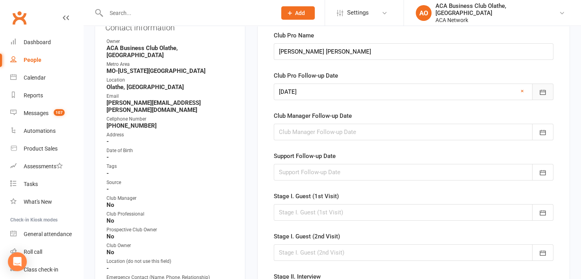
click at [543, 90] on icon "button" at bounding box center [543, 92] width 8 height 8
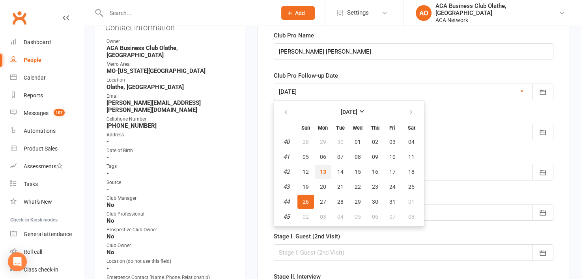
click at [317, 165] on button "13" at bounding box center [323, 172] width 17 height 14
type input "13 Oct 2025"
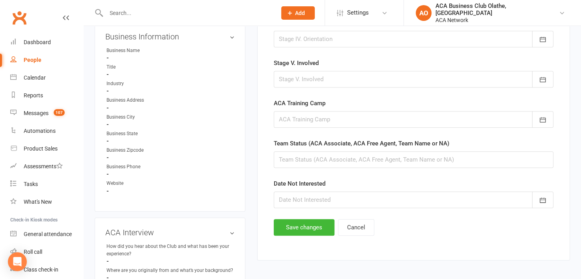
scroll to position [451, 0]
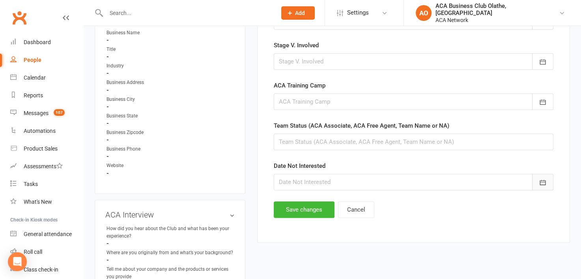
click at [545, 181] on icon "button" at bounding box center [543, 183] width 8 height 8
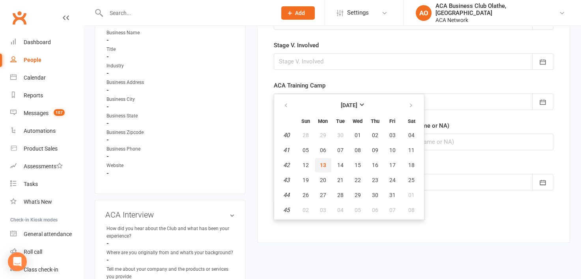
click at [324, 158] on button "13" at bounding box center [323, 165] width 17 height 14
type input "13 Oct 2025"
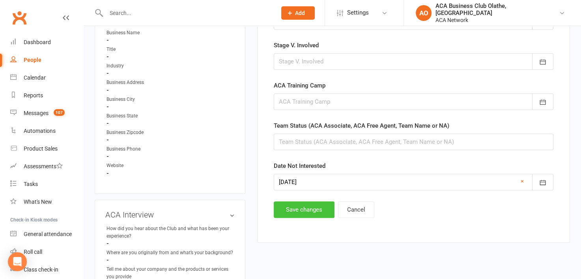
click at [313, 204] on button "Save changes" at bounding box center [304, 210] width 61 height 17
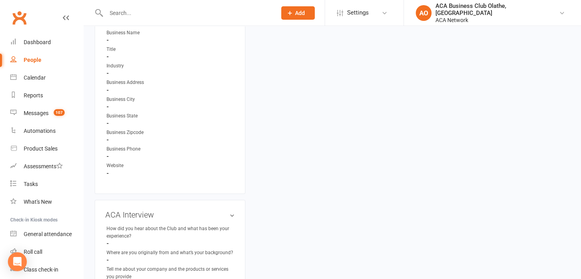
scroll to position [0, 0]
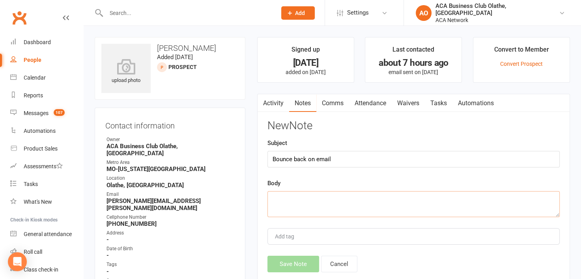
click at [287, 204] on textarea at bounding box center [414, 204] width 292 height 26
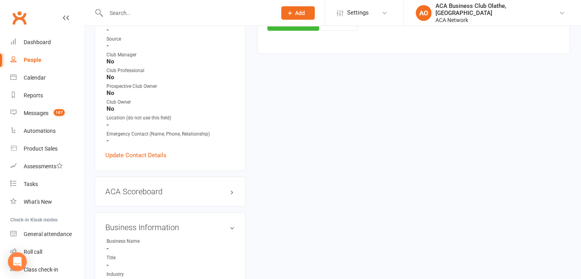
scroll to position [241, 0]
click at [210, 188] on h3 "ACA Scoreboard edit" at bounding box center [169, 192] width 129 height 9
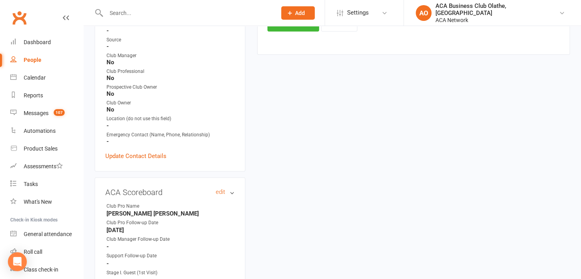
click at [218, 188] on h3 "ACA Scoreboard edit" at bounding box center [169, 192] width 129 height 9
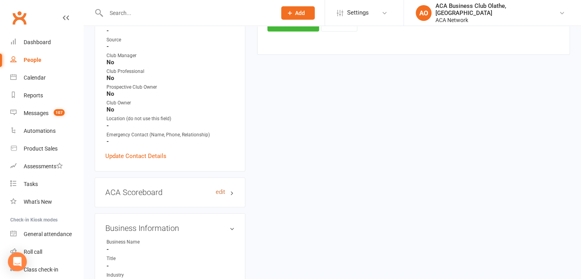
click at [217, 189] on link "edit" at bounding box center [220, 192] width 9 height 7
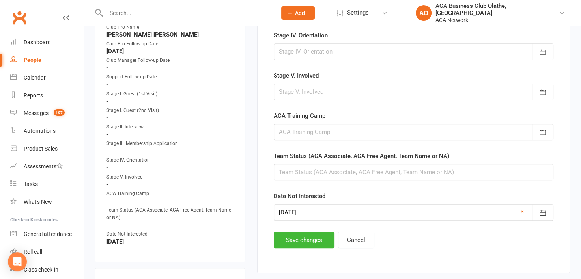
scroll to position [463, 0]
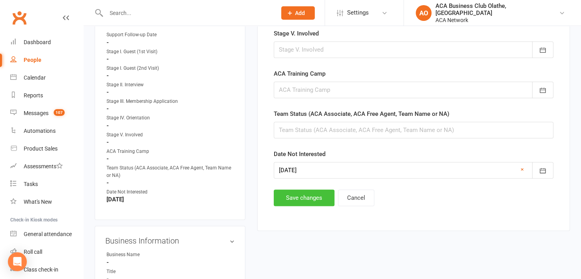
click at [307, 193] on button "Save changes" at bounding box center [304, 198] width 61 height 17
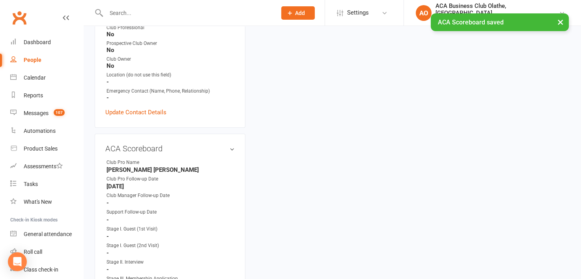
scroll to position [67, 0]
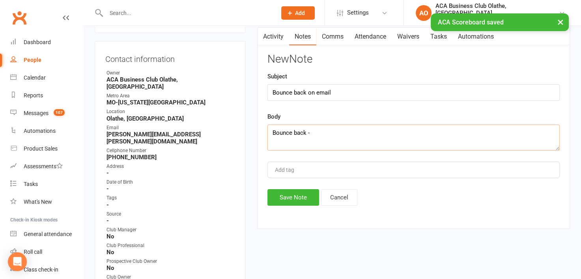
click at [325, 133] on textarea "Bounce back -" at bounding box center [414, 138] width 292 height 26
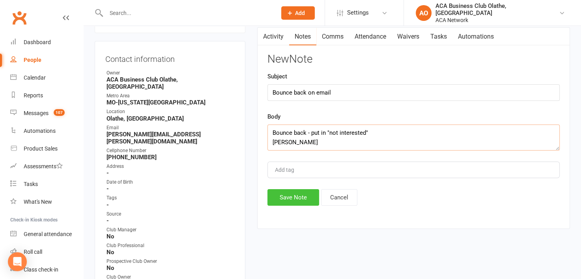
type textarea "Bounce back - put in "not interested" Laura"
click at [302, 193] on button "Save Note" at bounding box center [294, 197] width 52 height 17
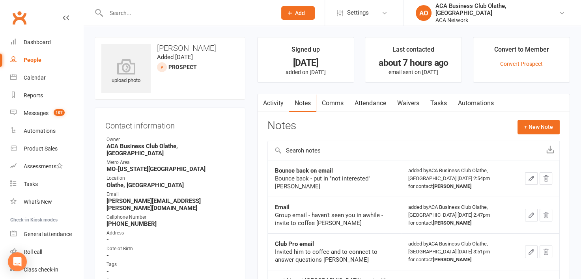
scroll to position [76, 0]
select select "50893"
select select "100"
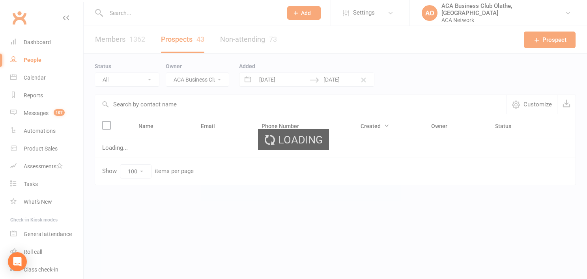
select select "no_prospect_status"
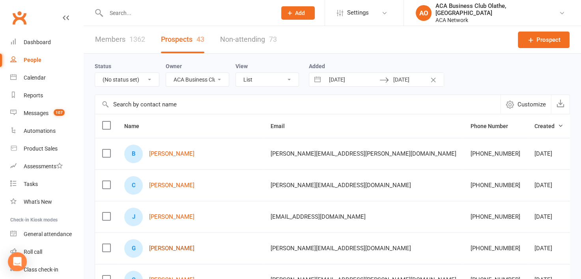
click at [164, 247] on link "[PERSON_NAME]" at bounding box center [171, 249] width 45 height 7
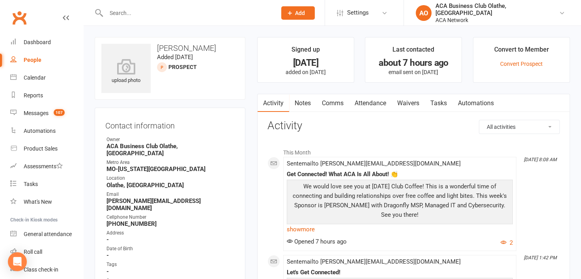
click at [304, 99] on link "Notes" at bounding box center [302, 103] width 27 height 18
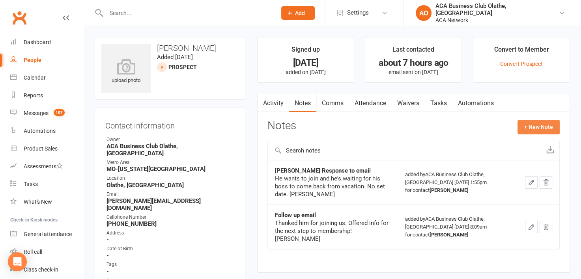
click at [542, 128] on button "+ New Note" at bounding box center [539, 127] width 42 height 14
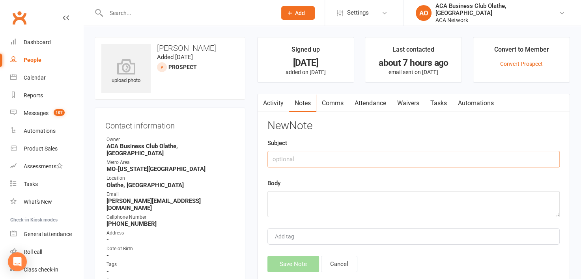
click at [289, 165] on input "text" at bounding box center [414, 159] width 292 height 17
type input "Email"
click at [287, 195] on textarea at bounding box center [414, 204] width 292 height 26
paste textarea "Email - haven't seen you in a while -invite to 10/14 coffee [PERSON_NAME]"
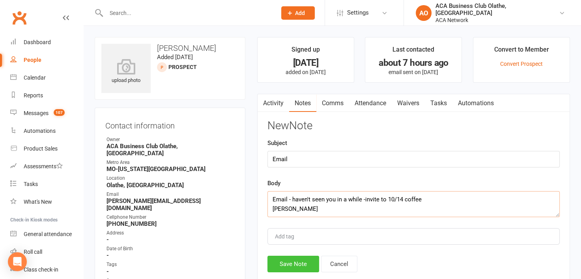
type textarea "Email - haven't seen you in a while -invite to 10/14 coffee [PERSON_NAME]"
click at [309, 264] on button "Save Note" at bounding box center [294, 264] width 52 height 17
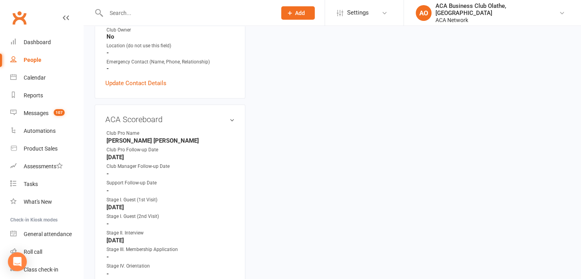
scroll to position [321, 0]
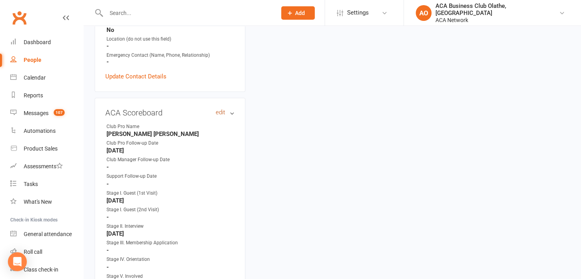
click at [224, 109] on link "edit" at bounding box center [220, 112] width 9 height 7
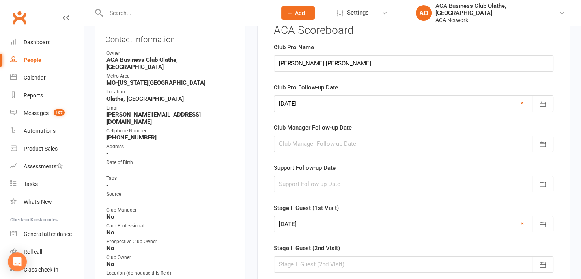
scroll to position [54, 0]
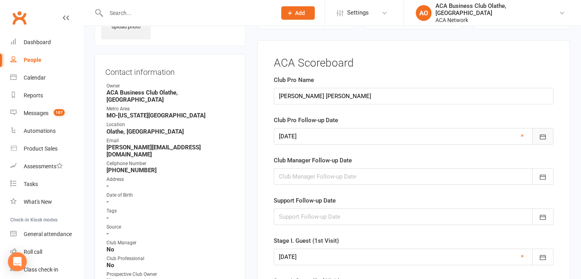
click at [547, 135] on icon "button" at bounding box center [543, 137] width 8 height 8
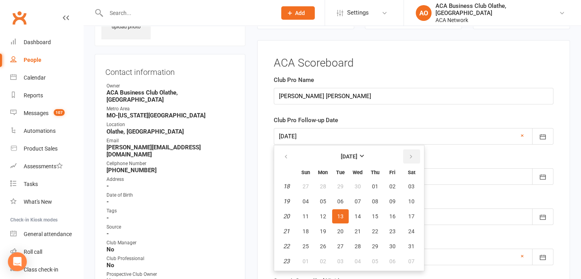
click at [410, 156] on icon "button" at bounding box center [412, 157] width 6 height 6
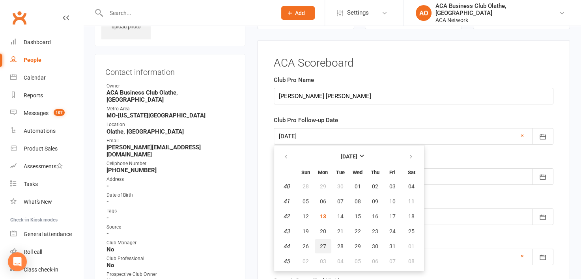
click at [324, 244] on span "27" at bounding box center [323, 247] width 6 height 6
type input "[DATE]"
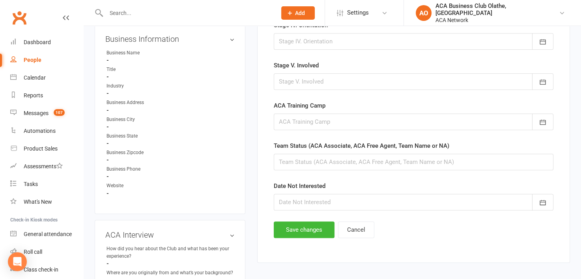
scroll to position [514, 0]
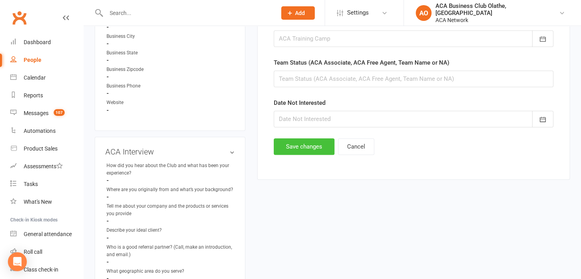
click at [300, 146] on button "Save changes" at bounding box center [304, 147] width 61 height 17
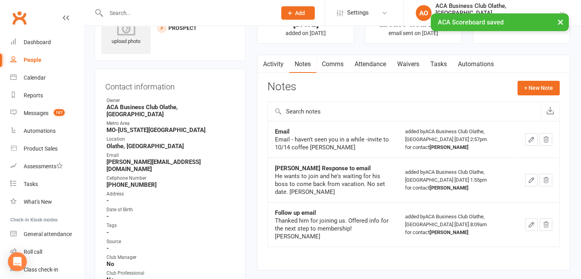
scroll to position [0, 0]
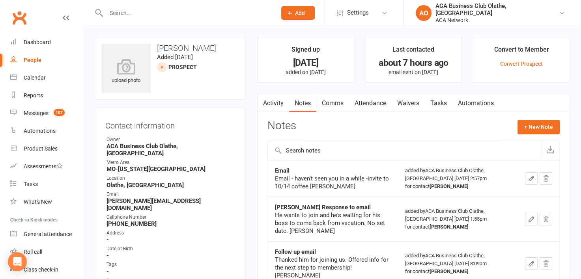
select select "50893"
select select "100"
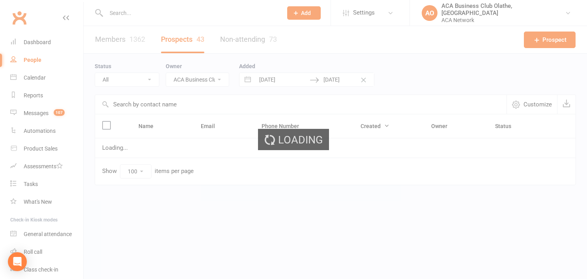
select select "no_prospect_status"
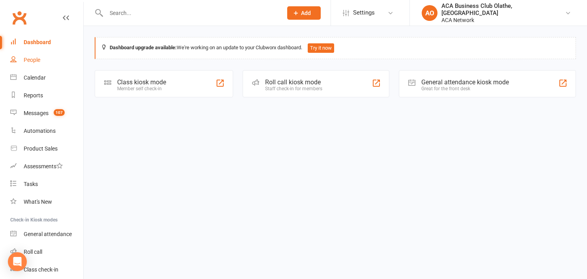
click at [37, 61] on div "People" at bounding box center [32, 60] width 17 height 6
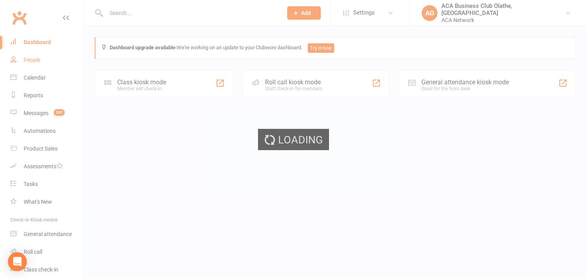
select select "50893"
select select "100"
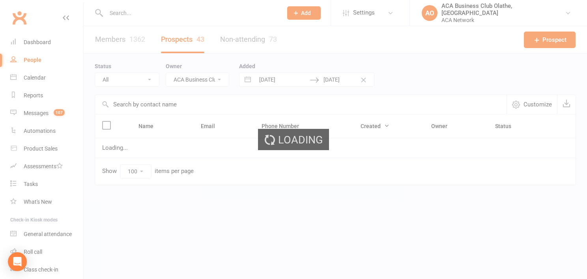
select select "no_prospect_status"
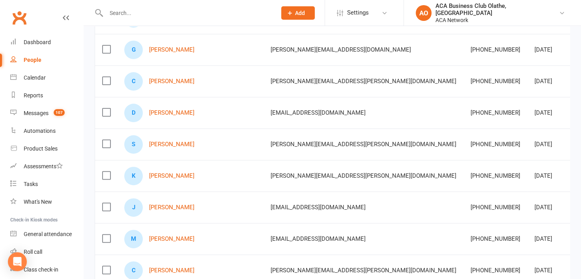
scroll to position [221, 0]
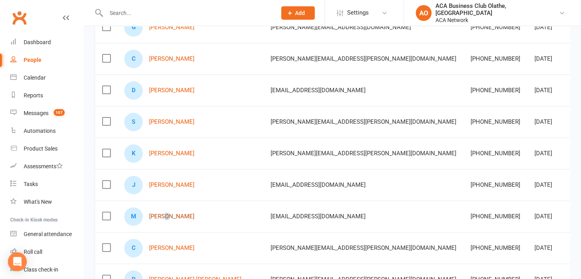
drag, startPoint x: 164, startPoint y: 207, endPoint x: 168, endPoint y: 215, distance: 9.0
click at [168, 215] on div "M Mark Gande" at bounding box center [190, 217] width 132 height 19
click at [168, 215] on link "[PERSON_NAME]" at bounding box center [171, 217] width 45 height 7
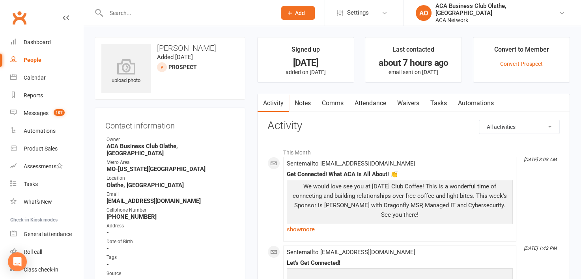
click at [300, 99] on link "Notes" at bounding box center [302, 103] width 27 height 18
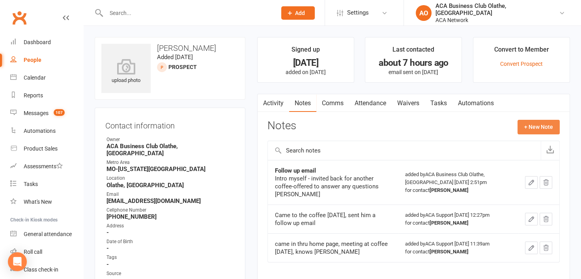
click at [537, 123] on button "+ New Note" at bounding box center [539, 127] width 42 height 14
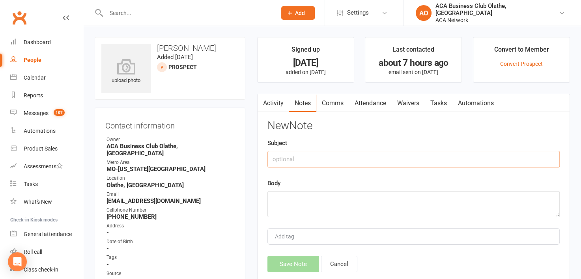
click at [302, 157] on input "text" at bounding box center [414, 159] width 292 height 17
type input "Email"
click at [296, 201] on textarea at bounding box center [414, 204] width 292 height 26
paste textarea "Email - haven't seen you in a while -invite to 10/14 coffee [PERSON_NAME]"
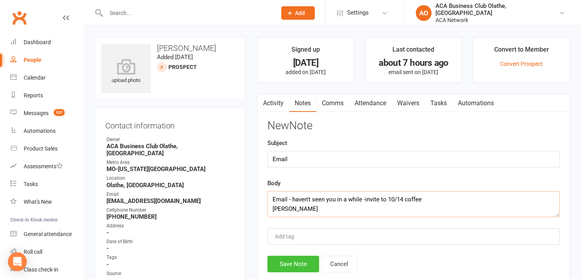
type textarea "Email - haven't seen you in a while -invite to 10/14 coffee [PERSON_NAME]"
click at [298, 261] on button "Save Note" at bounding box center [294, 264] width 52 height 17
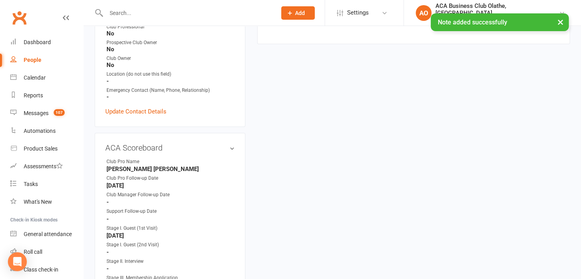
scroll to position [290, 0]
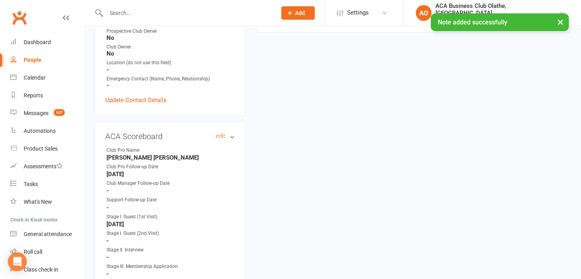
click at [213, 132] on h3 "ACA Scoreboard edit" at bounding box center [169, 136] width 129 height 9
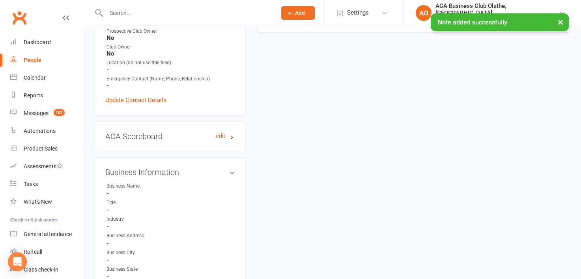
click at [221, 133] on link "edit" at bounding box center [220, 136] width 9 height 7
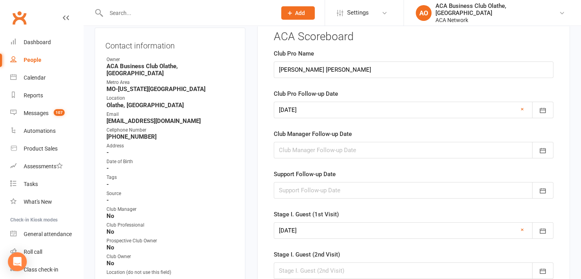
scroll to position [54, 0]
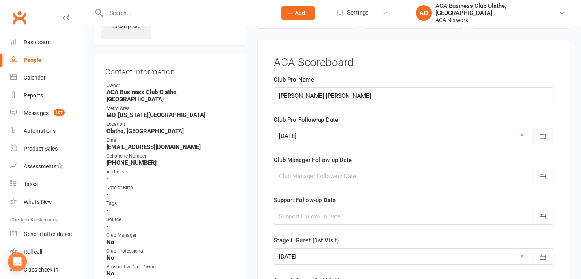
click at [545, 136] on icon "button" at bounding box center [543, 136] width 6 height 5
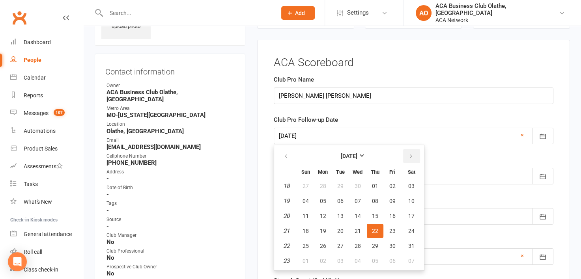
click at [409, 152] on button "button" at bounding box center [411, 156] width 17 height 14
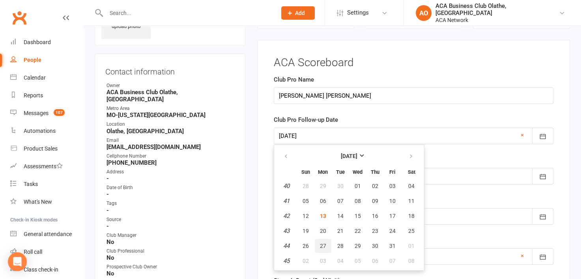
click at [321, 244] on span "27" at bounding box center [323, 246] width 6 height 6
type input "[DATE]"
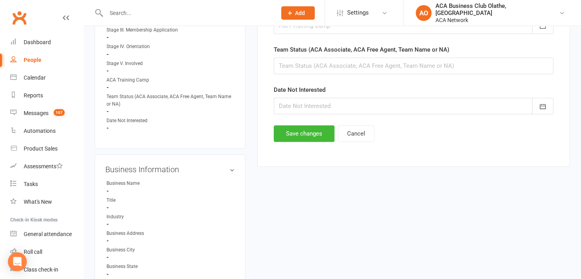
scroll to position [525, 0]
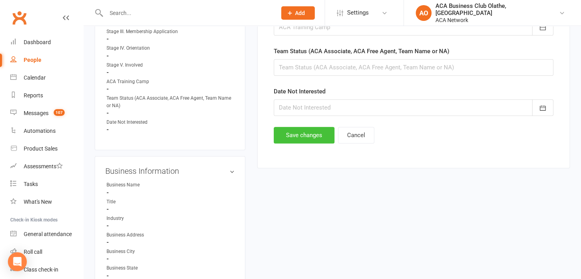
click at [302, 138] on button "Save changes" at bounding box center [304, 135] width 61 height 17
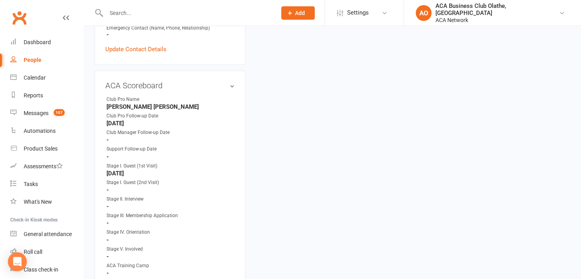
scroll to position [0, 0]
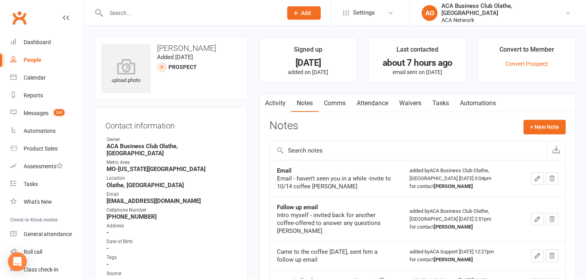
select select "50893"
select select "100"
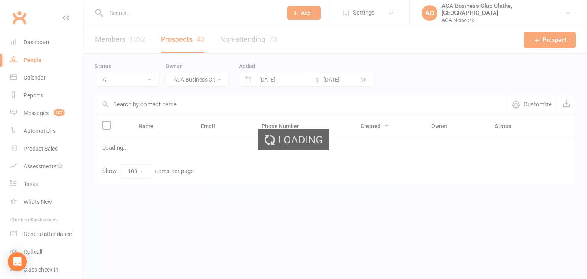
select select "no_prospect_status"
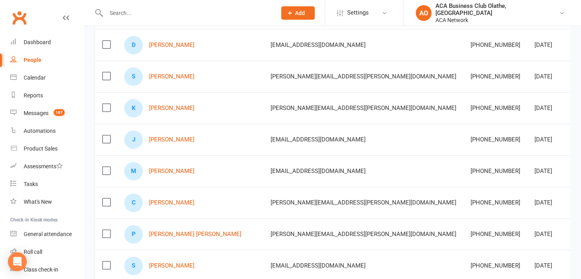
scroll to position [305, 0]
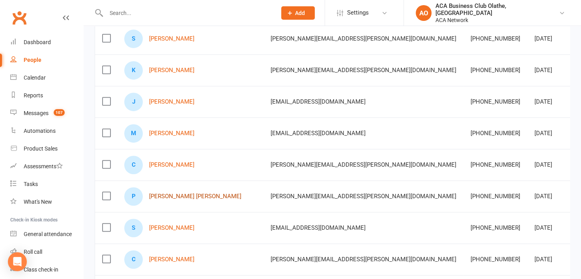
click at [169, 193] on link "[PERSON_NAME] [PERSON_NAME]" at bounding box center [195, 196] width 92 height 7
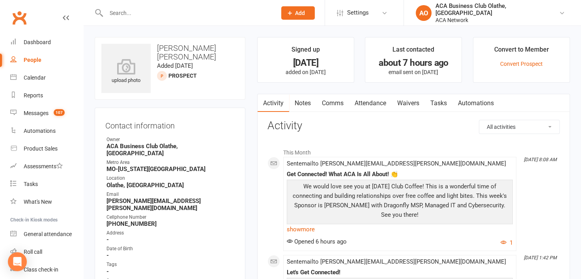
select select "50893"
select select "100"
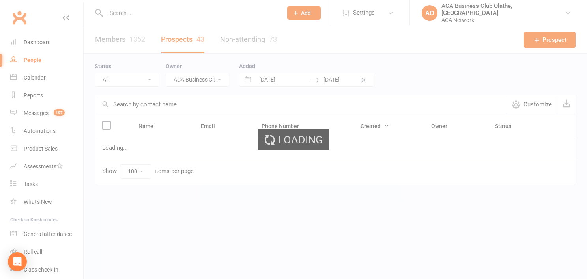
select select "no_prospect_status"
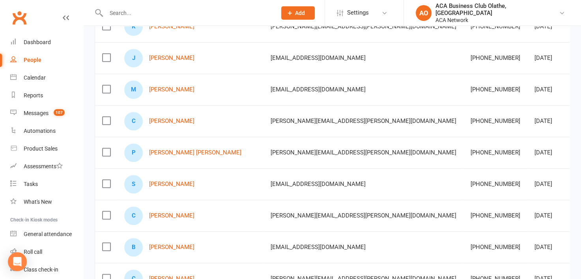
scroll to position [371, 0]
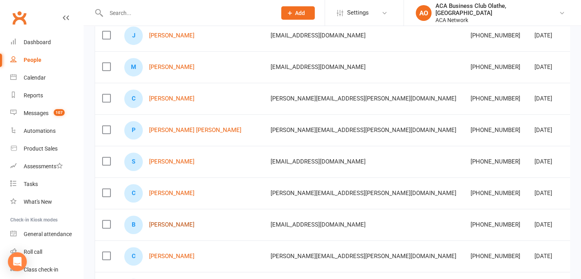
click at [158, 222] on link "[PERSON_NAME]" at bounding box center [171, 225] width 45 height 7
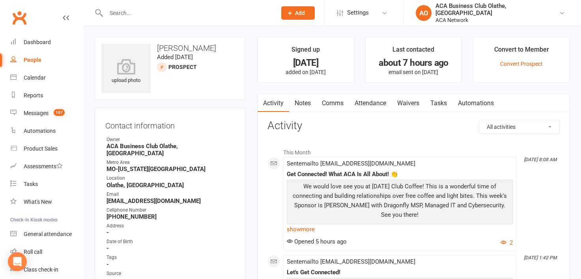
click at [303, 103] on link "Notes" at bounding box center [302, 103] width 27 height 18
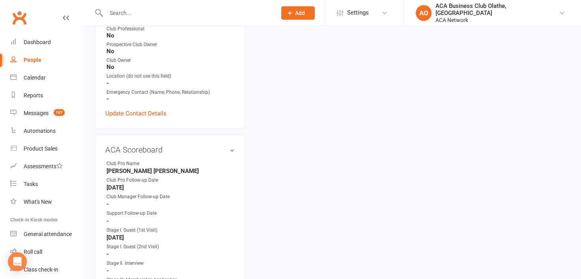
scroll to position [272, 0]
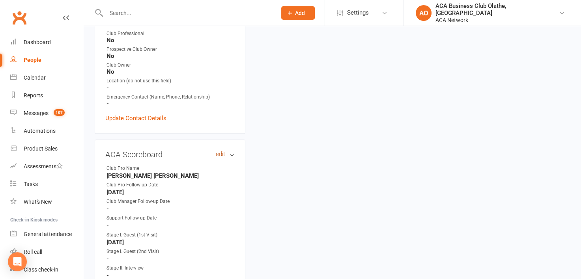
click at [219, 151] on link "edit" at bounding box center [220, 154] width 9 height 7
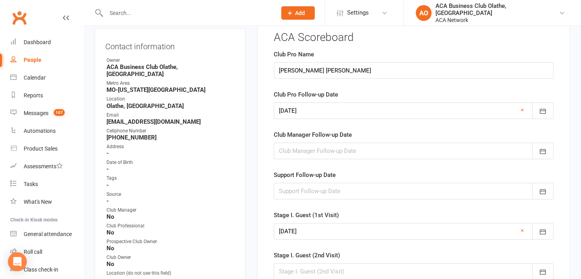
scroll to position [54, 0]
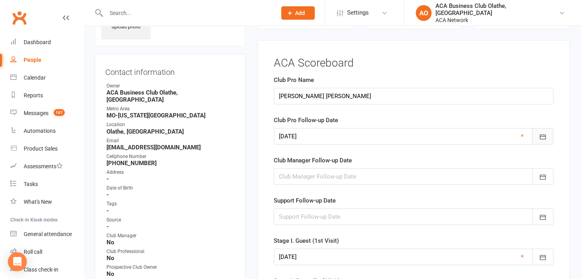
click at [543, 135] on icon "button" at bounding box center [543, 137] width 6 height 5
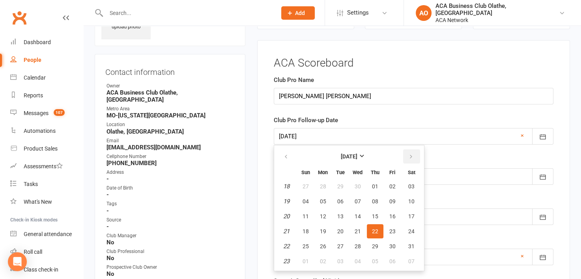
click at [409, 155] on icon "button" at bounding box center [412, 157] width 6 height 6
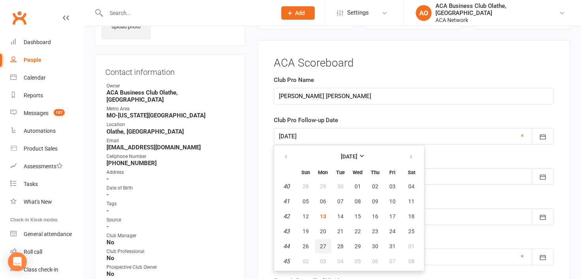
click at [322, 245] on span "27" at bounding box center [323, 247] width 6 height 6
type input "[DATE]"
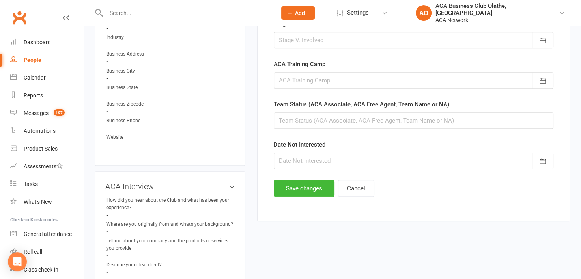
scroll to position [474, 0]
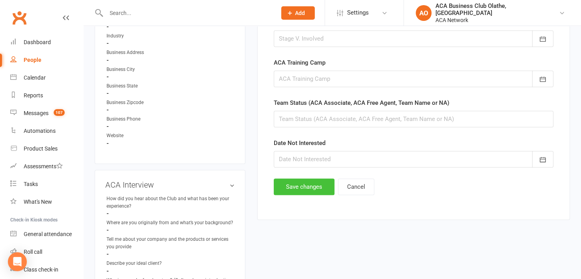
click at [306, 186] on button "Save changes" at bounding box center [304, 187] width 61 height 17
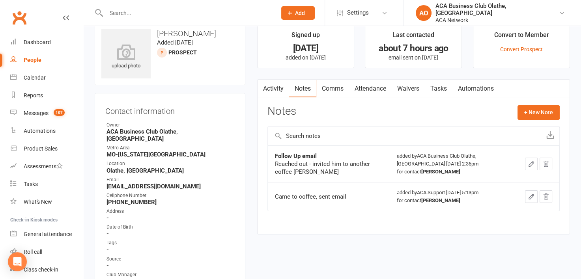
scroll to position [0, 0]
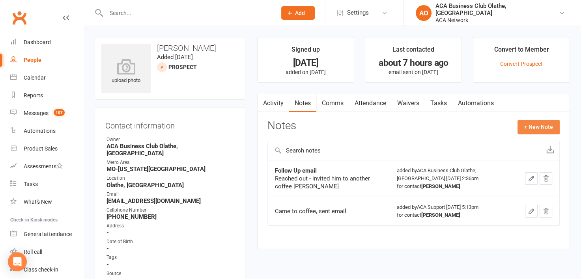
click at [543, 127] on button "+ New Note" at bounding box center [539, 127] width 42 height 14
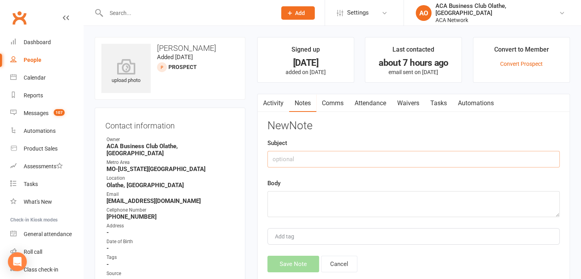
click at [276, 155] on input "text" at bounding box center [414, 159] width 292 height 17
type input "Email"
click at [283, 202] on textarea at bounding box center [414, 204] width 292 height 26
paste textarea "Email - haven't seen you in a while -invite to 10/14 coffee [PERSON_NAME]"
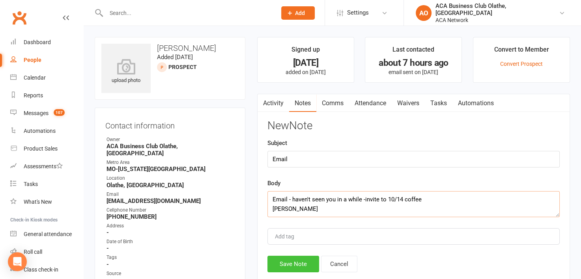
type textarea "Email - haven't seen you in a while -invite to 10/14 coffee [PERSON_NAME]"
click at [291, 267] on button "Save Note" at bounding box center [294, 264] width 52 height 17
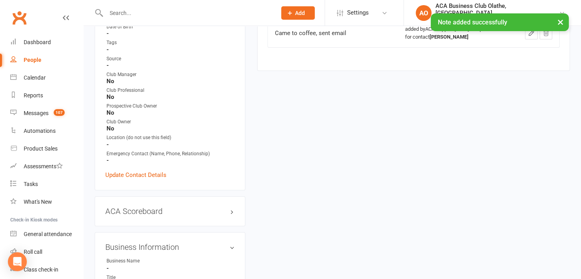
scroll to position [210, 0]
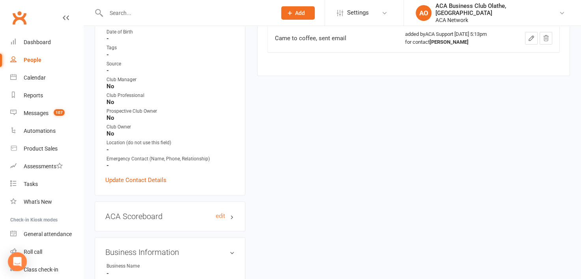
click at [214, 212] on h3 "ACA Scoreboard edit" at bounding box center [169, 216] width 129 height 9
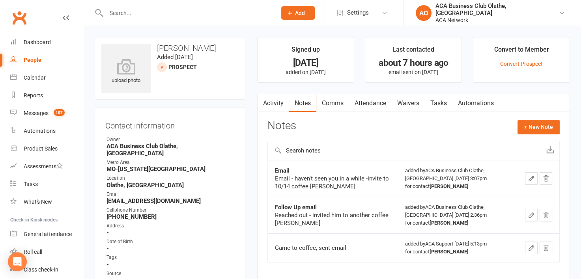
select select "50893"
select select "100"
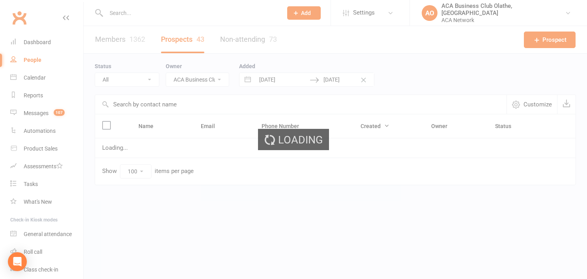
select select "no_prospect_status"
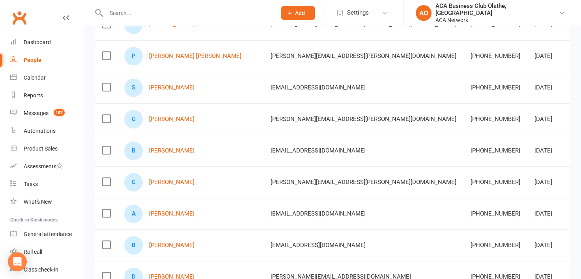
scroll to position [449, 0]
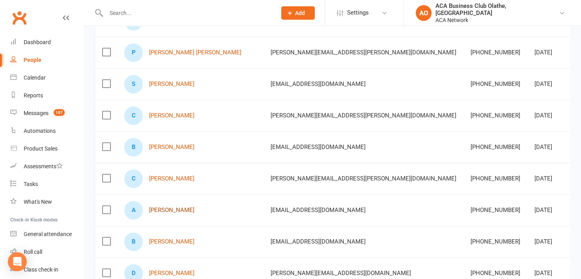
click at [167, 210] on link "[PERSON_NAME]" at bounding box center [171, 210] width 45 height 7
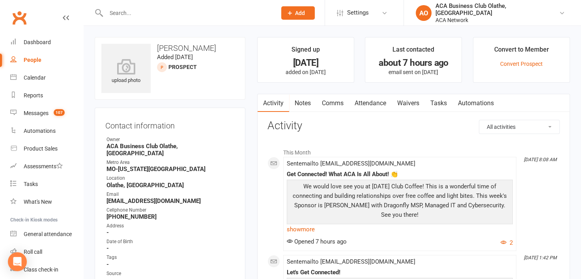
click at [303, 102] on link "Notes" at bounding box center [302, 103] width 27 height 18
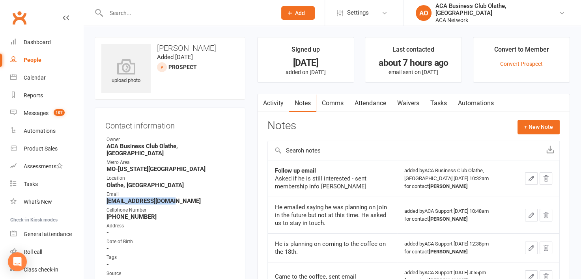
drag, startPoint x: 189, startPoint y: 193, endPoint x: 101, endPoint y: 193, distance: 87.6
click at [101, 193] on div "Contact information Owner ACA Business Club Olathe, KS Metro Area MO-Kansas Cit…" at bounding box center [170, 257] width 151 height 298
copy strong "[EMAIL_ADDRESS][DOMAIN_NAME]"
click at [546, 124] on button "+ New Note" at bounding box center [539, 127] width 42 height 14
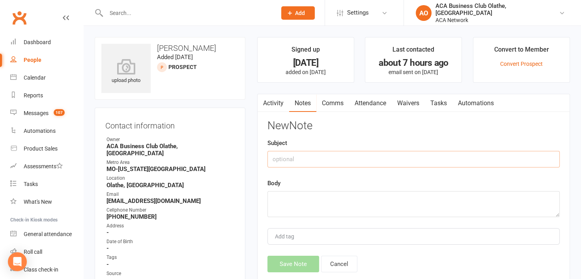
click at [300, 158] on input "text" at bounding box center [414, 159] width 292 height 17
type input "Email"
click at [287, 195] on textarea at bounding box center [414, 204] width 292 height 26
type textarea "U"
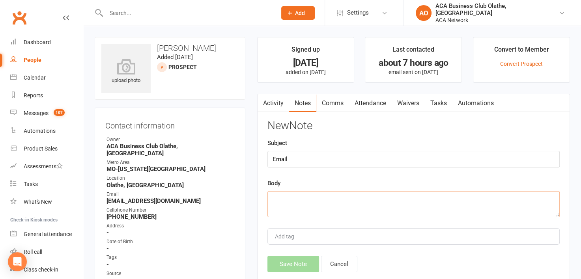
paste textarea "[EMAIL_ADDRESS][DOMAIN_NAME]"
type textarea "a"
paste textarea "email - haven't seen you in awhile -invite to coffee"
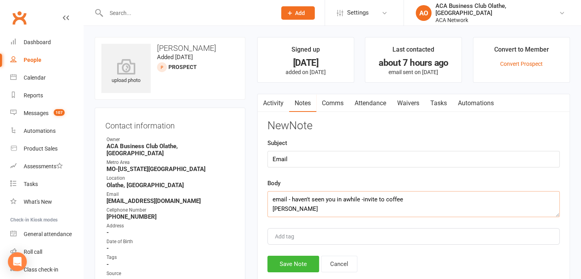
click at [275, 199] on textarea "email - haven't seen you in awhile -invite to coffee Laura" at bounding box center [414, 204] width 292 height 26
type textarea "Email - haven't seen you in awhile -invite to coffee Laura"
click at [283, 265] on button "Save Note" at bounding box center [294, 264] width 52 height 17
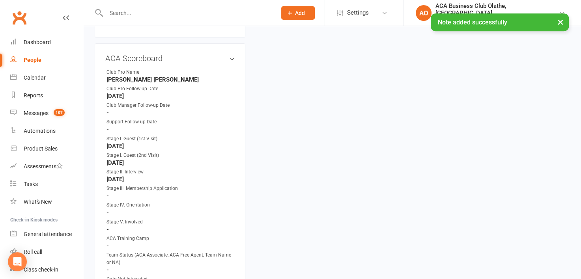
scroll to position [370, 0]
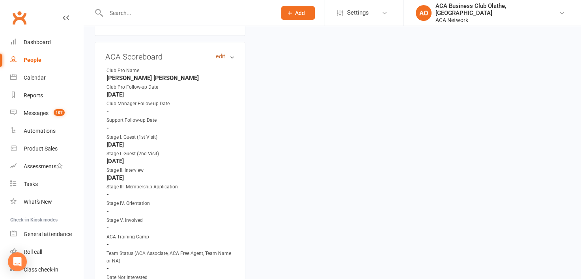
click at [219, 53] on link "edit" at bounding box center [220, 56] width 9 height 7
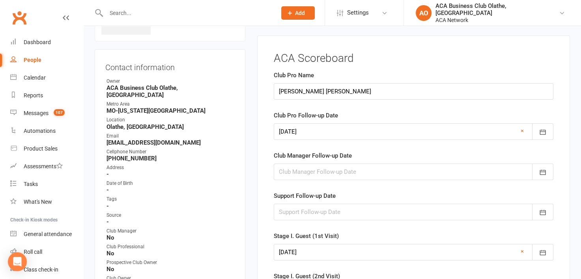
scroll to position [54, 0]
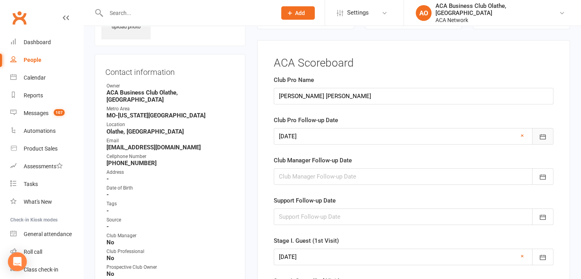
click at [545, 136] on icon "button" at bounding box center [543, 137] width 6 height 5
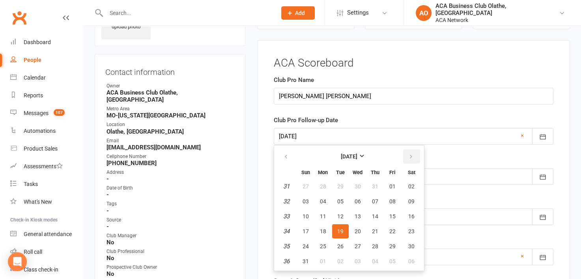
click at [412, 151] on button "button" at bounding box center [411, 157] width 17 height 14
click at [290, 155] on button "button" at bounding box center [286, 157] width 17 height 14
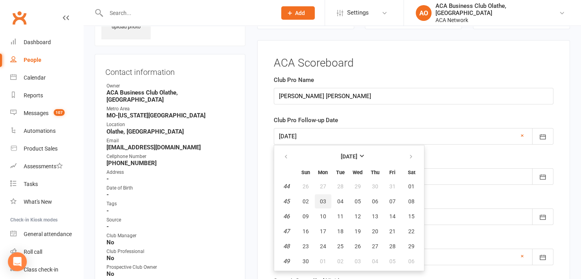
click at [326, 201] on button "03" at bounding box center [323, 202] width 17 height 14
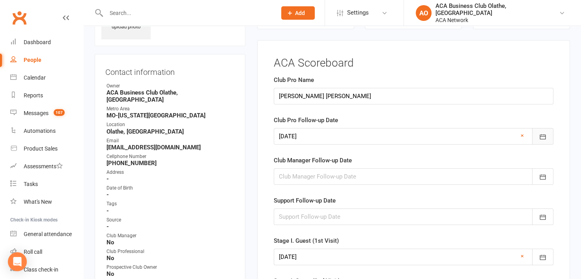
click at [543, 135] on icon "button" at bounding box center [543, 137] width 8 height 8
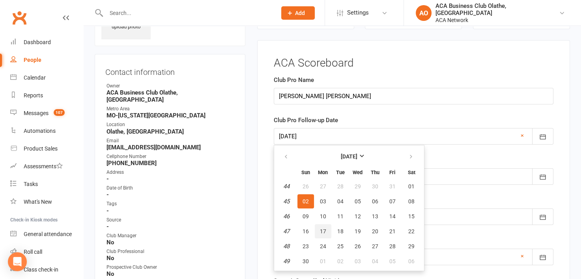
click at [324, 229] on span "17" at bounding box center [323, 232] width 6 height 6
type input "17 Nov 2025"
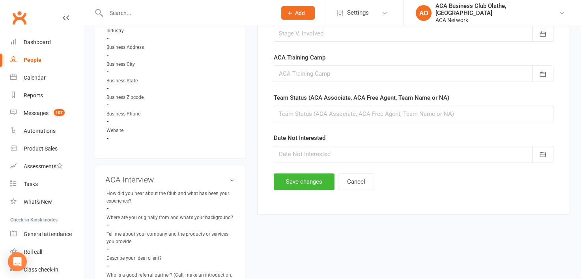
scroll to position [484, 0]
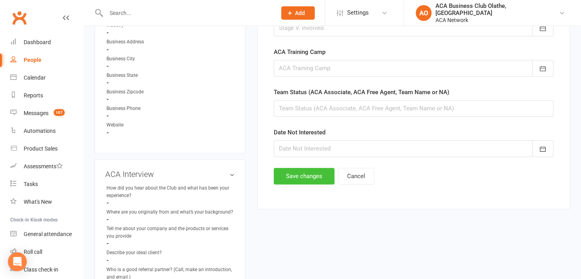
click at [300, 177] on button "Save changes" at bounding box center [304, 176] width 61 height 17
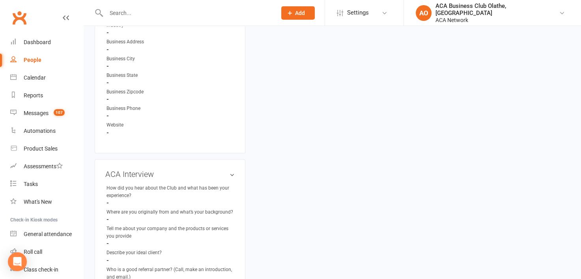
scroll to position [0, 0]
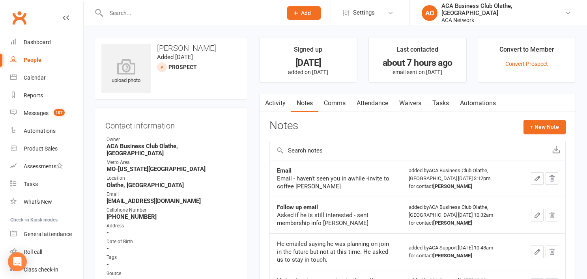
select select "50893"
select select "100"
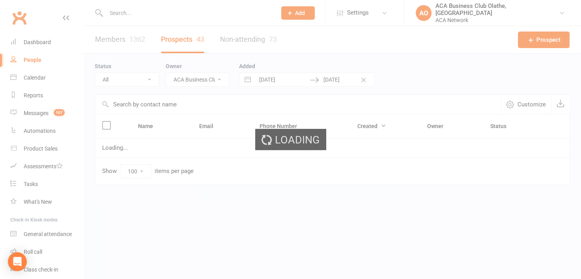
select select "no_prospect_status"
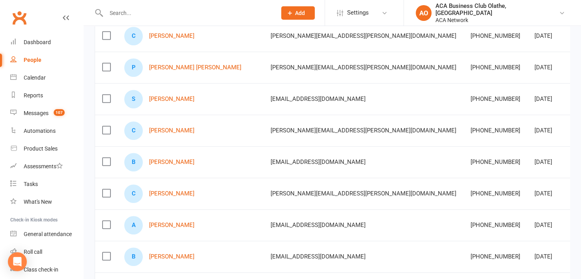
scroll to position [557, 0]
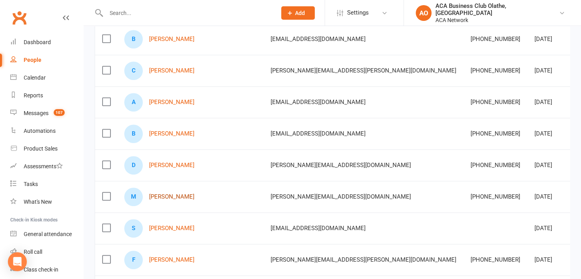
click at [182, 195] on link "[PERSON_NAME]" at bounding box center [171, 197] width 45 height 7
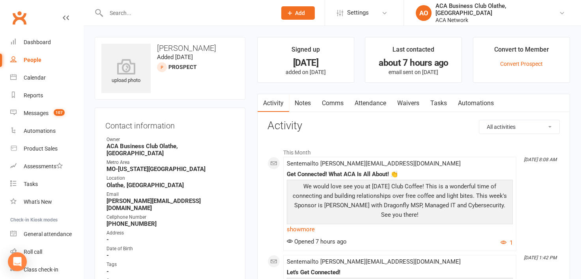
click at [302, 99] on link "Notes" at bounding box center [302, 103] width 27 height 18
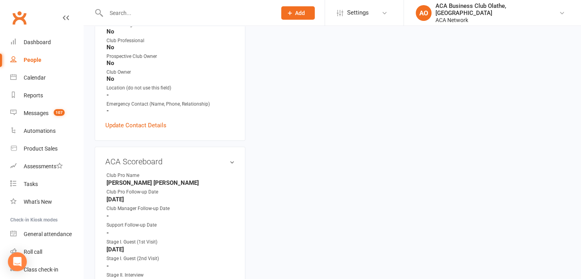
scroll to position [277, 0]
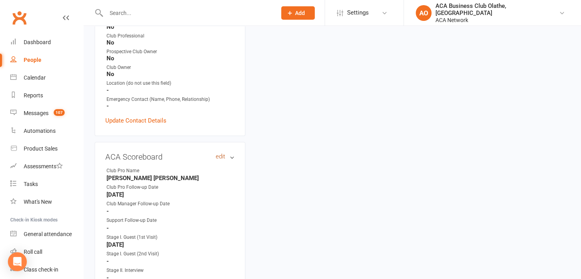
click at [218, 154] on link "edit" at bounding box center [220, 157] width 9 height 7
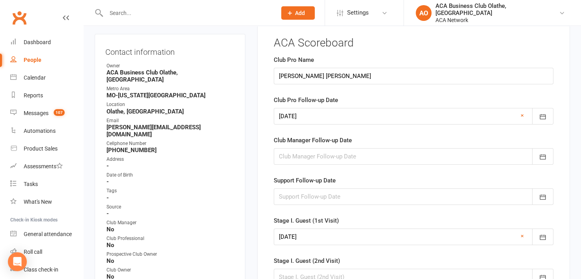
scroll to position [54, 0]
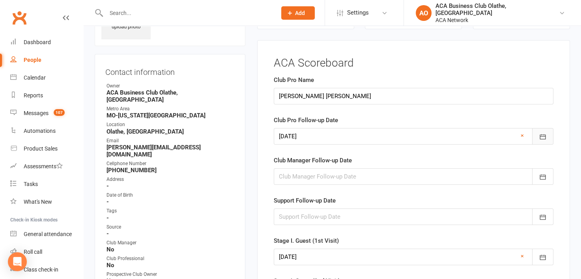
click at [544, 133] on icon "button" at bounding box center [543, 137] width 8 height 8
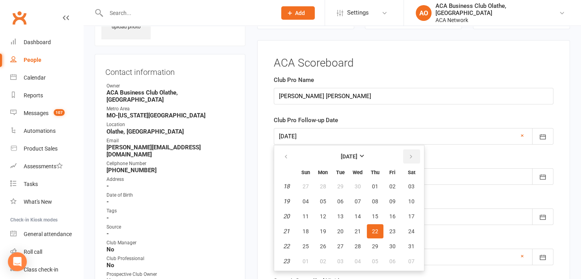
click at [409, 155] on icon "button" at bounding box center [412, 157] width 6 height 6
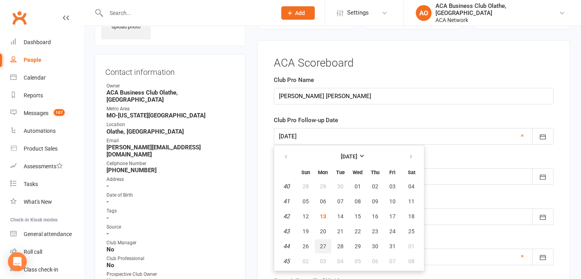
click at [324, 244] on span "27" at bounding box center [323, 247] width 6 height 6
type input "[DATE]"
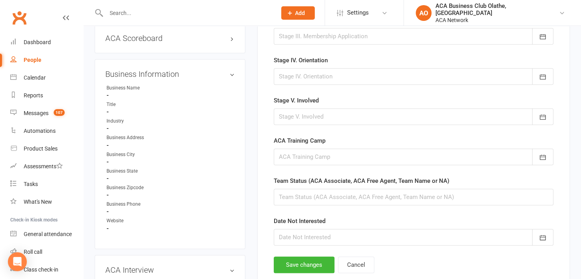
scroll to position [478, 0]
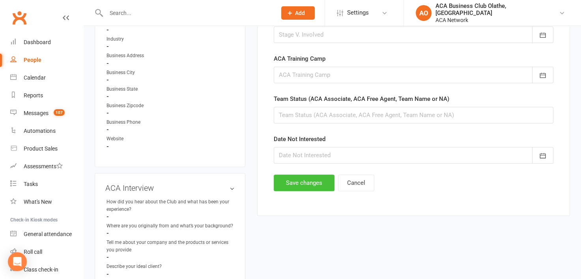
click at [296, 188] on button "Save changes" at bounding box center [304, 183] width 61 height 17
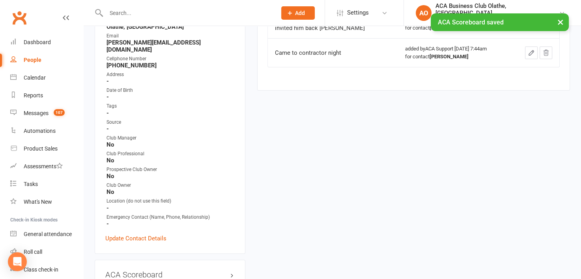
scroll to position [0, 0]
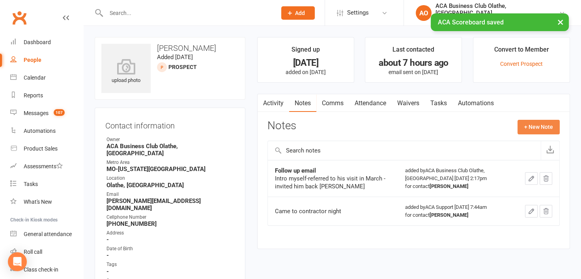
click at [529, 124] on button "+ New Note" at bounding box center [539, 127] width 42 height 14
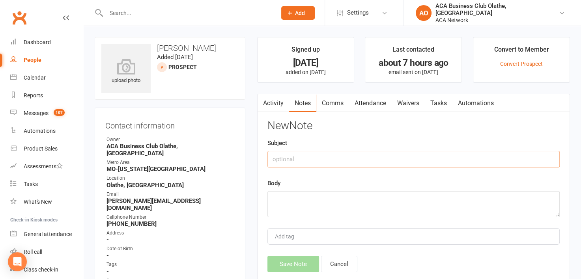
click at [283, 160] on input "text" at bounding box center [414, 159] width 292 height 17
type input "Email"
click at [281, 195] on textarea at bounding box center [414, 204] width 292 height 26
paste textarea "email - haven't seen you in awhile -invite to coffee"
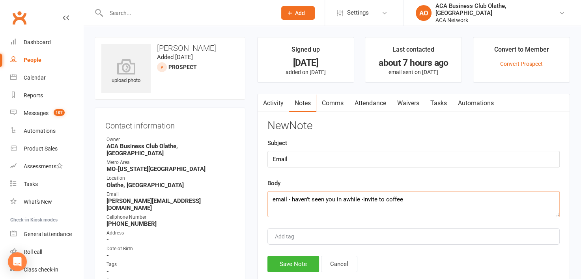
click at [275, 200] on textarea "email - haven't seen you in awhile -invite to coffee" at bounding box center [414, 204] width 292 height 26
click at [411, 199] on textarea "Email - haven't seen you in awhile -invite to coffee" at bounding box center [414, 204] width 292 height 26
click at [386, 199] on textarea "Email - haven't seen you in awhile -invite to coffee" at bounding box center [414, 204] width 292 height 26
click at [422, 197] on textarea "Email - haven't seen you in awhile -invite to 10/14 coffee" at bounding box center [414, 204] width 292 height 26
drag, startPoint x: 292, startPoint y: 209, endPoint x: 262, endPoint y: 199, distance: 32.1
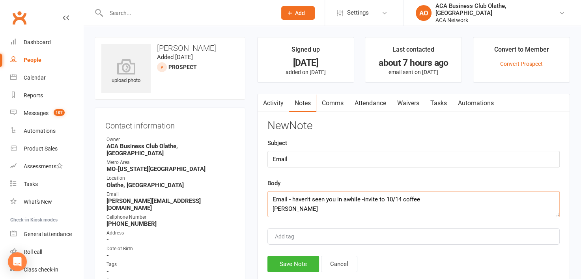
click at [262, 199] on div "Activity Notes Comms Attendance Waivers Tasks Automations Notes + New Note Foll…" at bounding box center [413, 195] width 313 height 202
type textarea "Email - haven't seen you in awhile -invite to 10/14 coffee Laura"
click at [292, 264] on button "Save Note" at bounding box center [294, 264] width 52 height 17
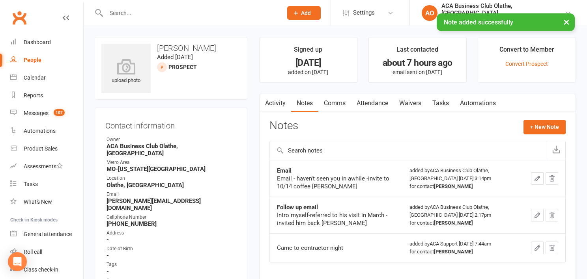
select select "50893"
select select "100"
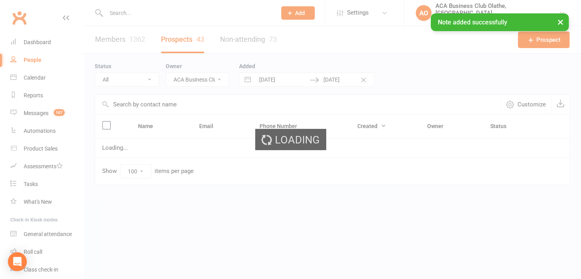
select select "no_prospect_status"
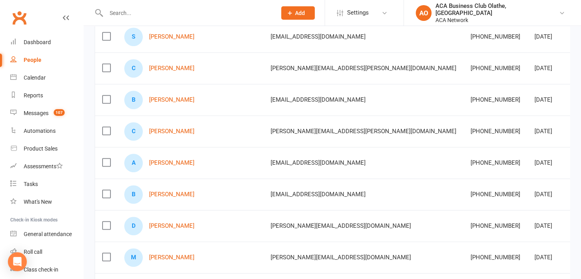
scroll to position [574, 0]
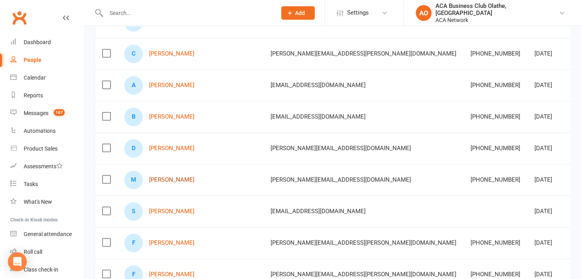
click at [172, 177] on link "[PERSON_NAME]" at bounding box center [171, 180] width 45 height 7
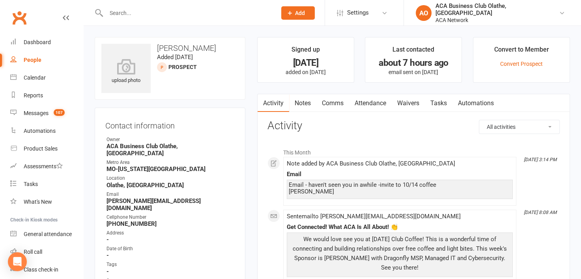
click at [304, 103] on link "Notes" at bounding box center [302, 103] width 27 height 18
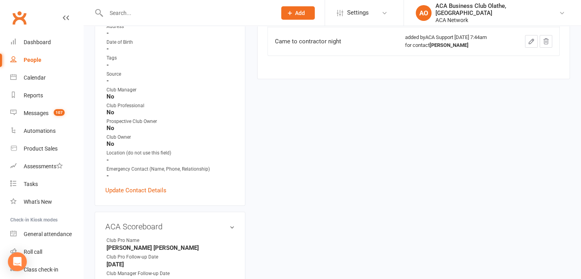
scroll to position [220, 0]
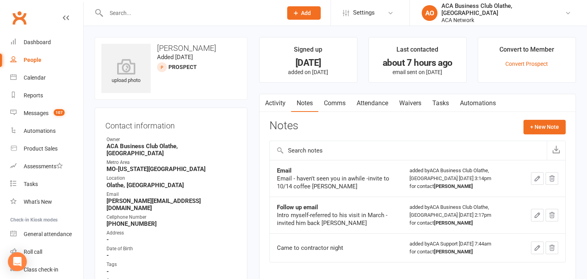
select select "50893"
select select "100"
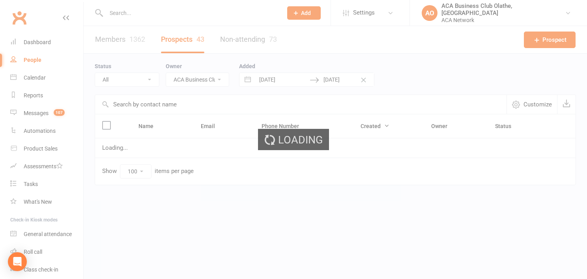
select select "no_prospect_status"
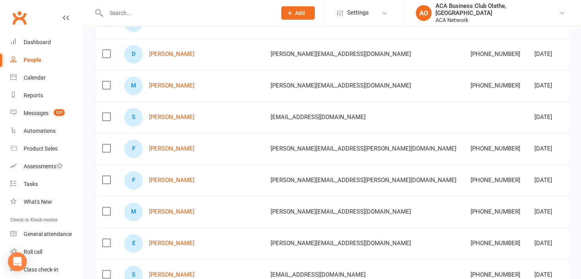
scroll to position [674, 0]
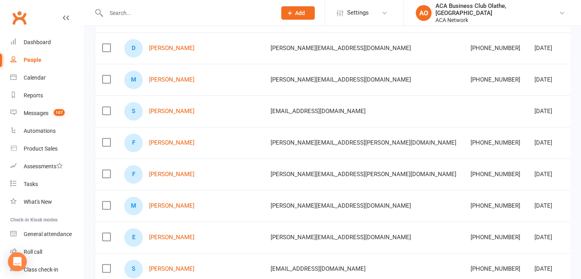
click at [159, 199] on div "M Matt Hayes" at bounding box center [190, 206] width 132 height 19
click at [159, 203] on link "[PERSON_NAME]" at bounding box center [171, 206] width 45 height 7
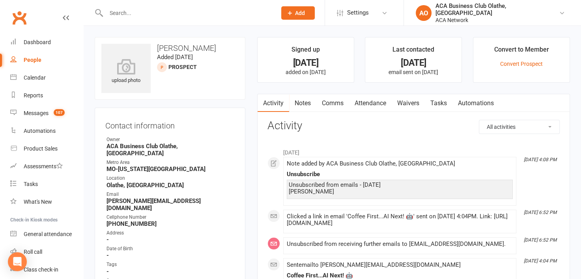
click at [307, 96] on link "Notes" at bounding box center [302, 103] width 27 height 18
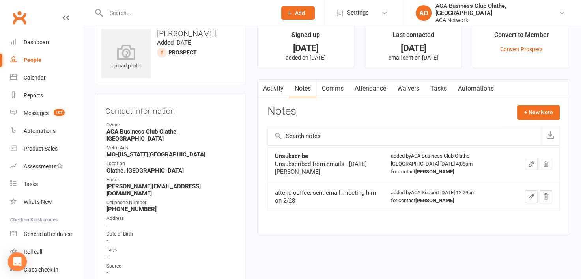
scroll to position [5, 0]
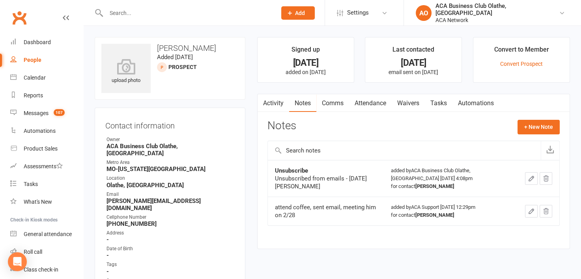
select select "50893"
select select "100"
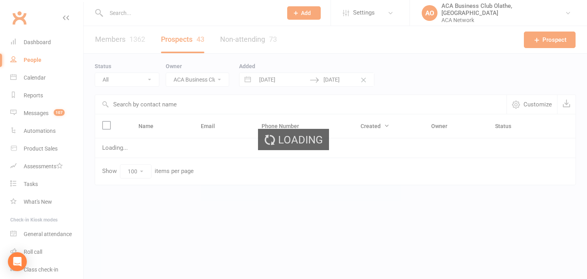
select select "no_prospect_status"
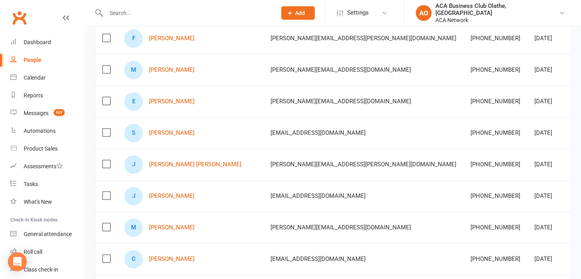
scroll to position [812, 0]
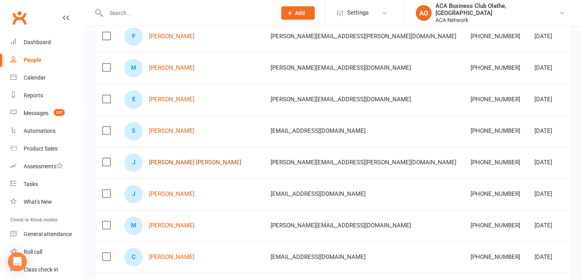
click at [166, 159] on link "[PERSON_NAME] [PERSON_NAME]" at bounding box center [195, 162] width 92 height 7
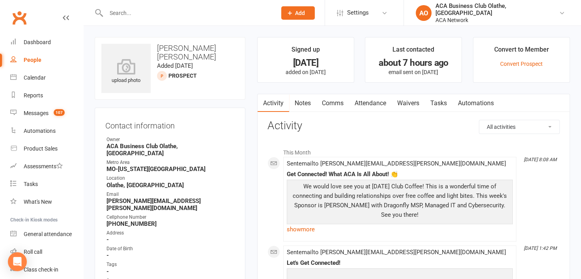
click at [300, 101] on link "Notes" at bounding box center [302, 103] width 27 height 18
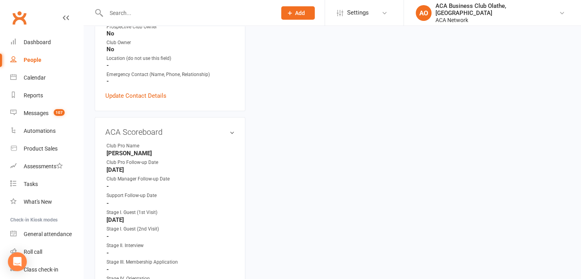
scroll to position [300, 0]
click at [216, 130] on link "edit" at bounding box center [220, 133] width 9 height 7
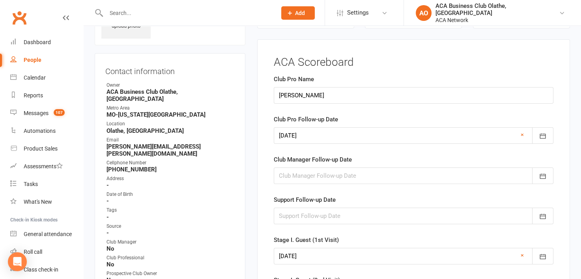
scroll to position [54, 0]
drag, startPoint x: 426, startPoint y: 100, endPoint x: 261, endPoint y: 103, distance: 165.0
type input "[PERSON_NAME] [PERSON_NAME]"
click at [540, 136] on icon "button" at bounding box center [543, 136] width 6 height 5
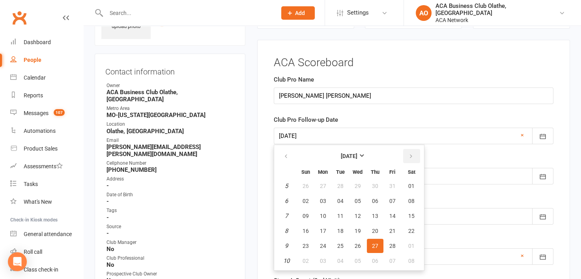
click at [409, 154] on icon "button" at bounding box center [412, 157] width 6 height 6
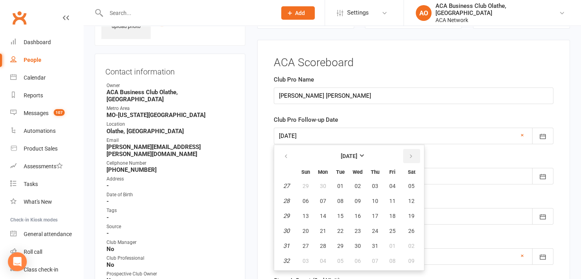
click at [409, 154] on icon "button" at bounding box center [412, 157] width 6 height 6
click at [317, 246] on button "27" at bounding box center [323, 246] width 17 height 14
type input "[DATE]"
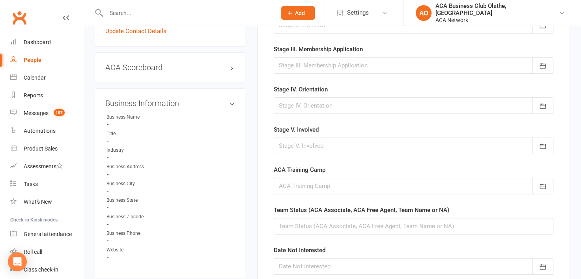
scroll to position [380, 0]
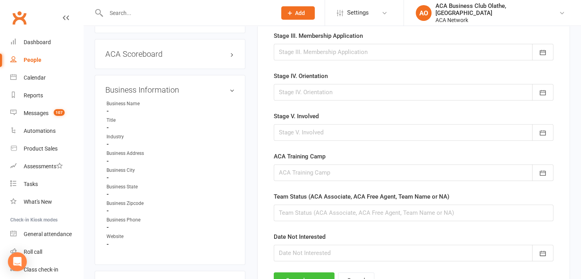
click at [298, 277] on button "Save changes" at bounding box center [304, 281] width 61 height 17
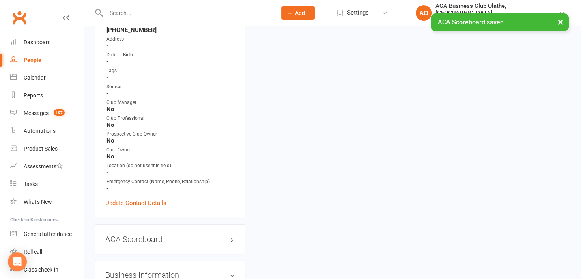
scroll to position [158, 0]
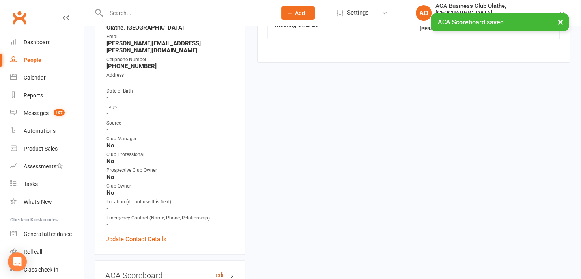
click at [216, 272] on link "edit" at bounding box center [220, 275] width 9 height 7
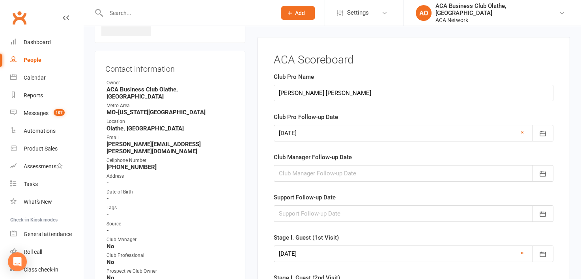
scroll to position [54, 0]
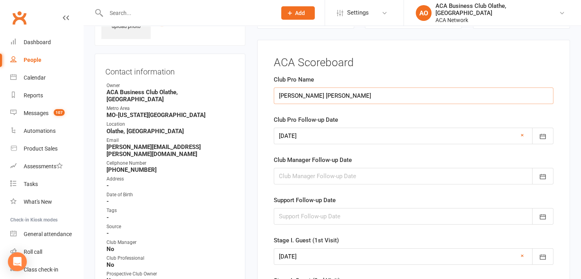
drag, startPoint x: 343, startPoint y: 92, endPoint x: 474, endPoint y: 152, distance: 144.8
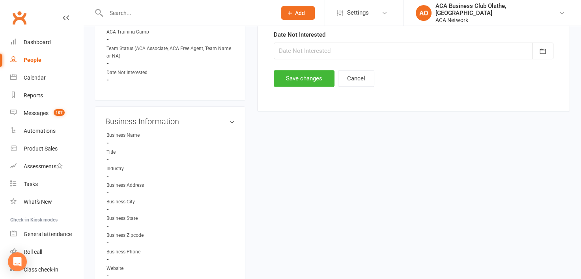
scroll to position [587, 0]
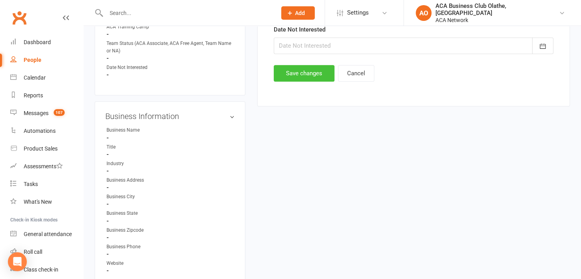
click at [289, 79] on button "Save changes" at bounding box center [304, 73] width 61 height 17
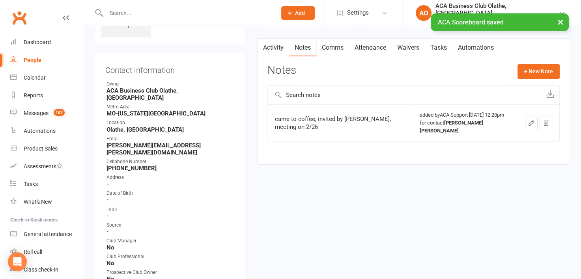
scroll to position [15, 0]
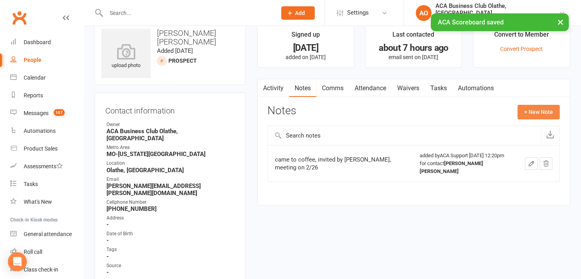
click at [539, 115] on button "+ New Note" at bounding box center [539, 112] width 42 height 14
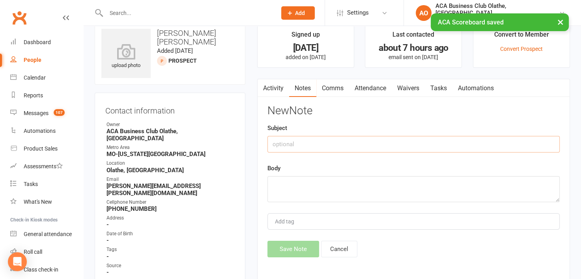
click at [321, 145] on input "text" at bounding box center [414, 144] width 292 height 17
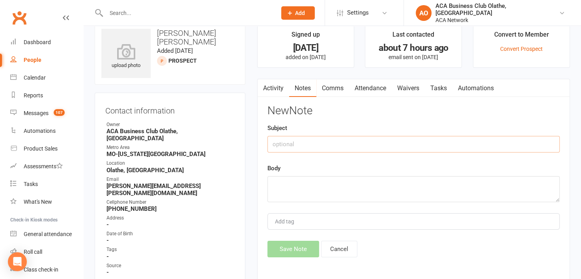
type input "m"
type input "Email"
click at [302, 176] on textarea at bounding box center [414, 189] width 292 height 26
paste textarea "Email - haven't seen you in awhile -invite to 10/14 coffee Laura"
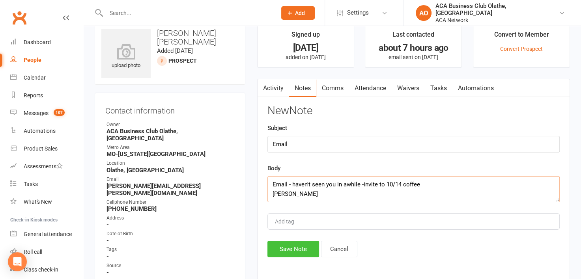
type textarea "Email - haven't seen you in awhile -invite to 10/14 coffee Laura"
click at [289, 251] on button "Save Note" at bounding box center [294, 249] width 52 height 17
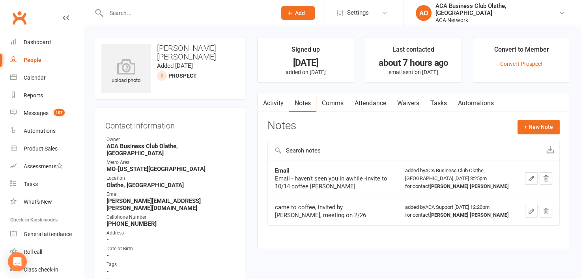
select select "50893"
select select "100"
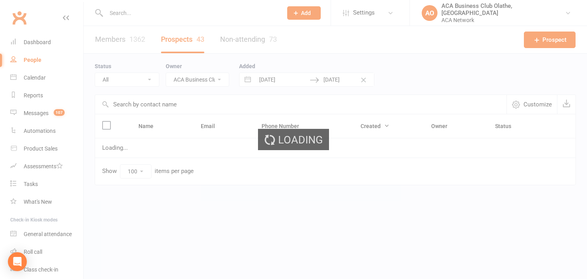
select select "no_prospect_status"
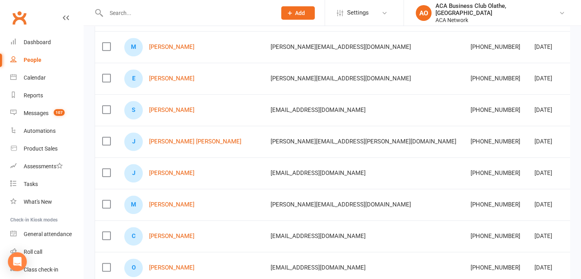
scroll to position [829, 0]
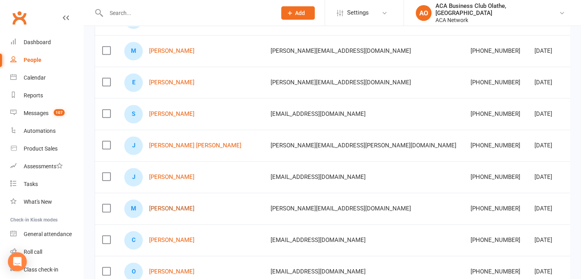
click at [173, 206] on link "[PERSON_NAME]" at bounding box center [171, 209] width 45 height 7
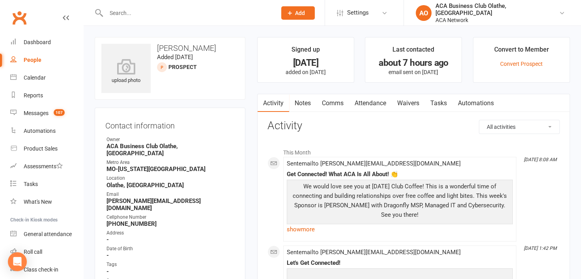
click at [303, 98] on link "Notes" at bounding box center [302, 103] width 27 height 18
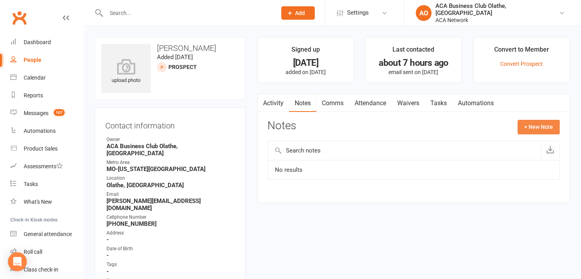
click at [529, 133] on button "+ New Note" at bounding box center [539, 127] width 42 height 14
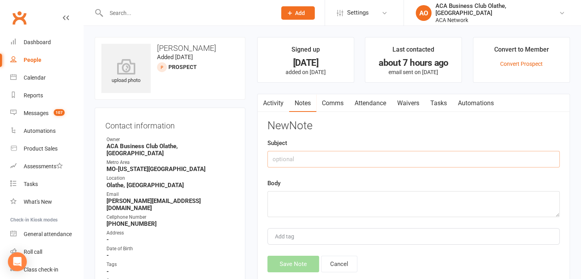
click at [324, 154] on input "text" at bounding box center [414, 159] width 292 height 17
type input "Email"
click at [296, 195] on textarea at bounding box center [414, 204] width 292 height 26
paste textarea "Email - haven't seen you in awhile -invite to 10/14 coffee Laura"
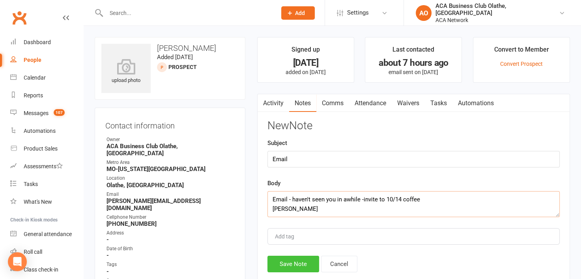
type textarea "Email - haven't seen you in awhile -invite to 10/14 coffee Laura"
click at [291, 262] on button "Save Note" at bounding box center [294, 264] width 52 height 17
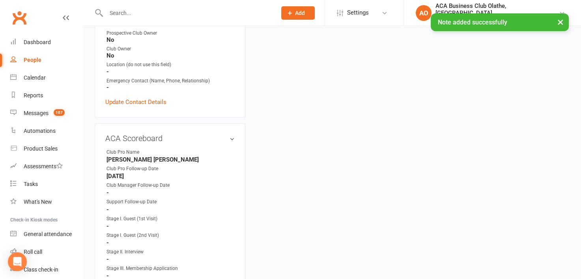
scroll to position [302, 0]
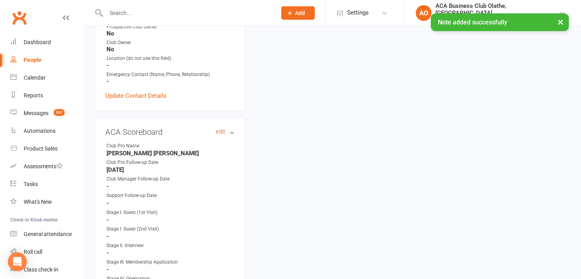
click at [216, 129] on link "edit" at bounding box center [220, 132] width 9 height 7
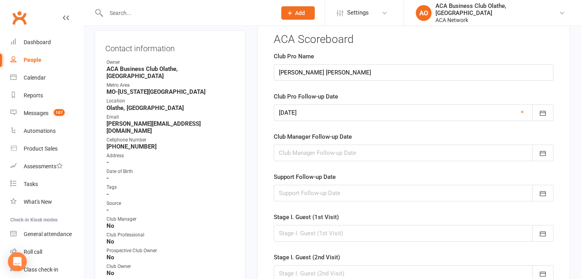
scroll to position [54, 0]
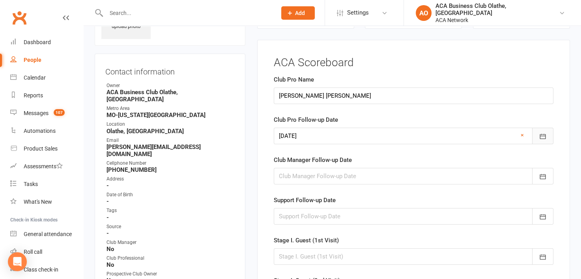
click at [549, 137] on button "button" at bounding box center [542, 136] width 21 height 17
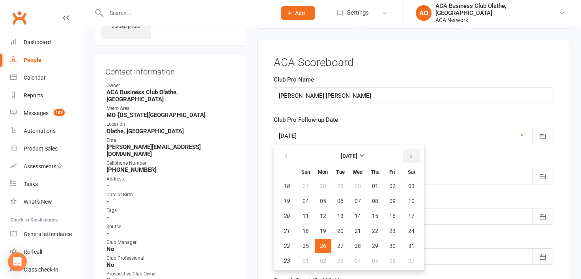
click at [406, 154] on button "button" at bounding box center [411, 156] width 17 height 14
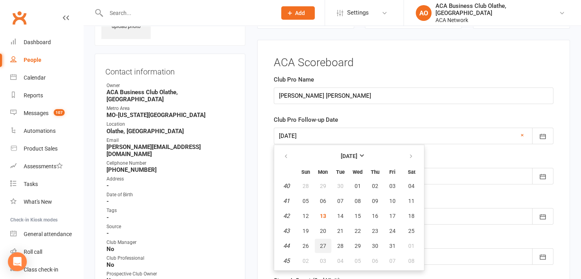
click at [324, 244] on span "27" at bounding box center [323, 246] width 6 height 6
type input "[DATE]"
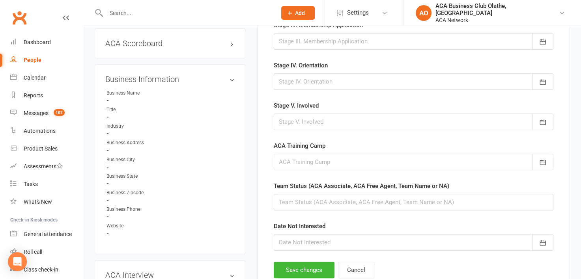
scroll to position [422, 0]
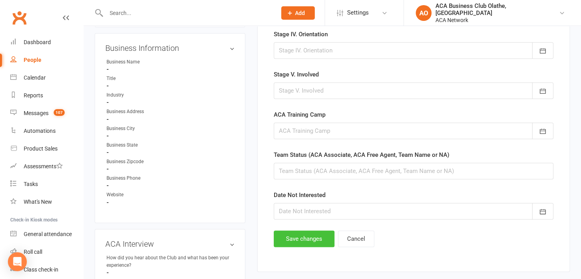
click at [291, 237] on button "Save changes" at bounding box center [304, 239] width 61 height 17
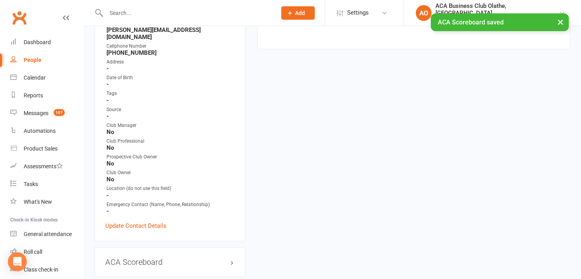
scroll to position [205, 0]
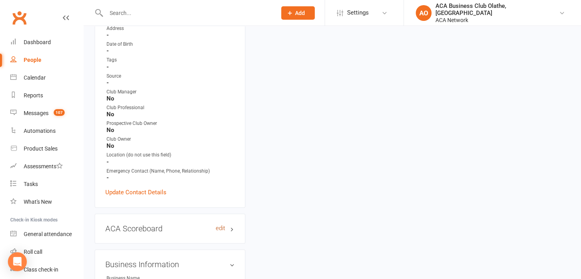
click at [220, 225] on link "edit" at bounding box center [220, 228] width 9 height 7
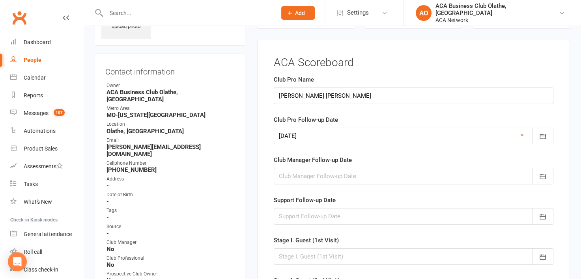
scroll to position [0, 0]
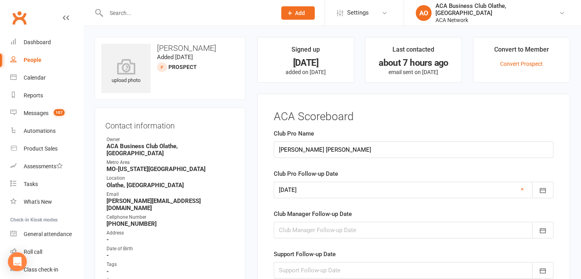
select select "50893"
select select "100"
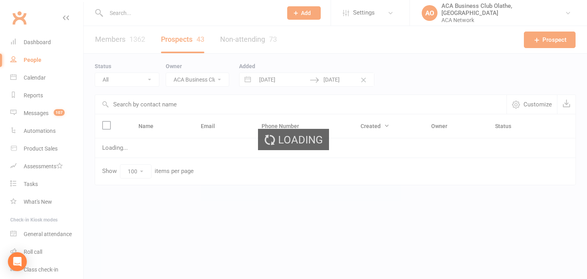
select select "no_prospect_status"
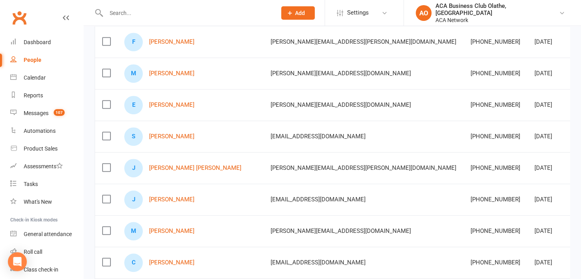
scroll to position [862, 0]
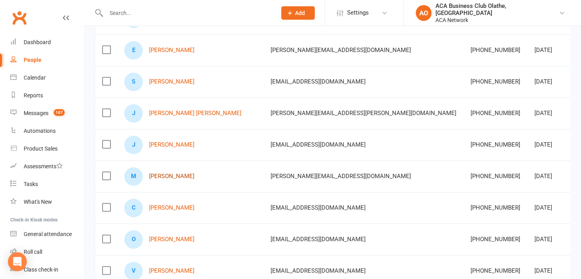
click at [169, 173] on link "[PERSON_NAME]" at bounding box center [171, 176] width 45 height 7
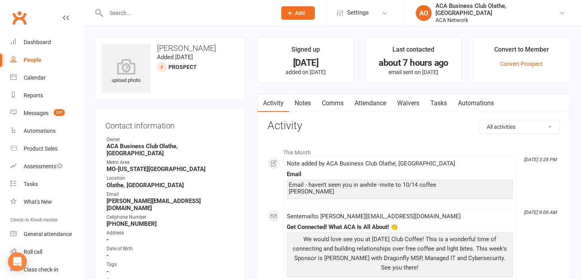
click at [306, 99] on link "Notes" at bounding box center [302, 103] width 27 height 18
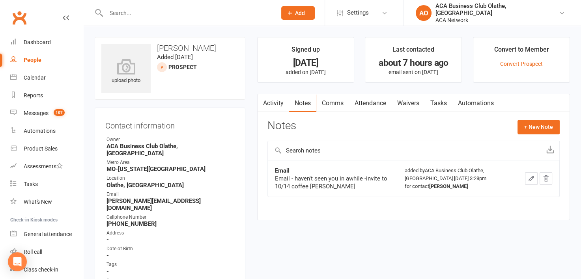
select select "50893"
select select "100"
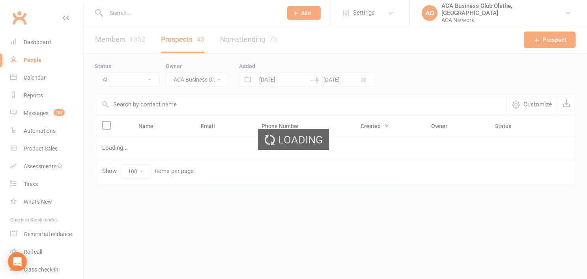
select select "no_prospect_status"
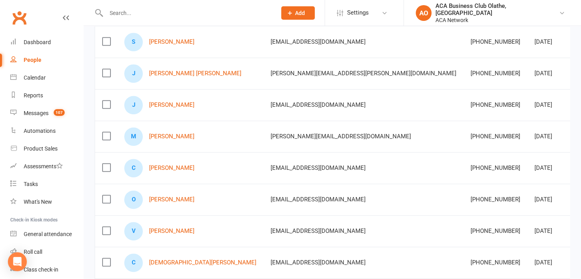
scroll to position [919, 0]
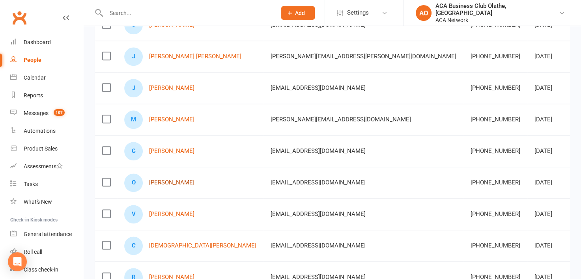
click at [172, 181] on link "[PERSON_NAME]" at bounding box center [171, 183] width 45 height 7
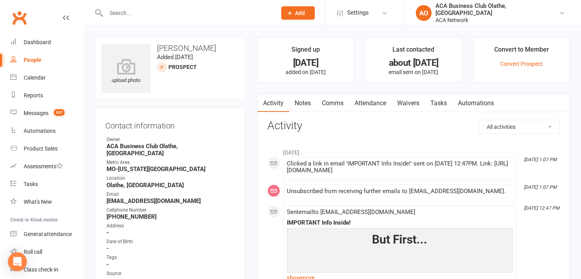
click at [295, 103] on link "Notes" at bounding box center [302, 103] width 27 height 18
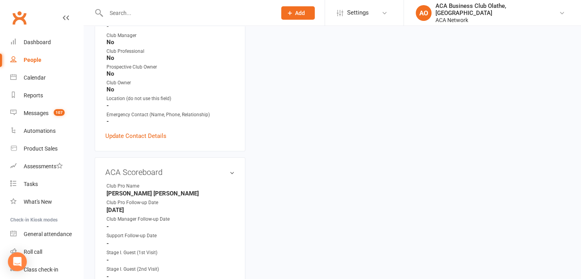
scroll to position [311, 0]
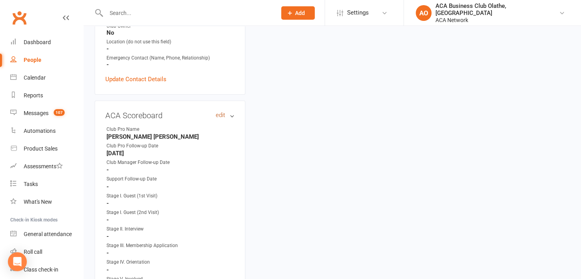
click at [219, 112] on link "edit" at bounding box center [220, 115] width 9 height 7
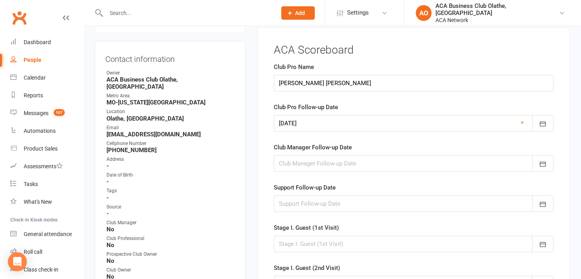
scroll to position [54, 0]
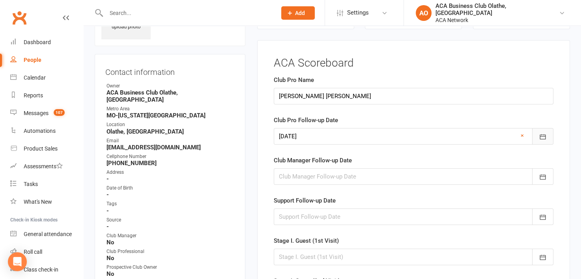
click at [542, 133] on icon "button" at bounding box center [543, 137] width 8 height 8
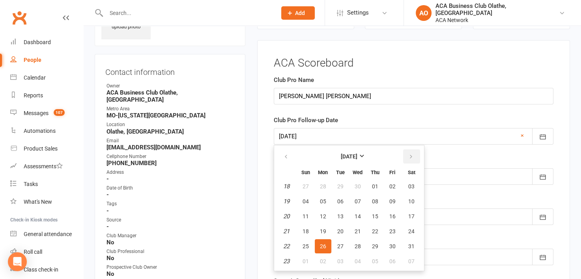
click at [409, 154] on icon "button" at bounding box center [412, 157] width 6 height 6
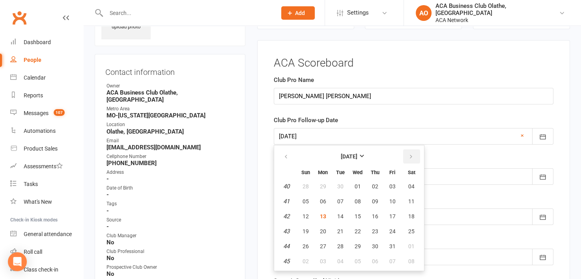
click at [409, 154] on icon "button" at bounding box center [412, 157] width 6 height 6
click at [286, 154] on icon "button" at bounding box center [286, 157] width 6 height 6
click at [326, 244] on button "27" at bounding box center [323, 247] width 17 height 14
type input "[DATE]"
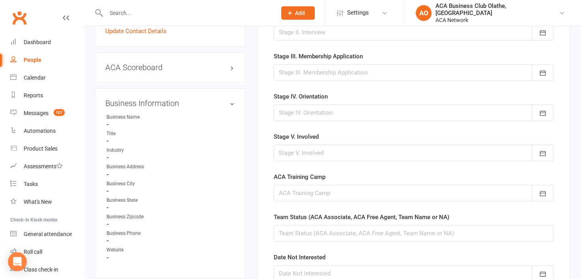
scroll to position [396, 0]
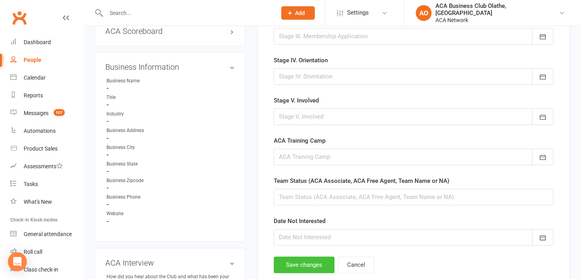
click at [277, 257] on button "Save changes" at bounding box center [304, 265] width 61 height 17
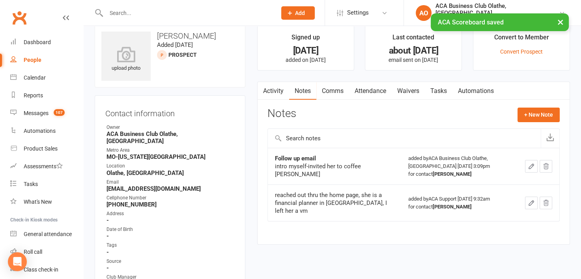
scroll to position [0, 0]
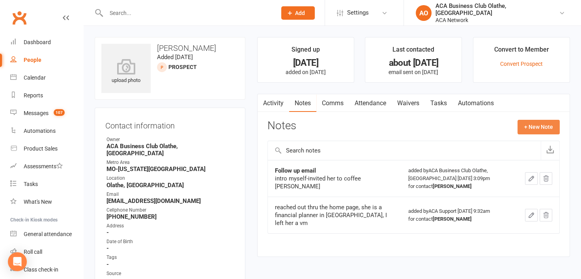
click at [546, 124] on button "+ New Note" at bounding box center [539, 127] width 42 height 14
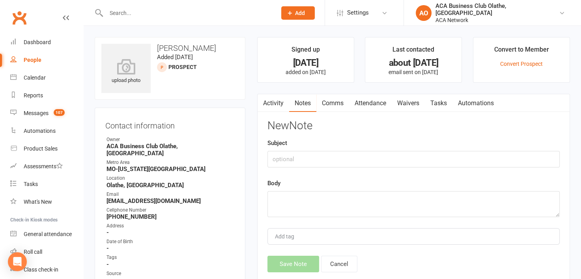
click at [274, 98] on link "Activity" at bounding box center [274, 103] width 32 height 18
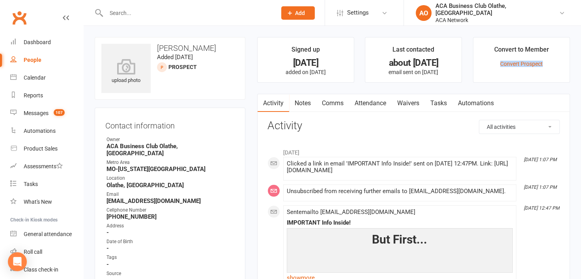
drag, startPoint x: 581, startPoint y: 28, endPoint x: 585, endPoint y: 62, distance: 33.8
drag, startPoint x: 585, startPoint y: 62, endPoint x: 559, endPoint y: 93, distance: 40.9
click at [306, 104] on link "Notes" at bounding box center [302, 103] width 27 height 18
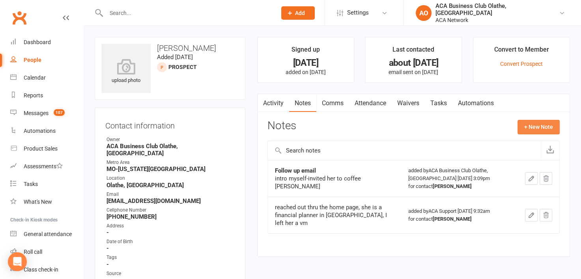
click at [541, 124] on button "+ New Note" at bounding box center [539, 127] width 42 height 14
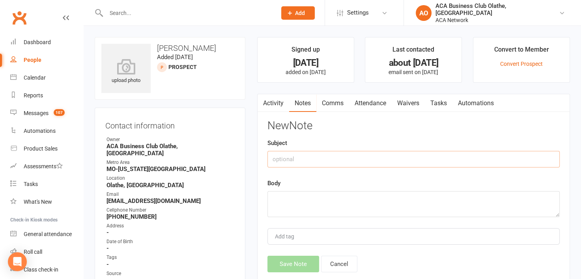
click at [345, 157] on input "text" at bounding box center [414, 159] width 292 height 17
type input "Email"
click at [309, 192] on textarea at bounding box center [414, 204] width 292 height 26
paste textarea "Email - haven't seen you in awhile -invite to coffee Laura"
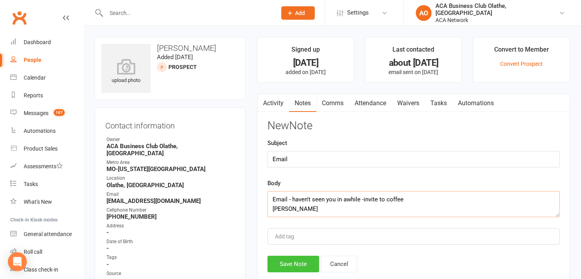
type textarea "Email - haven't seen you in awhile -invite to coffee Laura"
click at [302, 270] on button "Save Note" at bounding box center [294, 264] width 52 height 17
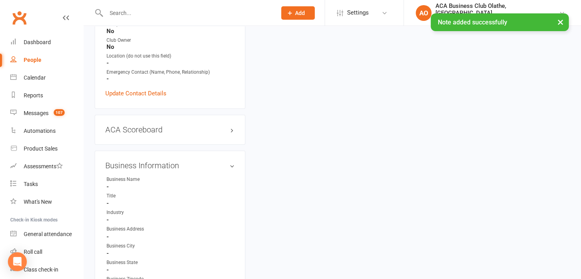
scroll to position [298, 0]
click at [219, 125] on link "edit" at bounding box center [220, 128] width 9 height 7
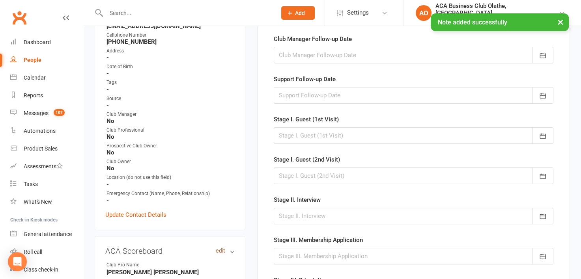
scroll to position [54, 0]
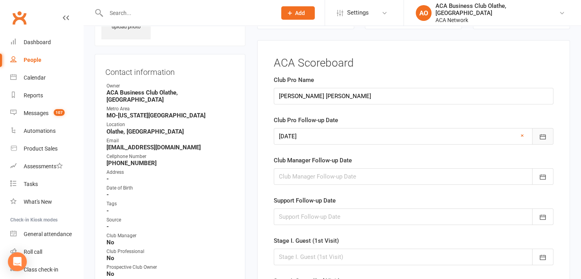
click at [540, 142] on button "button" at bounding box center [542, 136] width 21 height 17
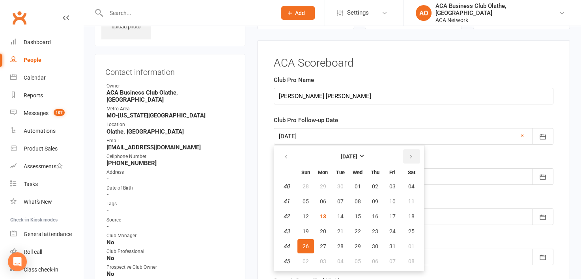
click at [405, 153] on button "button" at bounding box center [411, 157] width 17 height 14
click at [327, 245] on button "24" at bounding box center [323, 247] width 17 height 14
type input "24 Nov 2025"
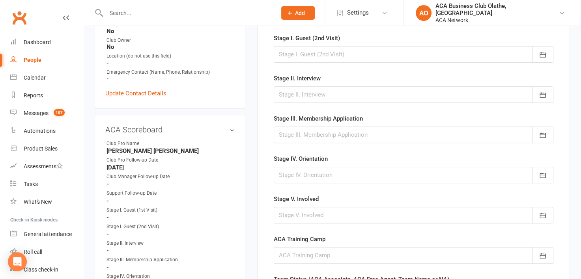
scroll to position [466, 0]
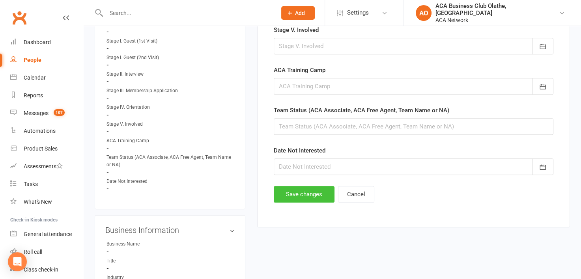
click at [283, 197] on button "Save changes" at bounding box center [304, 194] width 61 height 17
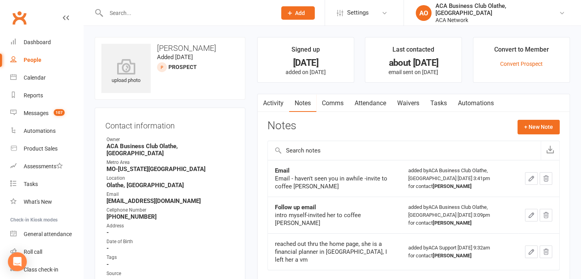
select select "50893"
select select "100"
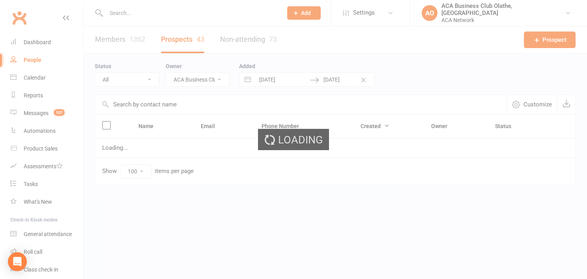
select select "no_prospect_status"
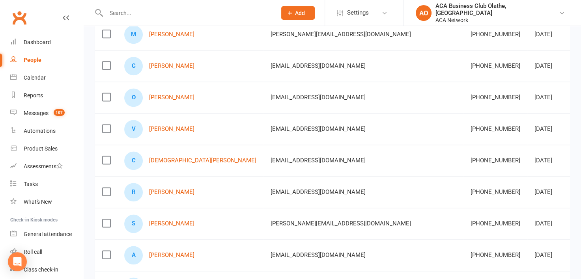
scroll to position [1006, 0]
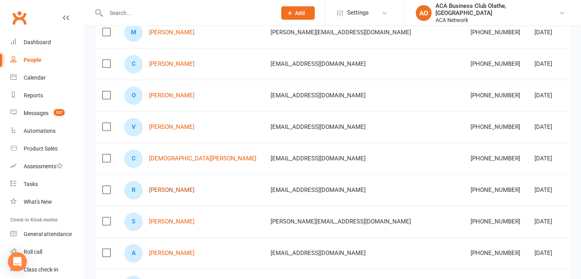
click at [169, 187] on link "[PERSON_NAME]" at bounding box center [171, 190] width 45 height 7
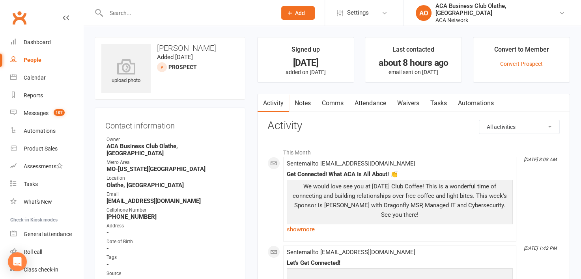
click at [302, 101] on link "Notes" at bounding box center [302, 103] width 27 height 18
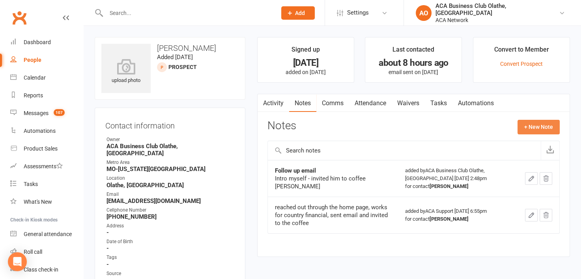
click at [536, 125] on button "+ New Note" at bounding box center [539, 127] width 42 height 14
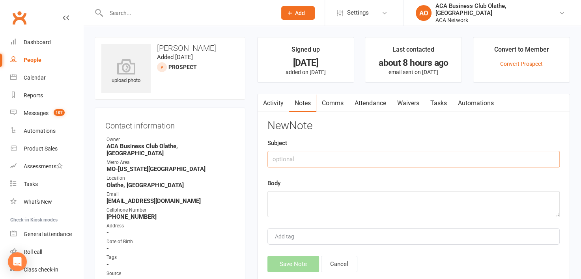
click at [328, 159] on input "text" at bounding box center [414, 159] width 292 height 17
type input "Email"
click at [305, 189] on div "Body" at bounding box center [414, 198] width 292 height 39
click at [302, 196] on textarea at bounding box center [414, 204] width 292 height 26
paste textarea "Email - haven't seen you in awhile -invite to coffee Laura"
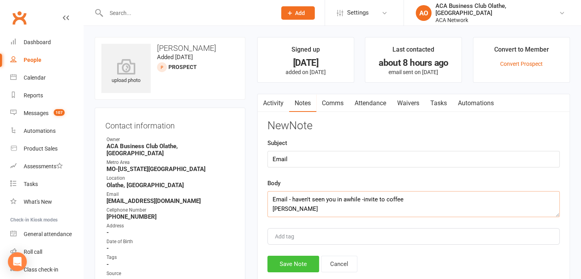
type textarea "Email - haven't seen you in awhile -invite to coffee Laura"
click at [289, 264] on button "Save Note" at bounding box center [294, 264] width 52 height 17
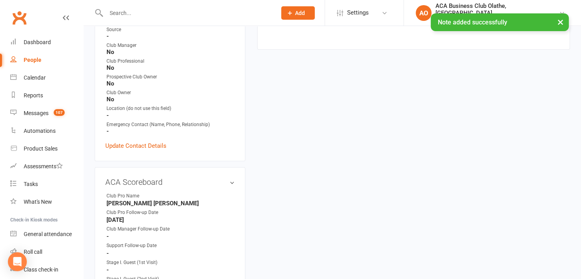
scroll to position [276, 0]
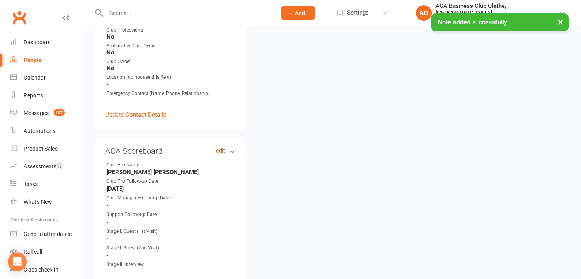
click at [220, 148] on link "edit" at bounding box center [220, 151] width 9 height 7
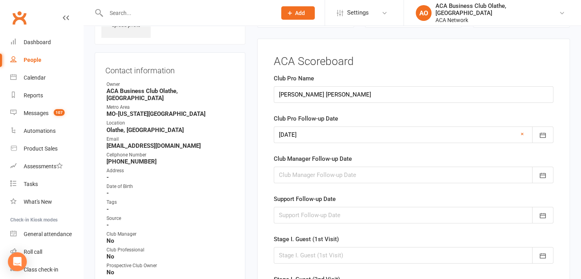
scroll to position [54, 0]
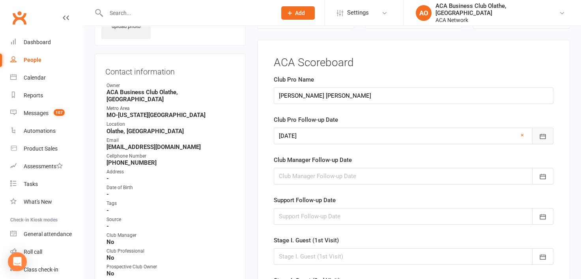
click at [541, 135] on icon "button" at bounding box center [543, 136] width 6 height 5
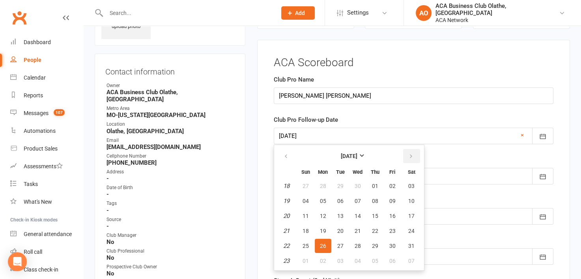
click at [409, 154] on icon "button" at bounding box center [412, 157] width 6 height 6
drag, startPoint x: 409, startPoint y: 152, endPoint x: 409, endPoint y: 157, distance: 5.1
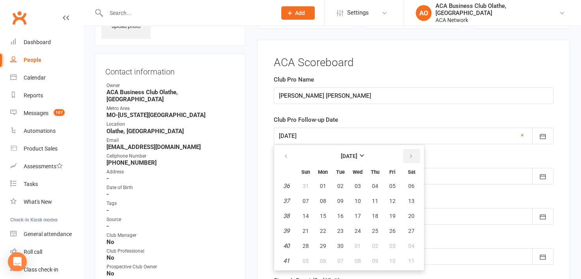
click at [409, 157] on icon "button" at bounding box center [412, 157] width 6 height 6
click at [319, 244] on button "27" at bounding box center [323, 246] width 17 height 14
type input "[DATE]"
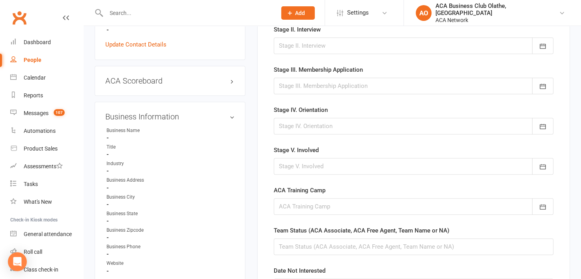
scroll to position [393, 0]
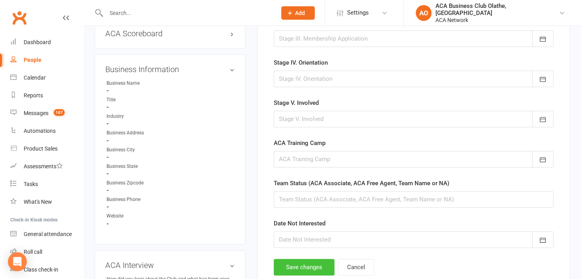
click at [313, 260] on button "Save changes" at bounding box center [304, 267] width 61 height 17
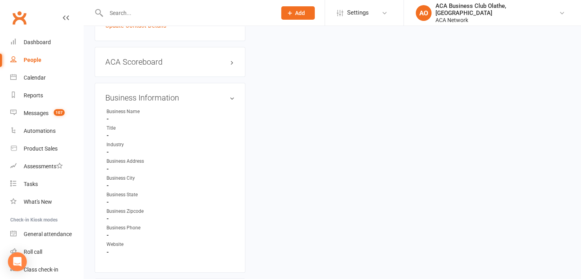
scroll to position [362, 0]
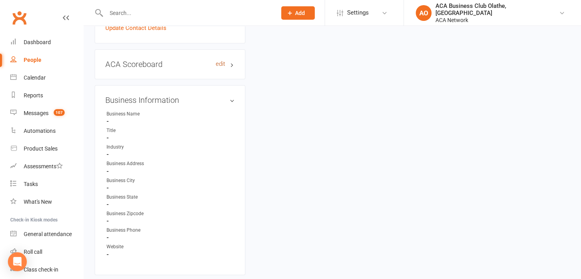
click at [222, 61] on link "edit" at bounding box center [220, 64] width 9 height 7
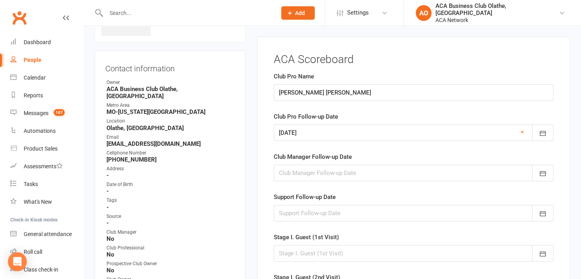
scroll to position [54, 0]
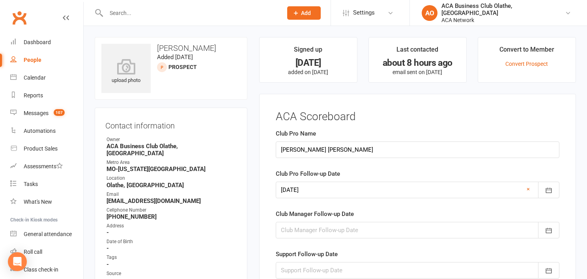
select select "50893"
select select "100"
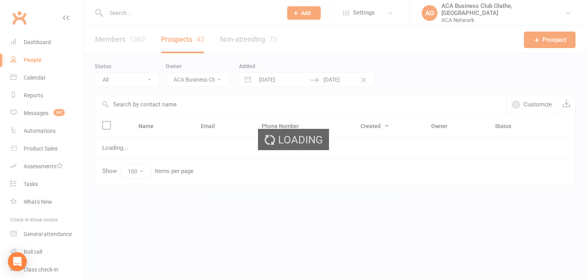
select select "no_prospect_status"
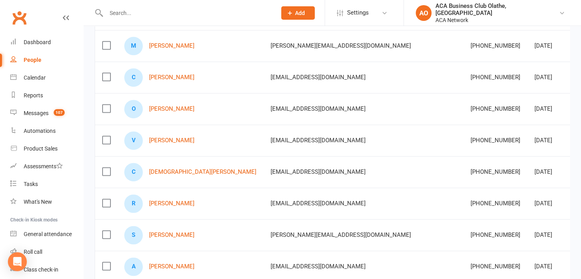
scroll to position [1026, 0]
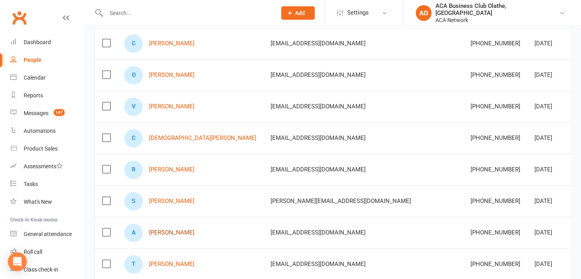
click at [174, 230] on link "[PERSON_NAME]" at bounding box center [171, 233] width 45 height 7
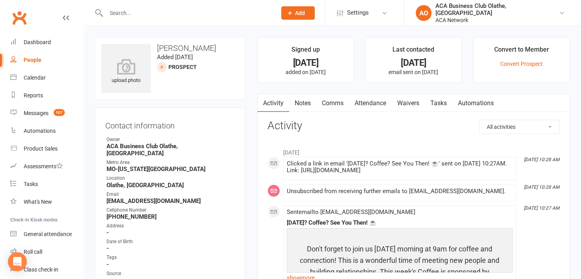
click at [300, 99] on link "Notes" at bounding box center [302, 103] width 27 height 18
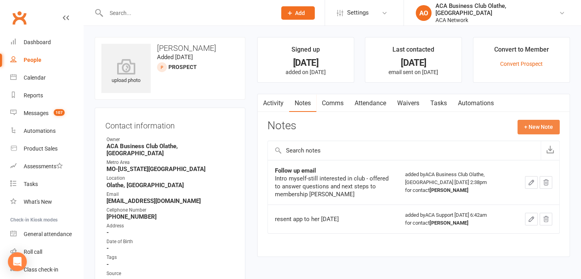
click at [530, 122] on button "+ New Note" at bounding box center [539, 127] width 42 height 14
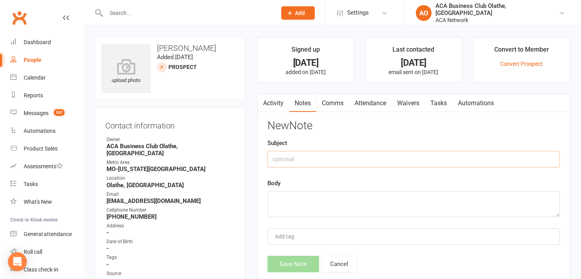
click at [300, 154] on input "text" at bounding box center [414, 159] width 292 height 17
type input "Email"
click at [279, 202] on textarea at bounding box center [414, 204] width 292 height 26
paste textarea "***-unsubscribed from emails-sent email"
type textarea "*"
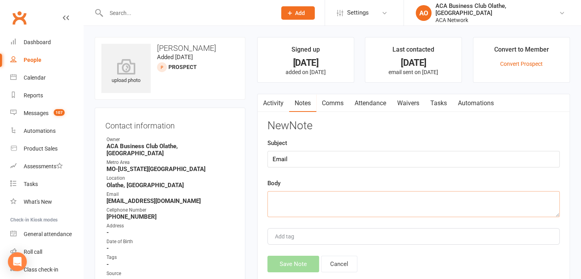
paste textarea "Email - haven't seen you in awhile -invite to coffee"
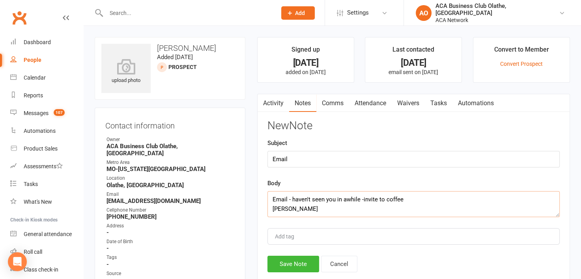
drag, startPoint x: 312, startPoint y: 211, endPoint x: 270, endPoint y: 200, distance: 43.2
click at [270, 200] on textarea "Email - haven't seen you in awhile -invite to coffee Laura" at bounding box center [414, 204] width 292 height 26
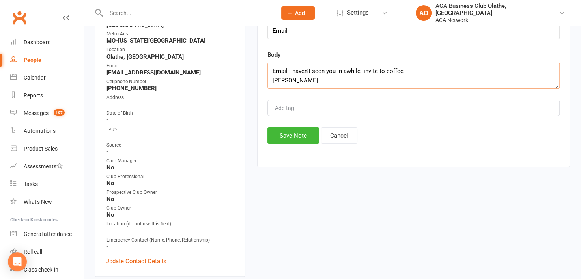
scroll to position [140, 0]
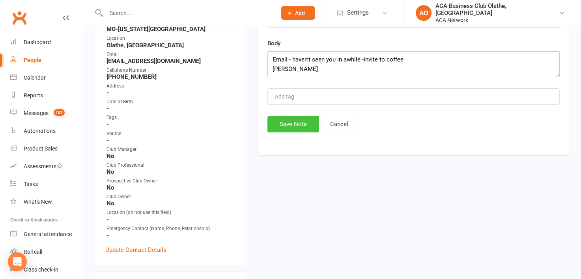
type textarea "Email - haven't seen you in awhile -invite to coffee Laura"
click at [281, 125] on button "Save Note" at bounding box center [294, 124] width 52 height 17
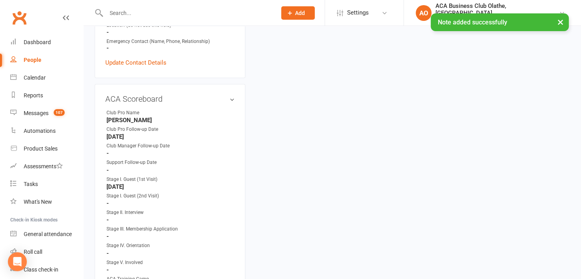
scroll to position [324, 0]
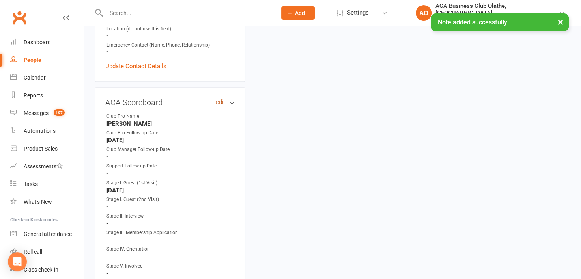
click at [219, 99] on link "edit" at bounding box center [220, 102] width 9 height 7
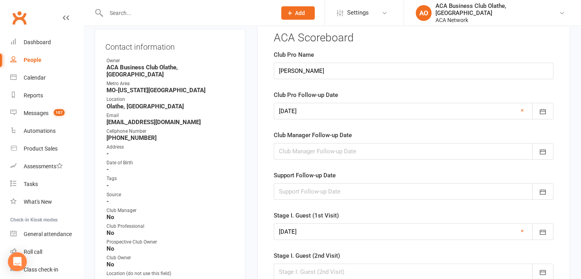
scroll to position [54, 0]
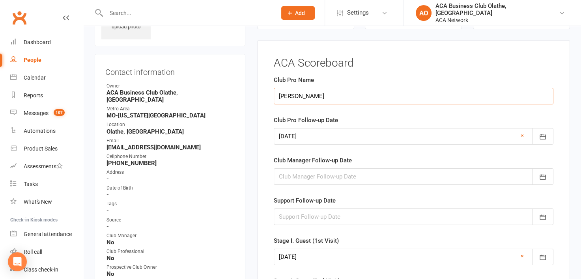
drag, startPoint x: 352, startPoint y: 96, endPoint x: 235, endPoint y: 86, distance: 117.7
type input "[PERSON_NAME] [PERSON_NAME]"
type input "04 Mar 2025"
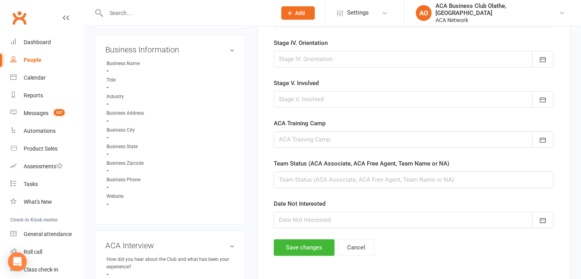
scroll to position [451, 0]
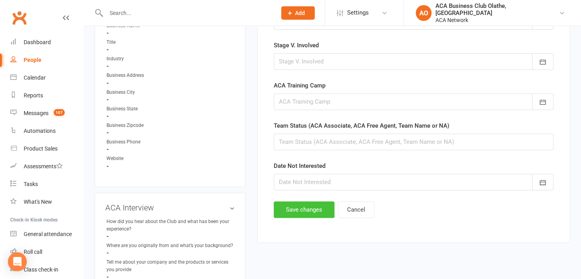
click at [302, 210] on button "Save changes" at bounding box center [304, 210] width 61 height 17
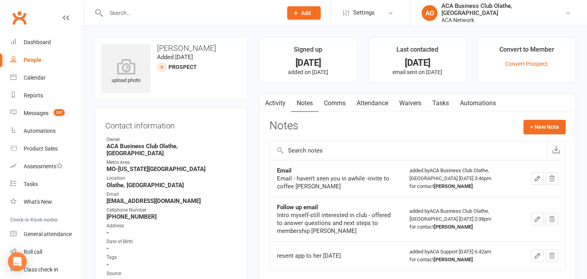
select select "50893"
select select "100"
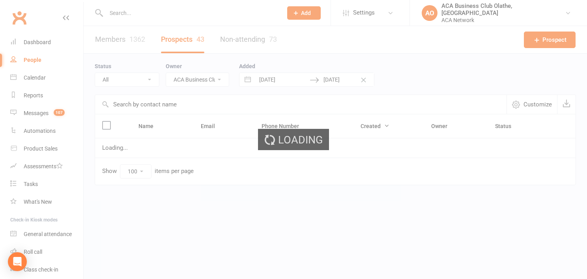
select select "no_prospect_status"
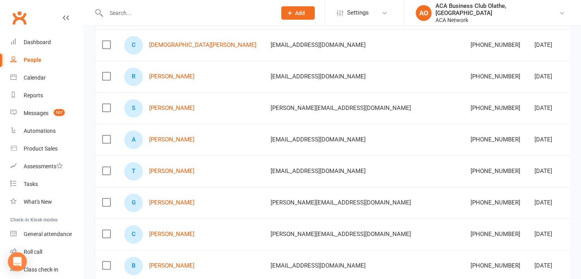
scroll to position [1134, 0]
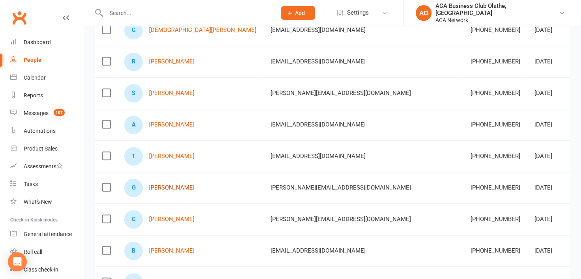
click at [165, 185] on link "[PERSON_NAME]" at bounding box center [171, 188] width 45 height 7
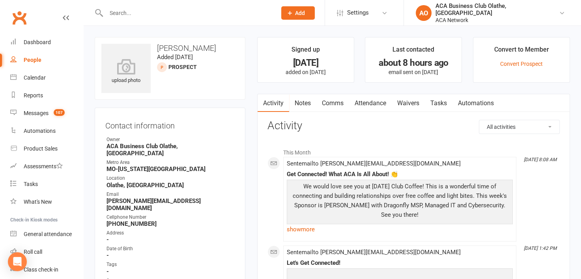
click at [299, 99] on link "Notes" at bounding box center [302, 103] width 27 height 18
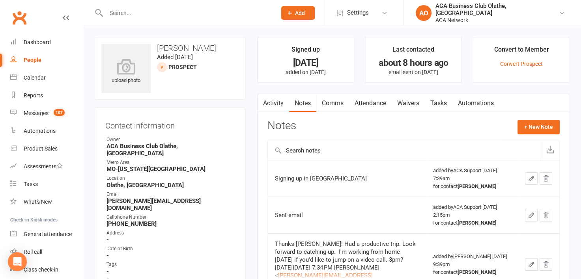
click at [272, 98] on link "Activity" at bounding box center [274, 103] width 32 height 18
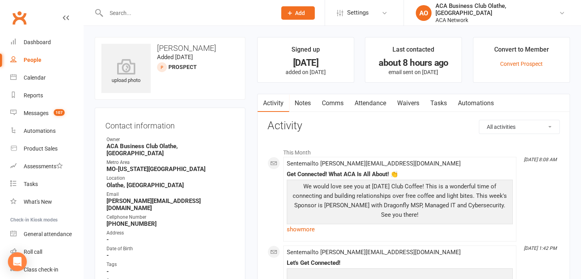
click at [298, 101] on link "Notes" at bounding box center [302, 103] width 27 height 18
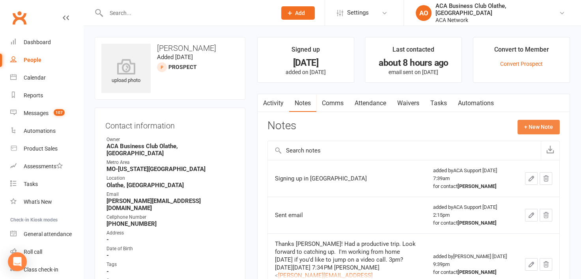
click at [538, 128] on button "+ New Note" at bounding box center [539, 127] width 42 height 14
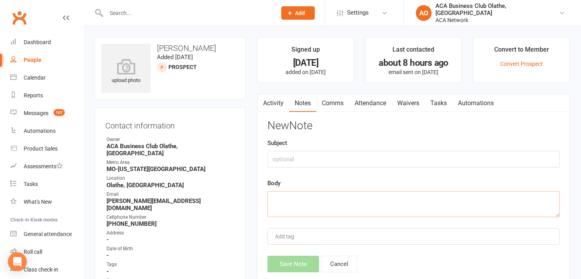
click at [303, 199] on textarea at bounding box center [414, 204] width 292 height 26
paste textarea "Email - haven't seen you in awhile -invite to coffee Laura"
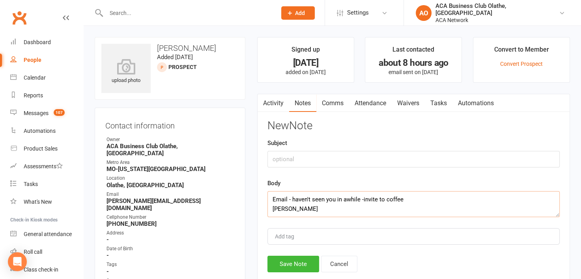
click at [270, 197] on textarea "Email - haven't seen you in awhile -invite to coffee Laura" at bounding box center [414, 204] width 292 height 26
click at [283, 209] on textarea "He didn't sign up at Shawnee - Shawnee last contact - 4/10/25 -Email - haven't …" at bounding box center [414, 204] width 292 height 26
click at [330, 208] on textarea "He didn't sign up at Shawnee - Shawnee last contact - 4/10/25 -Email - haven't …" at bounding box center [414, 204] width 292 height 26
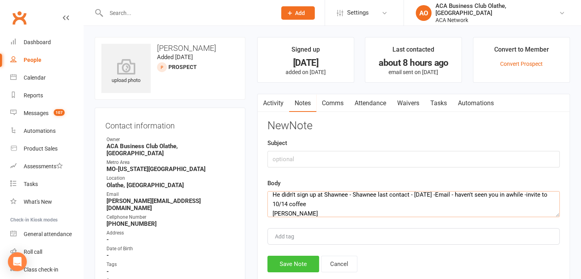
type textarea "He didn't sign up at Shawnee - Shawnee last contact - 4/10/25 -Email - haven't …"
click at [290, 269] on button "Save Note" at bounding box center [294, 264] width 52 height 17
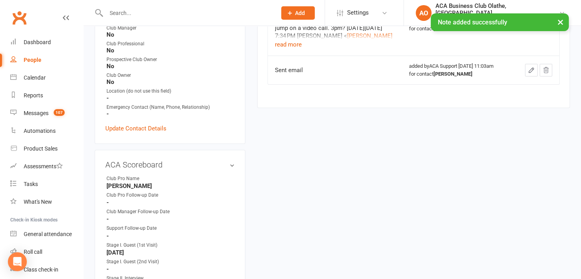
scroll to position [305, 0]
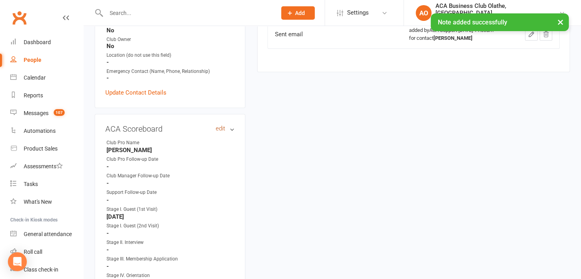
click at [219, 126] on link "edit" at bounding box center [220, 129] width 9 height 7
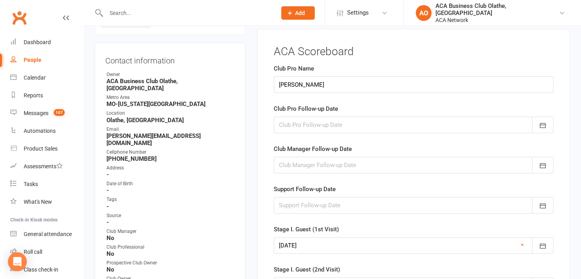
scroll to position [54, 0]
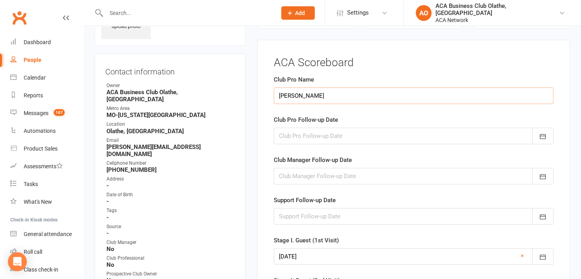
drag, startPoint x: 338, startPoint y: 91, endPoint x: 279, endPoint y: 95, distance: 59.7
click at [279, 95] on input "[PERSON_NAME]" at bounding box center [414, 96] width 280 height 17
type input "[PERSON_NAME] [PERSON_NAME]"
click at [546, 133] on icon "button" at bounding box center [543, 137] width 8 height 8
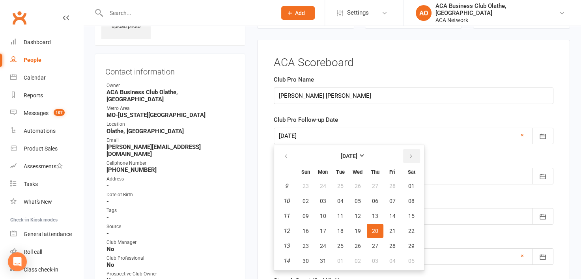
click at [409, 152] on button "button" at bounding box center [411, 156] width 17 height 14
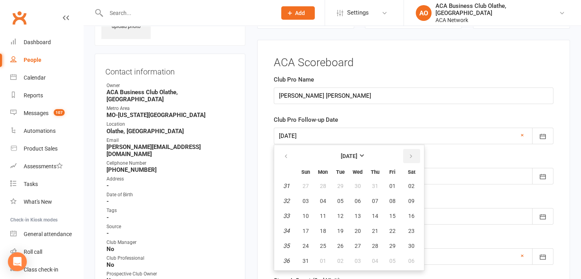
click at [409, 152] on button "button" at bounding box center [411, 156] width 17 height 14
click at [324, 244] on span "27" at bounding box center [323, 246] width 6 height 6
type input "[DATE]"
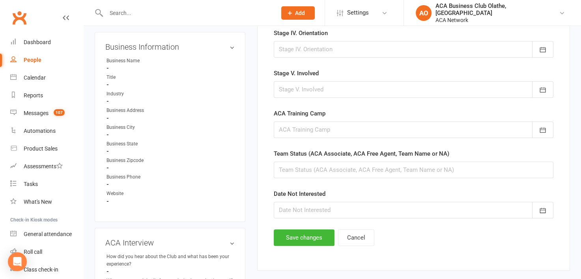
scroll to position [462, 0]
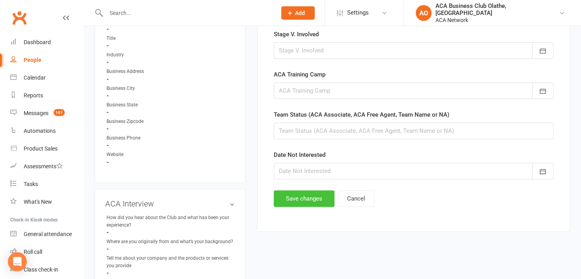
click at [309, 192] on button "Save changes" at bounding box center [304, 199] width 61 height 17
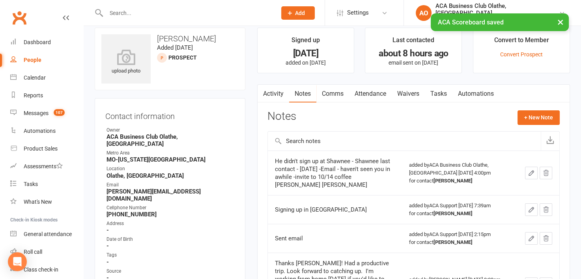
scroll to position [8, 0]
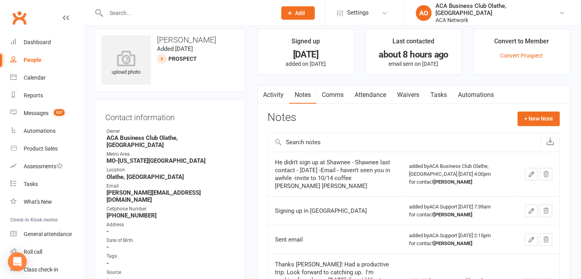
drag, startPoint x: 188, startPoint y: 182, endPoint x: 90, endPoint y: 189, distance: 98.6
copy li "[PERSON_NAME][EMAIL_ADDRESS][DOMAIN_NAME]"
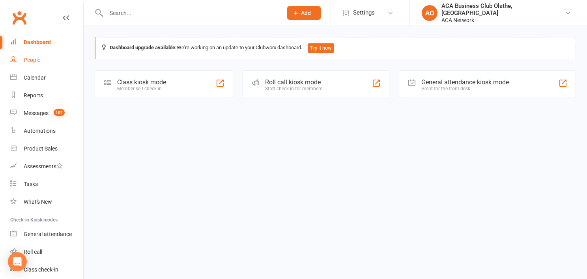
click at [51, 60] on link "People" at bounding box center [46, 60] width 73 height 18
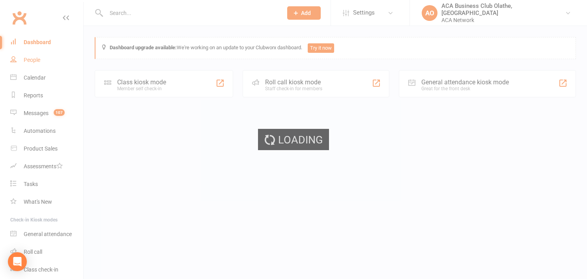
select select "50893"
select select "100"
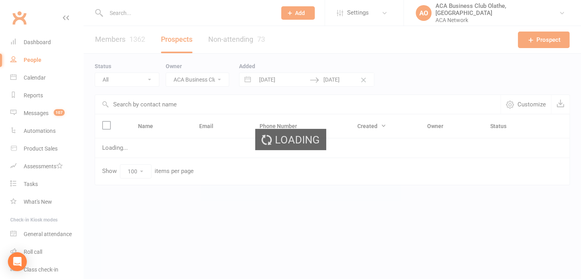
select select "no_prospect_status"
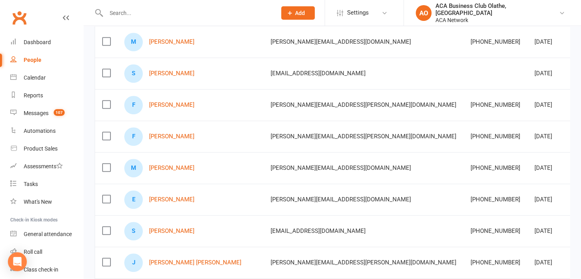
scroll to position [676, 0]
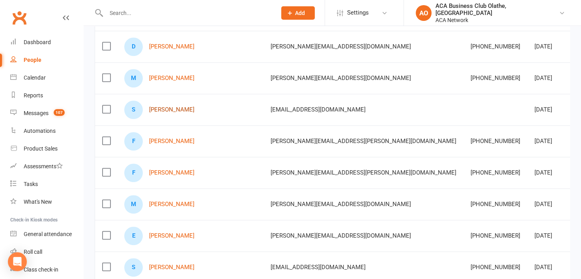
click at [172, 107] on link "[PERSON_NAME]" at bounding box center [171, 110] width 45 height 7
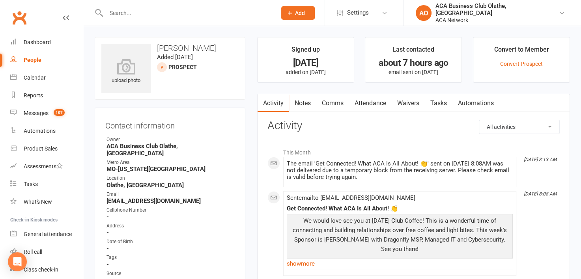
click at [304, 97] on link "Notes" at bounding box center [302, 103] width 27 height 18
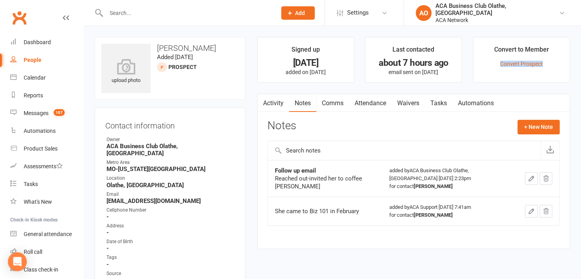
drag, startPoint x: 579, startPoint y: 49, endPoint x: 588, endPoint y: 83, distance: 35.5
drag, startPoint x: 588, startPoint y: 83, endPoint x: 545, endPoint y: 87, distance: 42.8
click at [545, 87] on main "Signed up 7 months ago added on 4 Mar 2025 Last contacted about 7 hours ago ema…" at bounding box center [413, 147] width 325 height 220
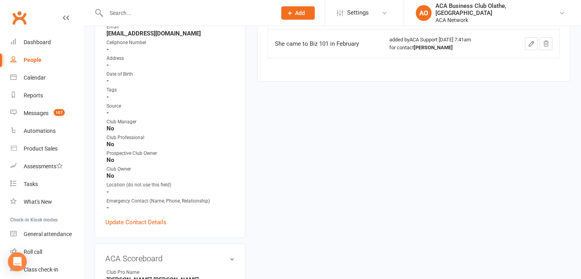
scroll to position [269, 0]
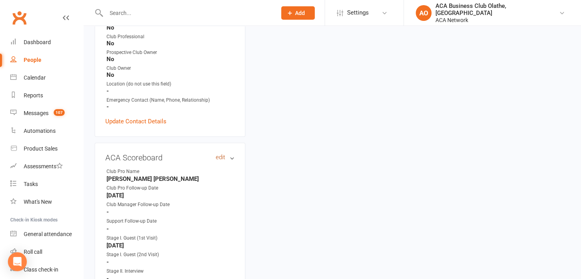
click at [217, 154] on link "edit" at bounding box center [220, 157] width 9 height 7
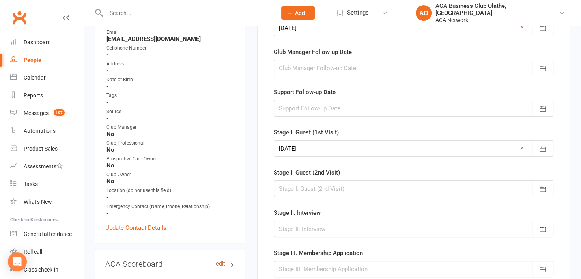
scroll to position [54, 0]
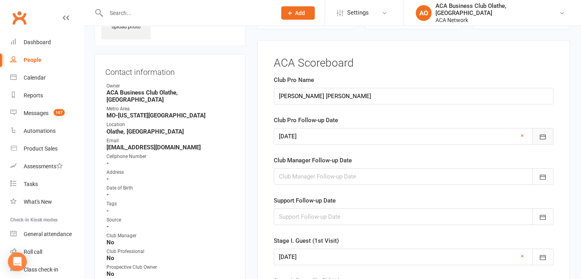
click at [545, 138] on icon "button" at bounding box center [543, 137] width 8 height 8
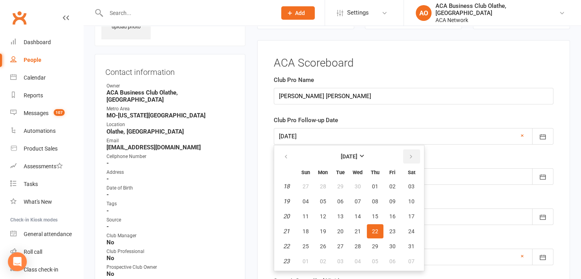
click at [406, 156] on button "button" at bounding box center [411, 157] width 17 height 14
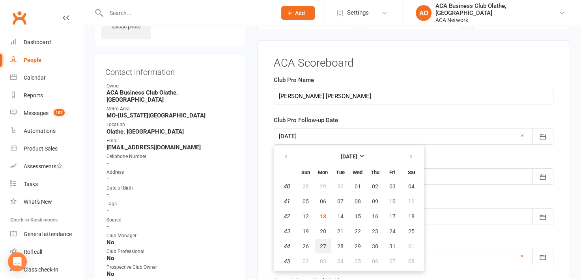
click at [322, 246] on span "27" at bounding box center [323, 247] width 6 height 6
type input "[DATE]"
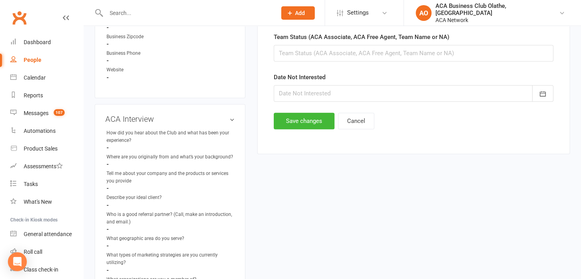
scroll to position [542, 0]
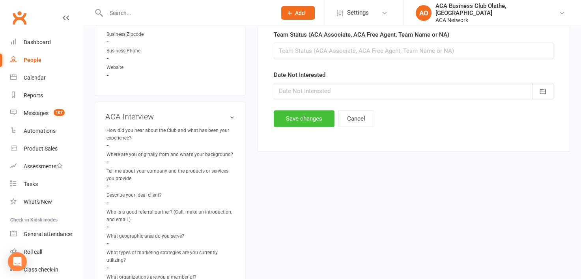
click at [287, 117] on button "Save changes" at bounding box center [304, 119] width 61 height 17
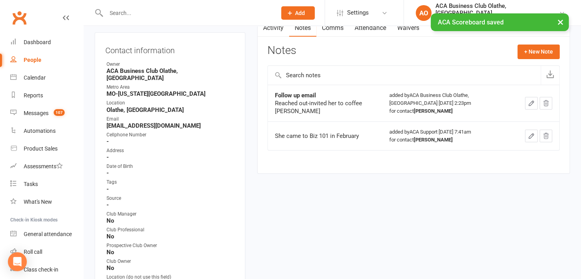
scroll to position [4, 0]
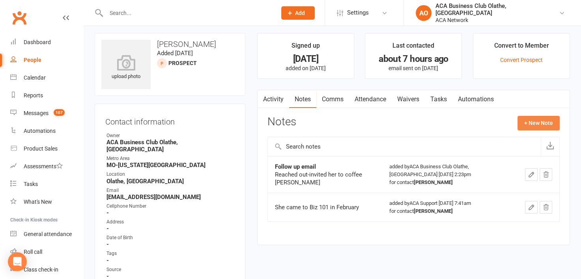
click at [544, 119] on button "+ New Note" at bounding box center [539, 123] width 42 height 14
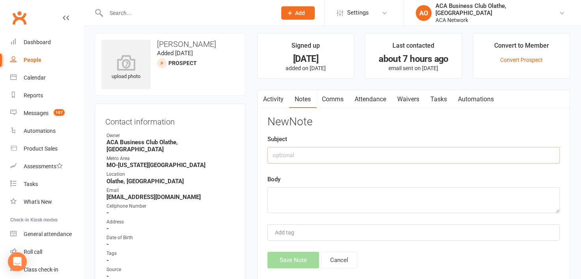
click at [317, 158] on input "text" at bounding box center [414, 155] width 292 height 17
type input "Email"
click at [295, 192] on textarea at bounding box center [414, 200] width 292 height 26
paste textarea "Email - haven't seen you in awhile -invite to 10/14 coffee [PERSON_NAME]"
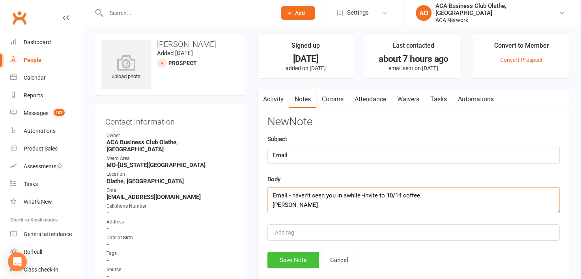
type textarea "Email - haven't seen you in awhile -invite to 10/14 coffee [PERSON_NAME]"
click at [294, 257] on button "Save Note" at bounding box center [294, 260] width 52 height 17
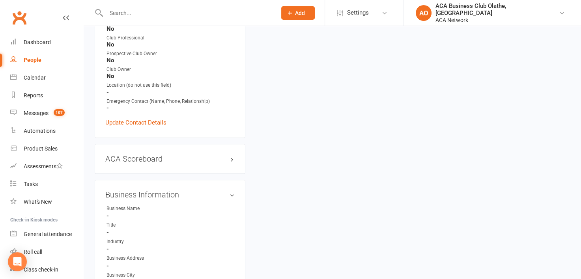
scroll to position [270, 0]
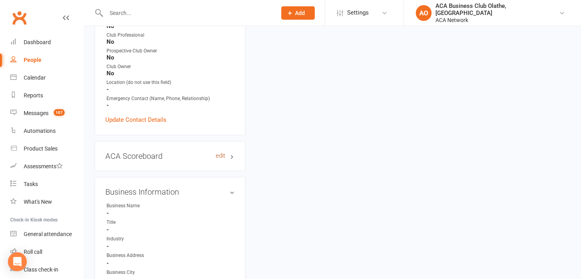
click at [219, 153] on link "edit" at bounding box center [220, 156] width 9 height 7
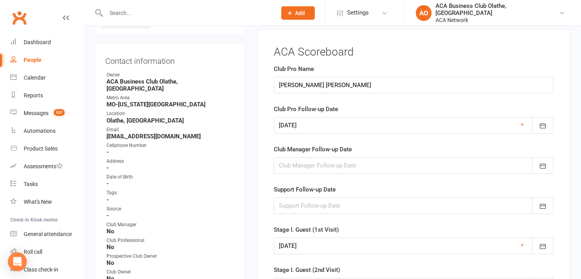
scroll to position [54, 0]
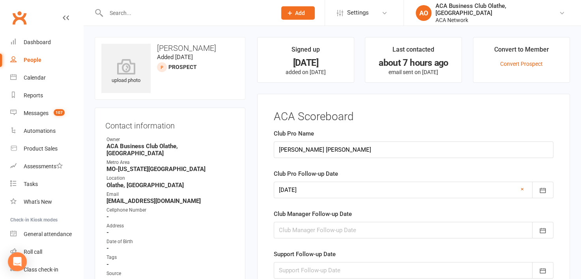
select select "50893"
select select "100"
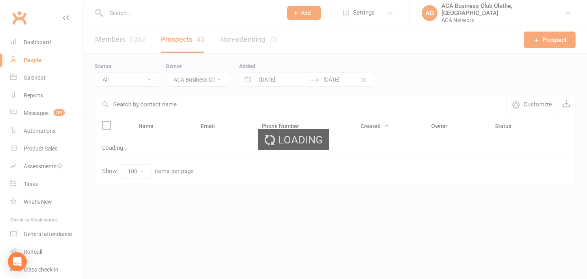
select select "no_prospect_status"
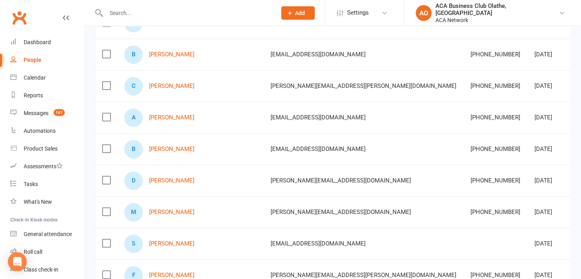
scroll to position [616, 0]
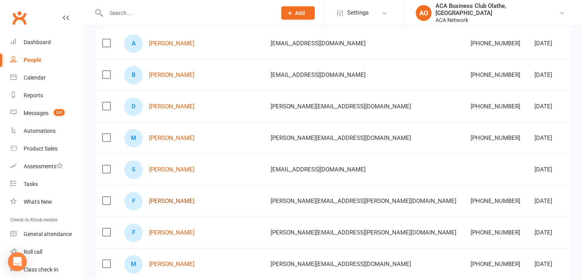
click at [167, 201] on link "[PERSON_NAME]" at bounding box center [171, 201] width 45 height 7
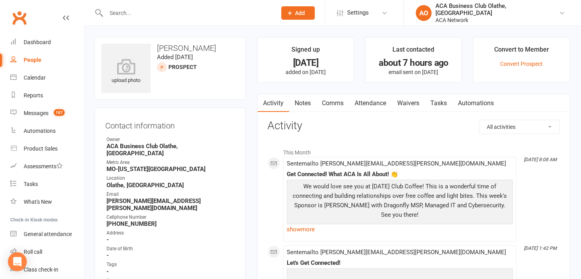
click at [305, 101] on link "Notes" at bounding box center [302, 103] width 27 height 18
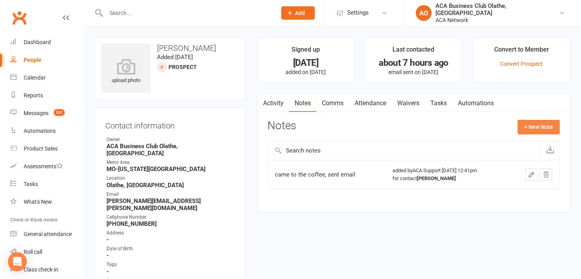
click at [552, 124] on button "+ New Note" at bounding box center [539, 127] width 42 height 14
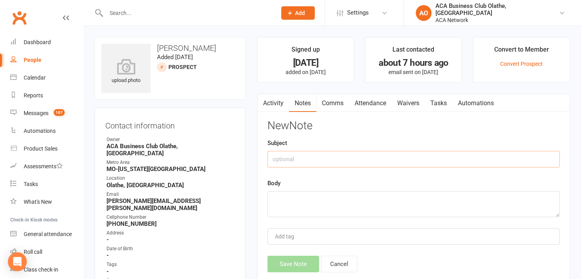
click at [297, 153] on input "text" at bounding box center [414, 159] width 292 height 17
type input "Email"
click at [292, 203] on textarea at bounding box center [414, 204] width 292 height 26
paste textarea "Email - haven't seen you in awhile -invite to 10/14 coffee [PERSON_NAME]"
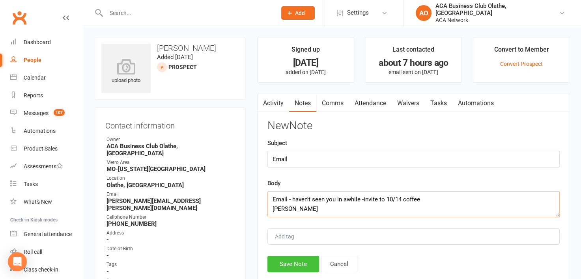
type textarea "Email - haven't seen you in awhile -invite to 10/14 coffee [PERSON_NAME]"
click at [298, 265] on button "Save Note" at bounding box center [294, 264] width 52 height 17
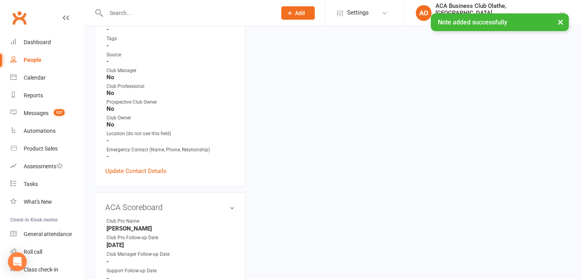
scroll to position [230, 0]
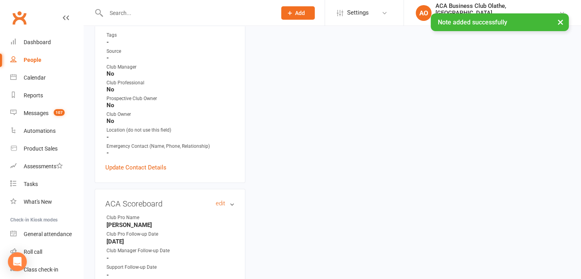
click at [215, 200] on h3 "ACA Scoreboard edit" at bounding box center [169, 204] width 129 height 9
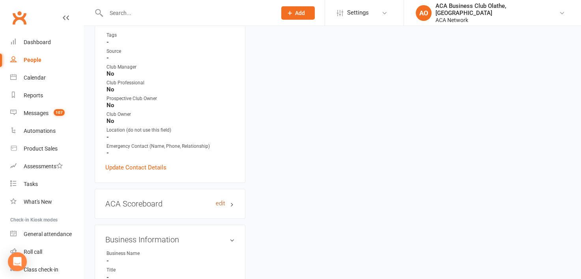
click at [216, 201] on link "edit" at bounding box center [220, 204] width 9 height 7
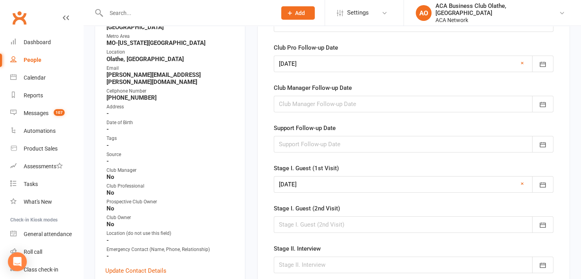
scroll to position [54, 0]
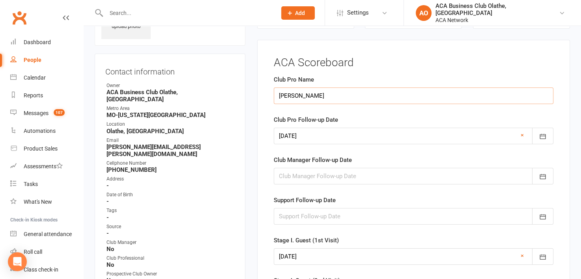
drag, startPoint x: 359, startPoint y: 92, endPoint x: 270, endPoint y: 95, distance: 89.6
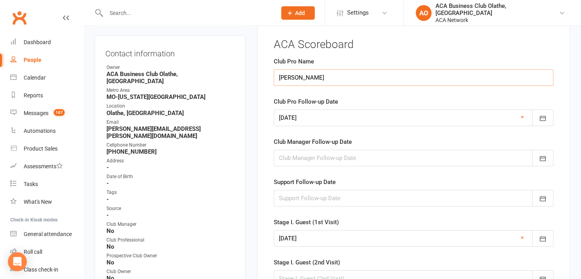
scroll to position [51, 0]
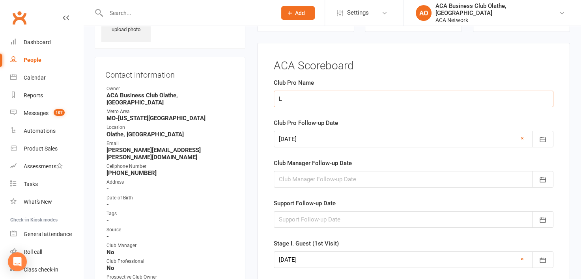
type input "[PERSON_NAME] [PERSON_NAME]"
click at [545, 140] on icon "button" at bounding box center [543, 139] width 6 height 5
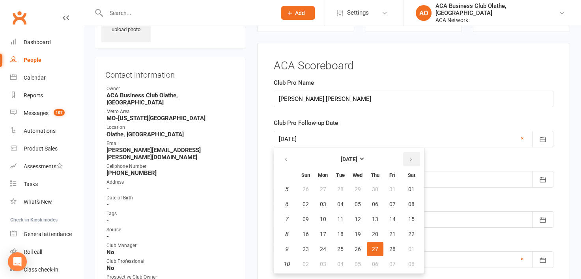
click at [407, 153] on button "button" at bounding box center [411, 159] width 17 height 14
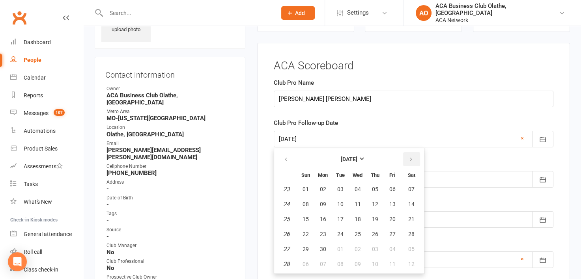
click at [407, 153] on button "button" at bounding box center [411, 159] width 17 height 14
click at [320, 250] on span "27" at bounding box center [323, 249] width 6 height 6
type input "[DATE]"
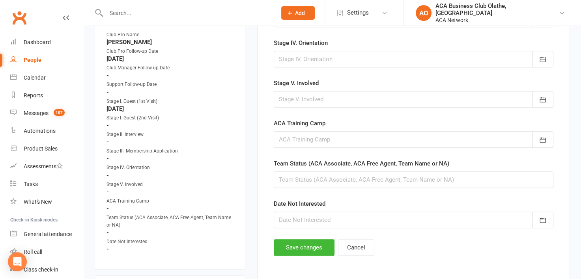
scroll to position [432, 0]
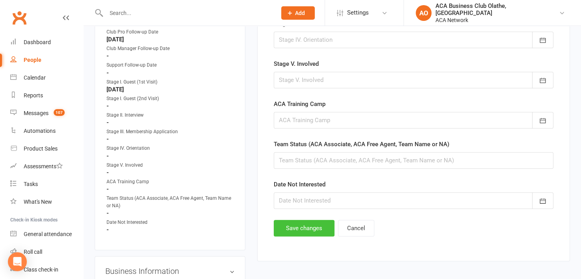
click at [292, 226] on button "Save changes" at bounding box center [304, 228] width 61 height 17
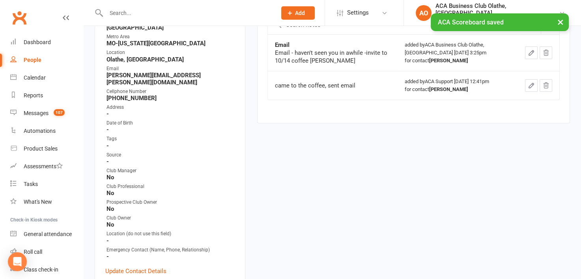
scroll to position [0, 0]
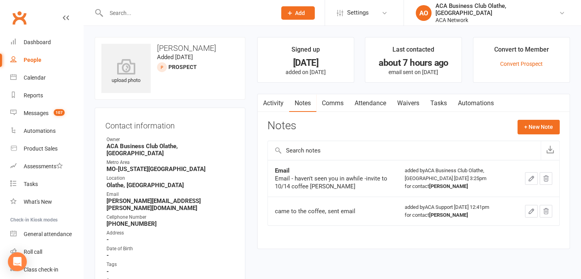
select select "50893"
select select "100"
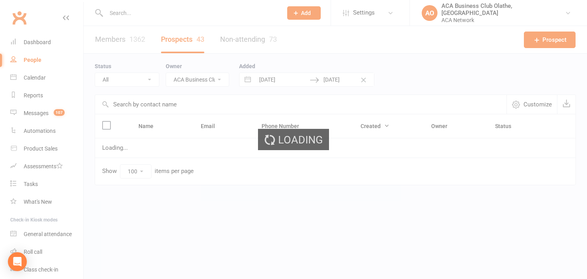
select select "no_prospect_status"
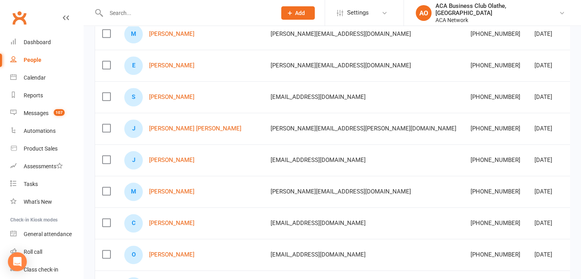
scroll to position [854, 0]
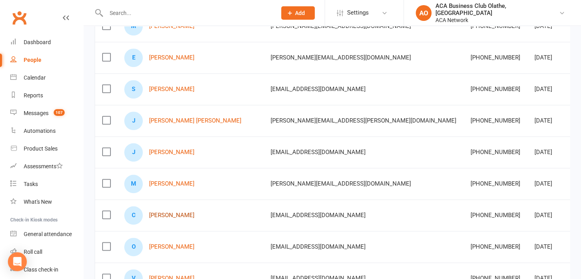
click at [159, 212] on link "[PERSON_NAME]" at bounding box center [171, 215] width 45 height 7
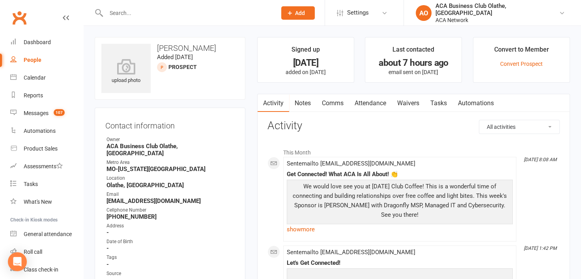
click at [299, 99] on link "Notes" at bounding box center [302, 103] width 27 height 18
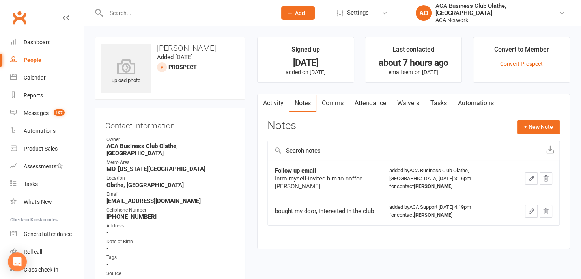
click at [550, 121] on button "+ New Note" at bounding box center [539, 127] width 42 height 14
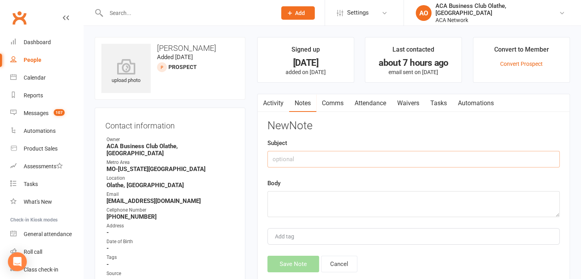
click at [324, 157] on input "text" at bounding box center [414, 159] width 292 height 17
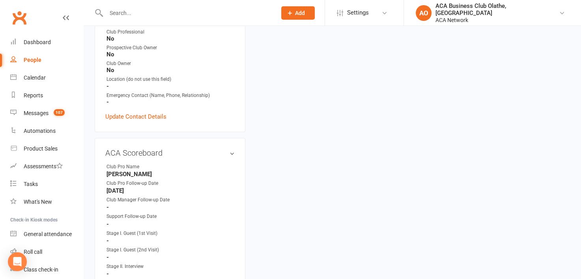
scroll to position [248, 0]
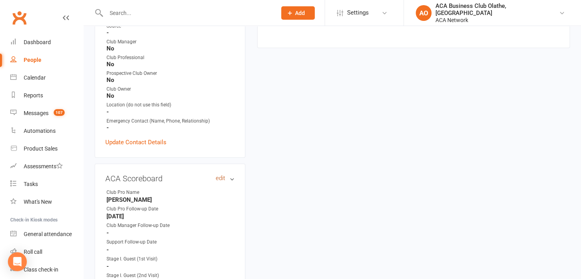
click at [217, 175] on link "edit" at bounding box center [220, 178] width 9 height 7
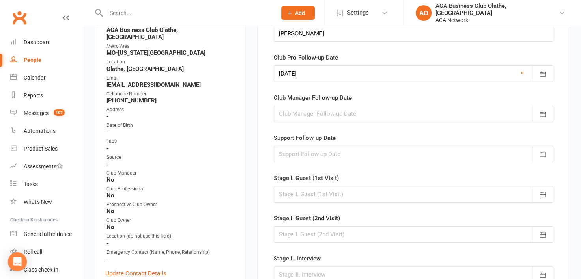
scroll to position [54, 0]
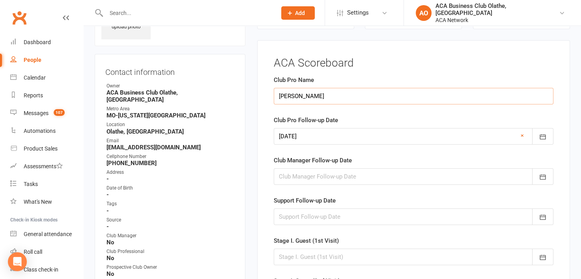
drag, startPoint x: 366, startPoint y: 97, endPoint x: 249, endPoint y: 94, distance: 116.5
type input "[PERSON_NAME] [PERSON_NAME]"
type input "25 Feb 2025"
click at [546, 137] on icon "button" at bounding box center [543, 137] width 8 height 8
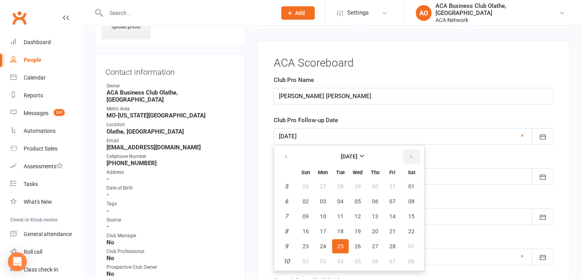
click at [412, 154] on button "button" at bounding box center [411, 157] width 17 height 14
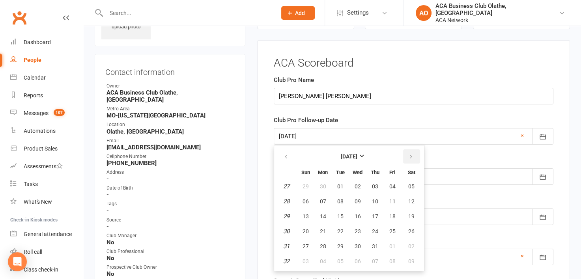
click at [412, 154] on button "button" at bounding box center [411, 157] width 17 height 14
click at [322, 244] on span "27" at bounding box center [323, 247] width 6 height 6
type input "[DATE]"
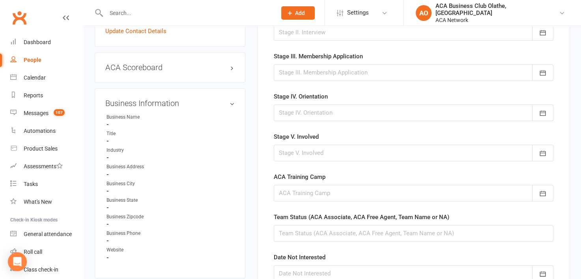
scroll to position [414, 0]
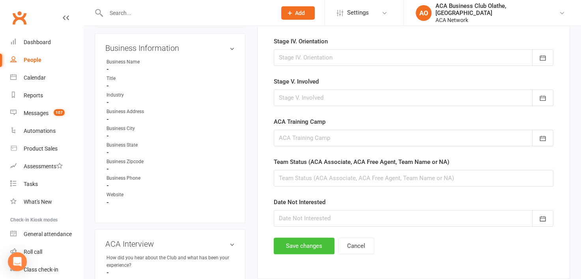
click at [310, 243] on button "Save changes" at bounding box center [304, 246] width 61 height 17
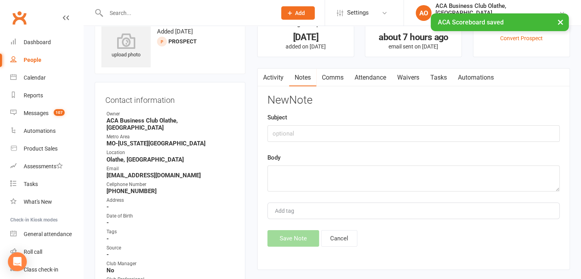
scroll to position [0, 0]
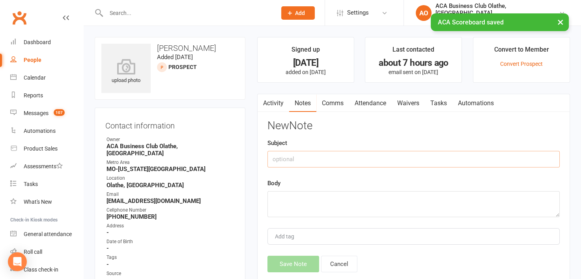
click at [288, 157] on input "text" at bounding box center [414, 159] width 292 height 17
type input "Email"
click at [285, 193] on textarea at bounding box center [414, 204] width 292 height 26
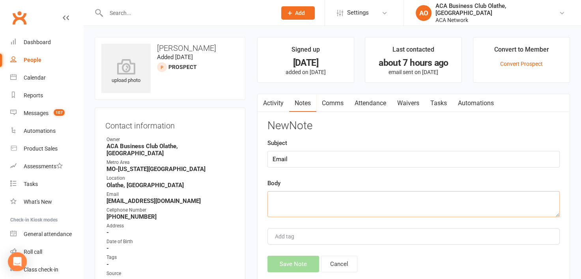
paste textarea "Email - haven't seen you in awhile -invite to 10/14 coffee [PERSON_NAME]"
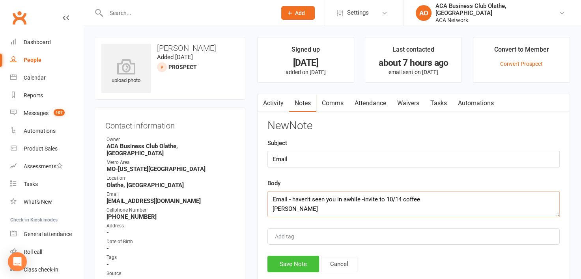
type textarea "Email - haven't seen you in awhile -invite to 10/14 coffee [PERSON_NAME]"
click at [294, 262] on button "Save Note" at bounding box center [294, 264] width 52 height 17
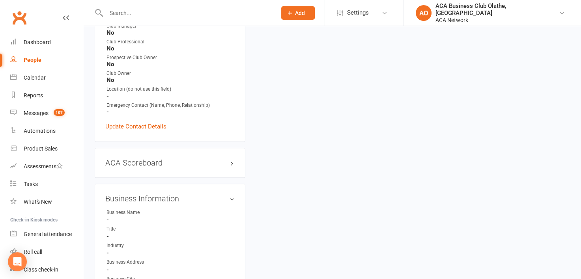
scroll to position [272, 0]
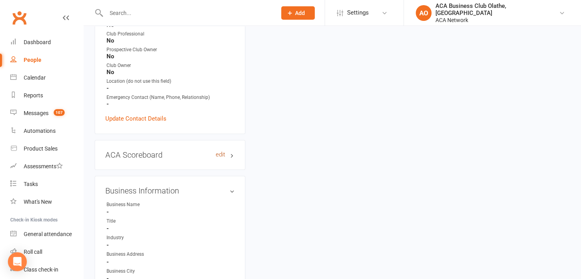
click at [224, 152] on link "edit" at bounding box center [220, 155] width 9 height 7
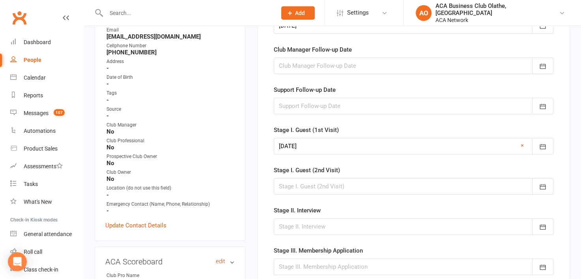
scroll to position [54, 0]
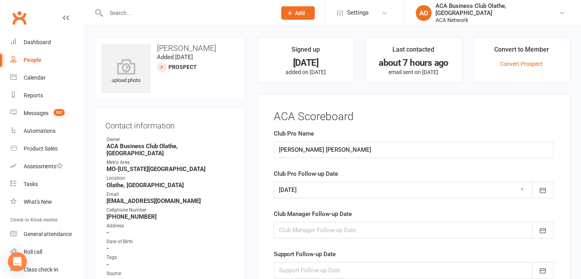
select select "50893"
select select "100"
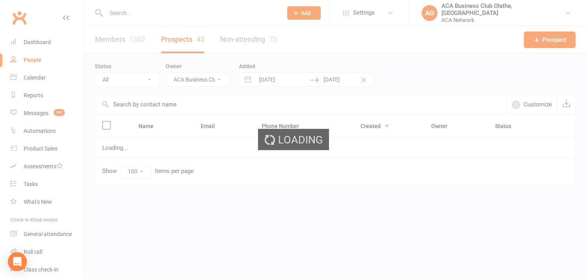
select select "no_prospect_status"
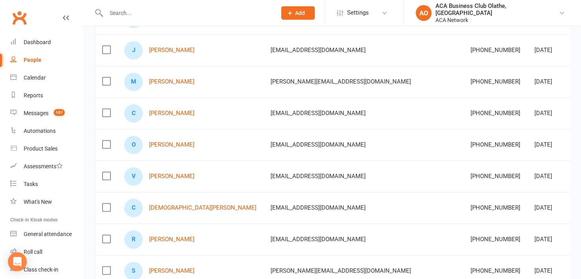
scroll to position [971, 0]
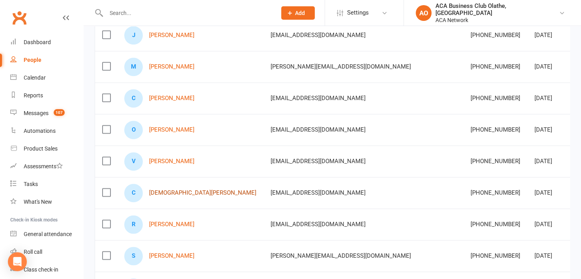
click at [175, 190] on link "[DEMOGRAPHIC_DATA][PERSON_NAME]" at bounding box center [202, 193] width 107 height 7
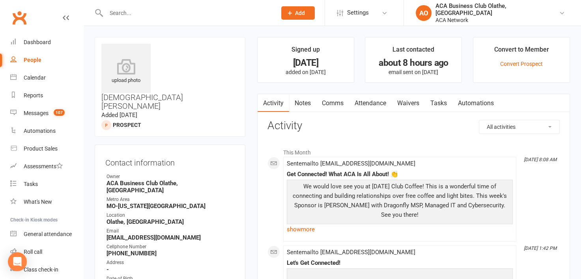
click at [304, 100] on link "Notes" at bounding box center [302, 103] width 27 height 18
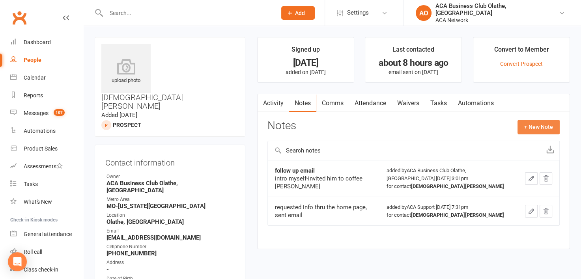
click at [547, 127] on button "+ New Note" at bounding box center [539, 127] width 42 height 14
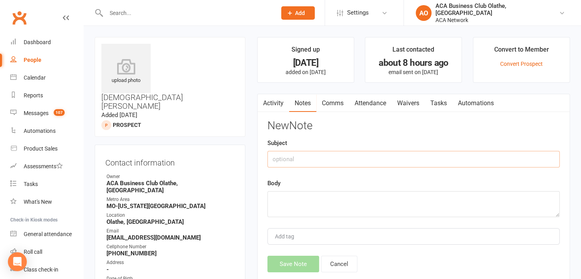
click at [308, 156] on input "text" at bounding box center [414, 159] width 292 height 17
type input "Email"
click at [275, 197] on textarea at bounding box center [414, 204] width 292 height 26
paste textarea "Email - haven't seen you in awhile -invite to coffee Laura"
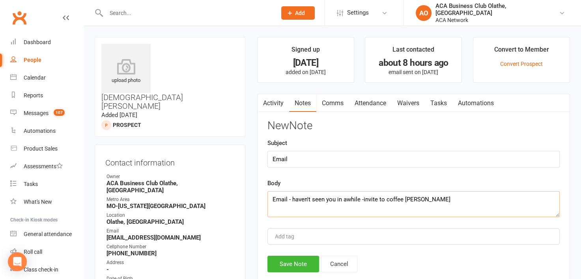
click at [403, 198] on textarea "Email - haven't seen you in awhile -invite to coffee Laura" at bounding box center [414, 204] width 292 height 26
drag, startPoint x: 305, startPoint y: 210, endPoint x: 259, endPoint y: 198, distance: 47.5
click at [259, 198] on div "Activity Notes Comms Attendance Waivers Tasks Automations Notes + New Note foll…" at bounding box center [413, 195] width 313 height 202
type textarea "Email - haven't seen you in awhile -invite to coffee Laura"
click at [300, 261] on button "Save Note" at bounding box center [294, 264] width 52 height 17
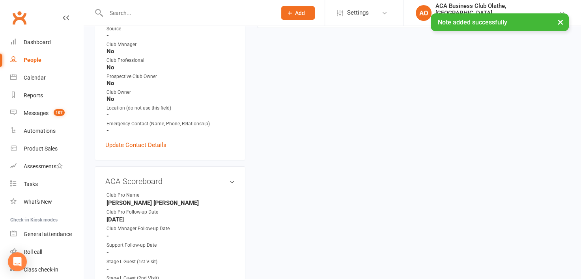
scroll to position [283, 0]
click at [222, 176] on link "edit" at bounding box center [220, 179] width 9 height 7
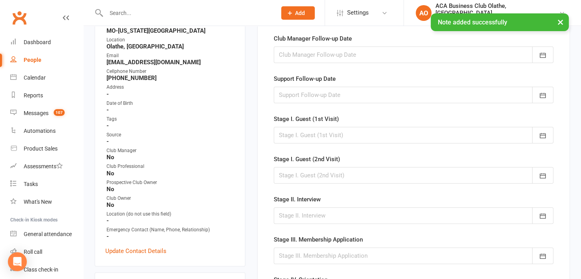
scroll to position [54, 0]
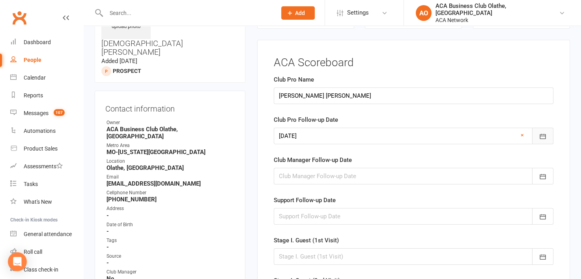
click at [545, 133] on icon "button" at bounding box center [543, 137] width 8 height 8
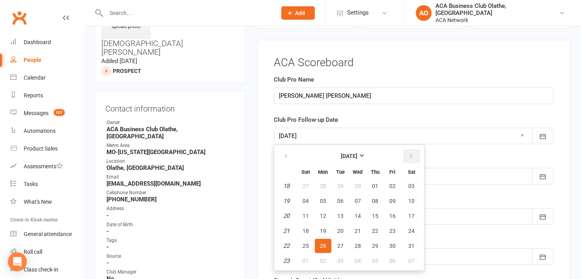
click at [410, 152] on button "button" at bounding box center [411, 156] width 17 height 14
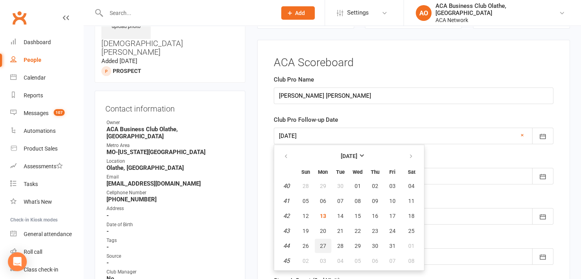
click at [321, 244] on span "27" at bounding box center [323, 246] width 6 height 6
type input "[DATE]"
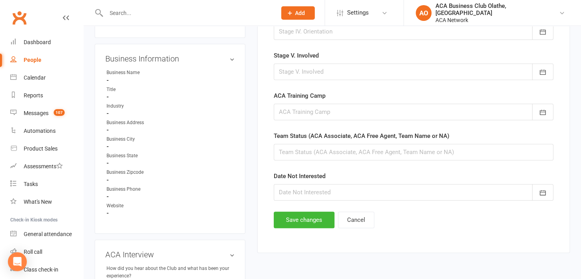
scroll to position [464, 0]
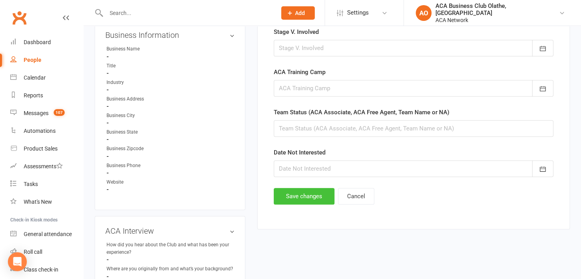
click at [302, 194] on button "Save changes" at bounding box center [304, 196] width 61 height 17
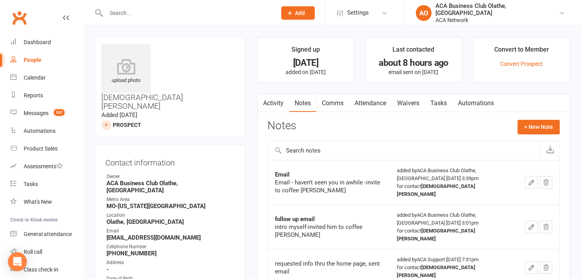
select select "50893"
select select "100"
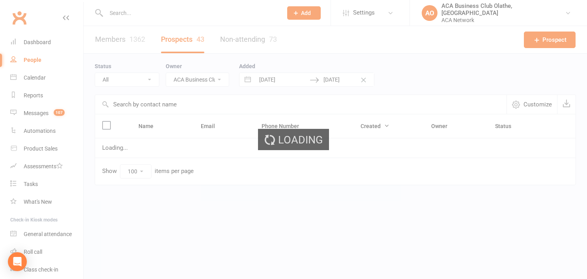
select select "no_prospect_status"
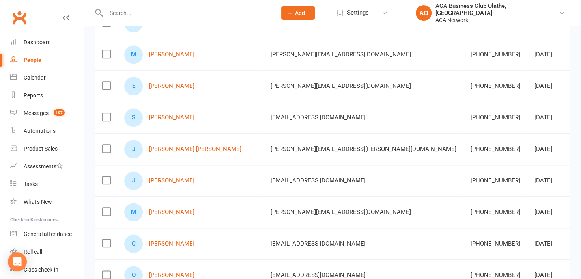
scroll to position [924, 0]
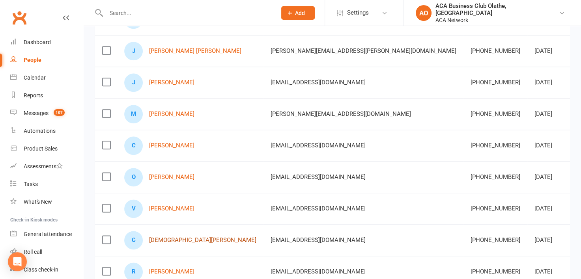
click at [184, 237] on link "[DEMOGRAPHIC_DATA][PERSON_NAME]" at bounding box center [202, 240] width 107 height 7
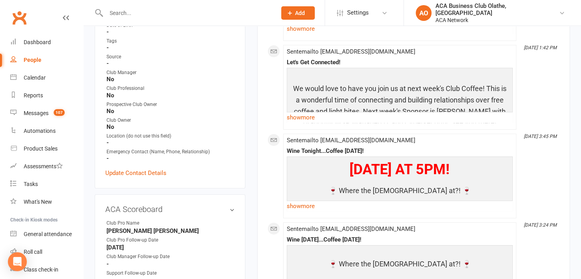
scroll to position [263, 0]
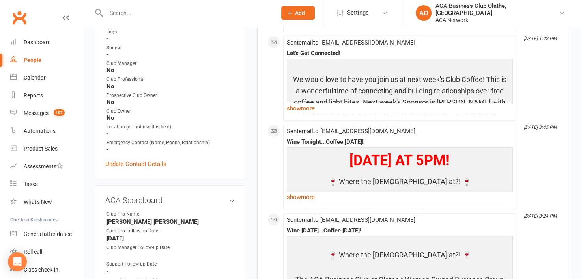
select select "50893"
select select "100"
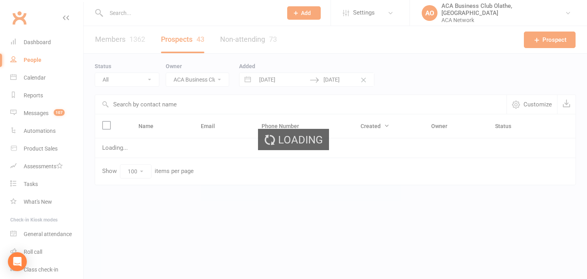
select select "no_prospect_status"
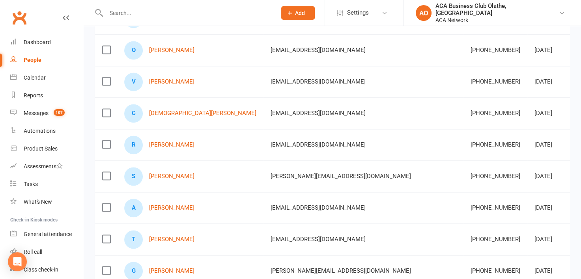
scroll to position [1070, 0]
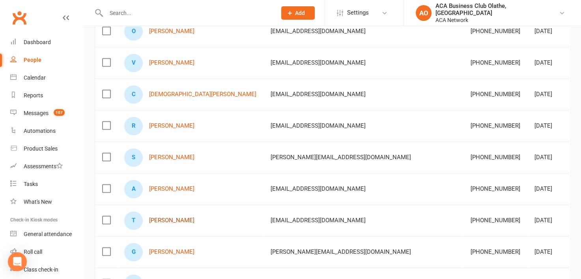
click at [162, 217] on link "[PERSON_NAME]" at bounding box center [171, 220] width 45 height 7
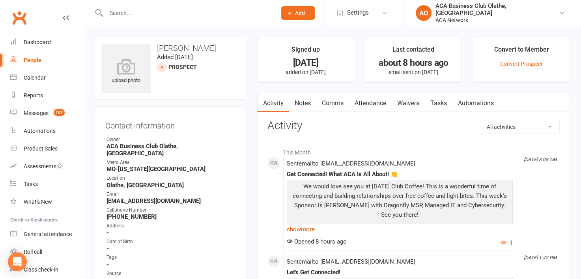
click at [307, 107] on link "Notes" at bounding box center [302, 103] width 27 height 18
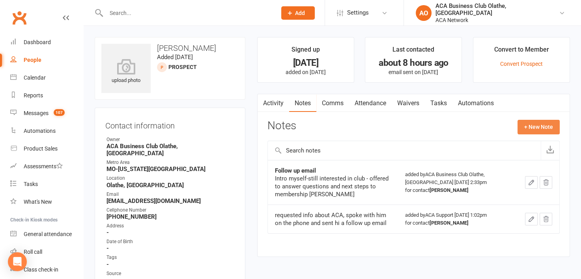
click at [557, 123] on button "+ New Note" at bounding box center [539, 127] width 42 height 14
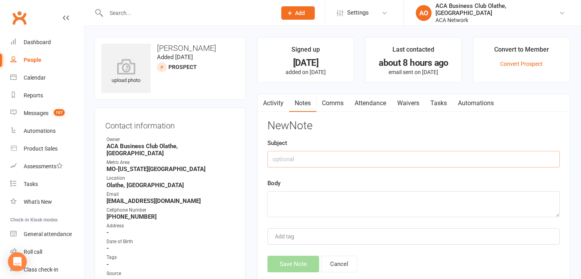
click at [321, 157] on input "text" at bounding box center [414, 159] width 292 height 17
type input "Email"
click at [292, 196] on textarea at bounding box center [414, 204] width 292 height 26
paste textarea "Email - haven't seen you in awhile -invite to coffee Laura"
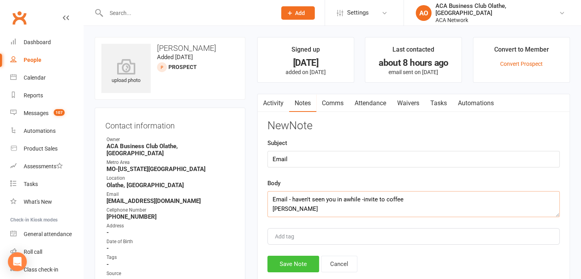
type textarea "Email - haven't seen you in awhile -invite to coffee Laura"
click at [297, 262] on button "Save Note" at bounding box center [294, 264] width 52 height 17
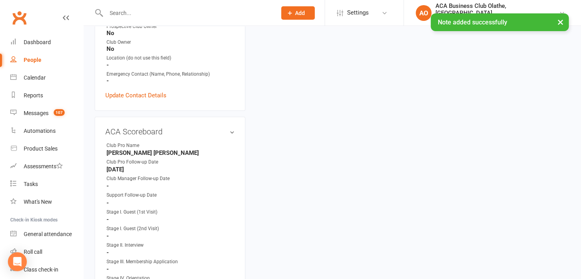
scroll to position [305, 0]
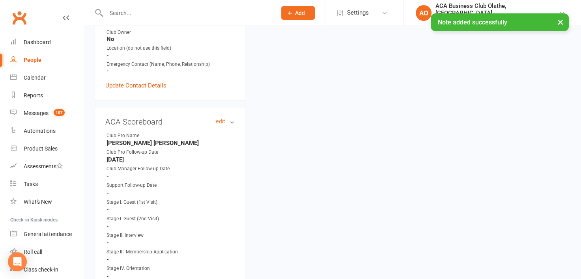
click at [213, 118] on h3 "ACA Scoreboard edit" at bounding box center [169, 122] width 129 height 9
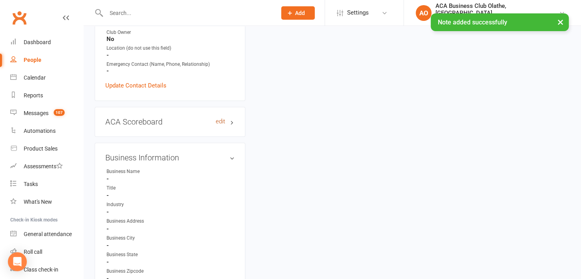
click at [217, 118] on link "edit" at bounding box center [220, 121] width 9 height 7
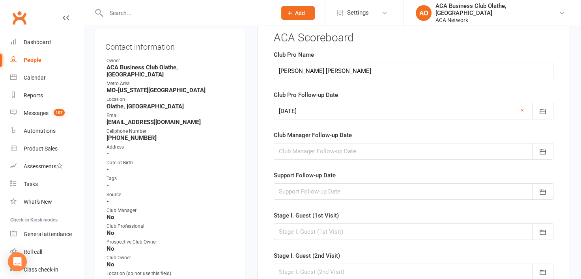
scroll to position [54, 0]
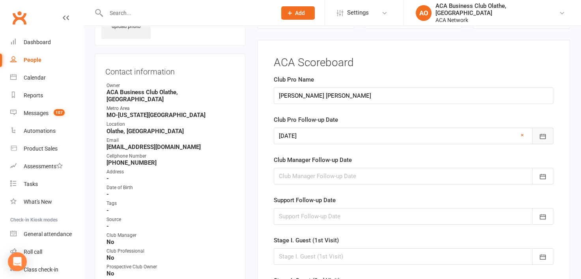
click at [546, 133] on icon "button" at bounding box center [543, 137] width 8 height 8
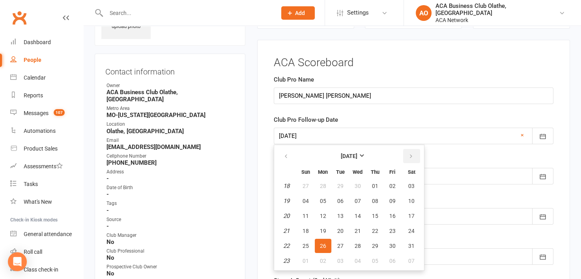
click at [413, 152] on button "button" at bounding box center [411, 156] width 17 height 14
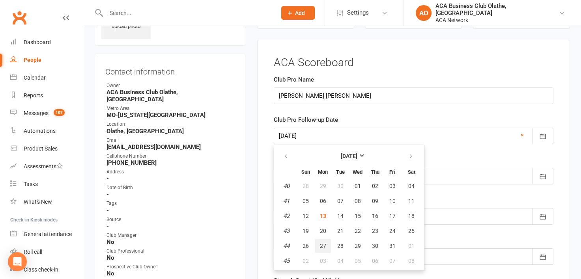
click at [327, 241] on button "27" at bounding box center [323, 246] width 17 height 14
type input "[DATE]"
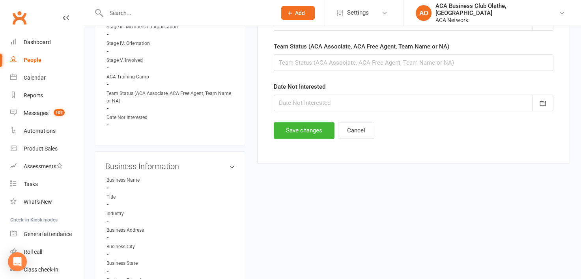
scroll to position [543, 0]
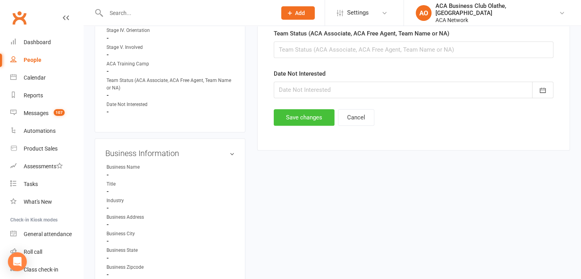
click at [302, 112] on button "Save changes" at bounding box center [304, 117] width 61 height 17
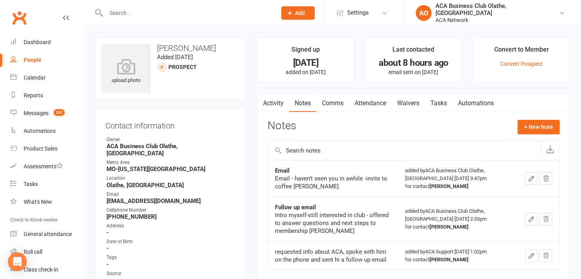
select select "50893"
select select "100"
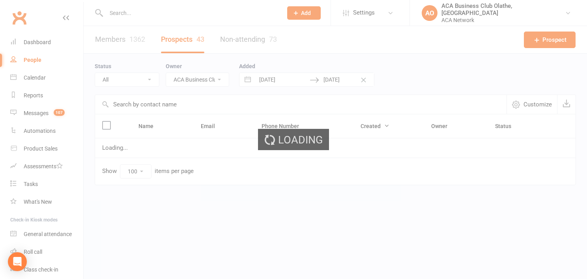
select select "no_prospect_status"
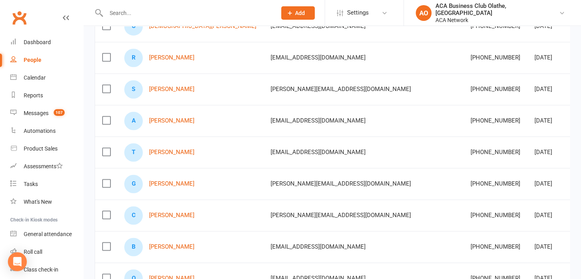
scroll to position [1112, 0]
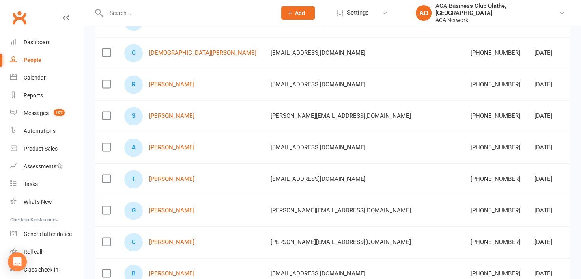
click at [167, 202] on div "G Garrett Kalm" at bounding box center [190, 211] width 132 height 19
click at [169, 208] on link "[PERSON_NAME]" at bounding box center [171, 211] width 45 height 7
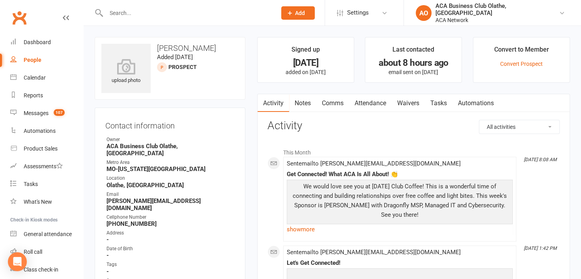
click at [182, 11] on input "text" at bounding box center [187, 12] width 167 height 11
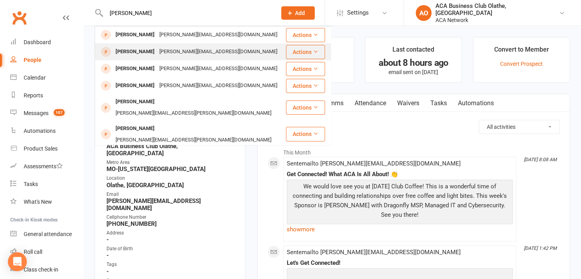
type input "garrett kalm"
click at [172, 51] on div "[PERSON_NAME][EMAIL_ADDRESS][DOMAIN_NAME]" at bounding box center [218, 51] width 123 height 11
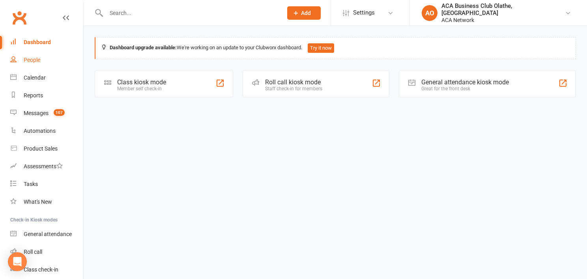
click at [43, 58] on link "People" at bounding box center [46, 60] width 73 height 18
select select "50893"
select select "100"
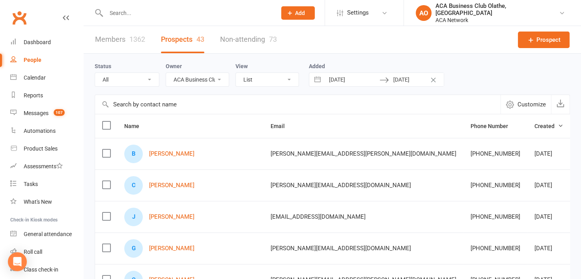
select select "no_prospect_status"
click at [433, 82] on icon "Clear Dates" at bounding box center [434, 80] width 6 height 5
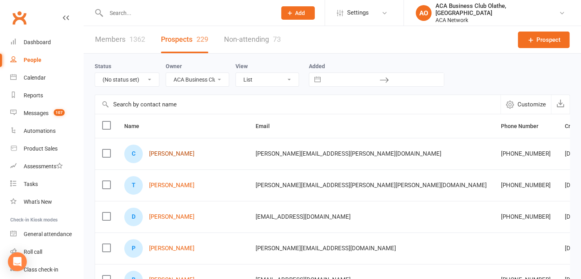
click at [155, 153] on link "[PERSON_NAME]" at bounding box center [171, 154] width 45 height 7
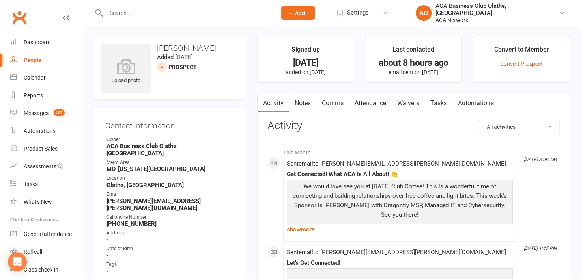
click at [300, 103] on link "Notes" at bounding box center [302, 103] width 27 height 18
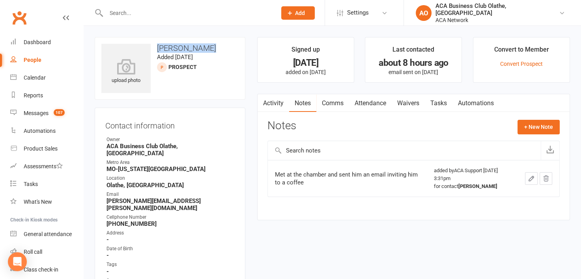
drag, startPoint x: 207, startPoint y: 47, endPoint x: 155, endPoint y: 44, distance: 52.6
click at [155, 44] on h3 "[PERSON_NAME]" at bounding box center [169, 48] width 137 height 9
copy h3 "[PERSON_NAME]"
select select "50893"
select select "100"
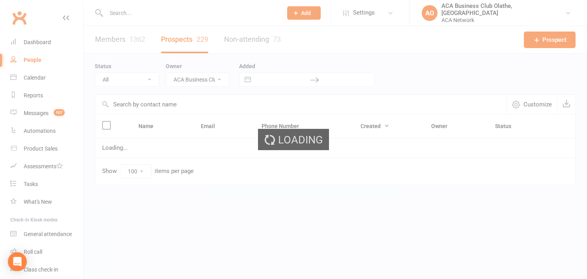
select select "no_prospect_status"
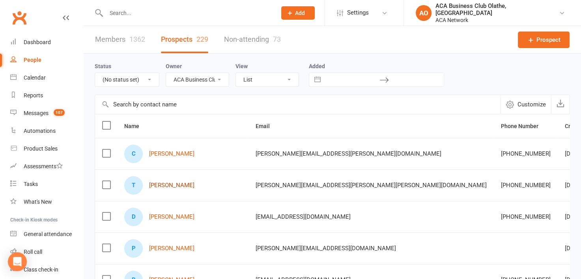
click at [167, 187] on link "[PERSON_NAME]" at bounding box center [171, 185] width 45 height 7
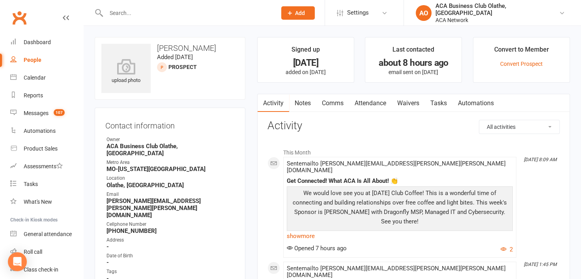
click at [306, 103] on link "Notes" at bounding box center [302, 103] width 27 height 18
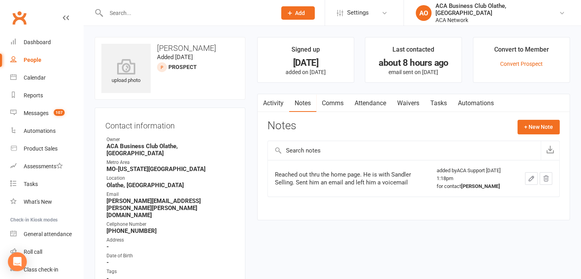
drag, startPoint x: 227, startPoint y: 47, endPoint x: 154, endPoint y: 47, distance: 73.4
click at [154, 47] on h3 "[PERSON_NAME]" at bounding box center [169, 48] width 137 height 9
copy h3 "[PERSON_NAME]"
drag, startPoint x: 193, startPoint y: 195, endPoint x: 103, endPoint y: 196, distance: 90.8
click at [103, 196] on div "Contact information Owner ACA Business Club [GEOGRAPHIC_DATA], [GEOGRAPHIC_DATA…" at bounding box center [170, 264] width 151 height 312
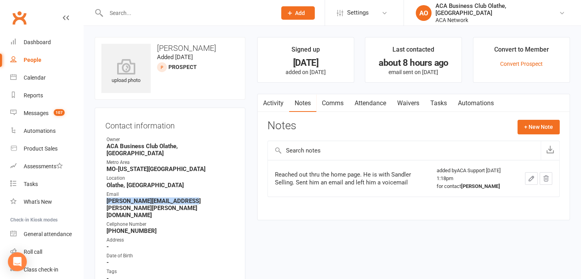
copy strong "[PERSON_NAME][EMAIL_ADDRESS][PERSON_NAME][PERSON_NAME][DOMAIN_NAME]"
click at [536, 124] on button "+ New Note" at bounding box center [539, 127] width 42 height 14
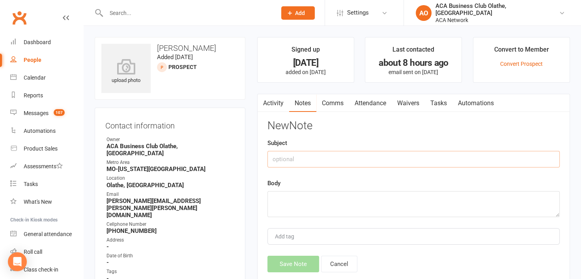
click at [321, 159] on input "text" at bounding box center [414, 159] width 292 height 17
type input "Email"
click at [282, 196] on textarea at bounding box center [414, 204] width 292 height 26
type textarea "R"
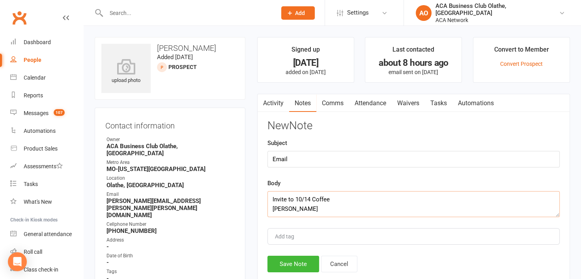
drag, startPoint x: 298, startPoint y: 210, endPoint x: 267, endPoint y: 199, distance: 32.6
click at [268, 199] on textarea "Invite to 10/14 Coffee [PERSON_NAME]" at bounding box center [414, 204] width 292 height 26
type textarea "Invite to 10/14 Coffee [PERSON_NAME]"
click at [294, 261] on button "Save Note" at bounding box center [294, 264] width 52 height 17
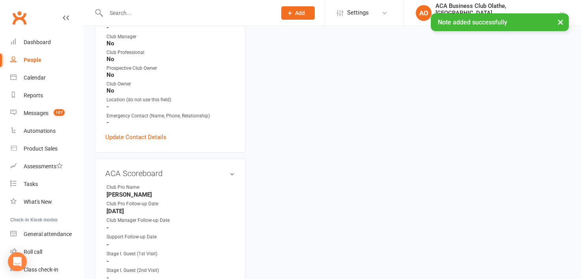
scroll to position [279, 0]
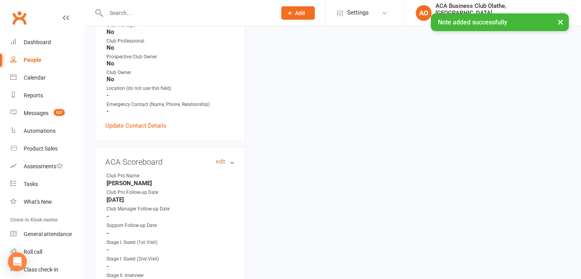
click at [222, 159] on link "edit" at bounding box center [220, 162] width 9 height 7
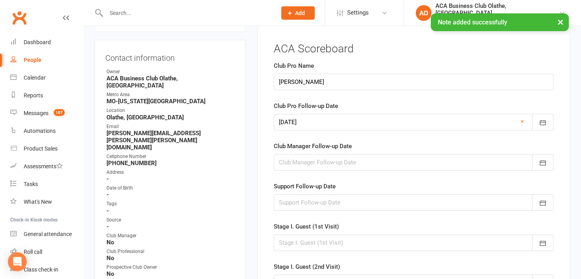
scroll to position [54, 0]
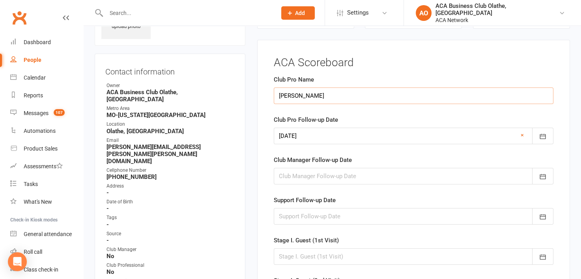
drag, startPoint x: 340, startPoint y: 95, endPoint x: 261, endPoint y: 95, distance: 78.9
type input "[PERSON_NAME] [PERSON_NAME]"
type input "[DATE]"
click at [544, 137] on icon "button" at bounding box center [543, 137] width 8 height 8
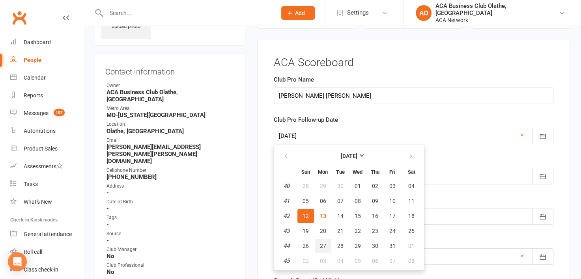
click at [324, 240] on button "27" at bounding box center [323, 246] width 17 height 14
type input "[DATE]"
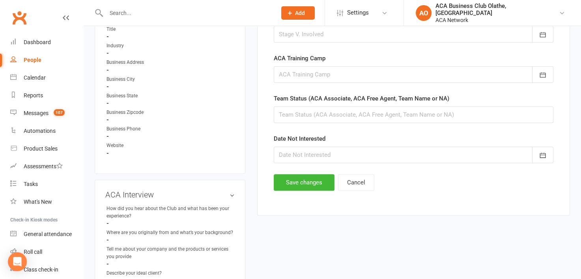
scroll to position [491, 0]
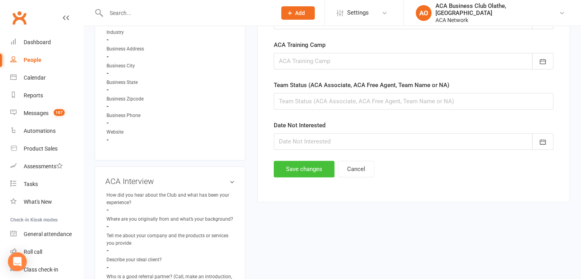
click at [281, 164] on button "Save changes" at bounding box center [304, 169] width 61 height 17
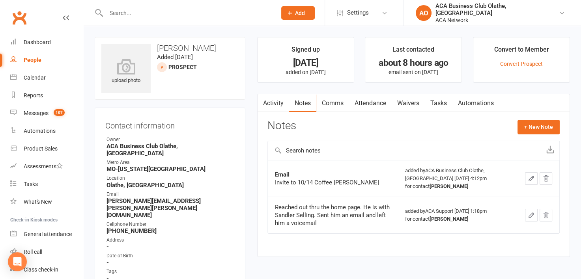
select select "50893"
select select "100"
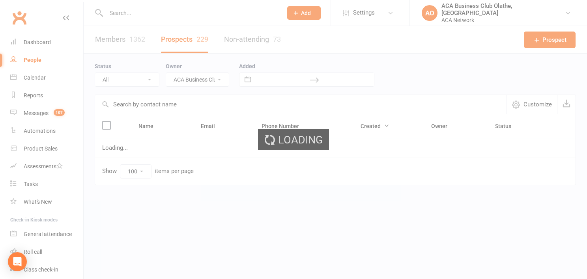
select select "no_prospect_status"
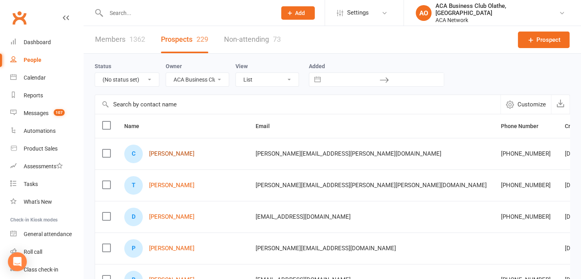
click at [167, 152] on link "[PERSON_NAME]" at bounding box center [171, 154] width 45 height 7
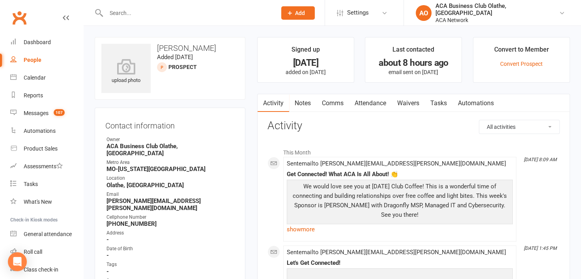
click at [302, 103] on link "Notes" at bounding box center [302, 103] width 27 height 18
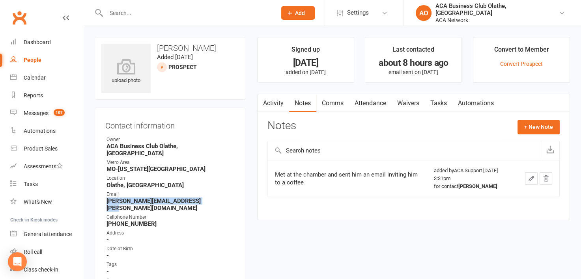
drag, startPoint x: 203, startPoint y: 193, endPoint x: 91, endPoint y: 197, distance: 112.6
copy strong "[PERSON_NAME][EMAIL_ADDRESS][PERSON_NAME][DOMAIN_NAME]"
click at [548, 126] on button "+ New Note" at bounding box center [539, 127] width 42 height 14
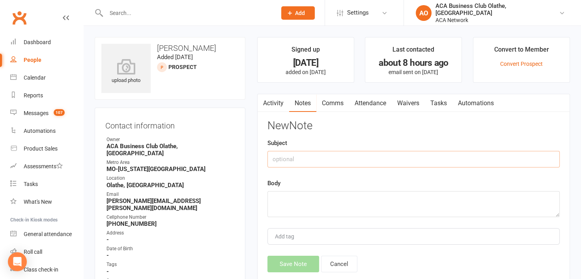
click at [283, 155] on input "text" at bounding box center [414, 159] width 292 height 17
type input "Email"
click at [282, 193] on textarea at bounding box center [414, 204] width 292 height 26
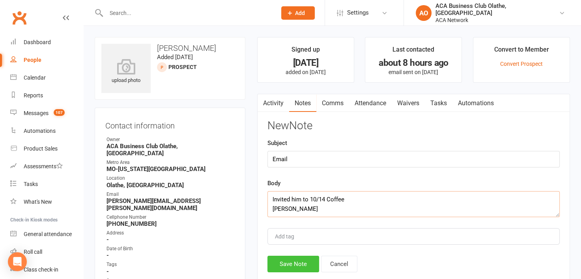
type textarea "Invited him to 10/14 Coffee Laura"
click at [306, 259] on button "Save Note" at bounding box center [294, 264] width 52 height 17
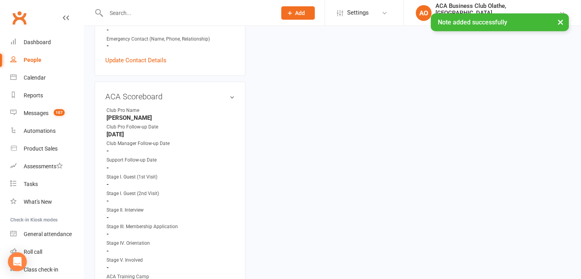
scroll to position [355, 0]
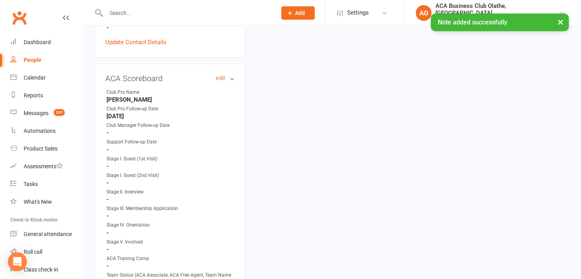
click at [221, 75] on link "edit" at bounding box center [220, 78] width 9 height 7
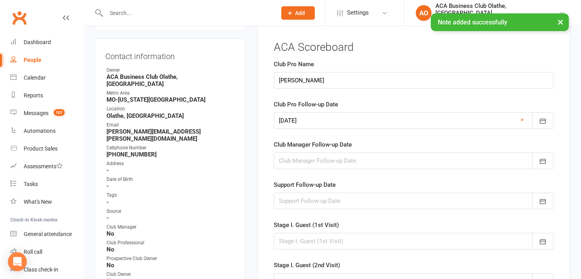
scroll to position [54, 0]
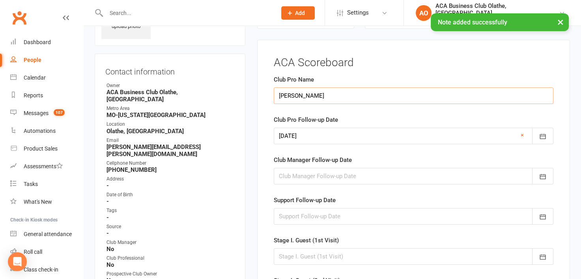
drag, startPoint x: 349, startPoint y: 99, endPoint x: 259, endPoint y: 94, distance: 89.8
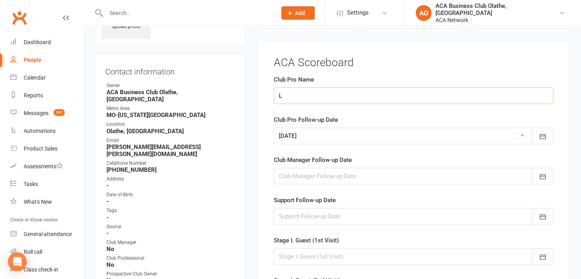
type input "[PERSON_NAME] [PERSON_NAME]"
type input "07 Feb 2025"
click at [547, 136] on icon "button" at bounding box center [543, 137] width 8 height 8
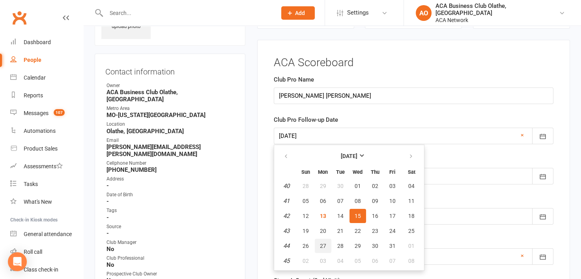
click at [323, 243] on span "27" at bounding box center [323, 246] width 6 height 6
type input "27 Oct 2025"
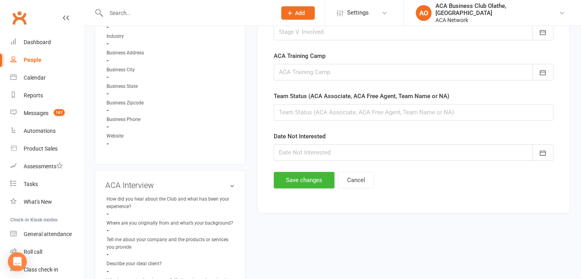
scroll to position [526, 0]
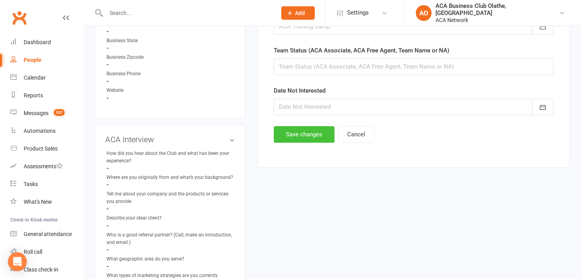
click at [309, 134] on button "Save changes" at bounding box center [304, 134] width 61 height 17
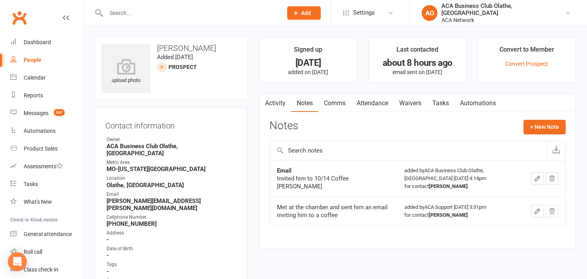
select select "50893"
select select "100"
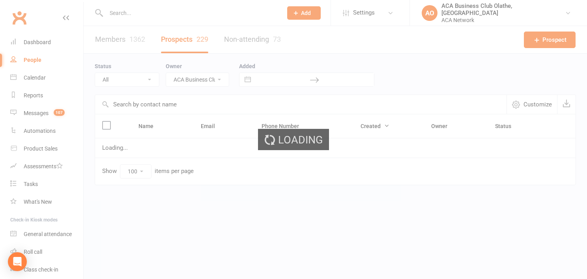
select select "no_prospect_status"
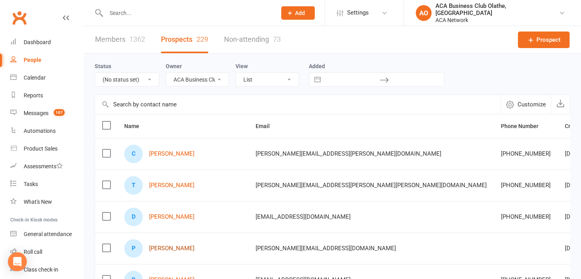
click at [174, 246] on link "[PERSON_NAME]" at bounding box center [171, 249] width 45 height 7
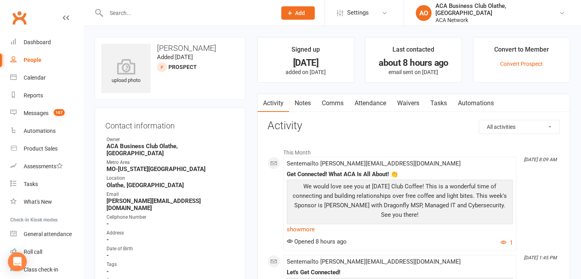
click at [306, 103] on link "Notes" at bounding box center [302, 103] width 27 height 18
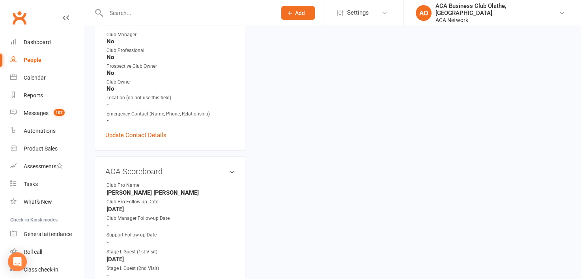
scroll to position [279, 0]
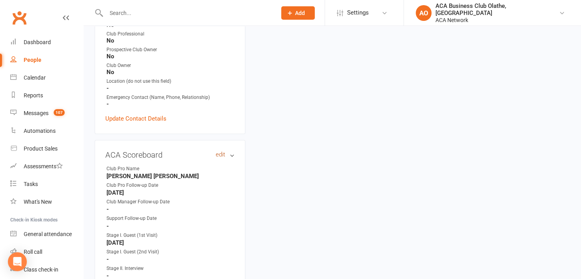
click at [217, 152] on link "edit" at bounding box center [220, 155] width 9 height 7
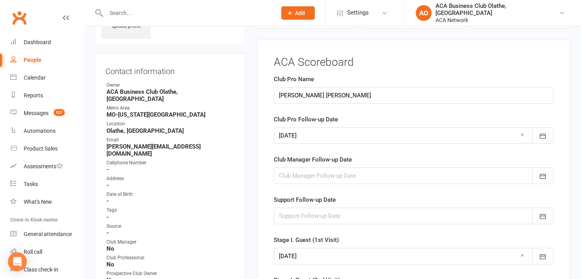
scroll to position [54, 0]
click at [545, 135] on icon "button" at bounding box center [543, 136] width 6 height 5
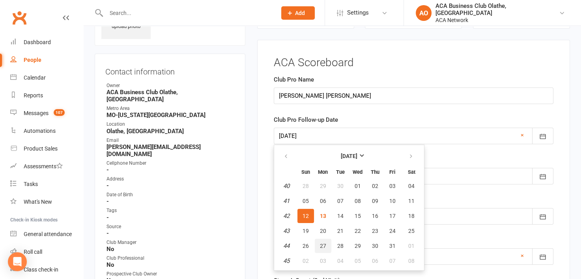
click at [329, 245] on button "27" at bounding box center [323, 246] width 17 height 14
type input "27 Oct 2025"
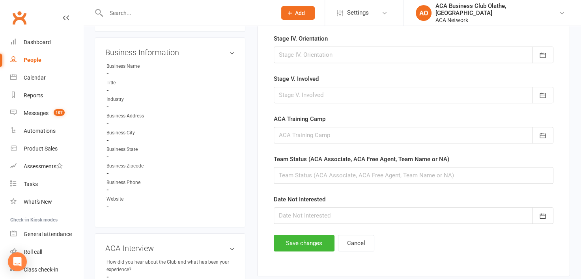
scroll to position [458, 0]
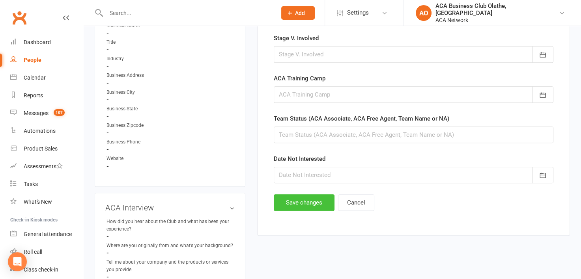
click at [292, 203] on button "Save changes" at bounding box center [304, 203] width 61 height 17
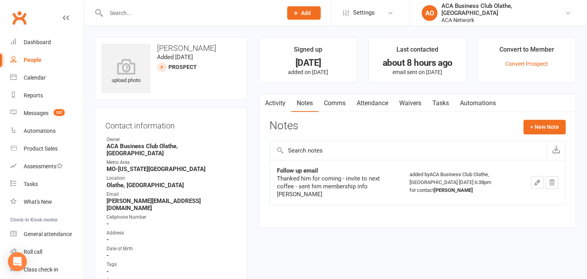
select select "50893"
select select "100"
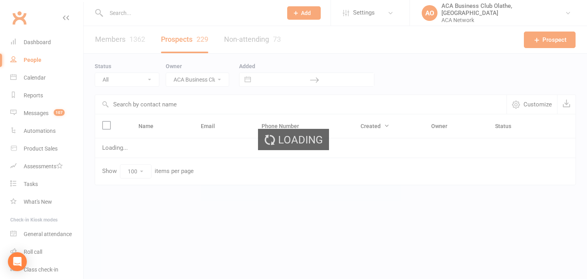
select select "no_prospect_status"
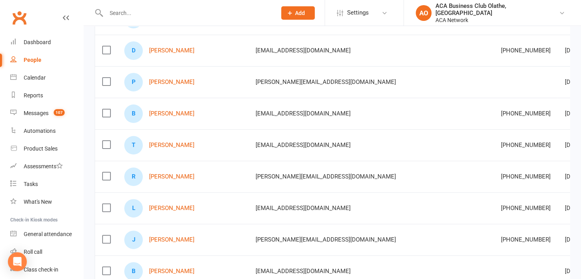
scroll to position [171, 0]
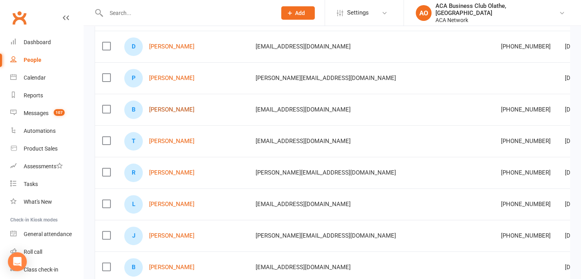
click at [156, 107] on link "[PERSON_NAME]" at bounding box center [171, 110] width 45 height 7
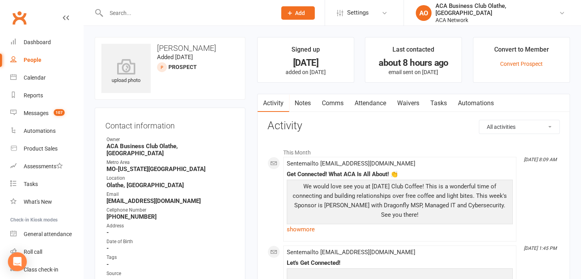
click at [302, 103] on link "Notes" at bounding box center [302, 103] width 27 height 18
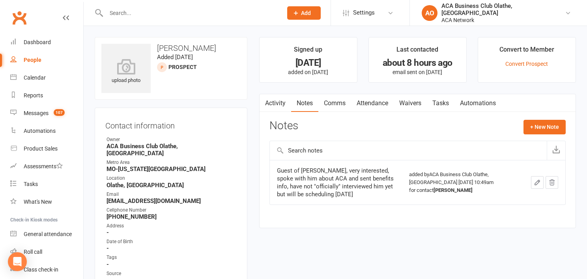
select select "50893"
select select "100"
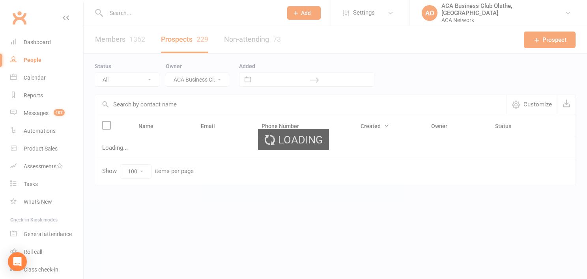
select select "no_prospect_status"
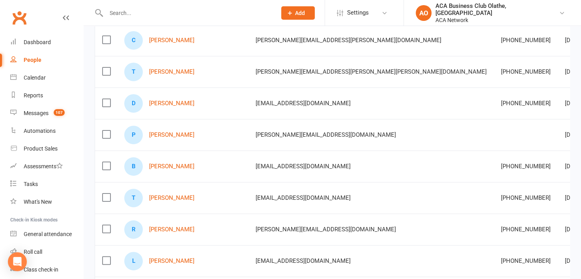
scroll to position [195, 0]
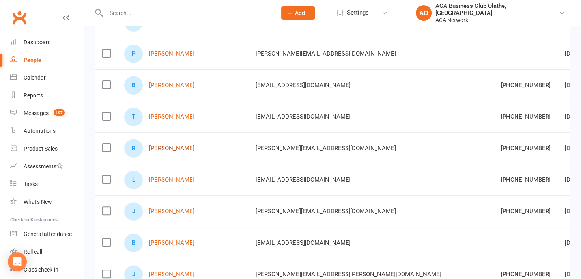
click at [174, 145] on link "[PERSON_NAME]" at bounding box center [171, 148] width 45 height 7
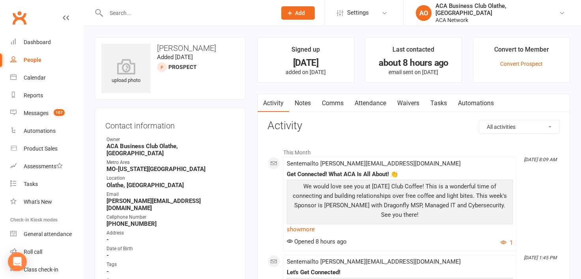
click at [299, 102] on link "Notes" at bounding box center [302, 103] width 27 height 18
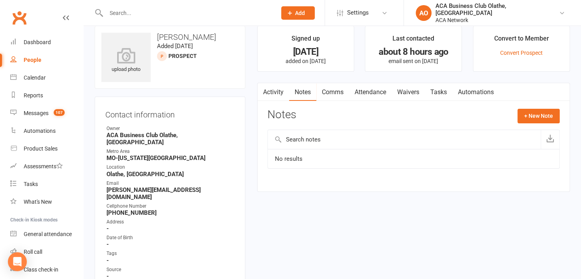
scroll to position [5, 0]
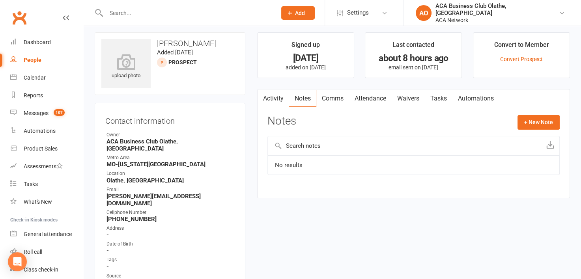
click at [187, 209] on div "Cellphone Number" at bounding box center [171, 212] width 128 height 7
drag, startPoint x: 178, startPoint y: 189, endPoint x: 99, endPoint y: 187, distance: 79.4
click at [99, 187] on div "Contact information Owner ACA Business Club Olathe, KS Metro Area MO-Kansas Cit…" at bounding box center [170, 255] width 151 height 305
copy strong "[PERSON_NAME][EMAIL_ADDRESS][DOMAIN_NAME]"
click at [99, 187] on div "Contact information Owner ACA Business Club Olathe, KS Metro Area MO-Kansas Cit…" at bounding box center [170, 255] width 151 height 305
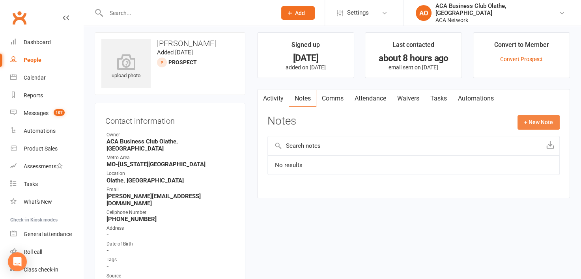
click at [535, 121] on button "+ New Note" at bounding box center [539, 122] width 42 height 14
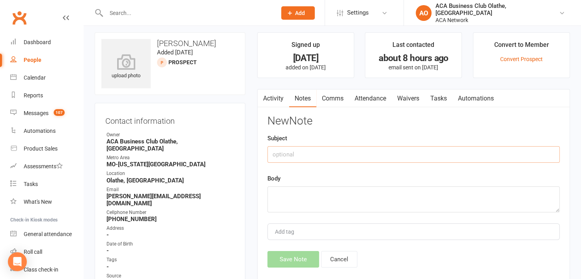
click at [302, 154] on input "text" at bounding box center [414, 154] width 292 height 17
type input "Email"
click at [276, 196] on textarea at bounding box center [414, 200] width 292 height 26
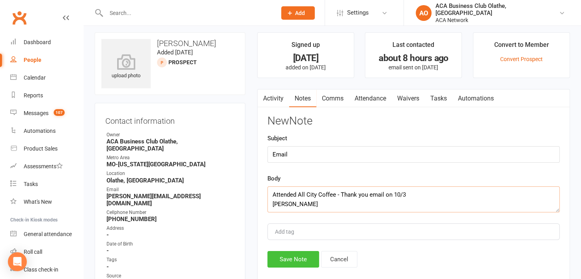
type textarea "Attended All City Coffee - Thank you email on 10/3 Laura"
click at [279, 264] on button "Save Note" at bounding box center [294, 259] width 52 height 17
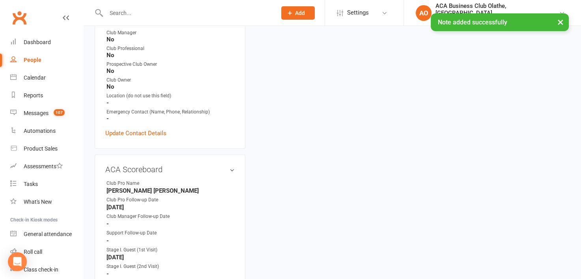
scroll to position [287, 0]
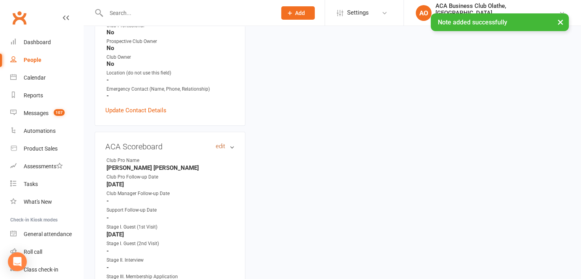
click at [218, 143] on link "edit" at bounding box center [220, 146] width 9 height 7
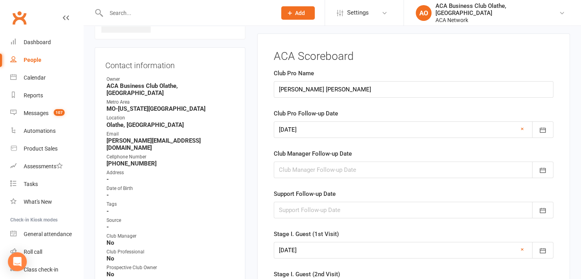
scroll to position [54, 0]
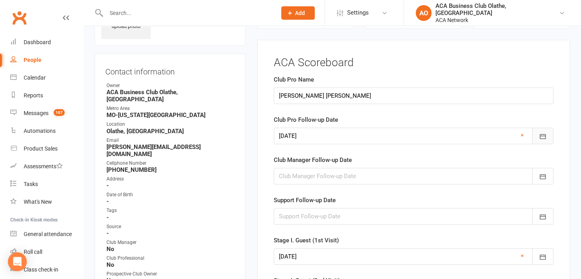
click at [545, 138] on icon "button" at bounding box center [543, 136] width 6 height 5
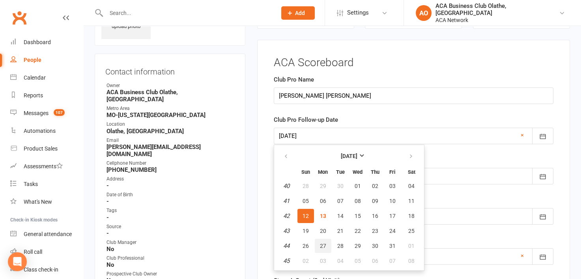
click at [320, 239] on button "27" at bounding box center [323, 246] width 17 height 14
type input "27 Oct 2025"
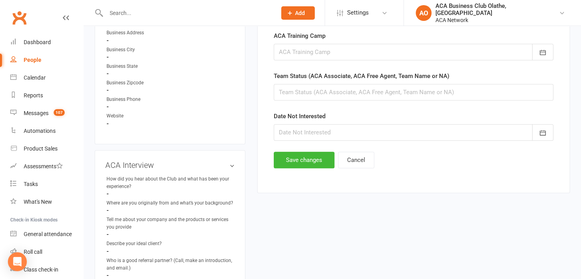
scroll to position [509, 0]
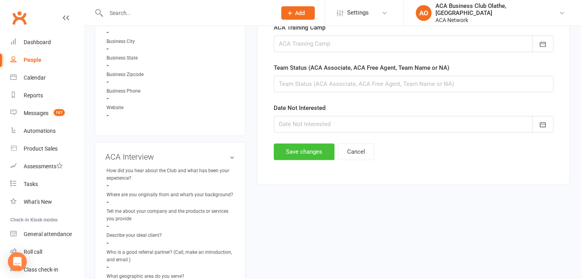
click at [307, 150] on button "Save changes" at bounding box center [304, 152] width 61 height 17
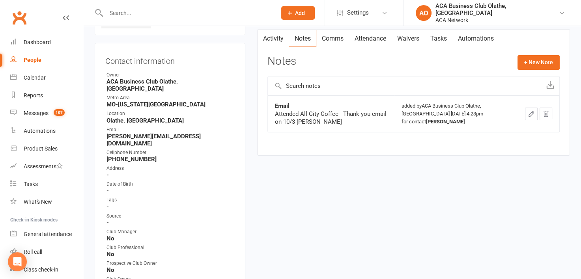
scroll to position [0, 0]
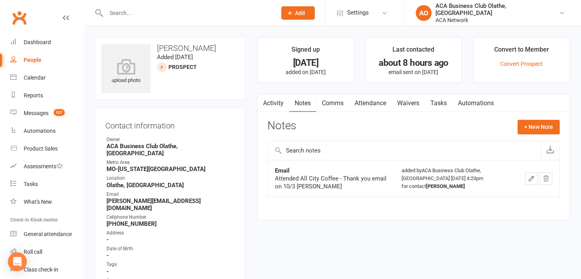
drag, startPoint x: 218, startPoint y: 45, endPoint x: 157, endPoint y: 46, distance: 61.6
click at [157, 46] on h3 "[PERSON_NAME]" at bounding box center [169, 48] width 137 height 9
copy h3 "[PERSON_NAME]"
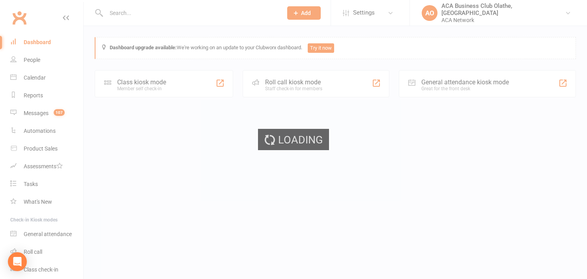
select select "50893"
select select "100"
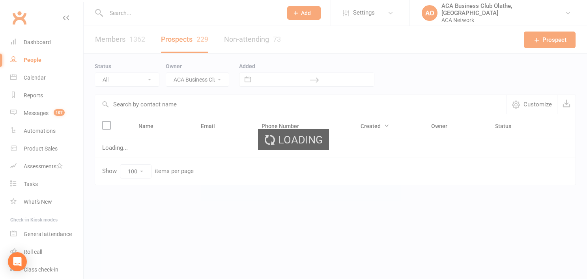
select select "no_prospect_status"
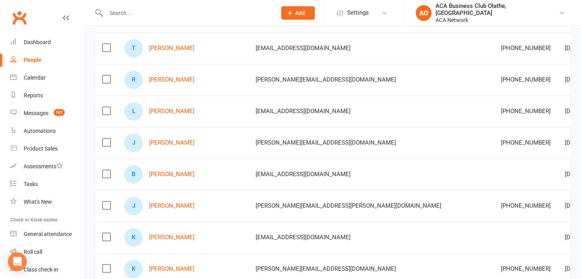
scroll to position [273, 0]
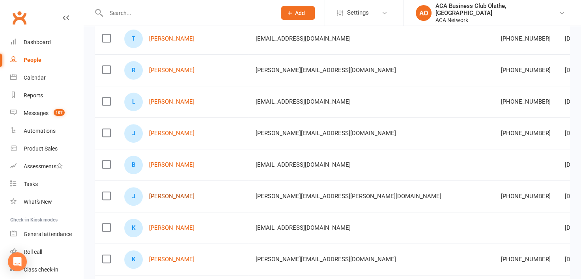
click at [159, 193] on link "[PERSON_NAME]" at bounding box center [171, 196] width 45 height 7
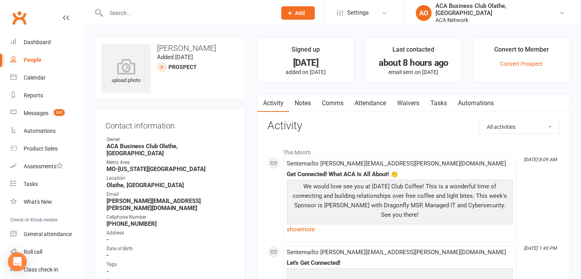
click at [298, 101] on link "Notes" at bounding box center [302, 103] width 27 height 18
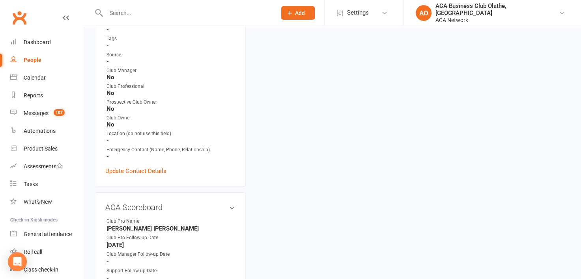
scroll to position [228, 0]
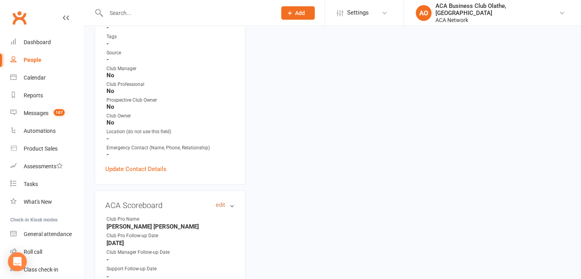
click at [220, 202] on link "edit" at bounding box center [220, 205] width 9 height 7
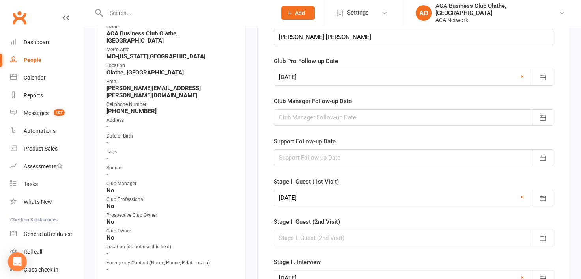
scroll to position [54, 0]
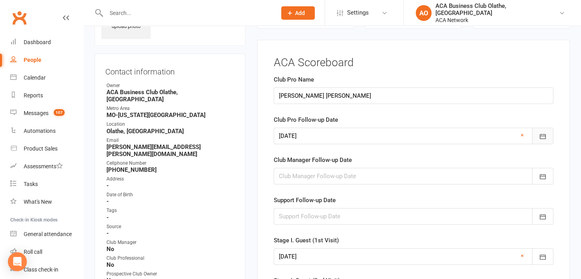
click at [547, 134] on icon "button" at bounding box center [543, 137] width 8 height 8
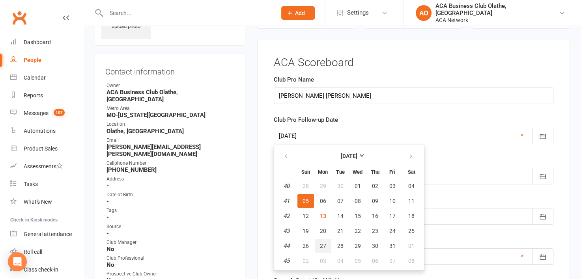
click at [318, 242] on button "27" at bounding box center [323, 246] width 17 height 14
type input "27 Oct 2025"
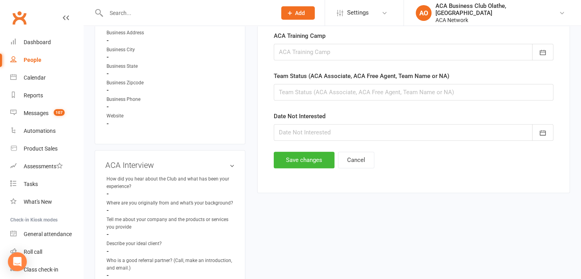
scroll to position [540, 0]
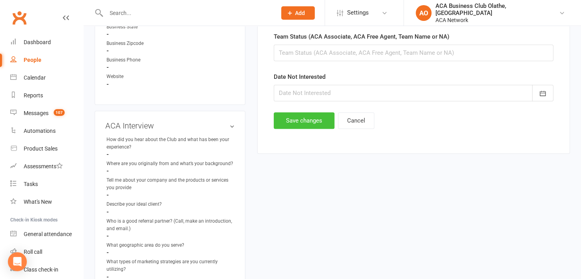
click at [306, 117] on button "Save changes" at bounding box center [304, 120] width 61 height 17
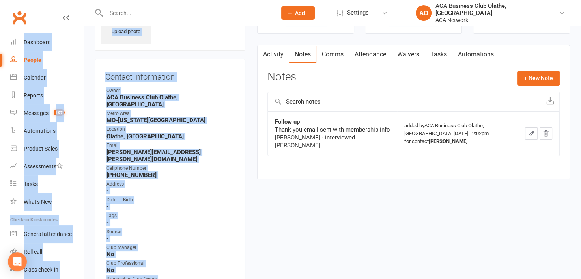
scroll to position [15, 0]
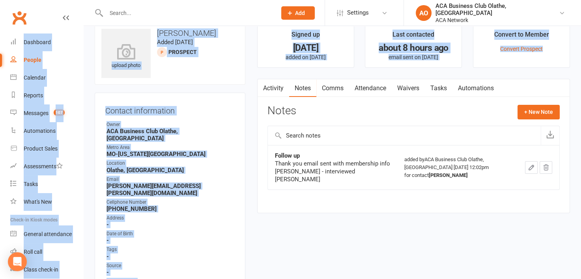
drag, startPoint x: 580, startPoint y: 46, endPoint x: 579, endPoint y: 0, distance: 46.2
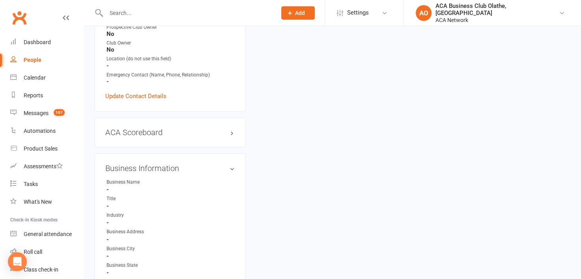
scroll to position [304, 0]
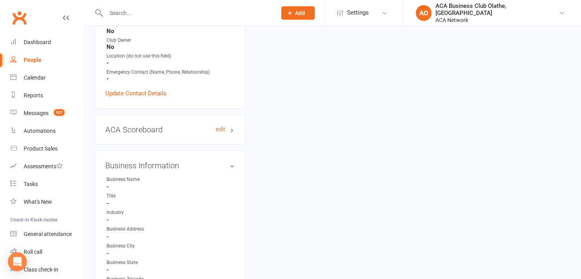
click at [221, 126] on link "edit" at bounding box center [220, 129] width 9 height 7
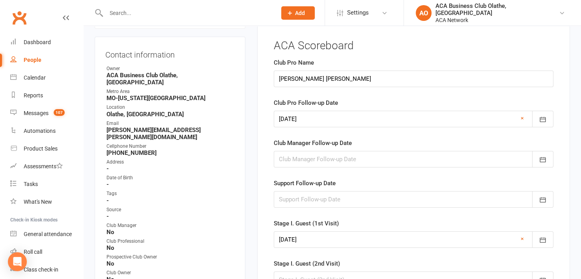
scroll to position [54, 0]
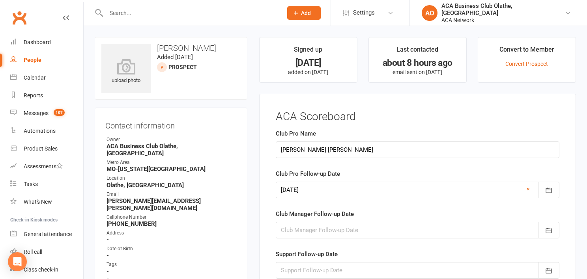
select select "50893"
select select "100"
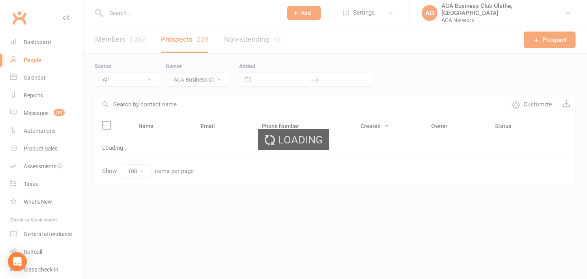
select select "no_prospect_status"
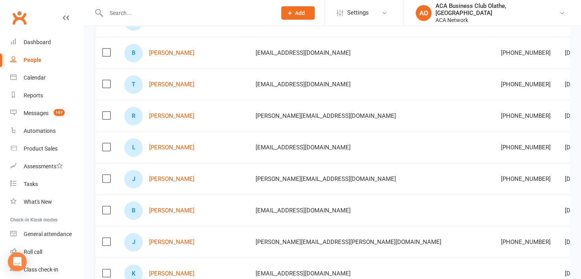
scroll to position [276, 0]
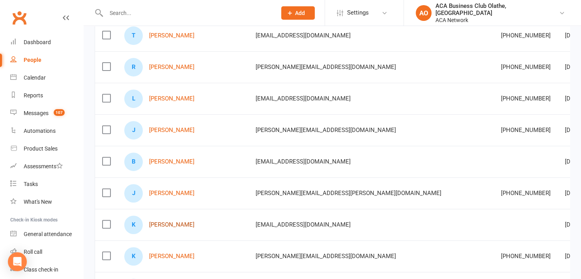
click at [161, 222] on link "[PERSON_NAME]" at bounding box center [171, 225] width 45 height 7
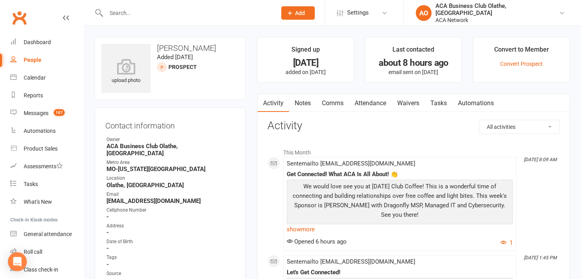
click at [301, 100] on link "Notes" at bounding box center [302, 103] width 27 height 18
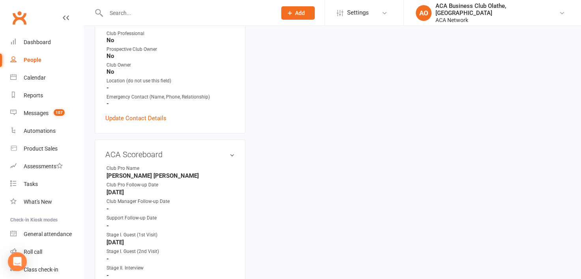
scroll to position [270, 0]
click at [218, 153] on link "edit" at bounding box center [220, 156] width 9 height 7
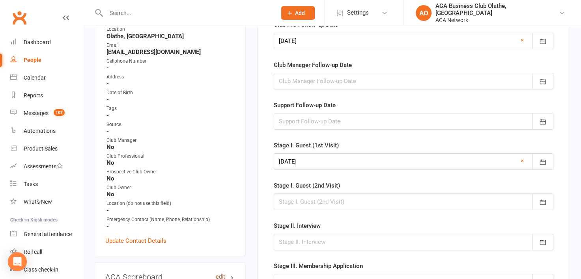
scroll to position [54, 0]
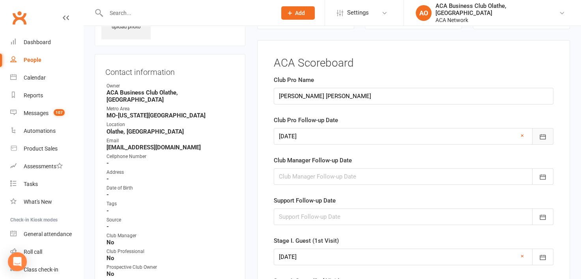
click at [545, 137] on icon "button" at bounding box center [543, 137] width 6 height 5
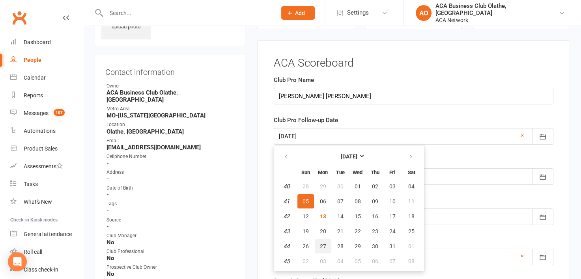
click at [323, 240] on button "27" at bounding box center [323, 247] width 17 height 14
type input "27 Oct 2025"
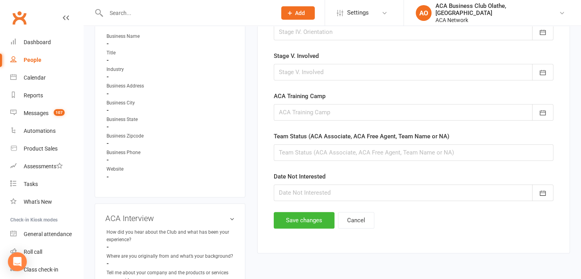
scroll to position [444, 0]
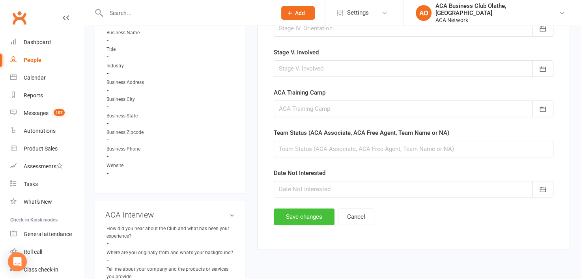
click at [295, 219] on button "Save changes" at bounding box center [304, 217] width 61 height 17
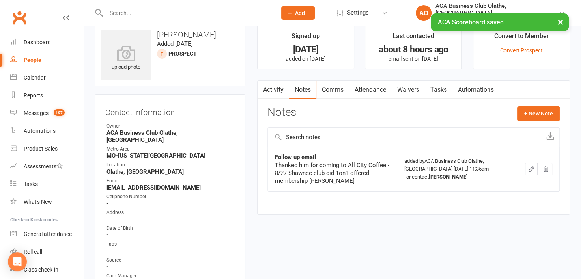
scroll to position [0, 0]
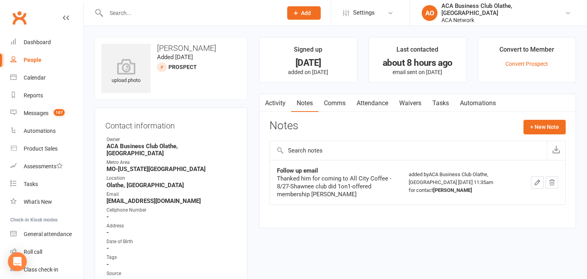
select select "no_prospect_status"
select select "50893"
select select "100"
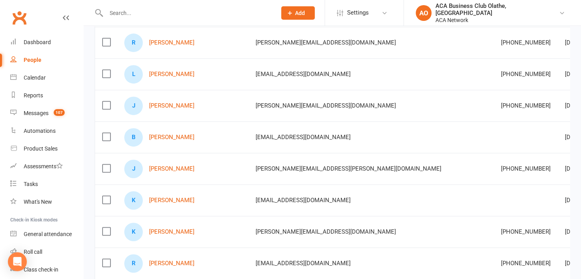
scroll to position [395, 0]
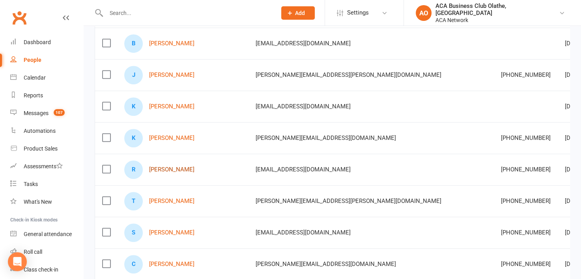
click at [177, 169] on link "[PERSON_NAME]" at bounding box center [171, 170] width 45 height 7
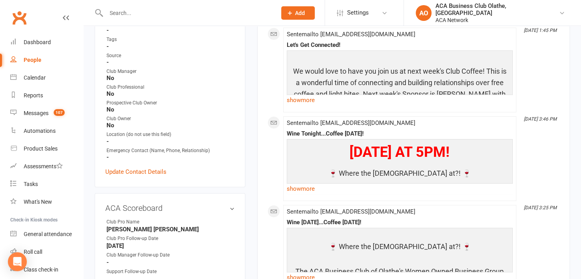
scroll to position [220, 0]
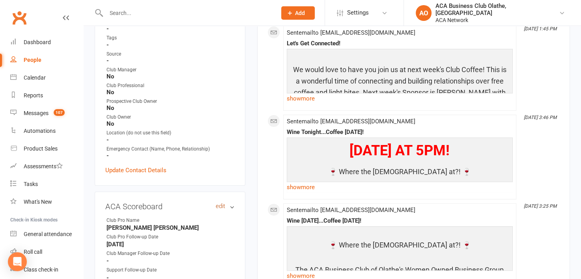
click at [220, 203] on link "edit" at bounding box center [220, 206] width 9 height 7
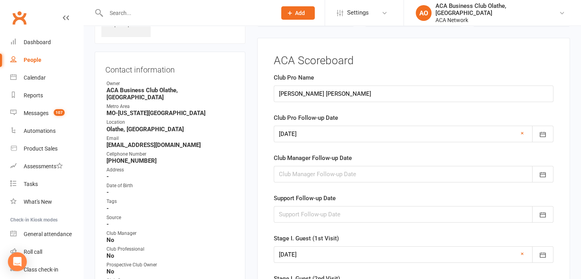
scroll to position [54, 0]
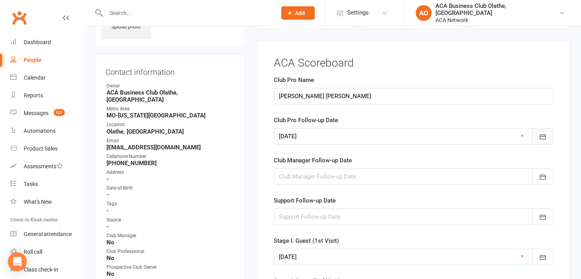
click at [545, 137] on icon "button" at bounding box center [543, 137] width 8 height 8
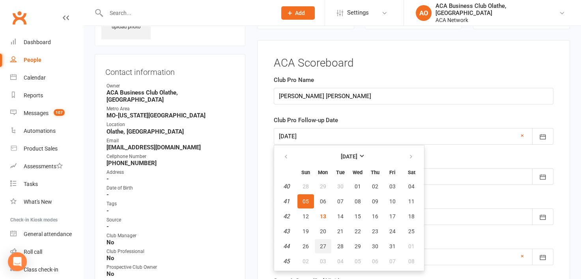
click at [324, 245] on span "27" at bounding box center [323, 247] width 6 height 6
type input "27 Oct 2025"
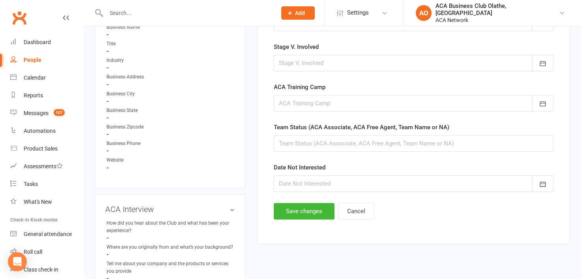
scroll to position [478, 0]
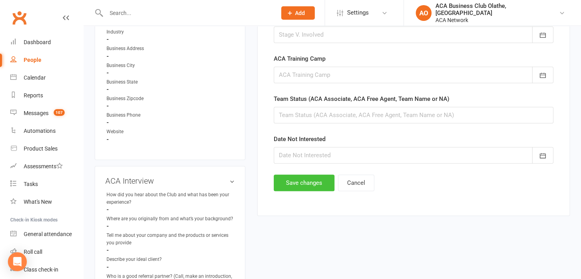
click at [281, 178] on button "Save changes" at bounding box center [304, 183] width 61 height 17
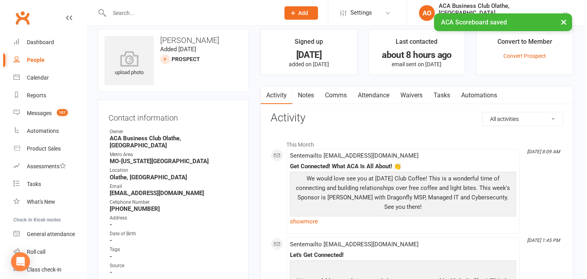
scroll to position [0, 0]
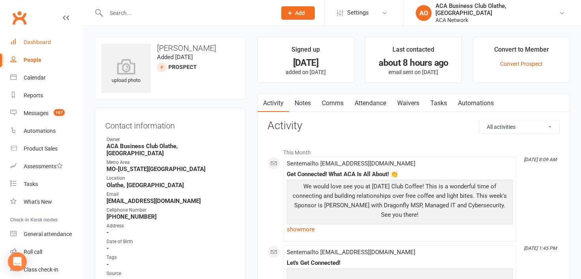
click at [50, 42] on div "Dashboard" at bounding box center [37, 42] width 27 height 6
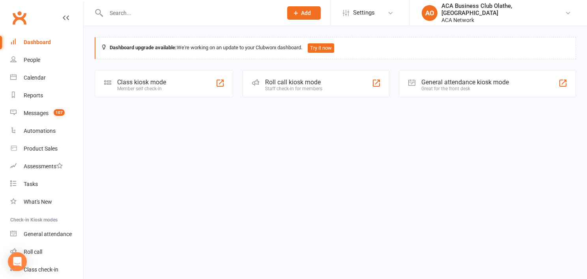
click at [45, 40] on div "Dashboard" at bounding box center [37, 42] width 27 height 6
click at [38, 58] on div "People" at bounding box center [32, 60] width 17 height 6
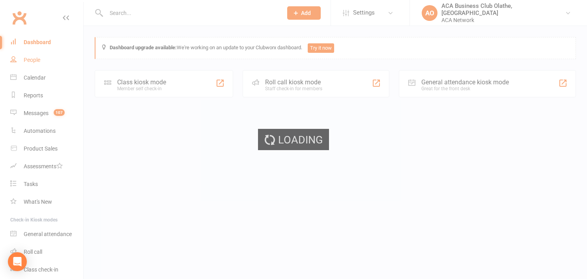
select select "50893"
select select "100"
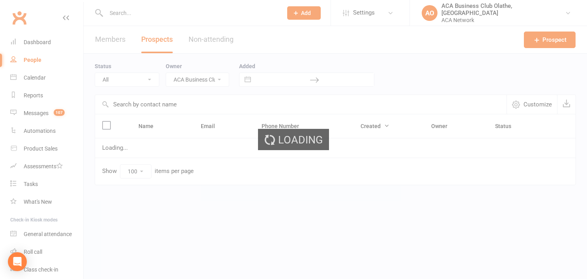
select select "no_prospect_status"
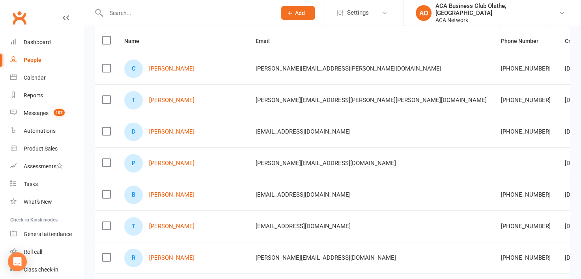
scroll to position [89, 0]
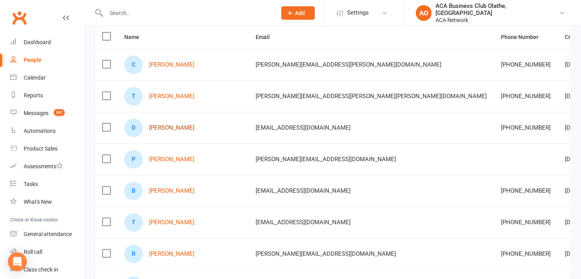
click at [162, 125] on link "[PERSON_NAME]" at bounding box center [171, 128] width 45 height 7
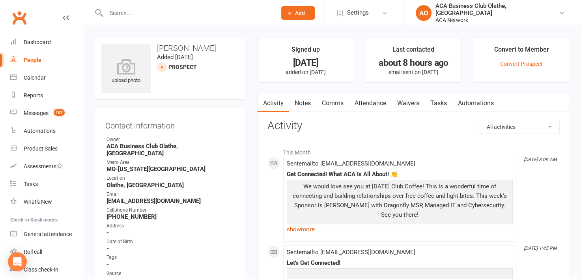
click at [305, 97] on link "Notes" at bounding box center [302, 103] width 27 height 18
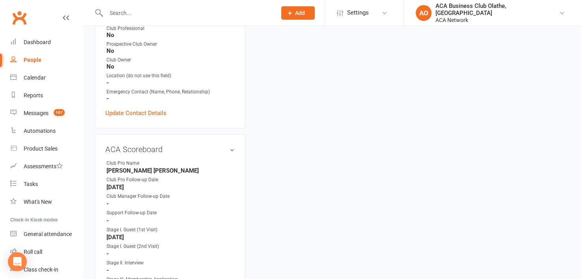
scroll to position [285, 0]
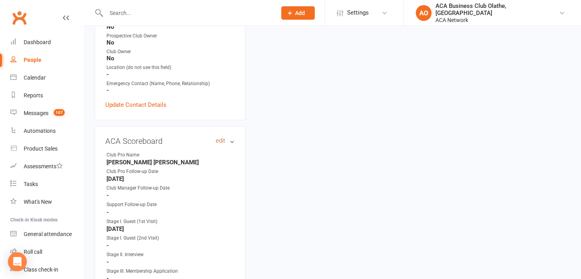
click at [216, 138] on link "edit" at bounding box center [220, 141] width 9 height 7
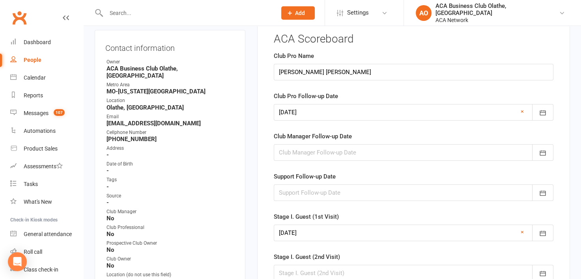
scroll to position [54, 0]
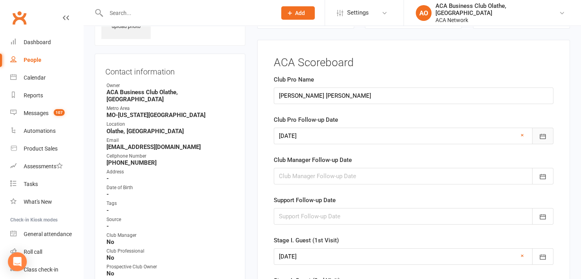
click at [544, 131] on button "button" at bounding box center [542, 136] width 21 height 17
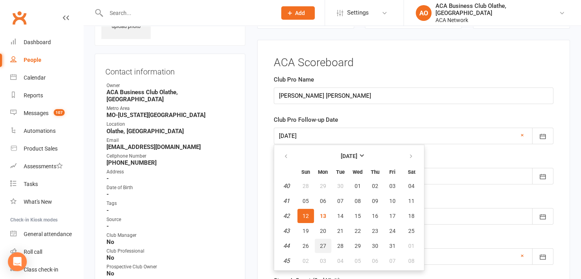
click at [321, 244] on span "27" at bounding box center [323, 246] width 6 height 6
type input "[DATE]"
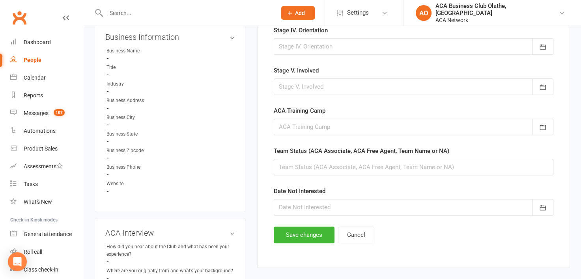
scroll to position [501, 0]
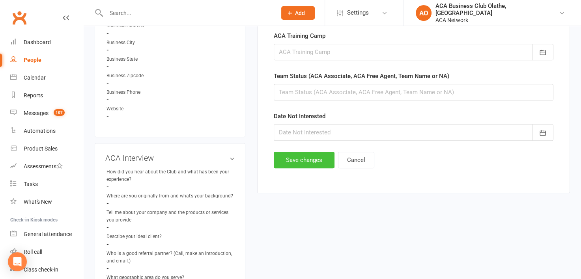
click at [313, 154] on button "Save changes" at bounding box center [304, 160] width 61 height 17
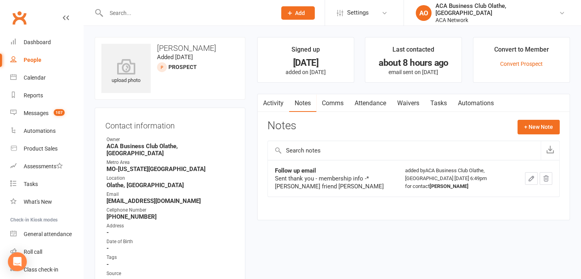
select select "50893"
select select "100"
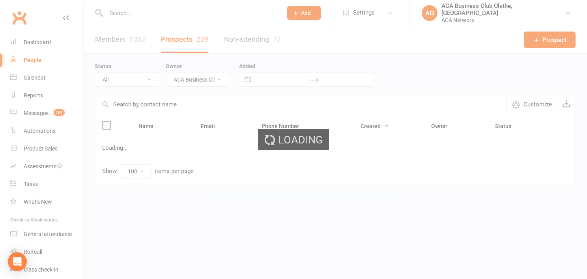
select select "no_prospect_status"
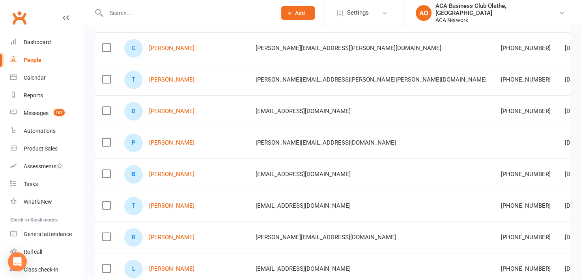
scroll to position [163, 0]
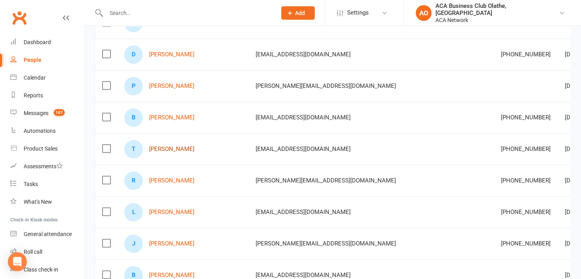
click at [177, 146] on link "[PERSON_NAME]" at bounding box center [171, 149] width 45 height 7
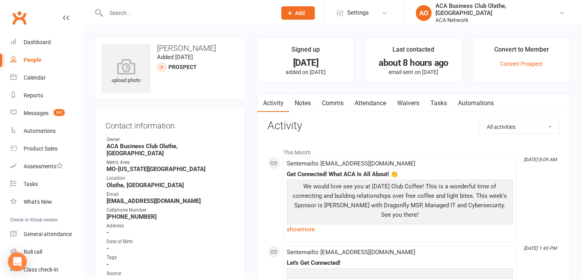
click at [301, 101] on link "Notes" at bounding box center [302, 103] width 27 height 18
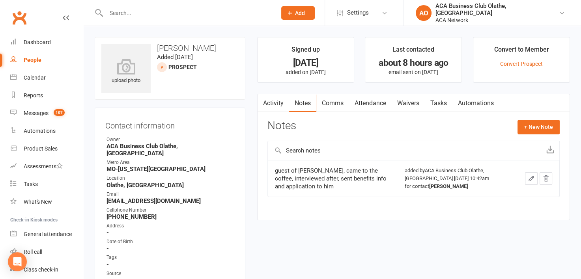
select select "50893"
select select "100"
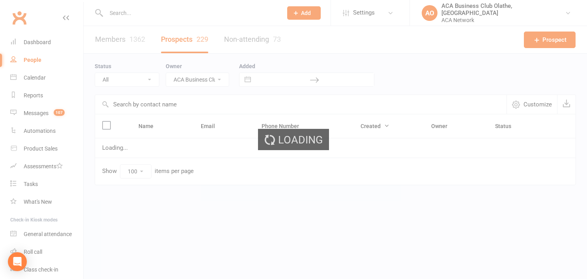
select select "no_prospect_status"
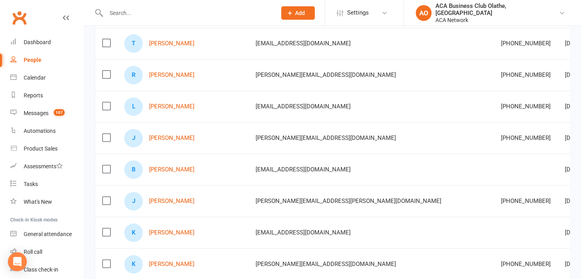
scroll to position [272, 0]
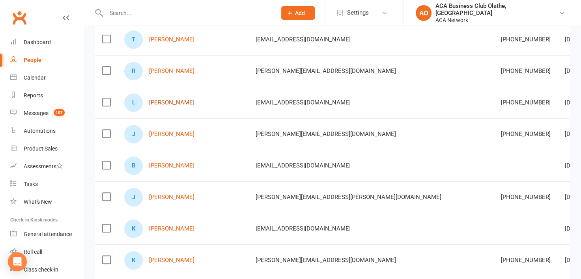
click at [169, 101] on link "[PERSON_NAME]" at bounding box center [171, 102] width 45 height 7
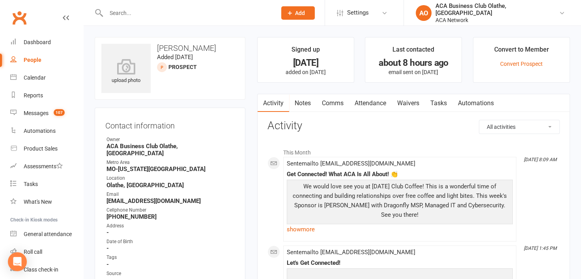
click at [302, 102] on link "Notes" at bounding box center [302, 103] width 27 height 18
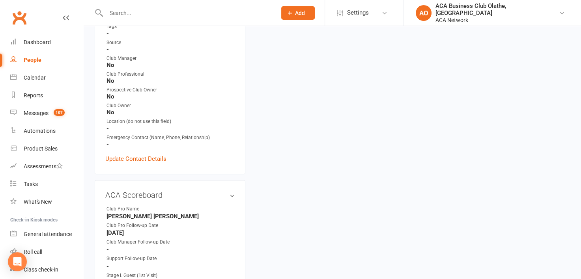
scroll to position [275, 0]
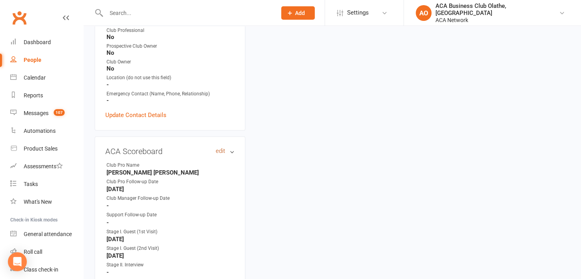
click at [216, 148] on link "edit" at bounding box center [220, 151] width 9 height 7
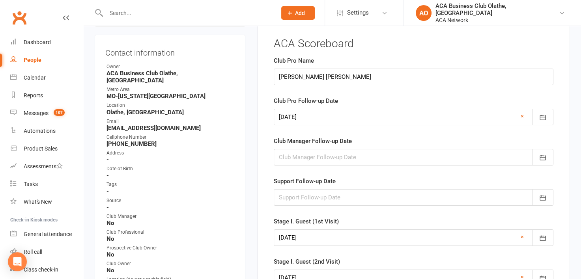
scroll to position [54, 0]
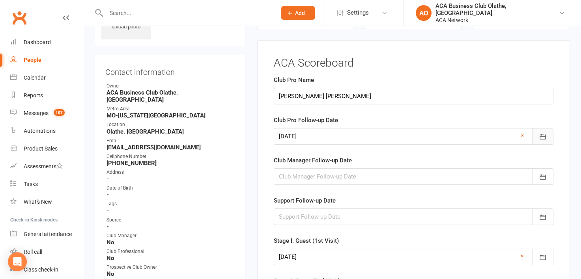
click at [543, 133] on icon "button" at bounding box center [543, 137] width 8 height 8
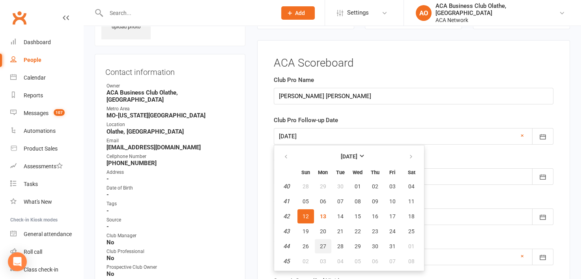
click at [321, 244] on span "27" at bounding box center [323, 247] width 6 height 6
type input "[DATE]"
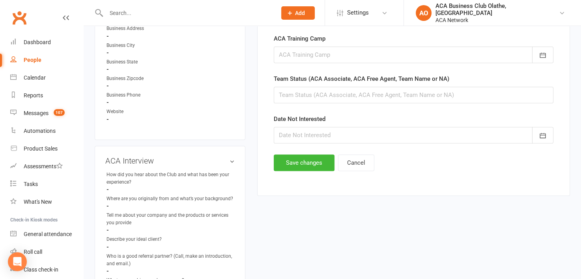
scroll to position [559, 0]
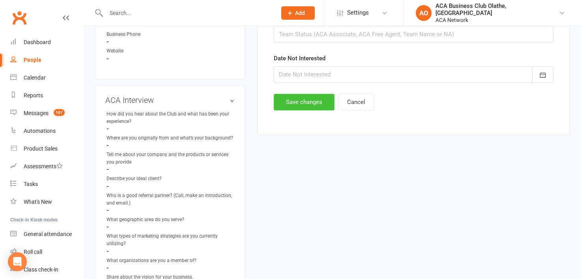
click at [279, 103] on button "Save changes" at bounding box center [304, 102] width 61 height 17
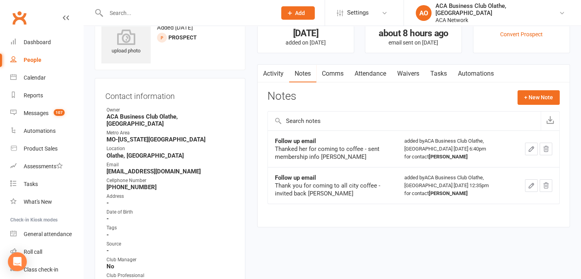
scroll to position [0, 0]
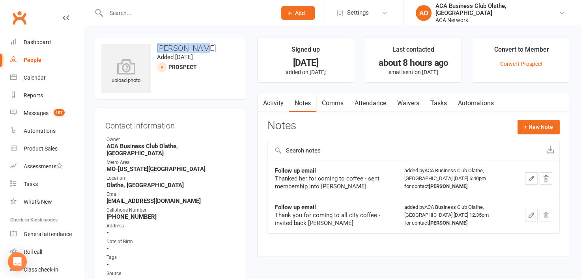
drag, startPoint x: 210, startPoint y: 46, endPoint x: 152, endPoint y: 47, distance: 58.8
click at [152, 47] on h3 "[PERSON_NAME]" at bounding box center [169, 48] width 137 height 9
copy h3 "[PERSON_NAME]"
select select "50893"
select select "100"
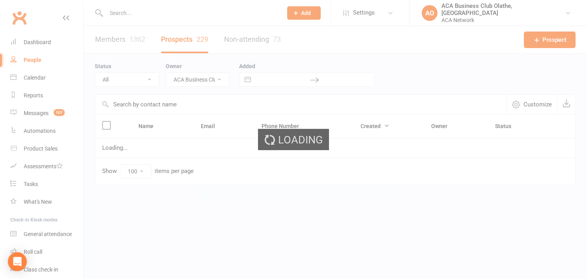
select select "no_prospect_status"
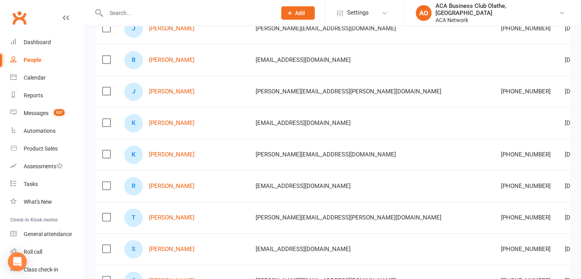
scroll to position [382, 0]
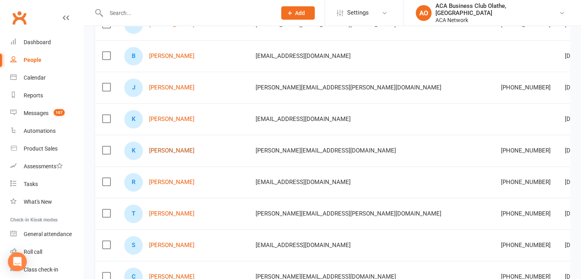
click at [178, 148] on link "[PERSON_NAME]" at bounding box center [171, 151] width 45 height 7
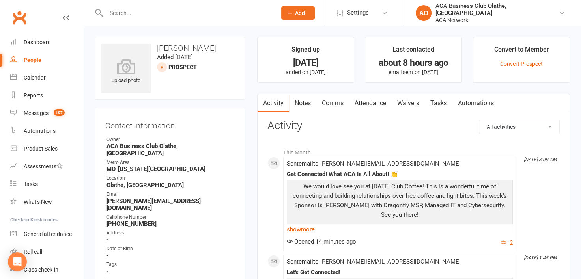
click at [309, 101] on link "Notes" at bounding box center [302, 103] width 27 height 18
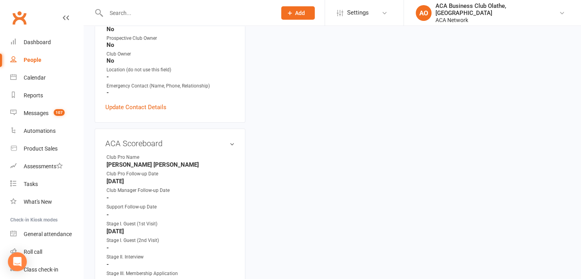
scroll to position [298, 0]
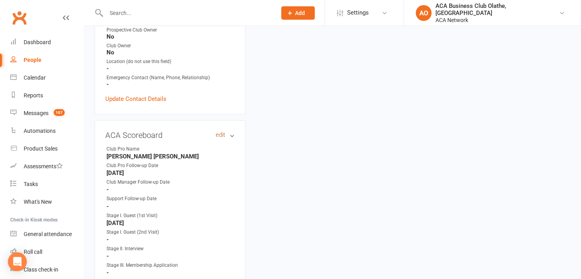
click at [216, 132] on link "edit" at bounding box center [220, 135] width 9 height 7
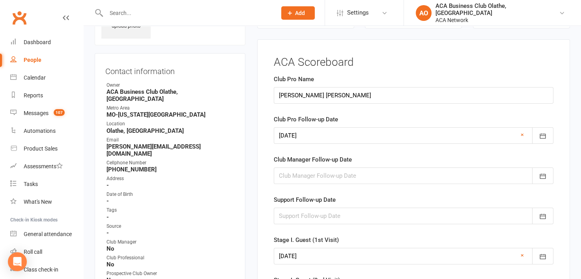
scroll to position [54, 0]
click at [549, 137] on button "button" at bounding box center [542, 136] width 21 height 17
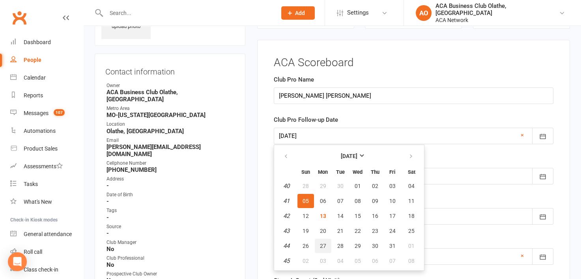
click at [322, 243] on span "27" at bounding box center [323, 246] width 6 height 6
type input "[DATE]"
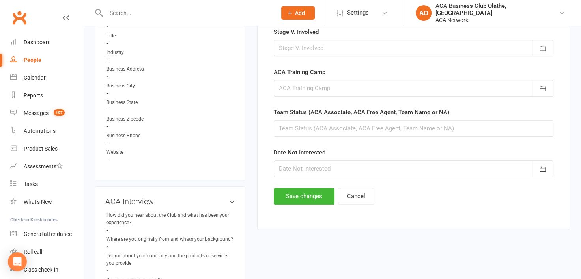
scroll to position [478, 0]
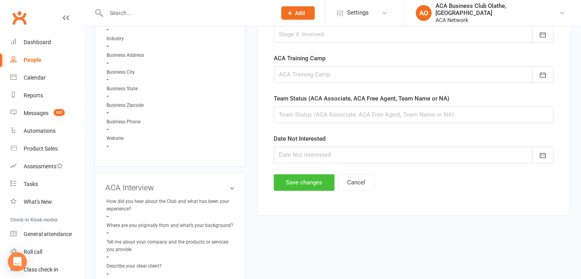
click at [301, 186] on button "Save changes" at bounding box center [304, 182] width 61 height 17
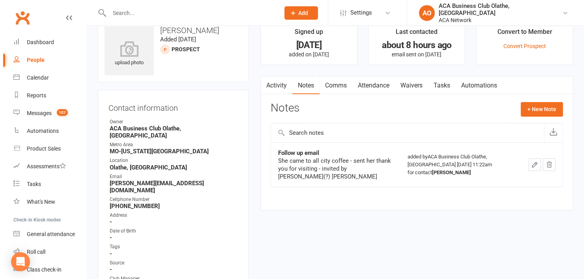
scroll to position [0, 0]
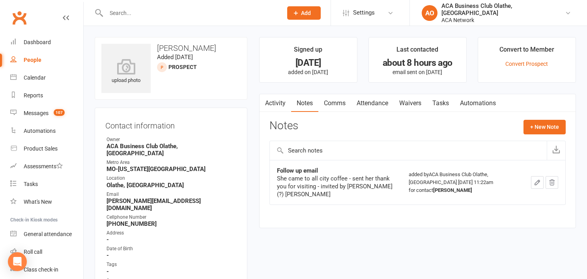
select select "50893"
select select "100"
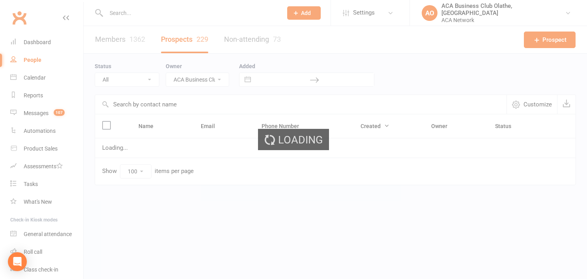
select select "no_prospect_status"
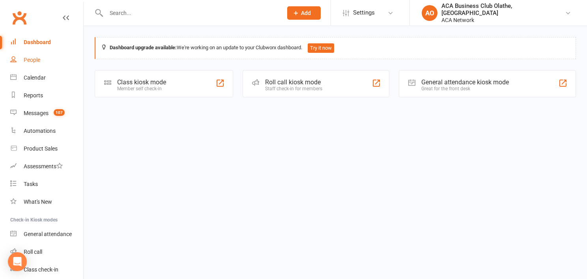
click at [35, 61] on div "People" at bounding box center [32, 60] width 17 height 6
select select "50893"
select select "100"
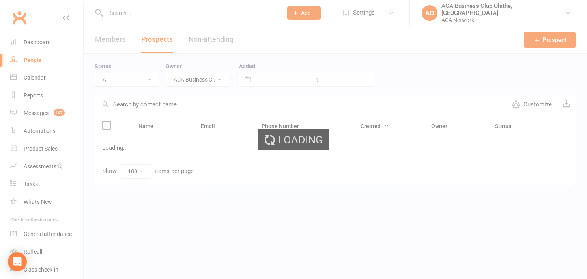
select select "no_prospect_status"
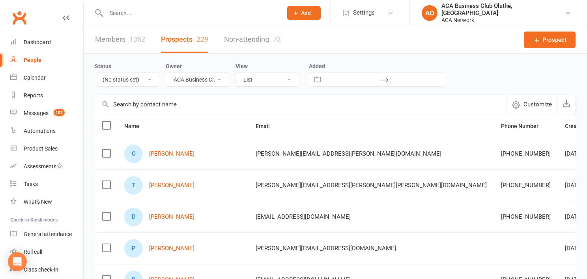
click at [162, 11] on input "text" at bounding box center [190, 12] width 173 height 11
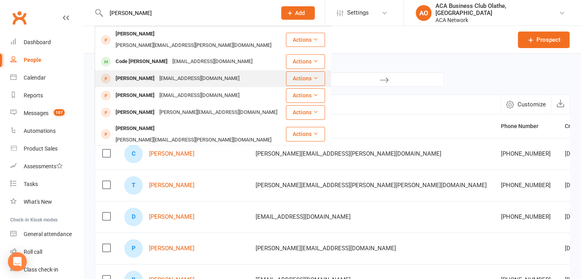
type input "[PERSON_NAME]"
click at [166, 73] on div "[EMAIL_ADDRESS][DOMAIN_NAME]" at bounding box center [199, 78] width 85 height 11
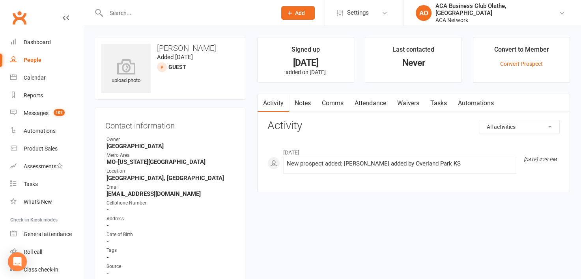
click at [135, 12] on input "text" at bounding box center [187, 12] width 167 height 11
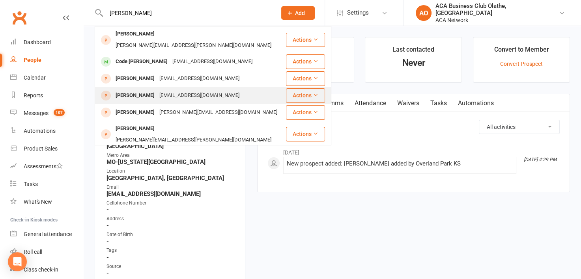
type input "[PERSON_NAME]"
click at [143, 90] on div "[PERSON_NAME]" at bounding box center [135, 95] width 44 height 11
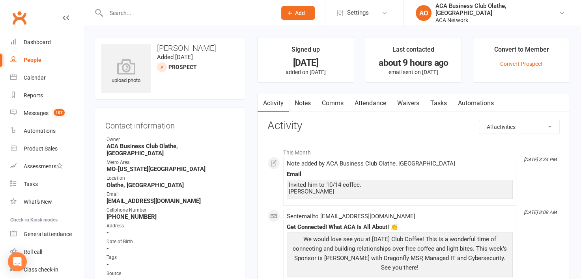
click at [307, 98] on link "Notes" at bounding box center [302, 103] width 27 height 18
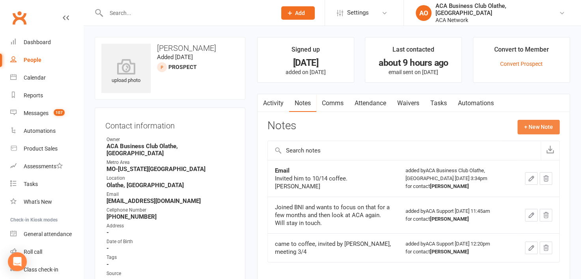
click at [540, 125] on button "+ New Note" at bounding box center [539, 127] width 42 height 14
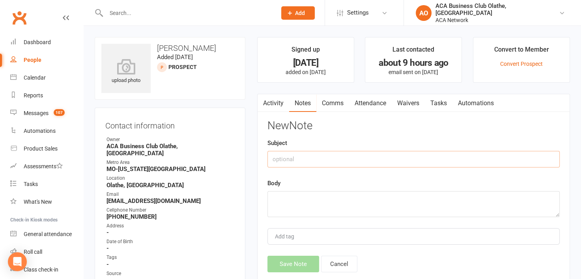
click at [312, 158] on input "text" at bounding box center [414, 159] width 292 height 17
type input "Email Response"
click at [289, 200] on textarea at bounding box center [414, 204] width 292 height 26
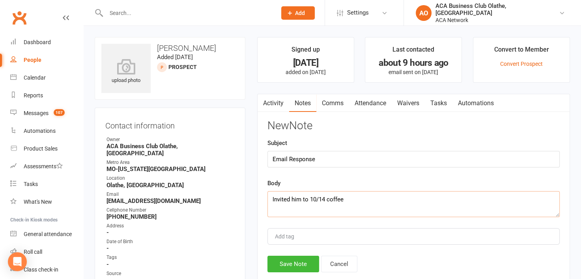
click at [363, 205] on textarea "Invited him to 10/14 coffee" at bounding box center [414, 204] width 292 height 26
type textarea "Invited him to 10/14 coffee - he responded he will visit on 10/28 [PERSON_NAME]"
click at [292, 260] on button "Save Note" at bounding box center [294, 264] width 52 height 17
